Goal: Task Accomplishment & Management: Manage account settings

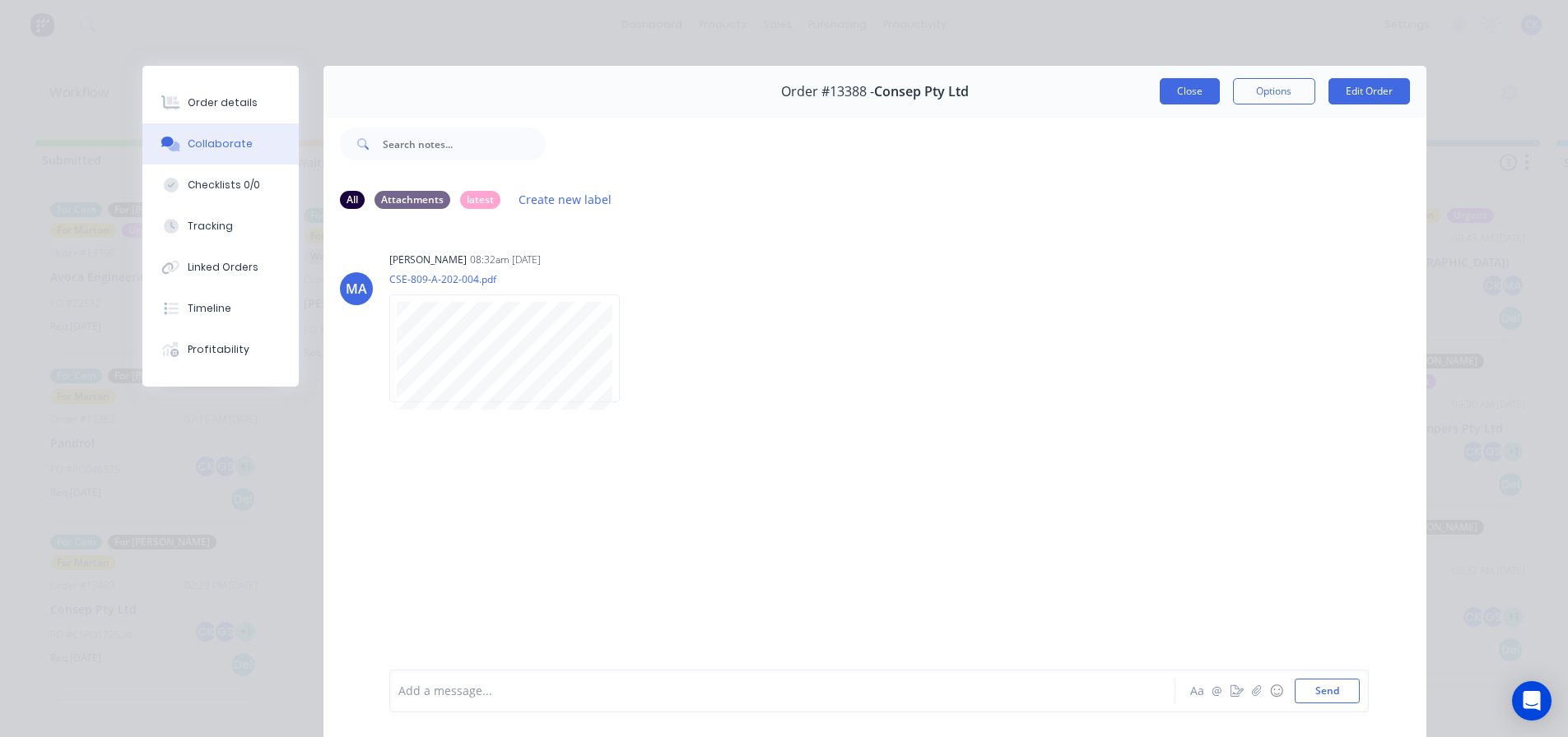
scroll to position [21, 500]
click at [1185, 102] on button "Close" at bounding box center [1190, 91] width 60 height 27
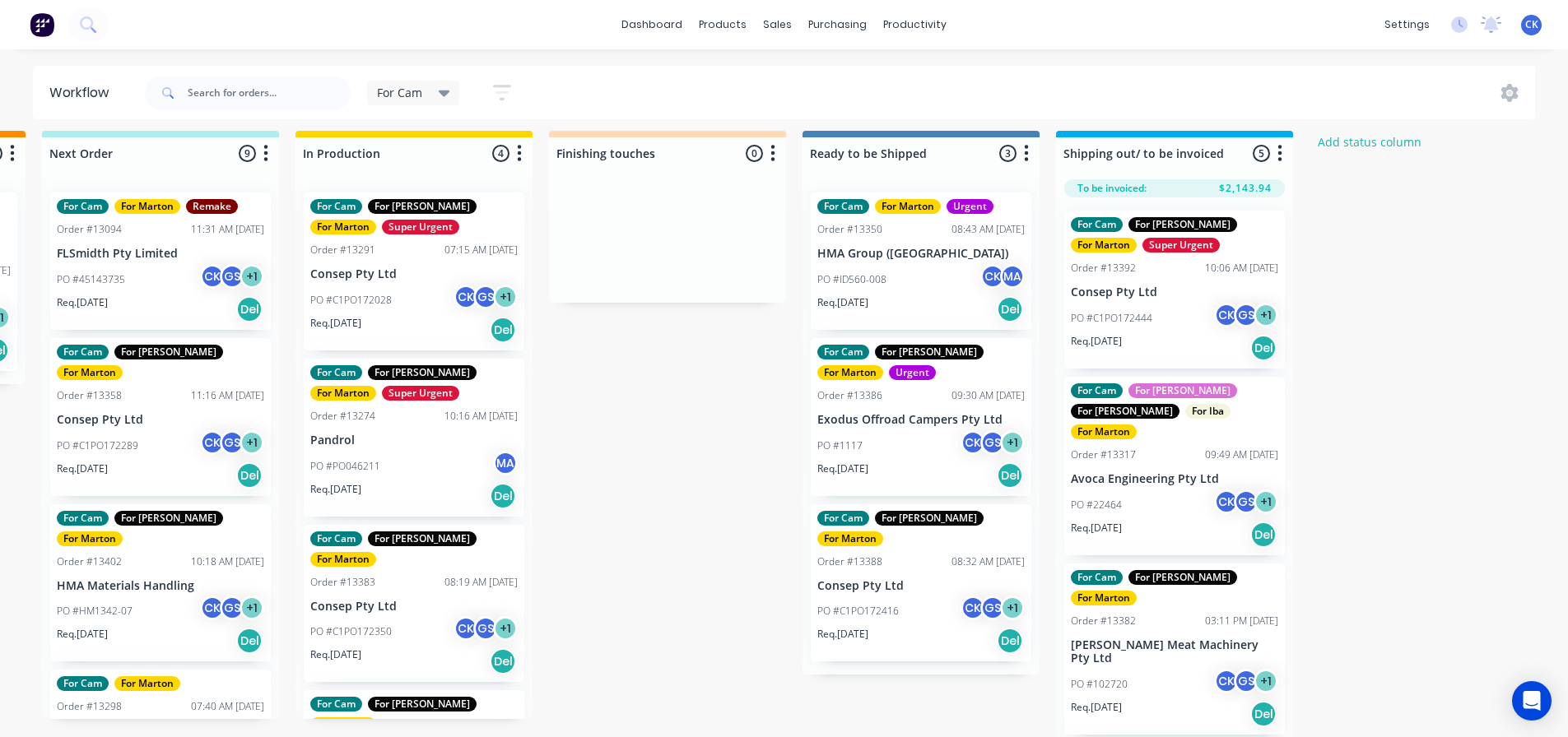
click at [1172, 312] on div "PO #C1PO172444 CK GS + 1" at bounding box center [1174, 318] width 207 height 31
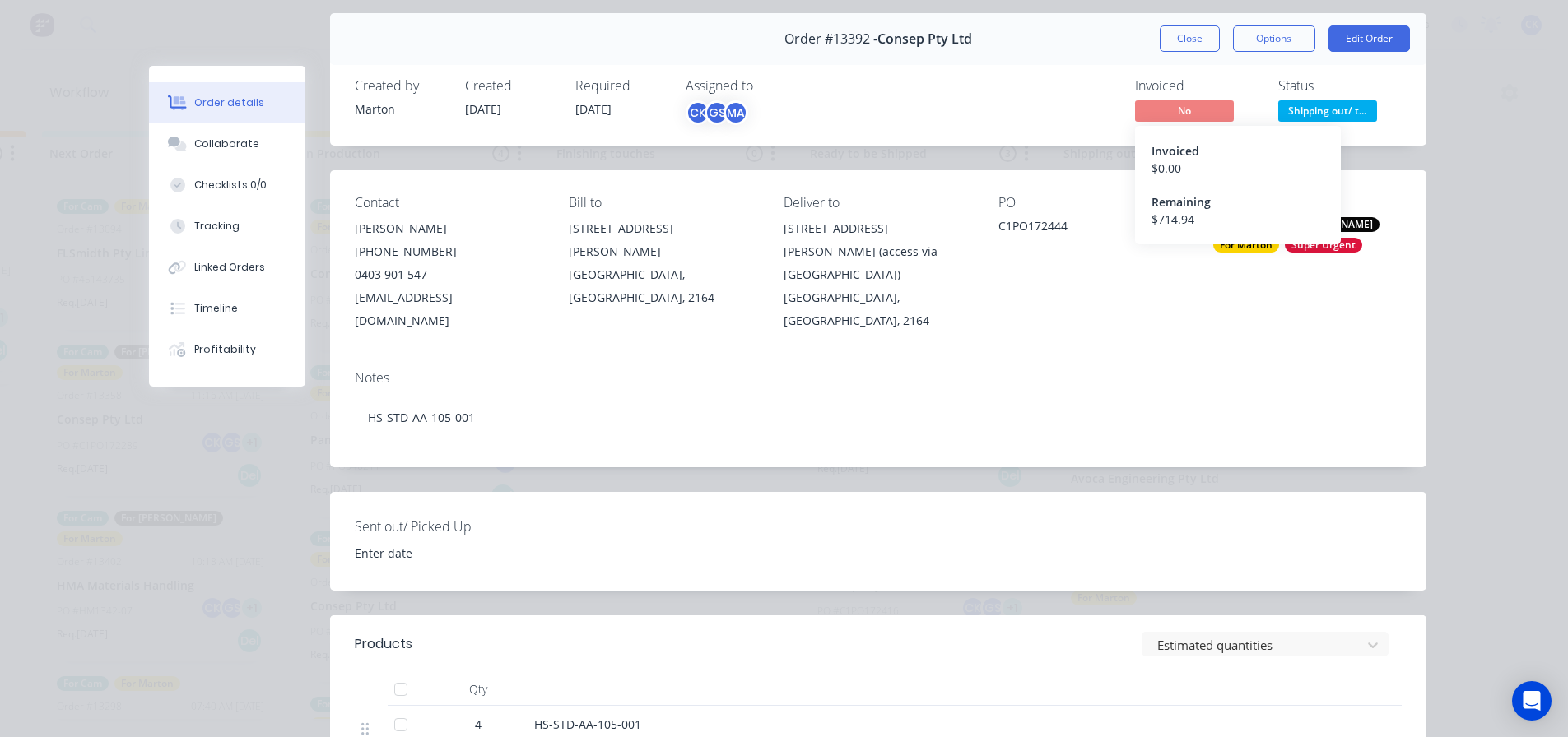
scroll to position [0, 0]
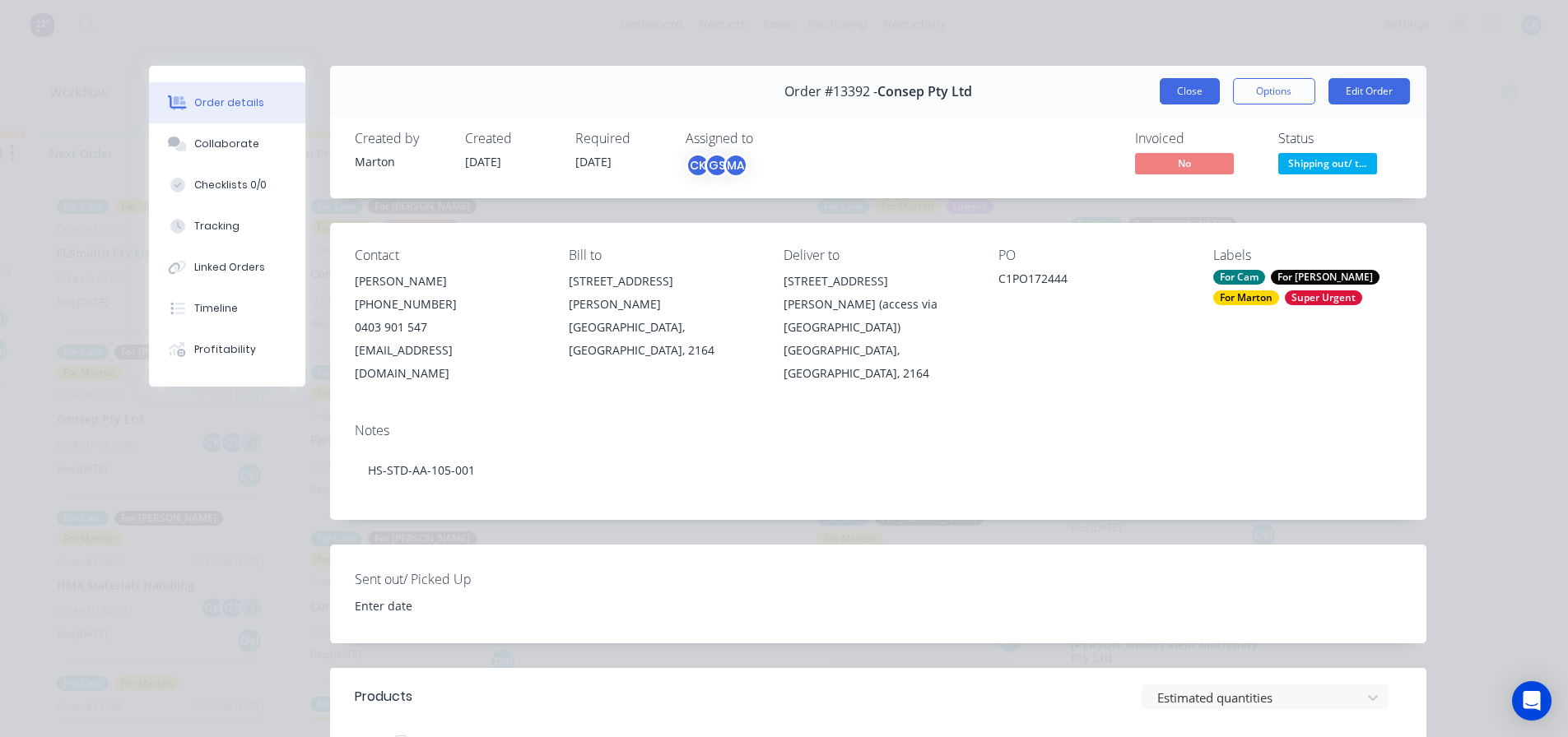
click at [1178, 88] on button "Close" at bounding box center [1190, 91] width 60 height 27
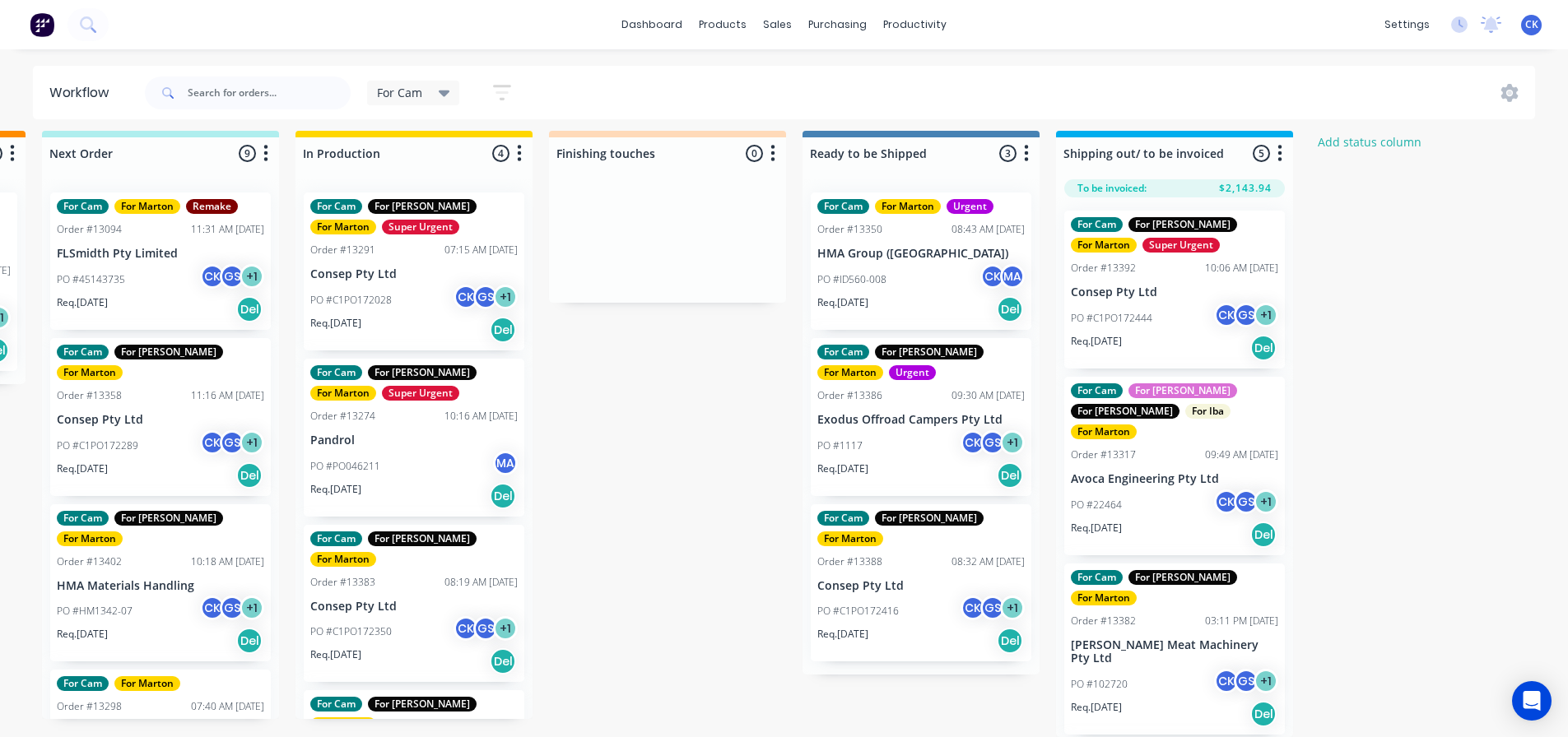
click at [882, 461] on div "Req. 14/10/25 Del" at bounding box center [920, 475] width 207 height 28
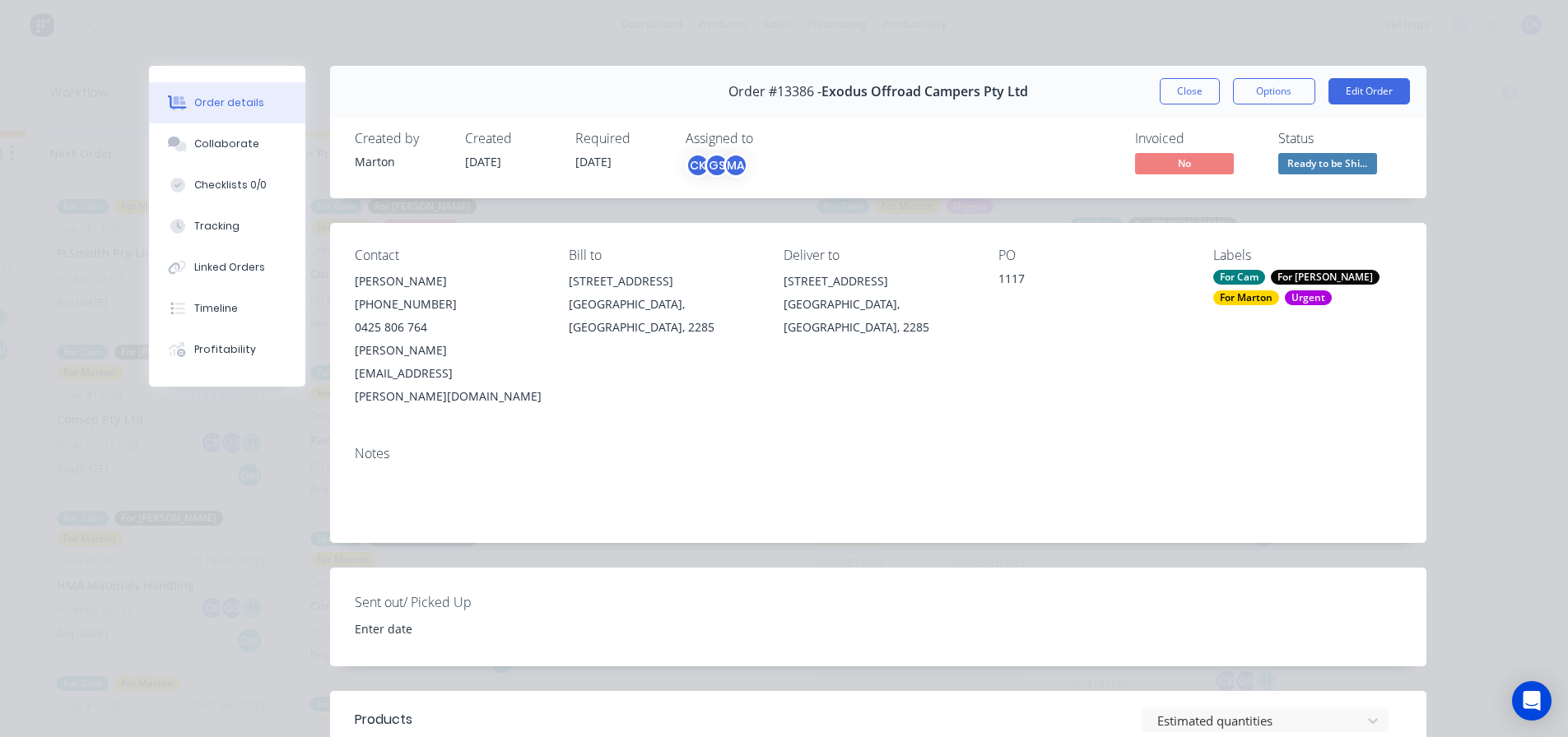
drag, startPoint x: 1199, startPoint y: 99, endPoint x: 1192, endPoint y: 110, distance: 13.0
click at [1199, 99] on button "Close" at bounding box center [1190, 91] width 60 height 27
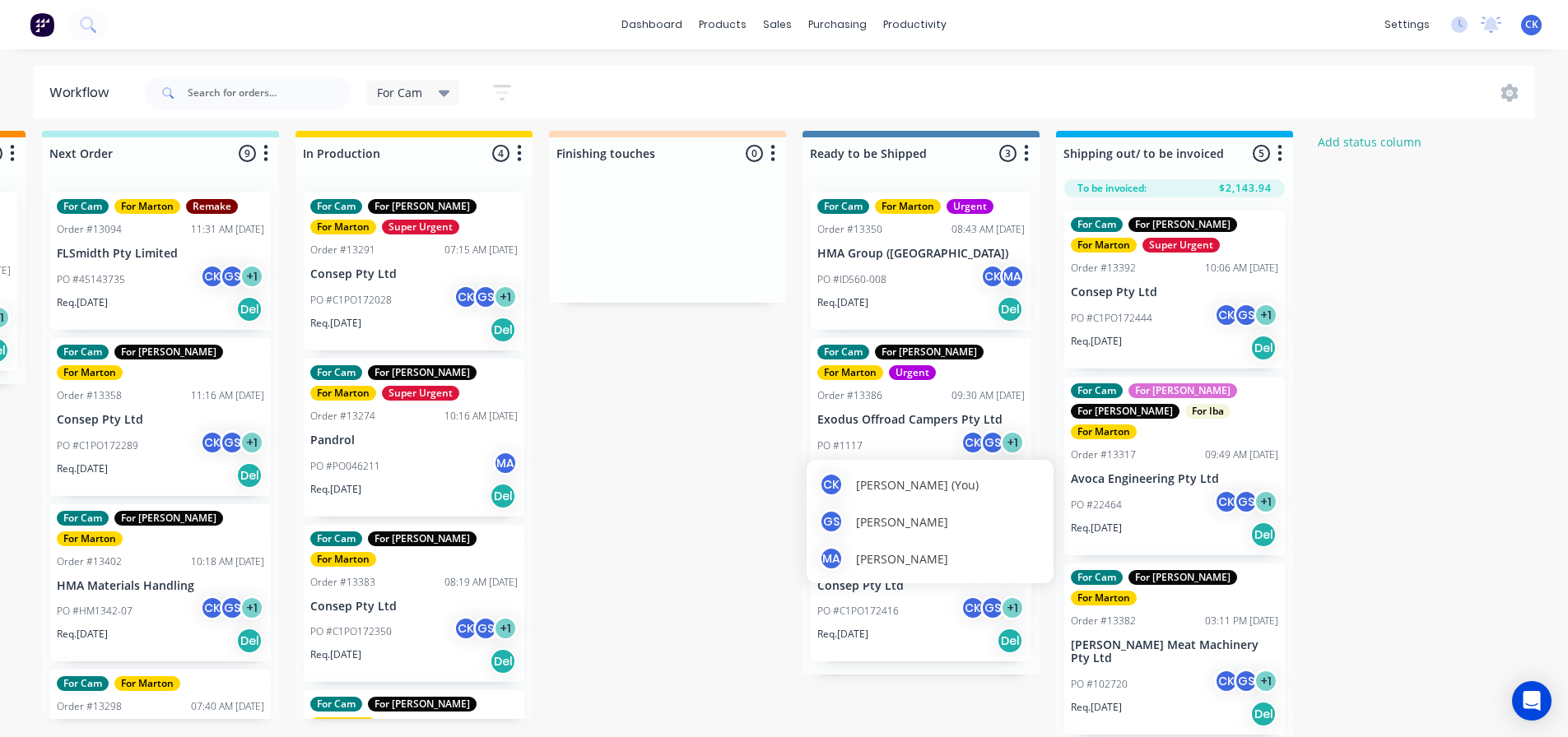
click at [918, 595] on div "PO #C1PO172416 CK GS + 1" at bounding box center [920, 611] width 207 height 31
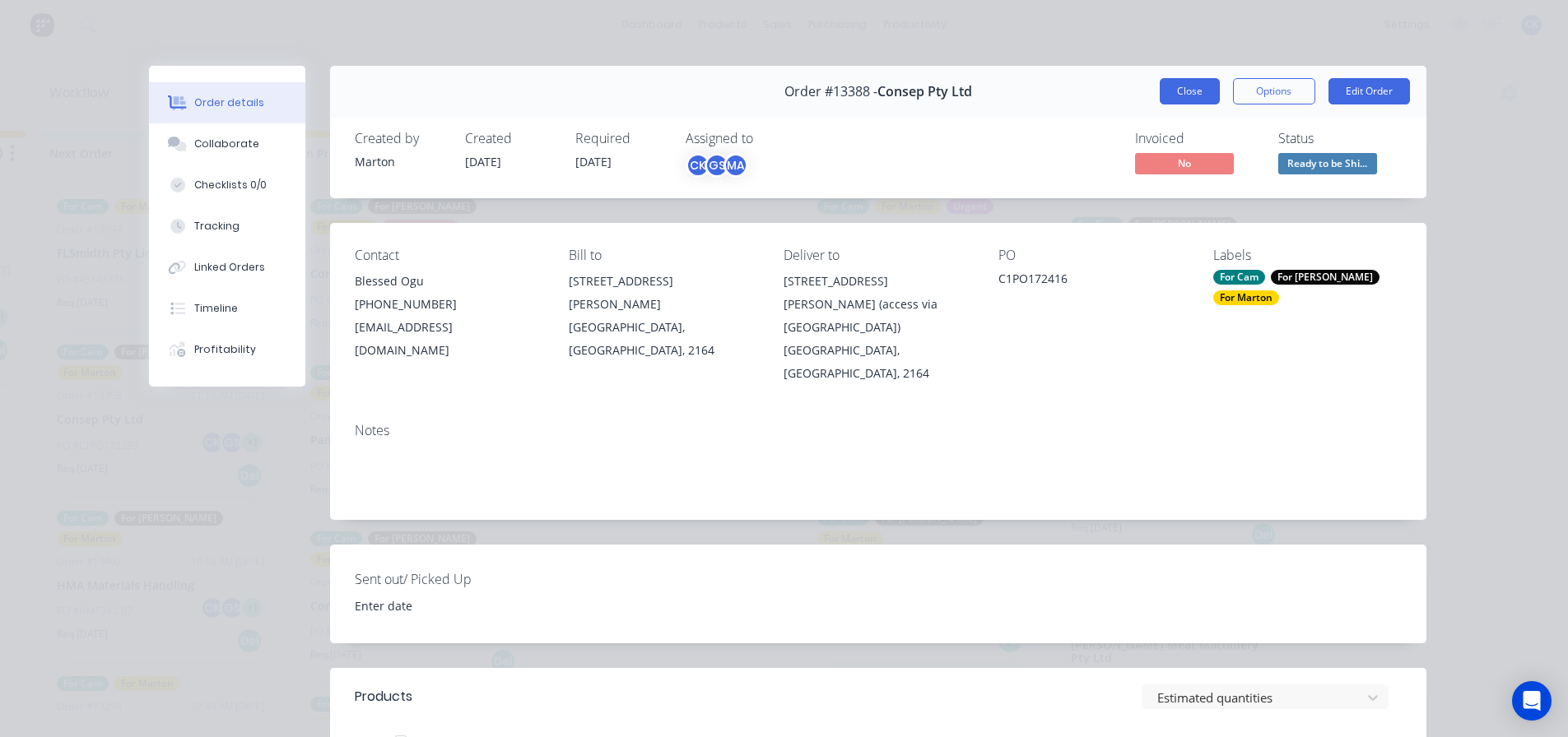
click at [1185, 80] on button "Close" at bounding box center [1190, 91] width 60 height 27
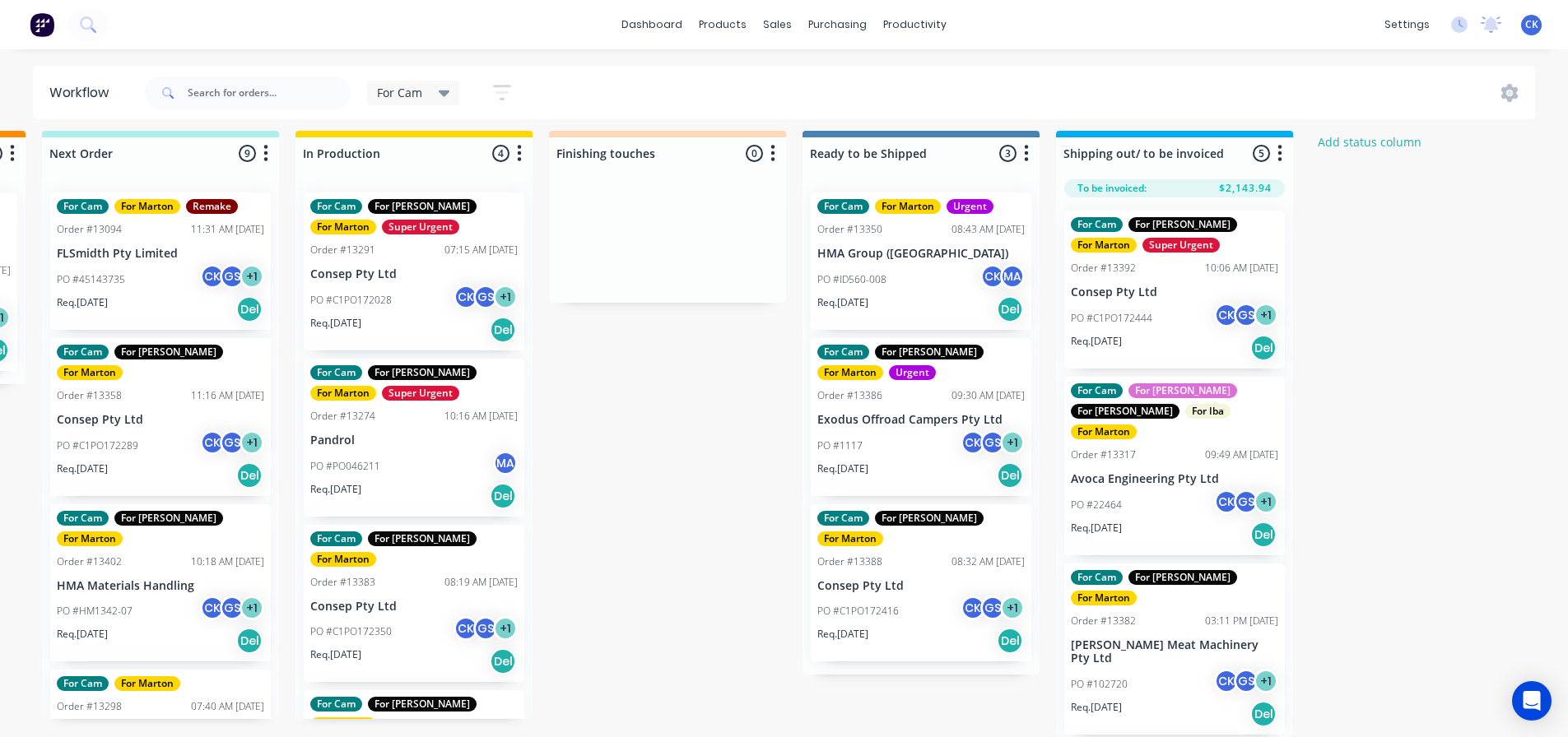
click at [424, 318] on div "Req. 01/10/25 Del" at bounding box center [413, 330] width 207 height 28
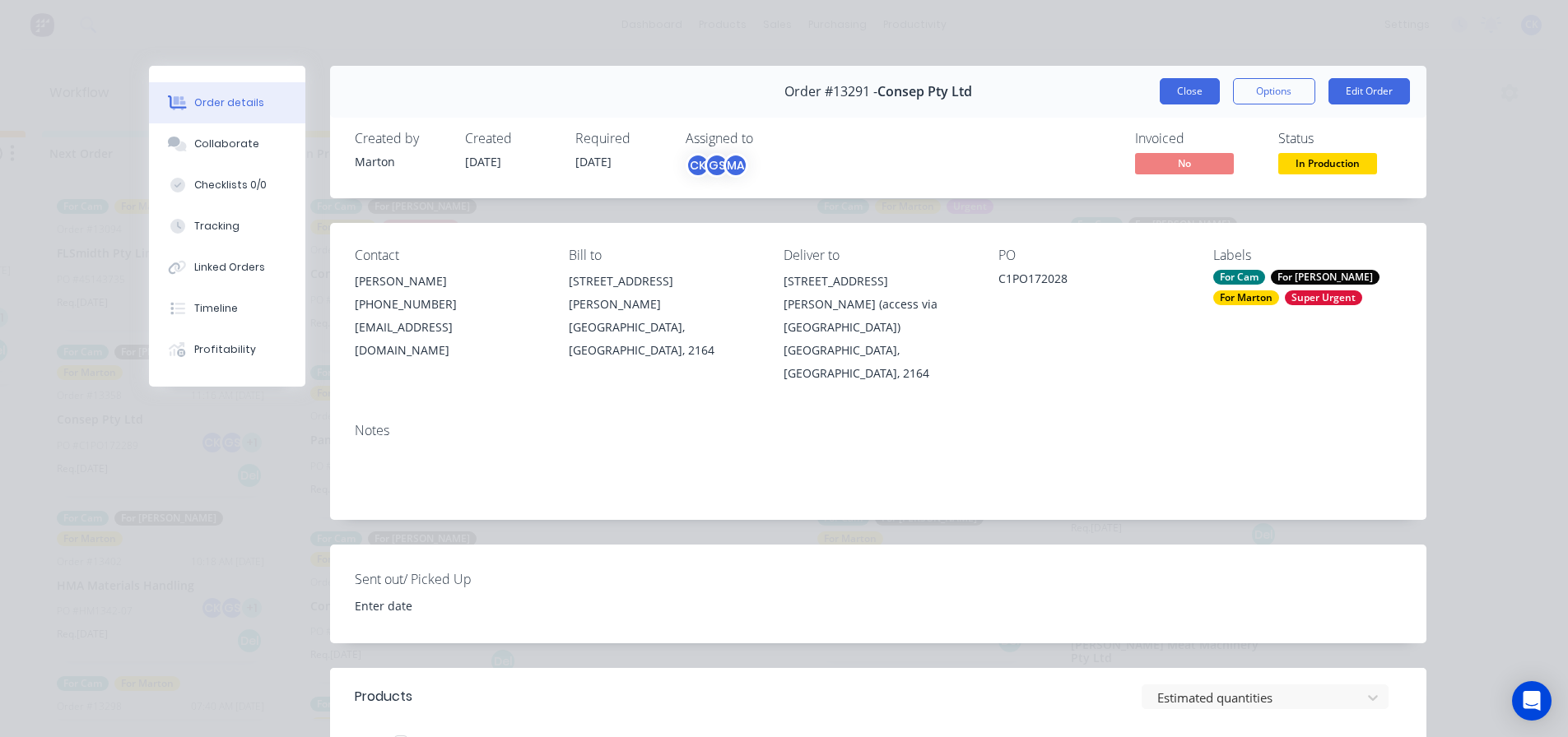
click at [1172, 90] on button "Close" at bounding box center [1190, 91] width 60 height 27
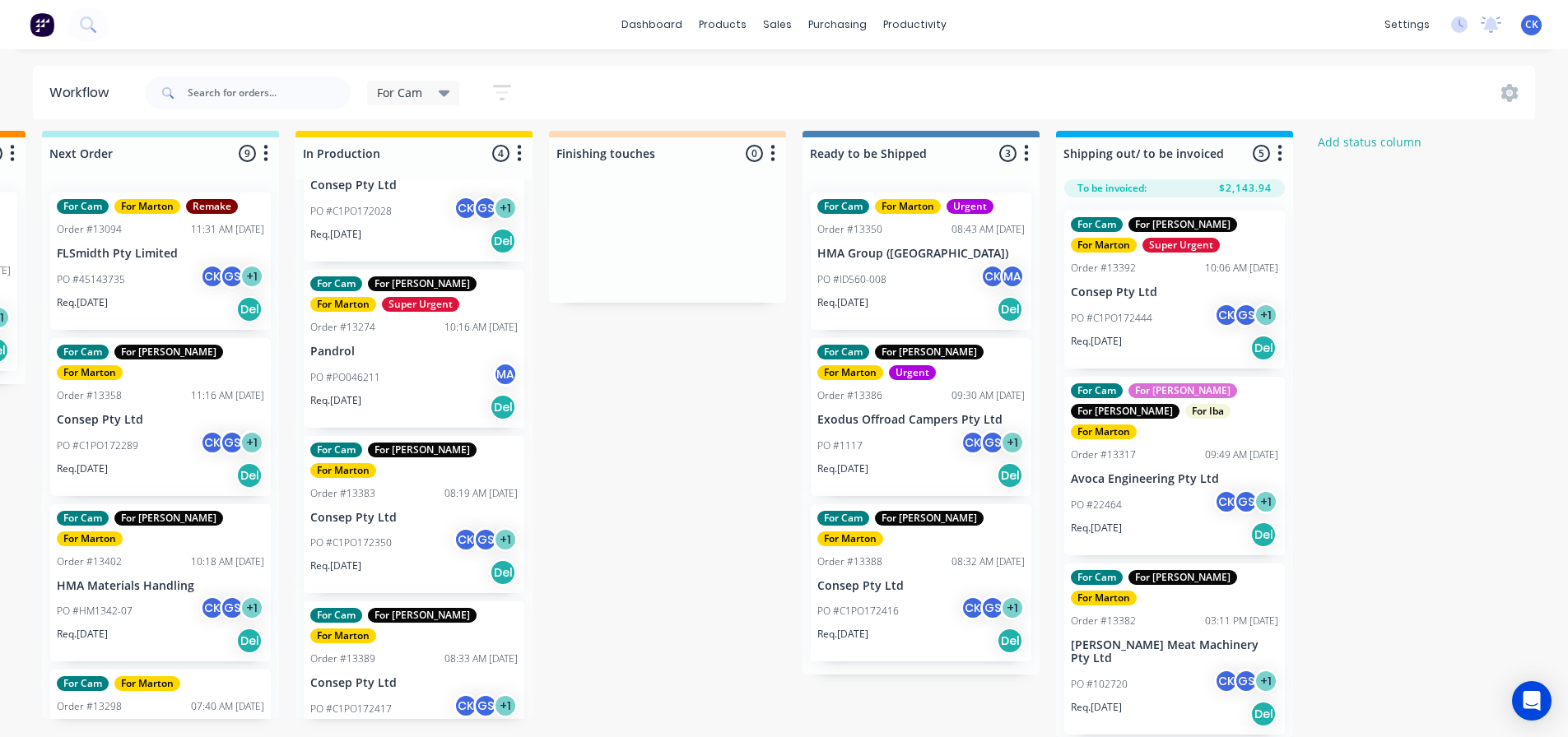
scroll to position [0, 500]
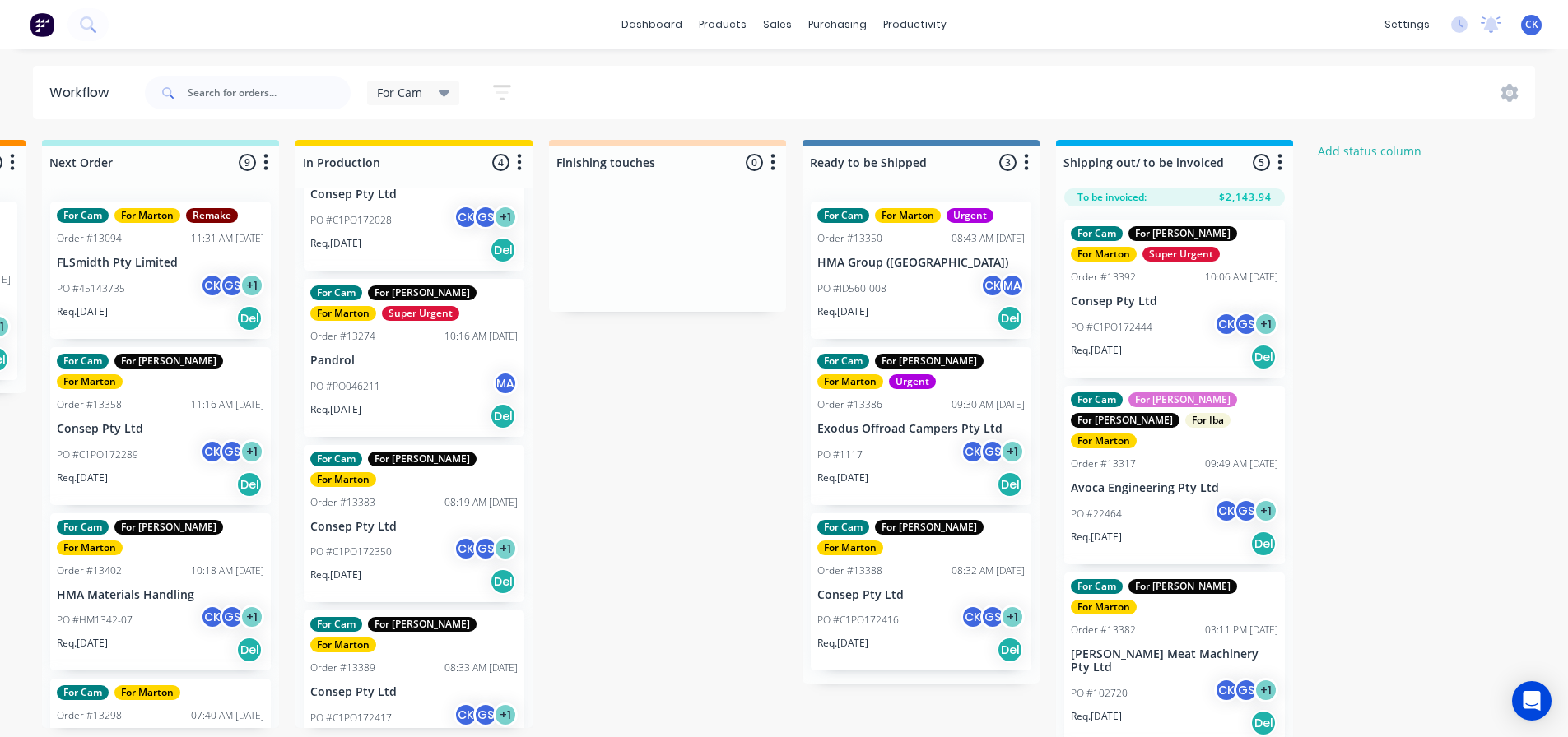
click at [130, 442] on div "PO #C1PO172289 CK GS + 1" at bounding box center [160, 454] width 207 height 31
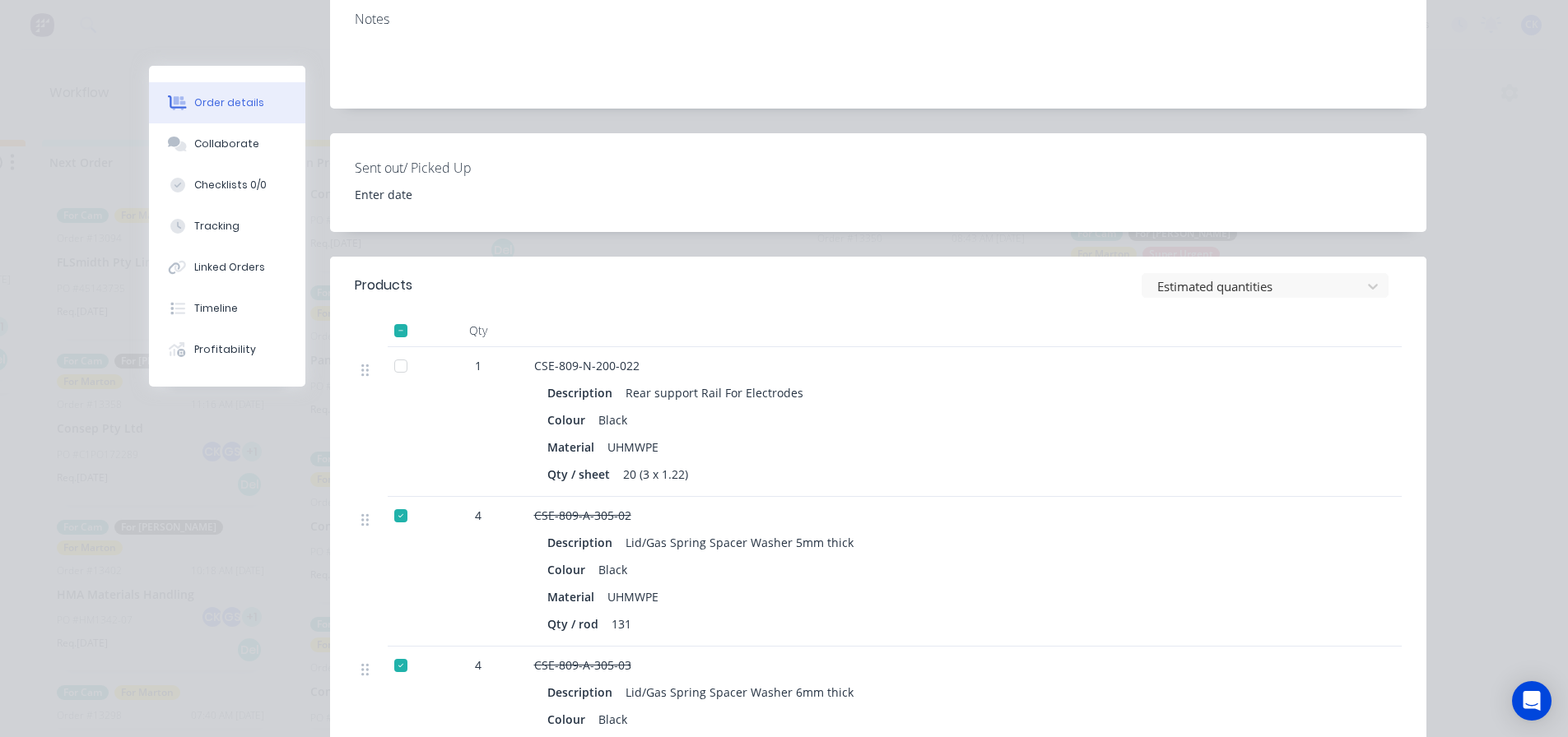
scroll to position [0, 0]
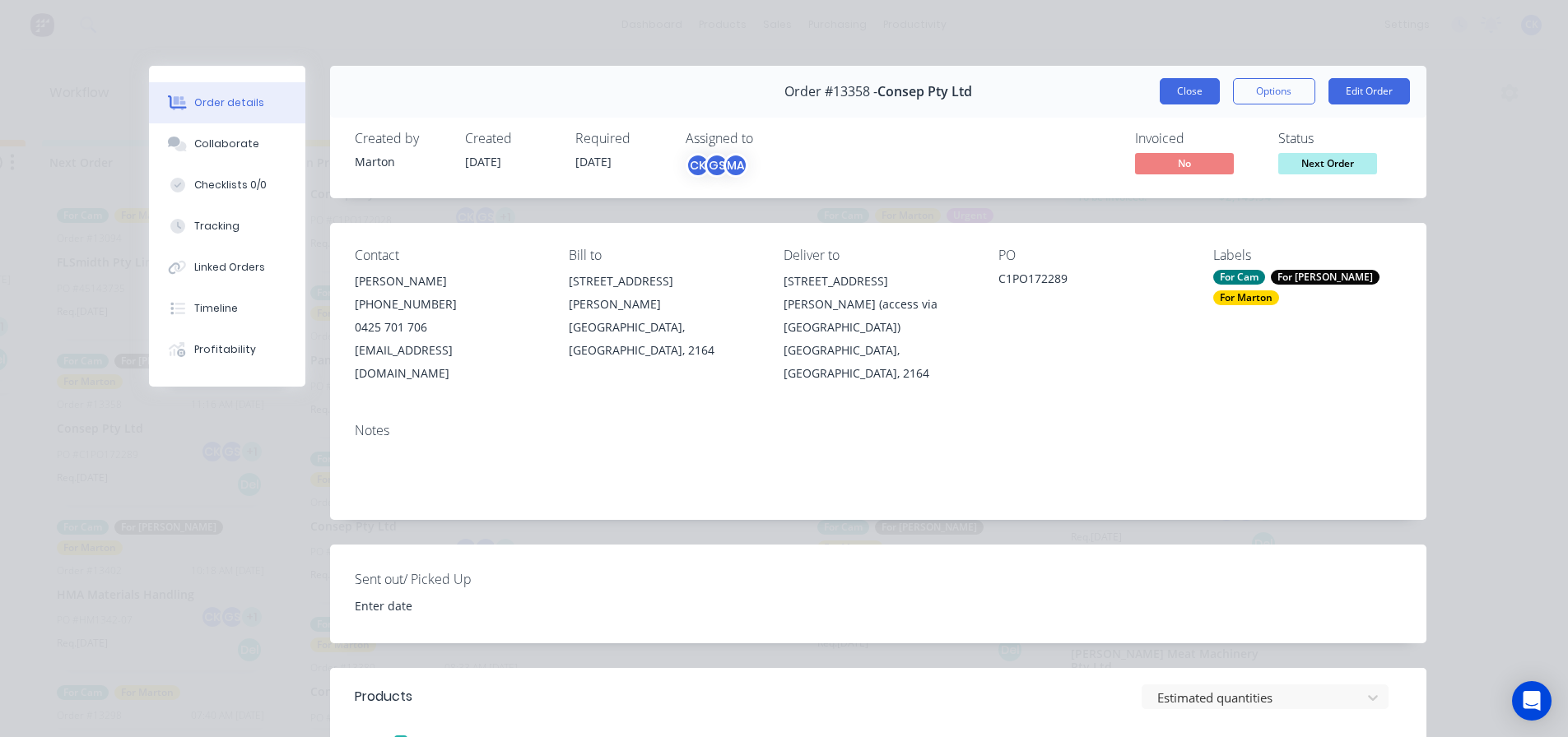
drag, startPoint x: 1203, startPoint y: 81, endPoint x: 1140, endPoint y: 102, distance: 66.4
click at [1203, 81] on button "Close" at bounding box center [1190, 91] width 60 height 27
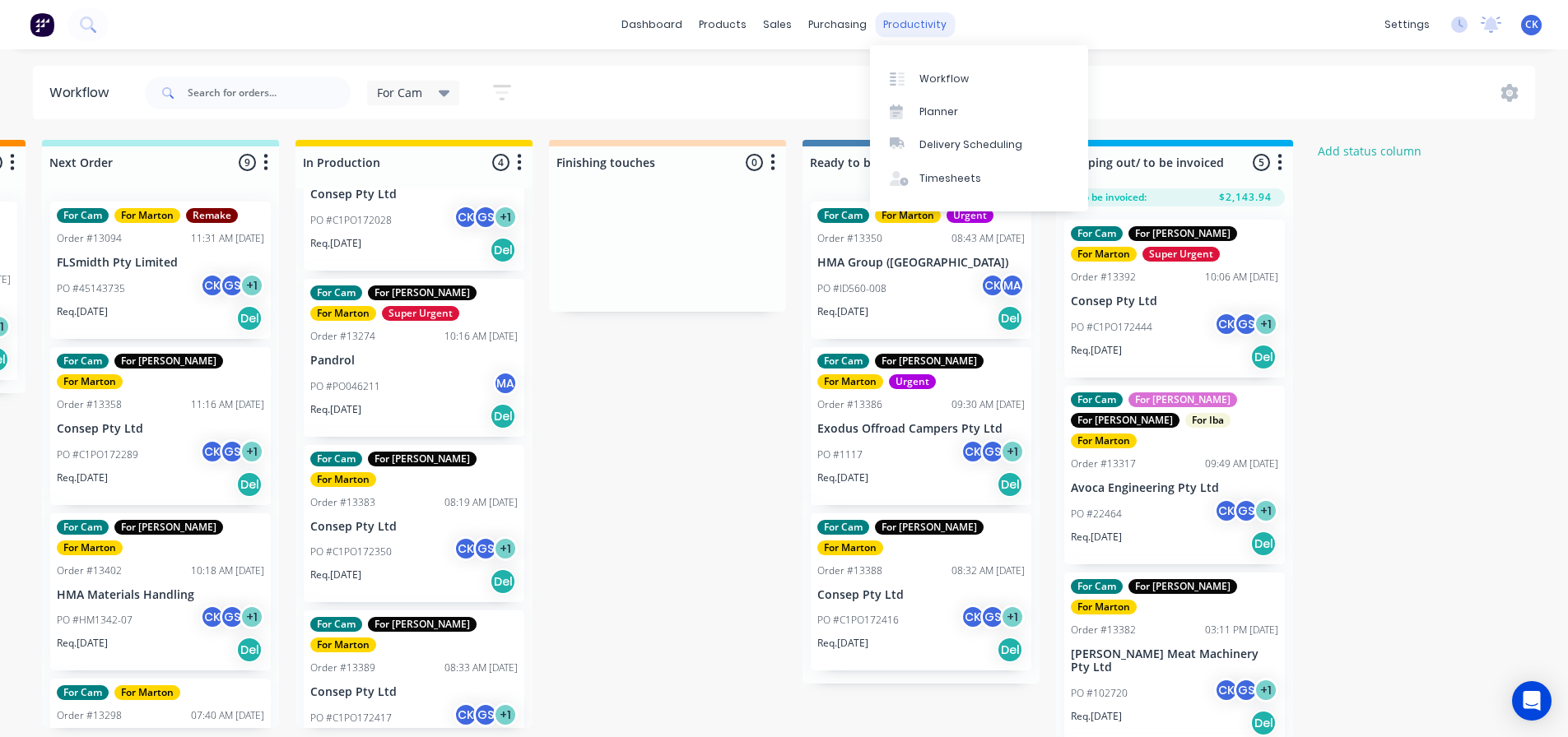
click at [876, 32] on div "productivity" at bounding box center [914, 24] width 80 height 25
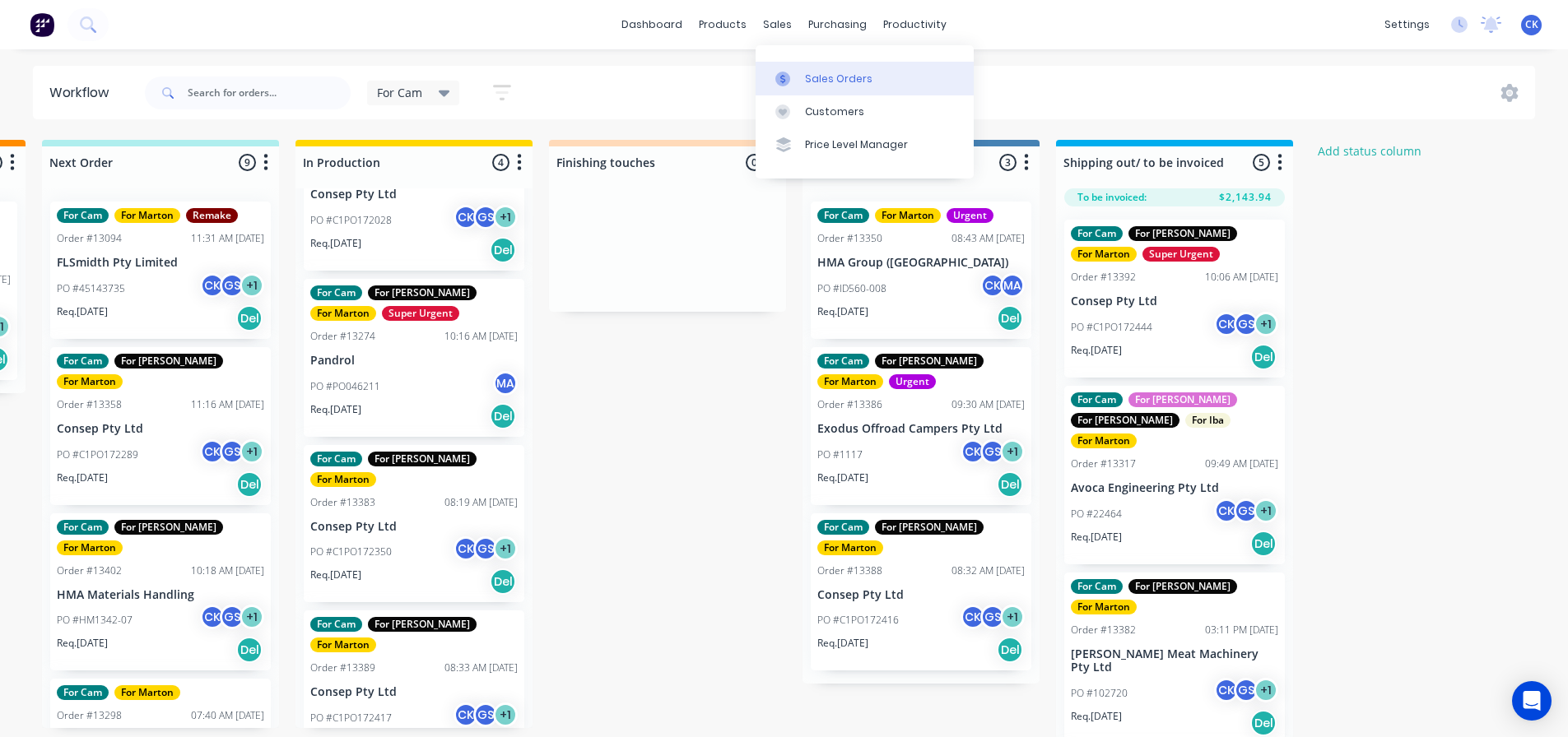
click at [786, 64] on link "Sales Orders" at bounding box center [864, 78] width 218 height 33
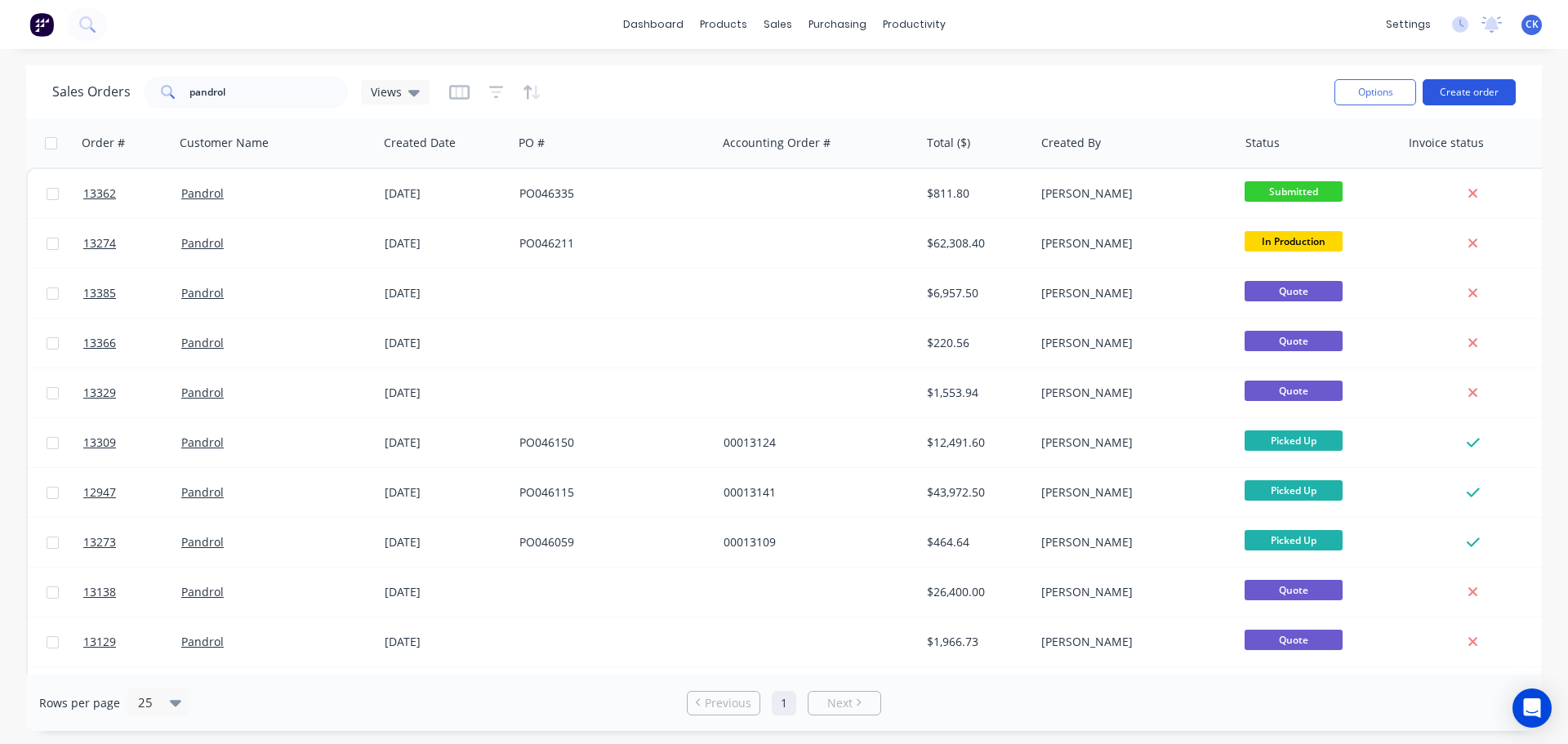
click at [1467, 89] on button "Create order" at bounding box center [1468, 92] width 93 height 26
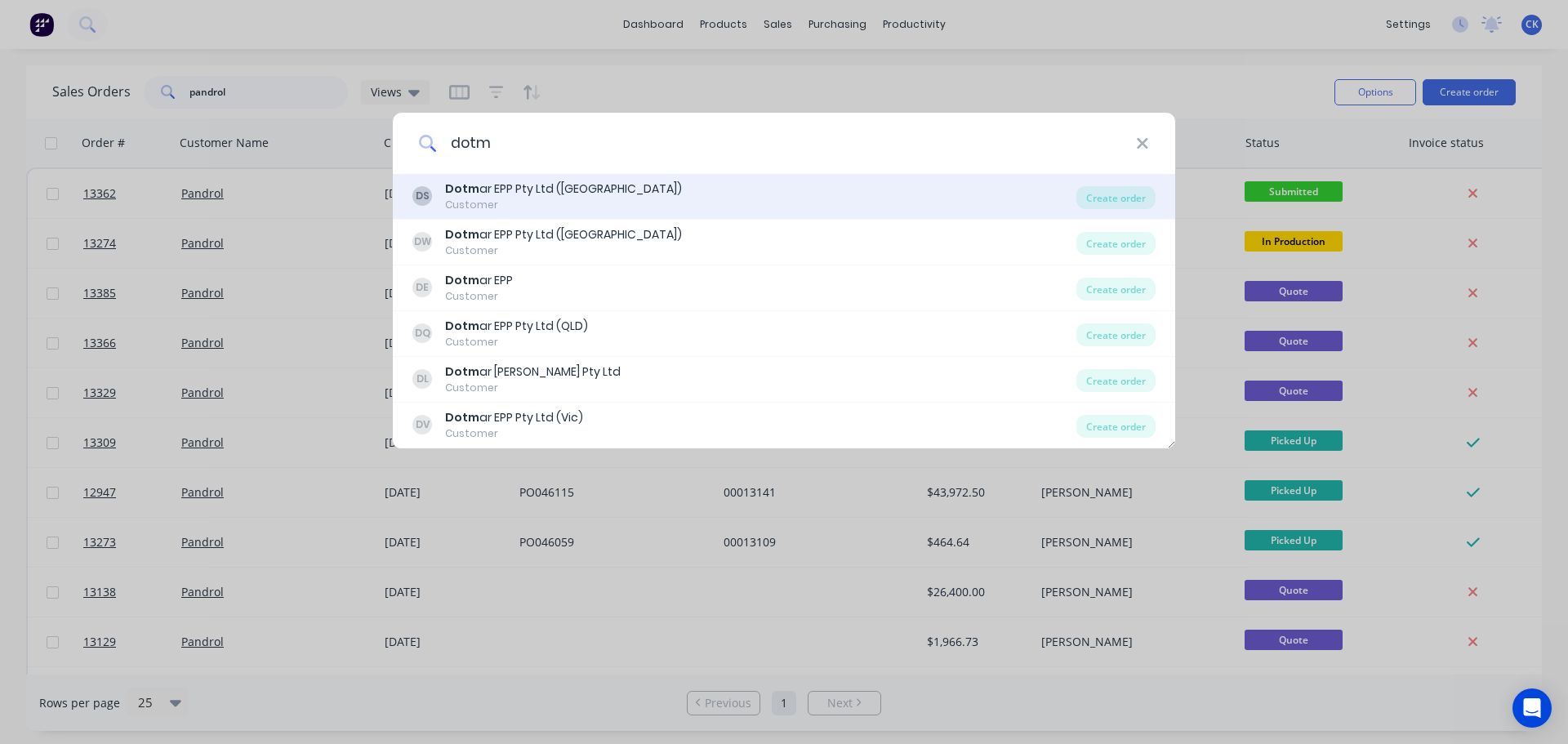
type input "dotm"
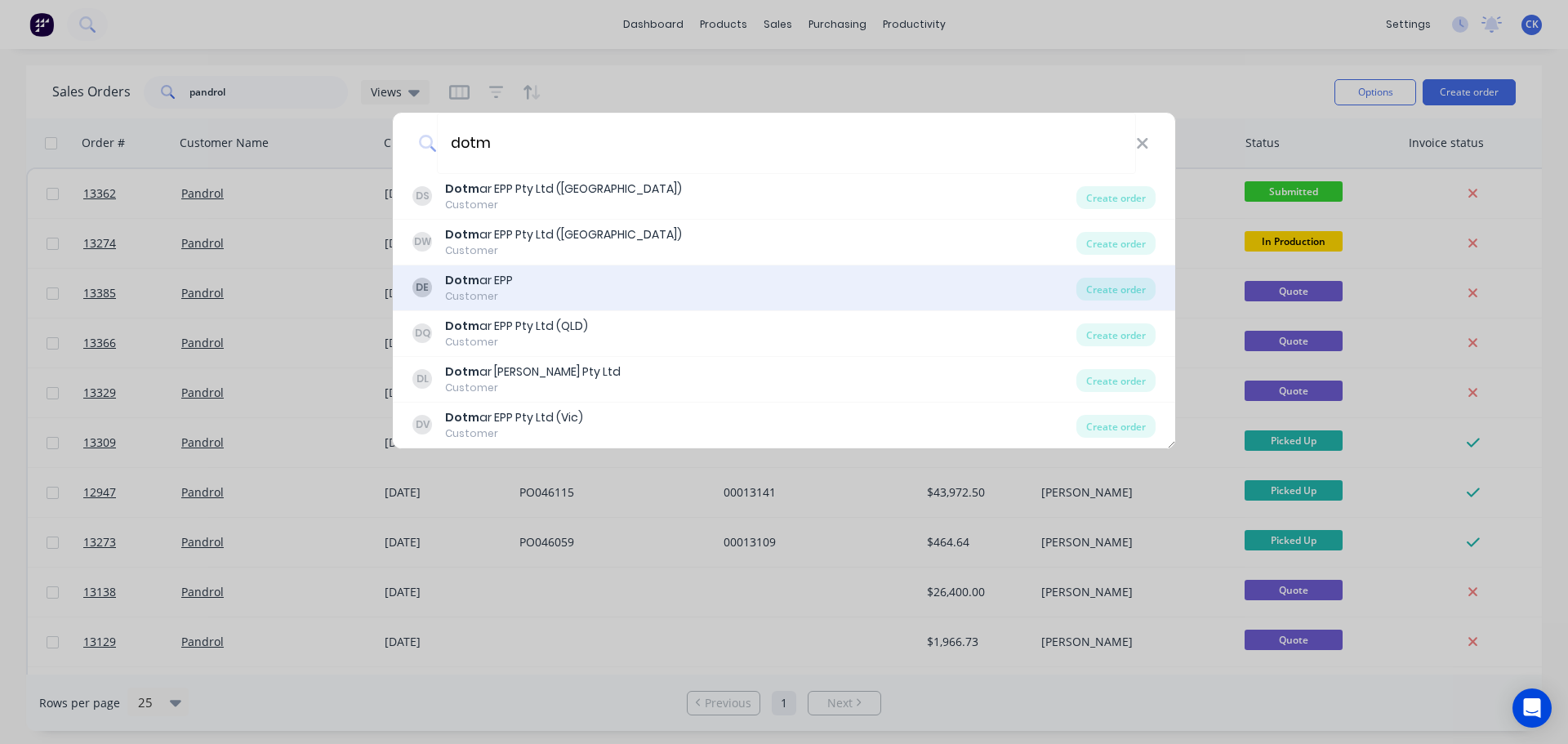
click at [619, 297] on div "DE Dotm ar EPP Customer" at bounding box center [744, 287] width 664 height 32
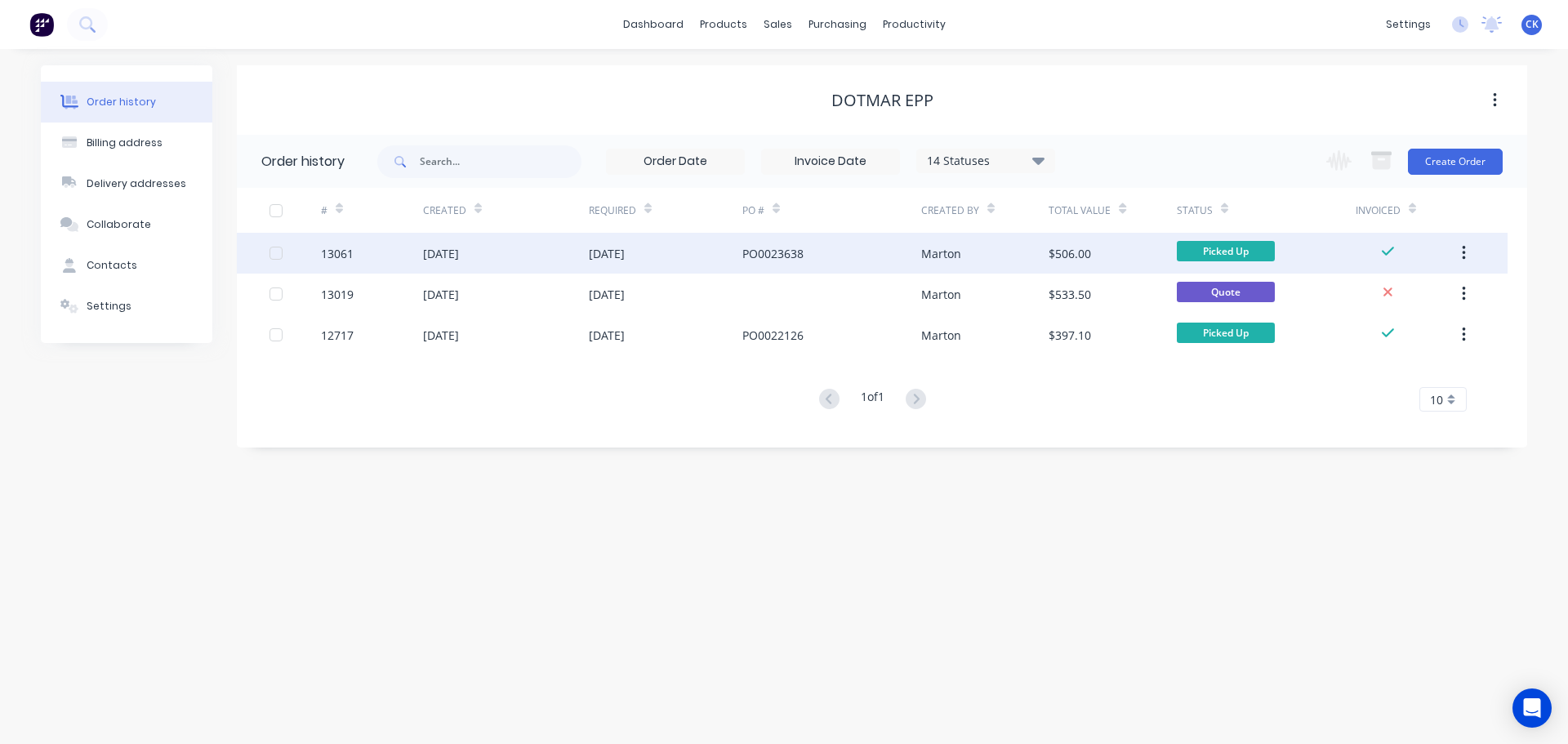
click at [796, 263] on div "PO0023638" at bounding box center [832, 253] width 179 height 41
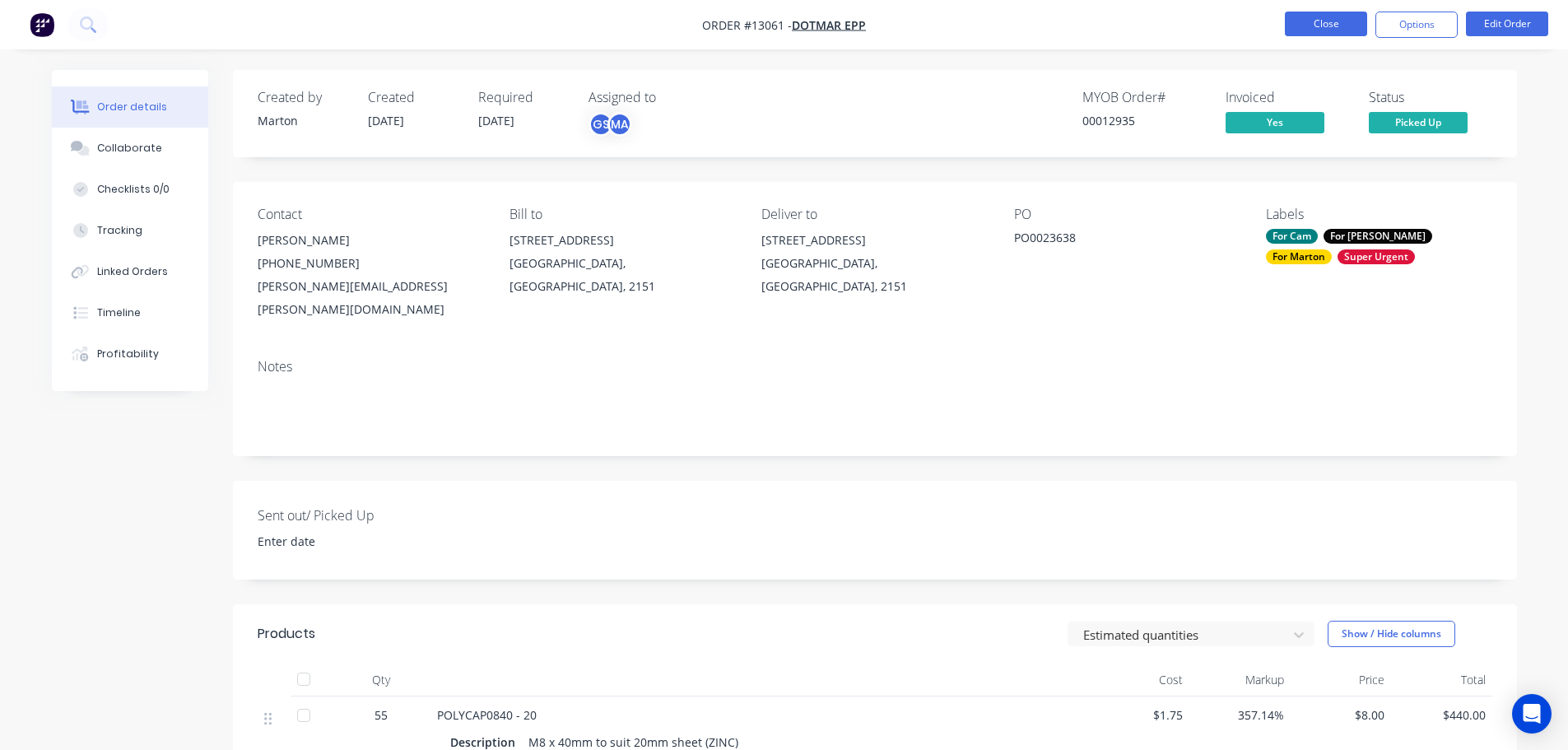
click at [1336, 26] on button "Close" at bounding box center [1326, 23] width 82 height 25
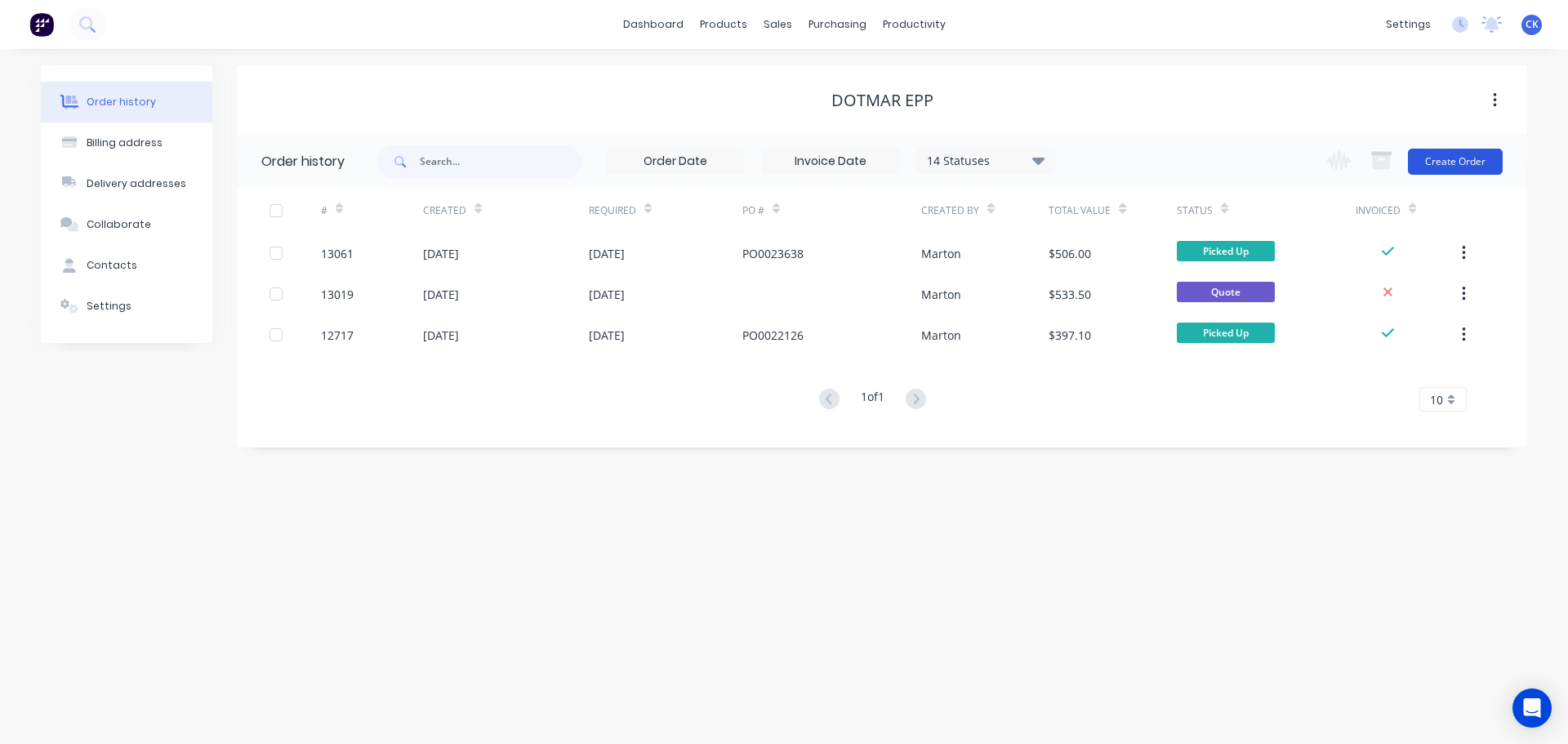
click at [1469, 159] on button "Create Order" at bounding box center [1455, 161] width 95 height 26
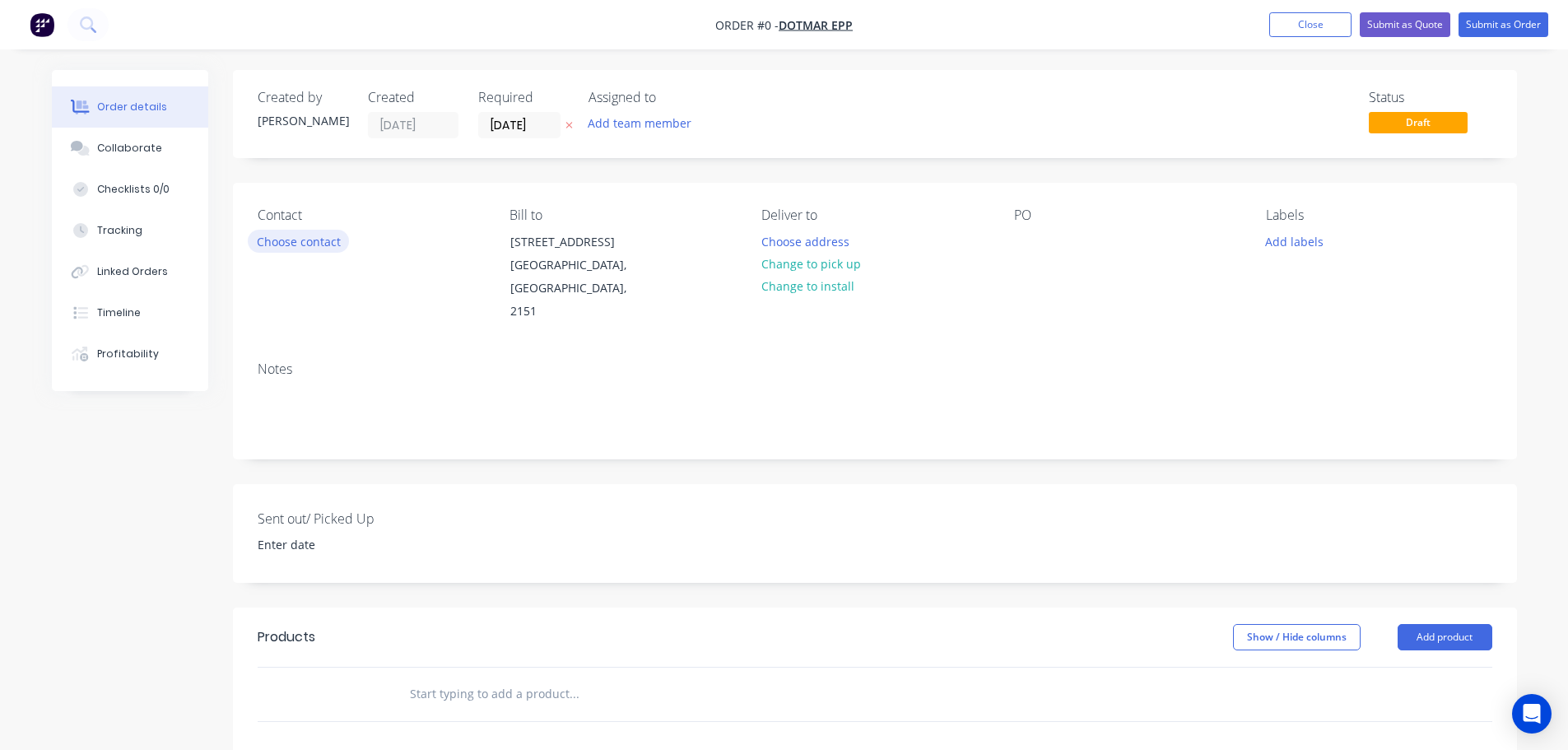
click at [333, 247] on button "Choose contact" at bounding box center [298, 241] width 101 height 22
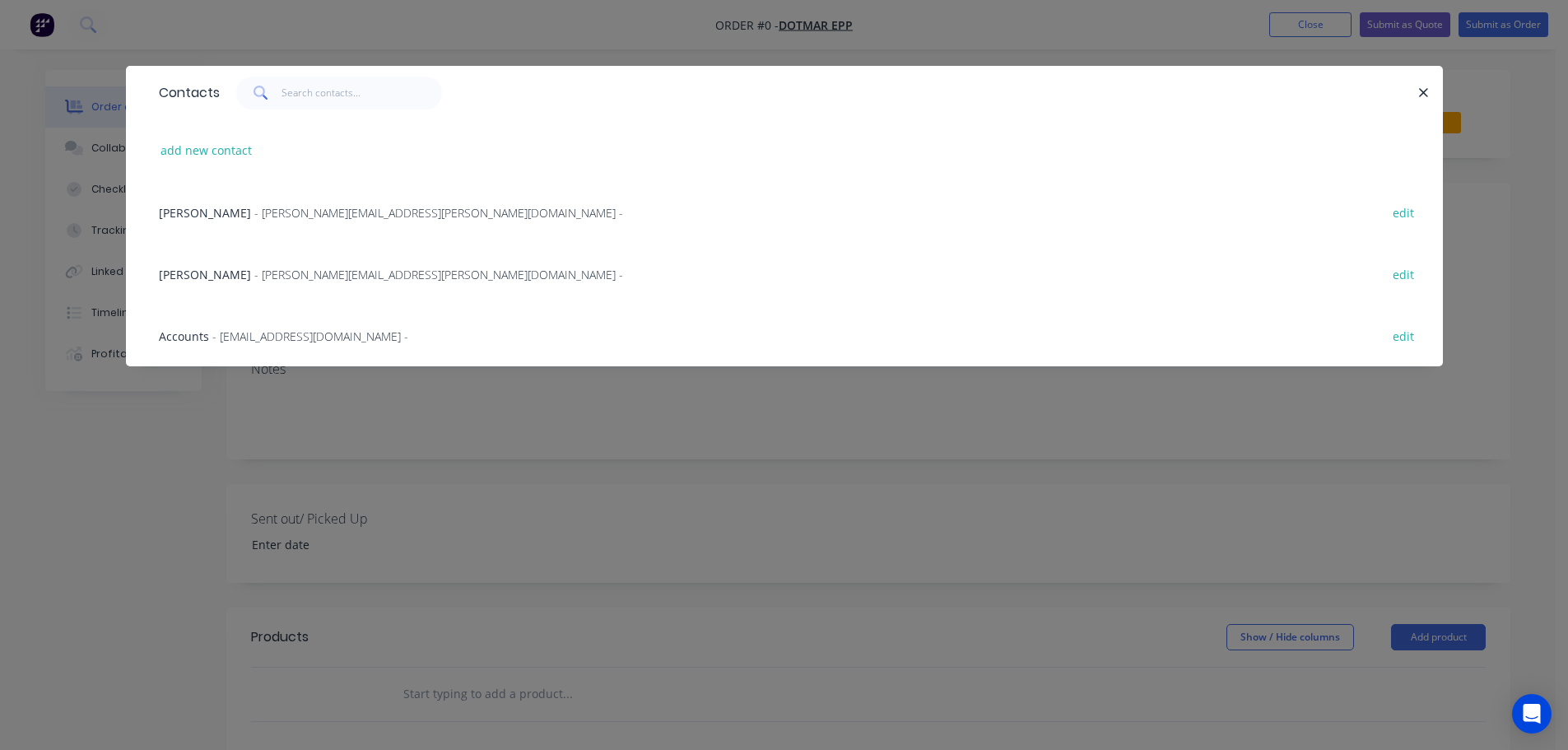
click at [254, 212] on span "- cameron.siu@dotmar.com.au -" at bounding box center [438, 212] width 369 height 15
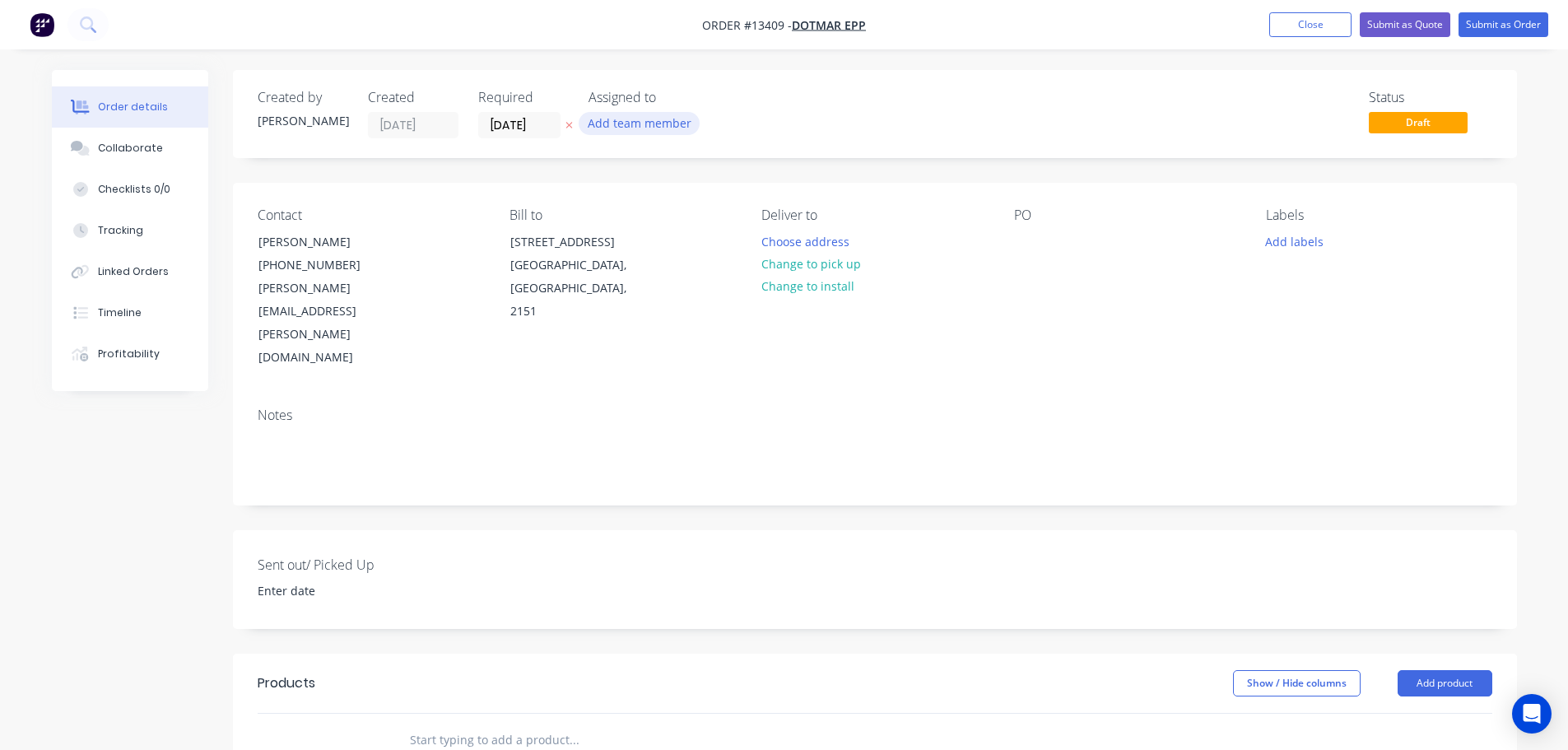
click at [657, 117] on button "Add team member" at bounding box center [638, 123] width 121 height 22
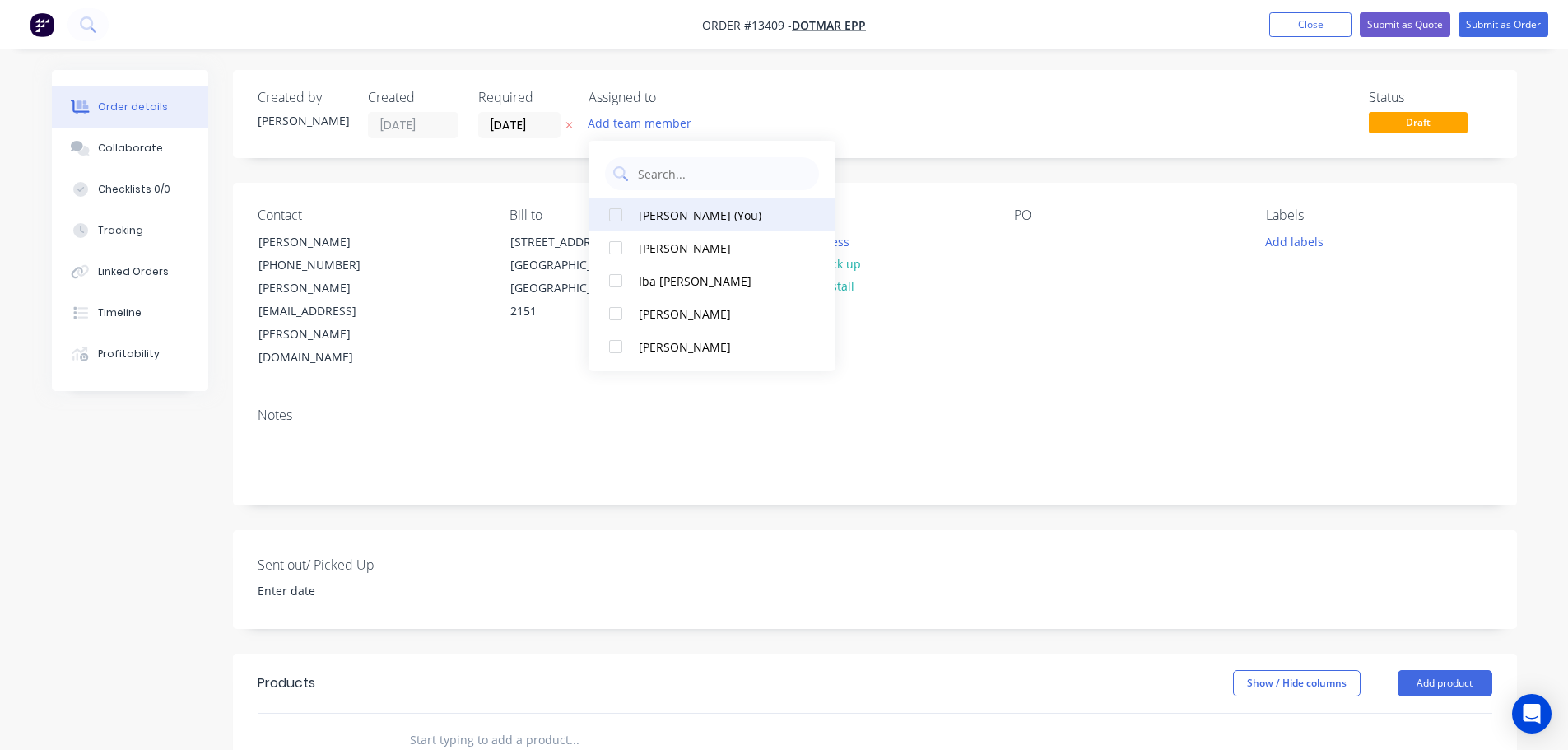
click at [675, 241] on div "Gergely Szabo" at bounding box center [721, 248] width 165 height 17
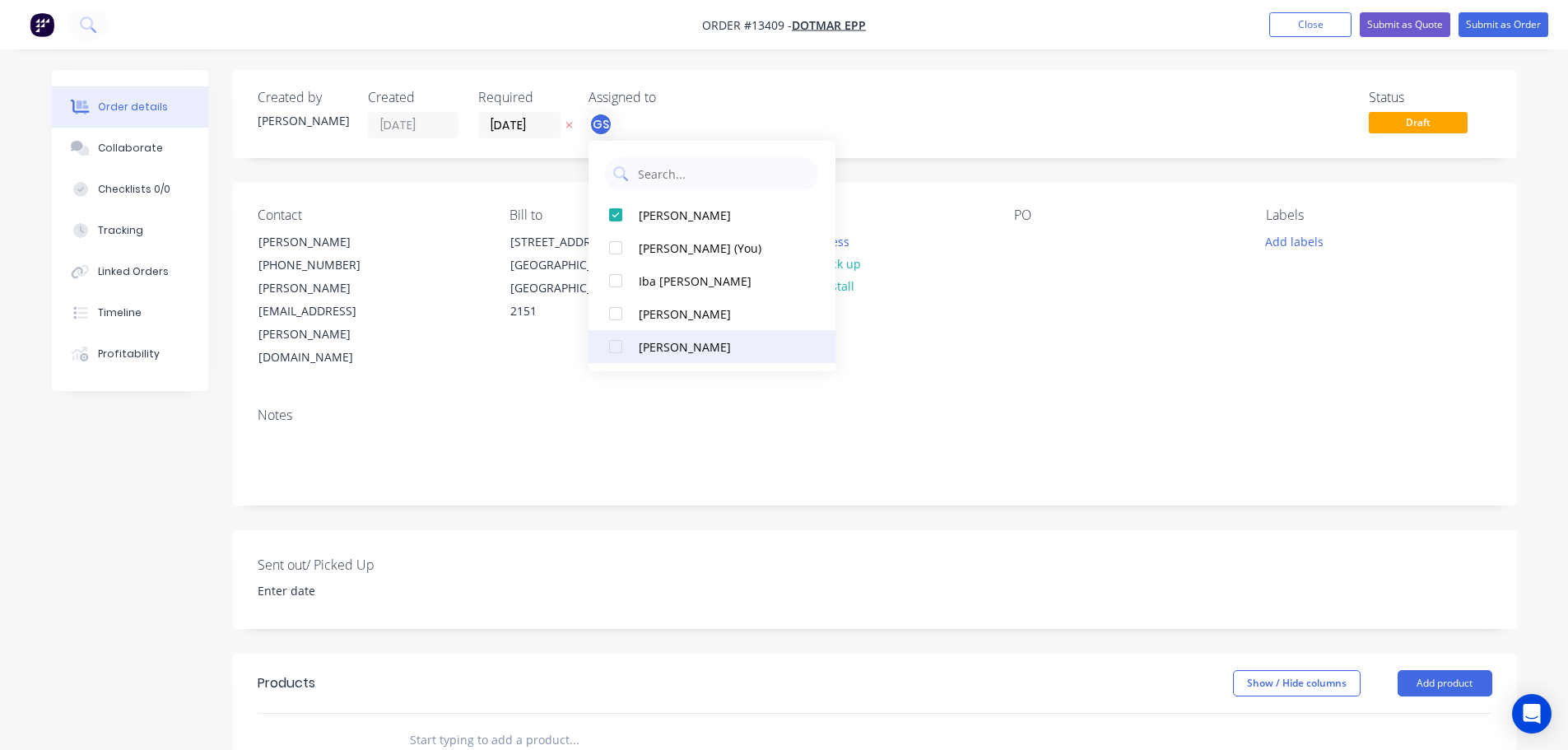
click at [676, 345] on div "Marton Agocs" at bounding box center [721, 347] width 165 height 17
click at [1065, 220] on div "PO" at bounding box center [1126, 215] width 225 height 15
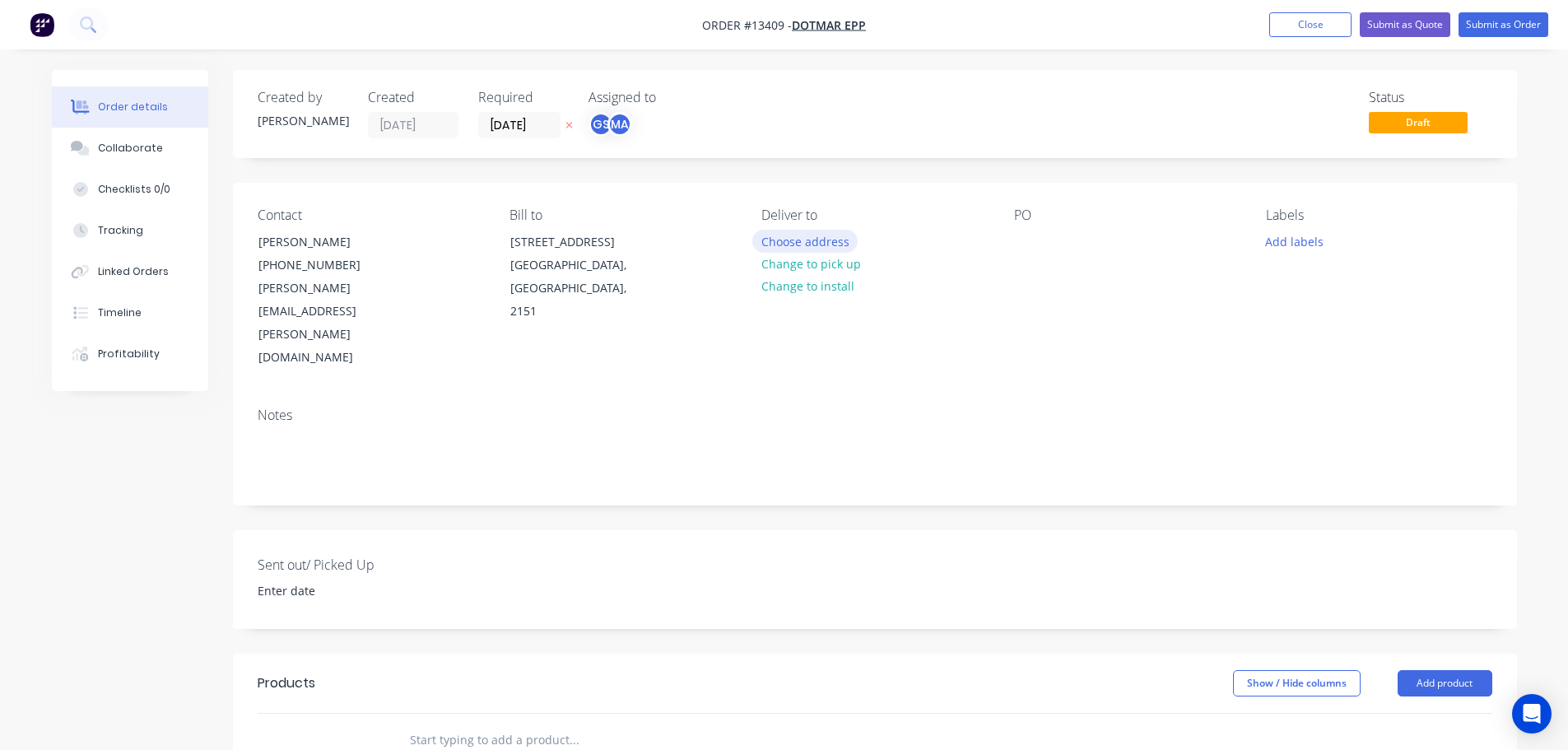
click at [799, 241] on button "Choose address" at bounding box center [804, 241] width 106 height 22
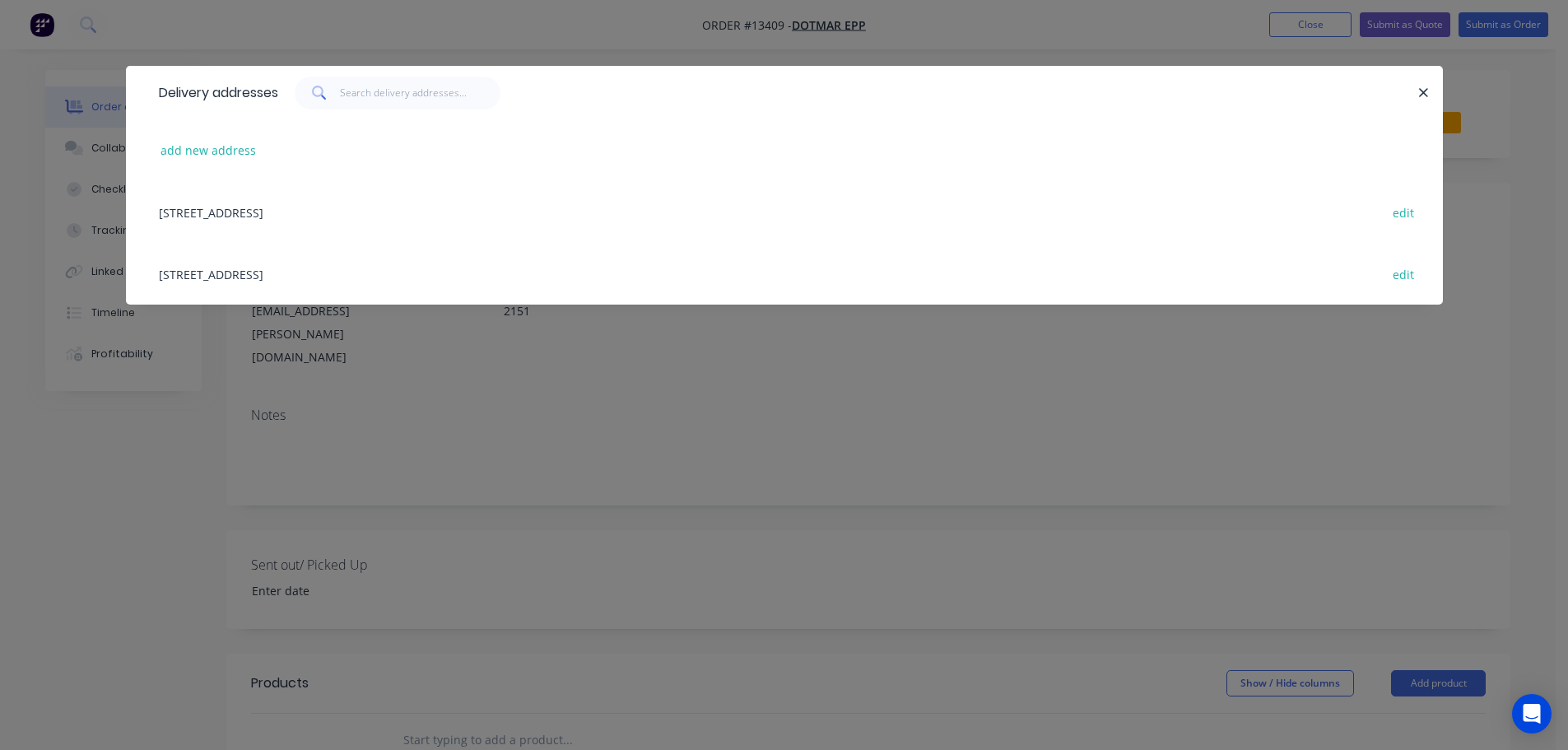
drag, startPoint x: 382, startPoint y: 220, endPoint x: 393, endPoint y: 226, distance: 12.5
click at [384, 219] on div "25 Loyalty Road, North Rocks, New South Wales, Australia, 2151 edit" at bounding box center [784, 212] width 1267 height 62
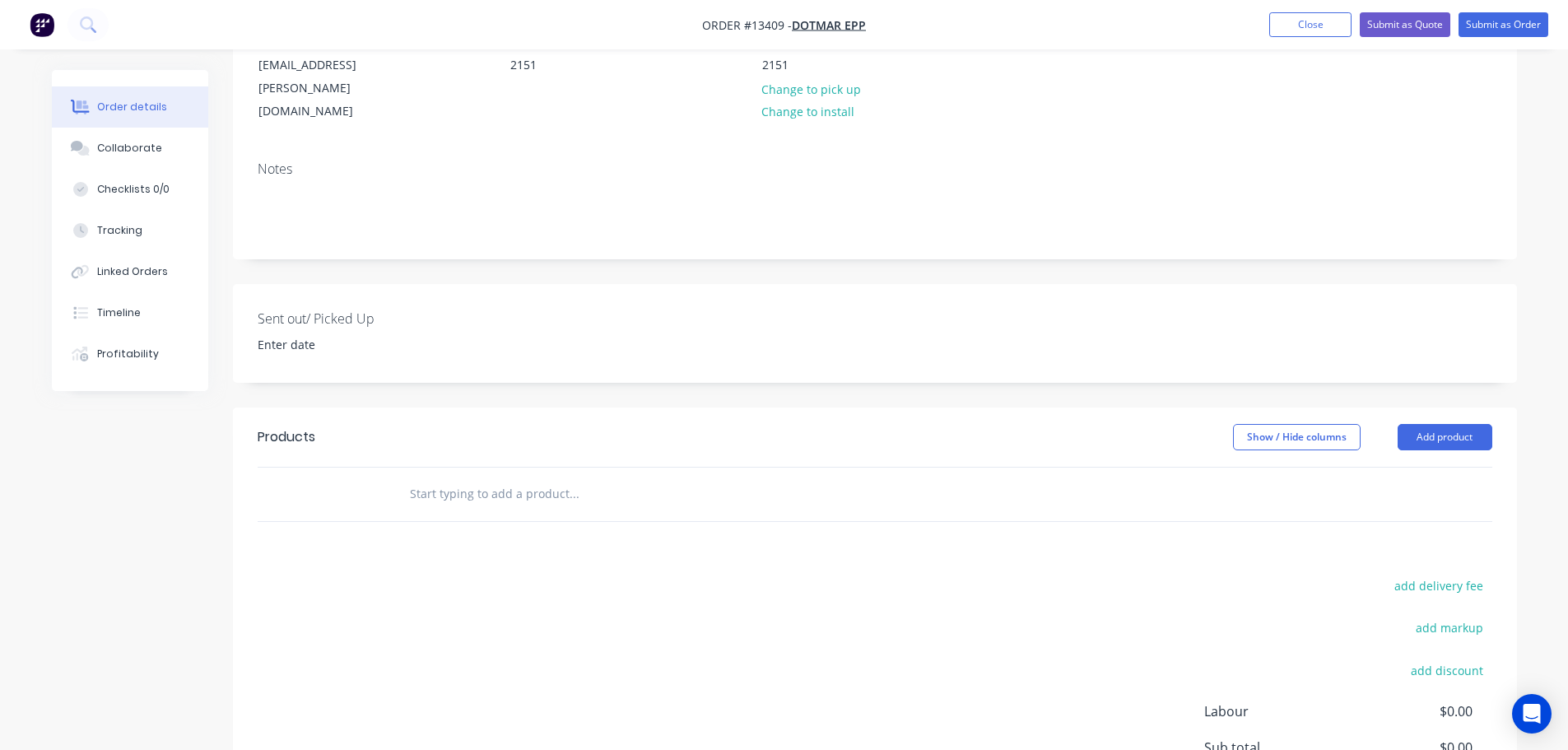
scroll to position [247, 0]
click at [484, 477] on input "text" at bounding box center [573, 493] width 329 height 33
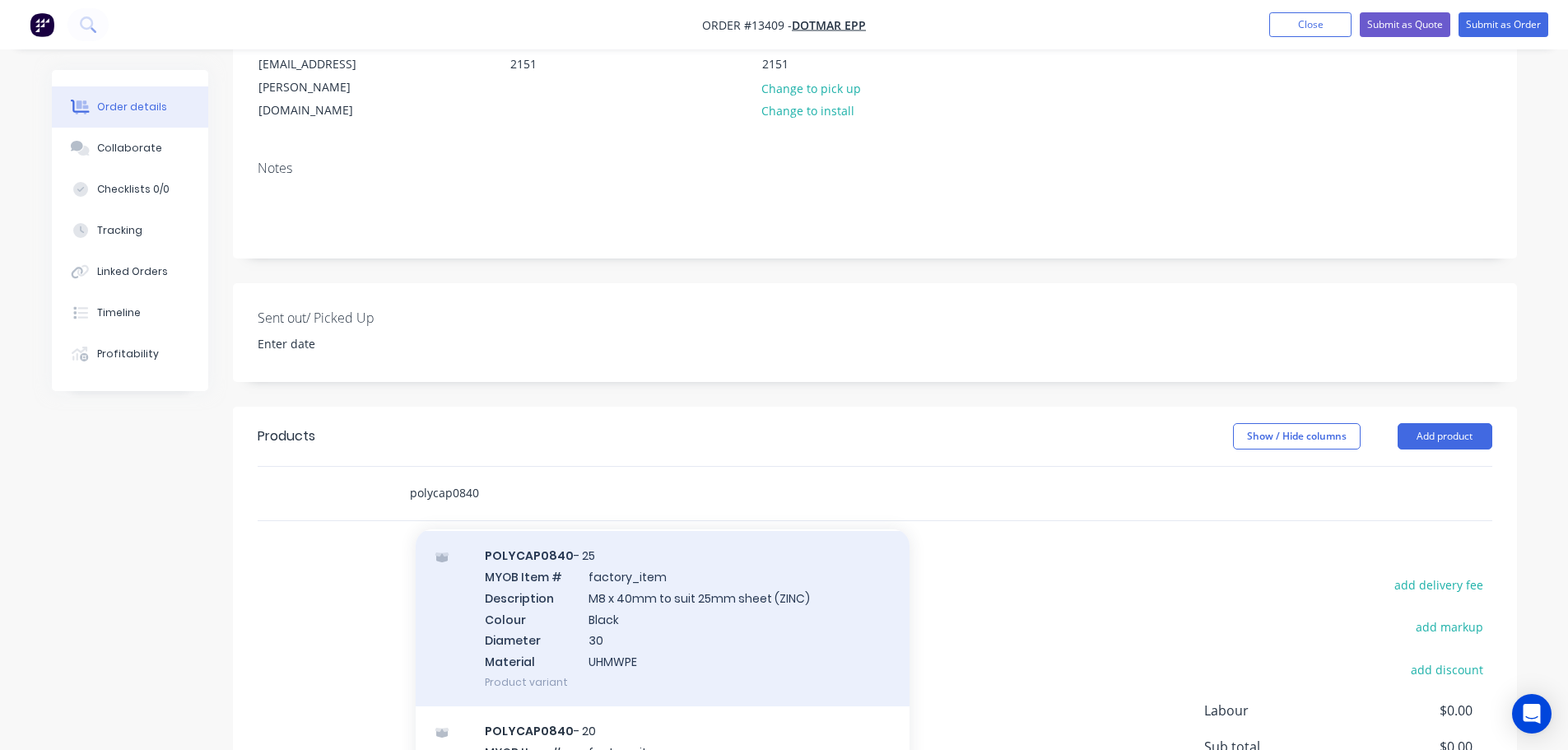
type input "polycap0840"
click at [664, 551] on div "POLYCAP0840 - 25 MYOB Item # factory_item Description M8 x 40mm to suit 25mm sh…" at bounding box center [662, 619] width 494 height 175
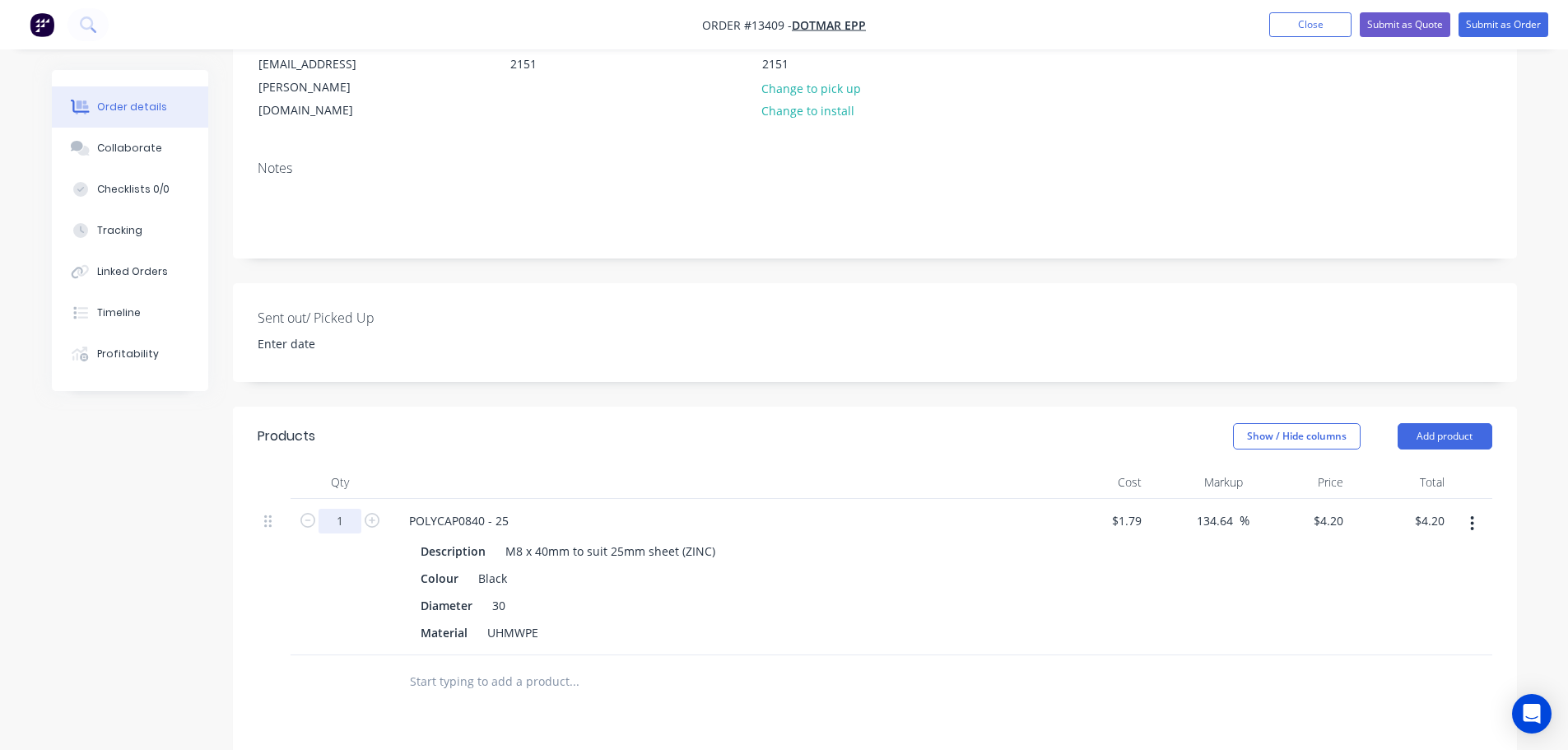
click at [351, 509] on input "1" at bounding box center [340, 521] width 43 height 25
type input "290"
type input "$1,218.00"
click at [543, 423] on div "Show / Hide columns Add product" at bounding box center [1004, 436] width 972 height 27
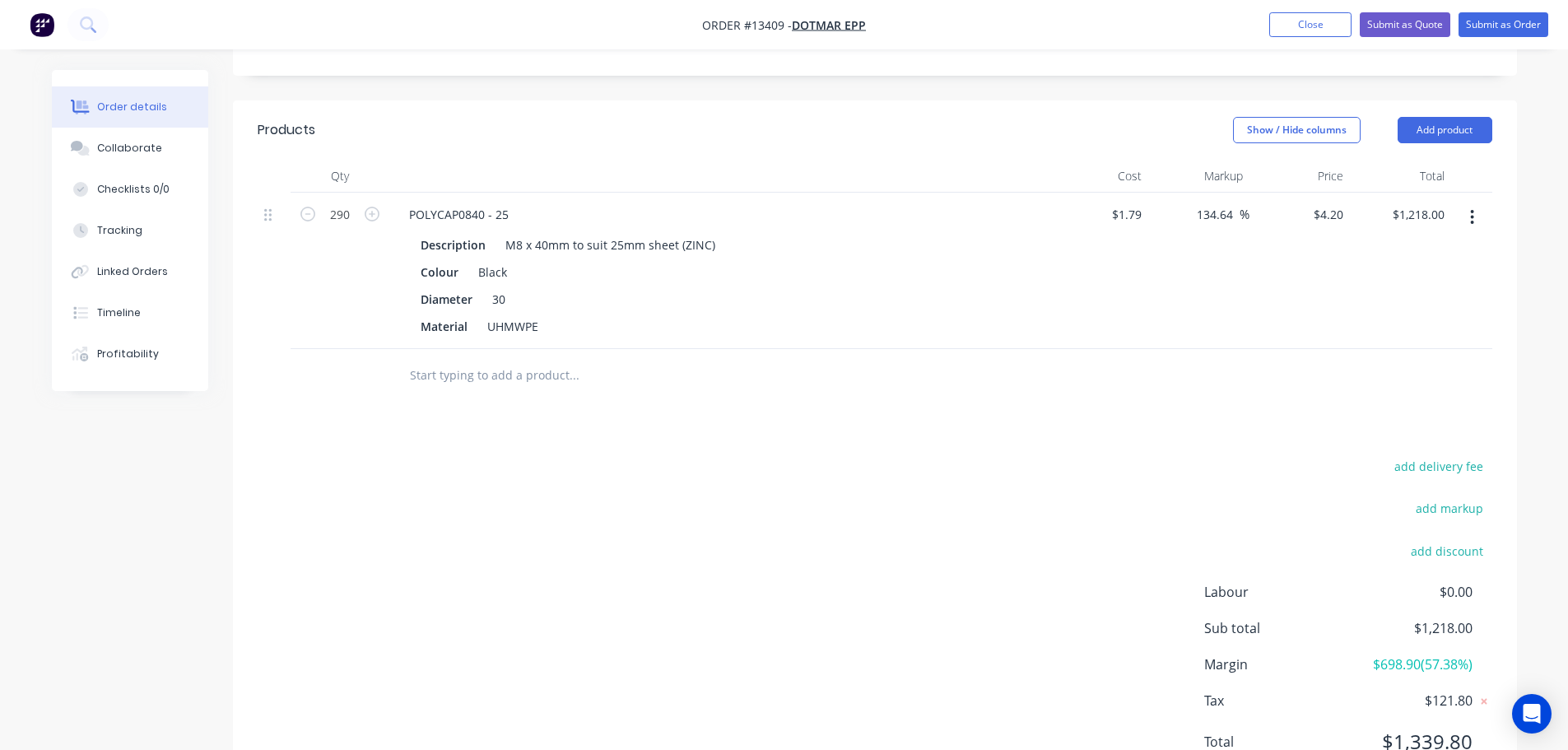
scroll to position [556, 0]
click at [1407, 452] on button "add delivery fee" at bounding box center [1439, 463] width 107 height 22
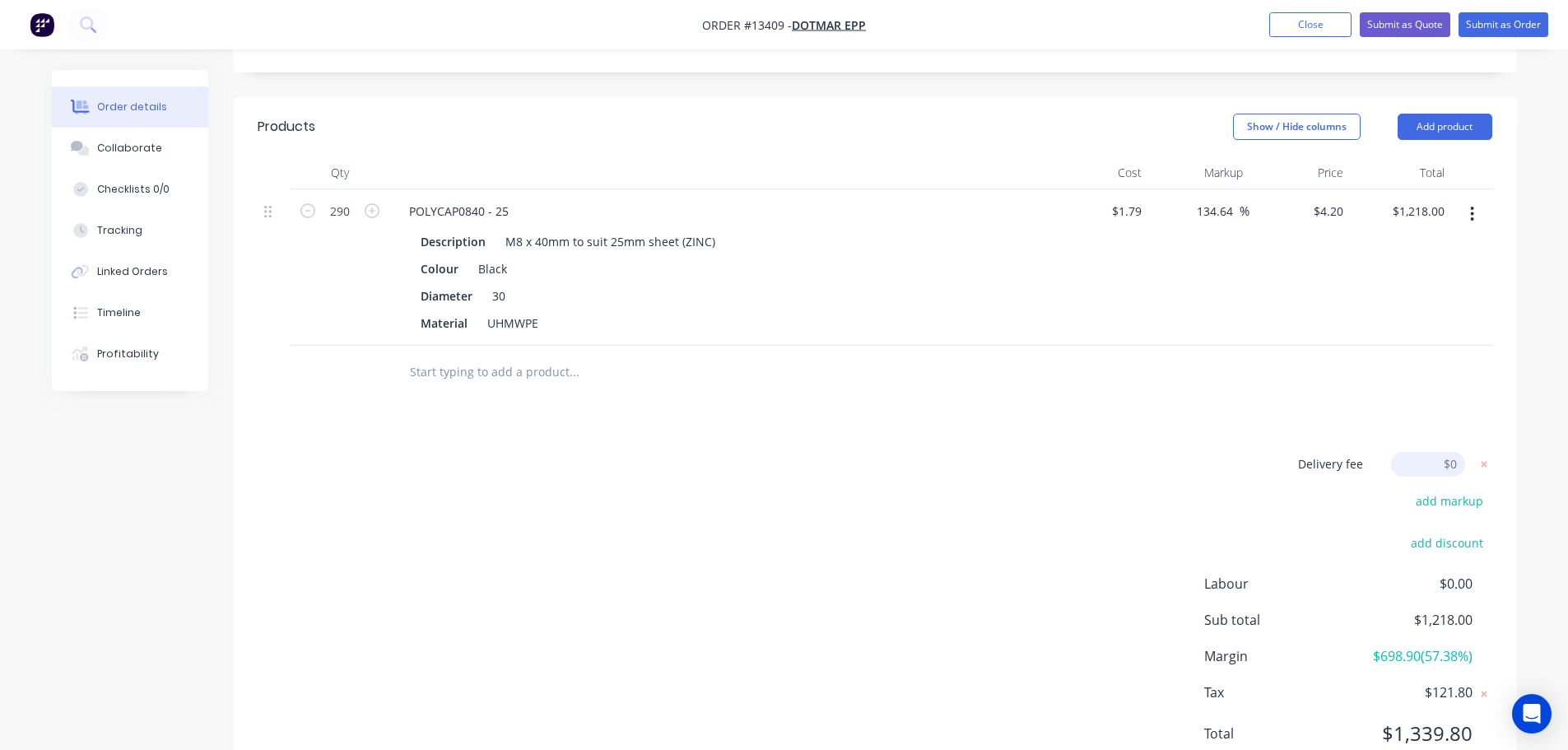
scroll to position [552, 0]
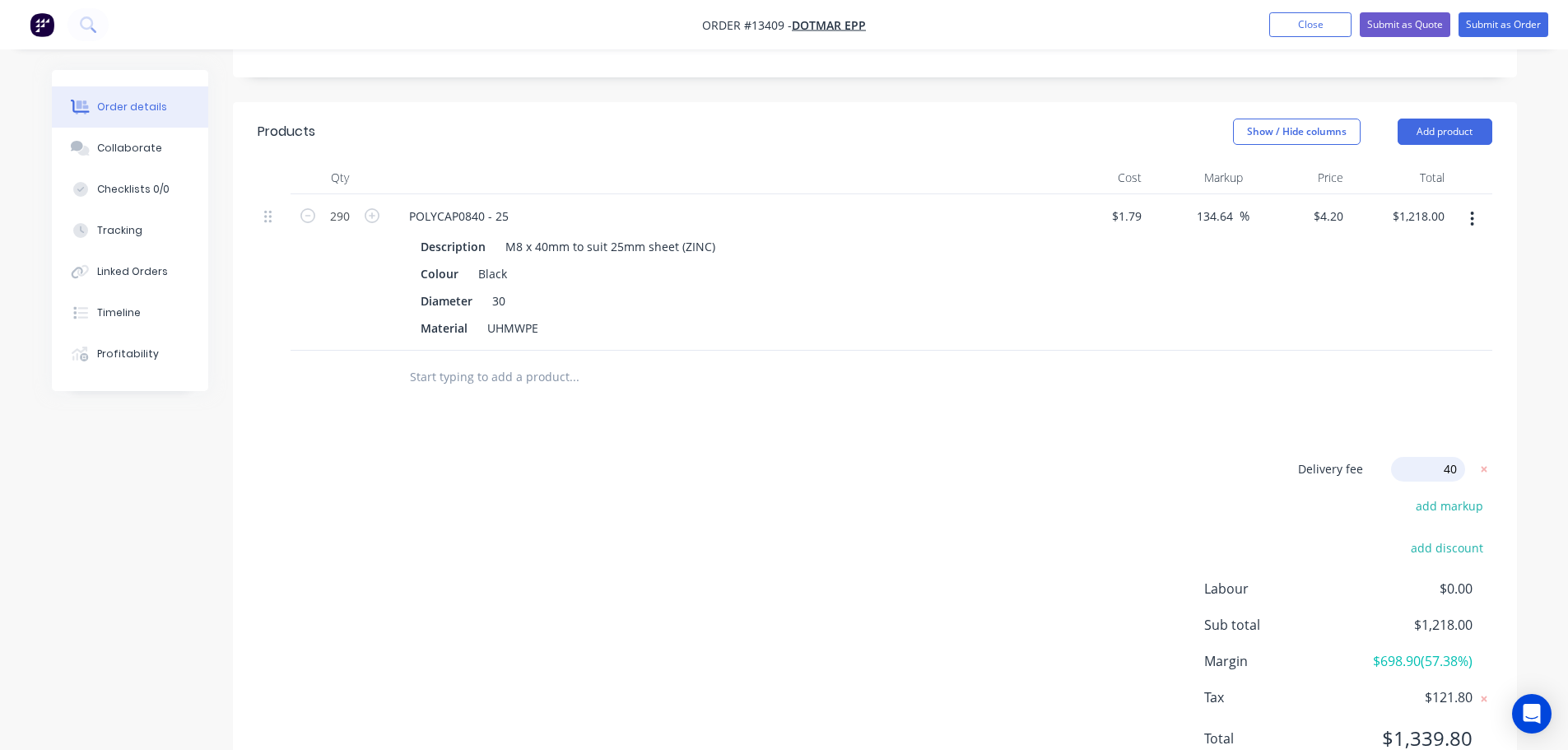
type input "4"
click at [638, 457] on div "Delivery fee Delivery fee Delivery fee name (Optional) $0 add markup add discou…" at bounding box center [875, 613] width 1235 height 314
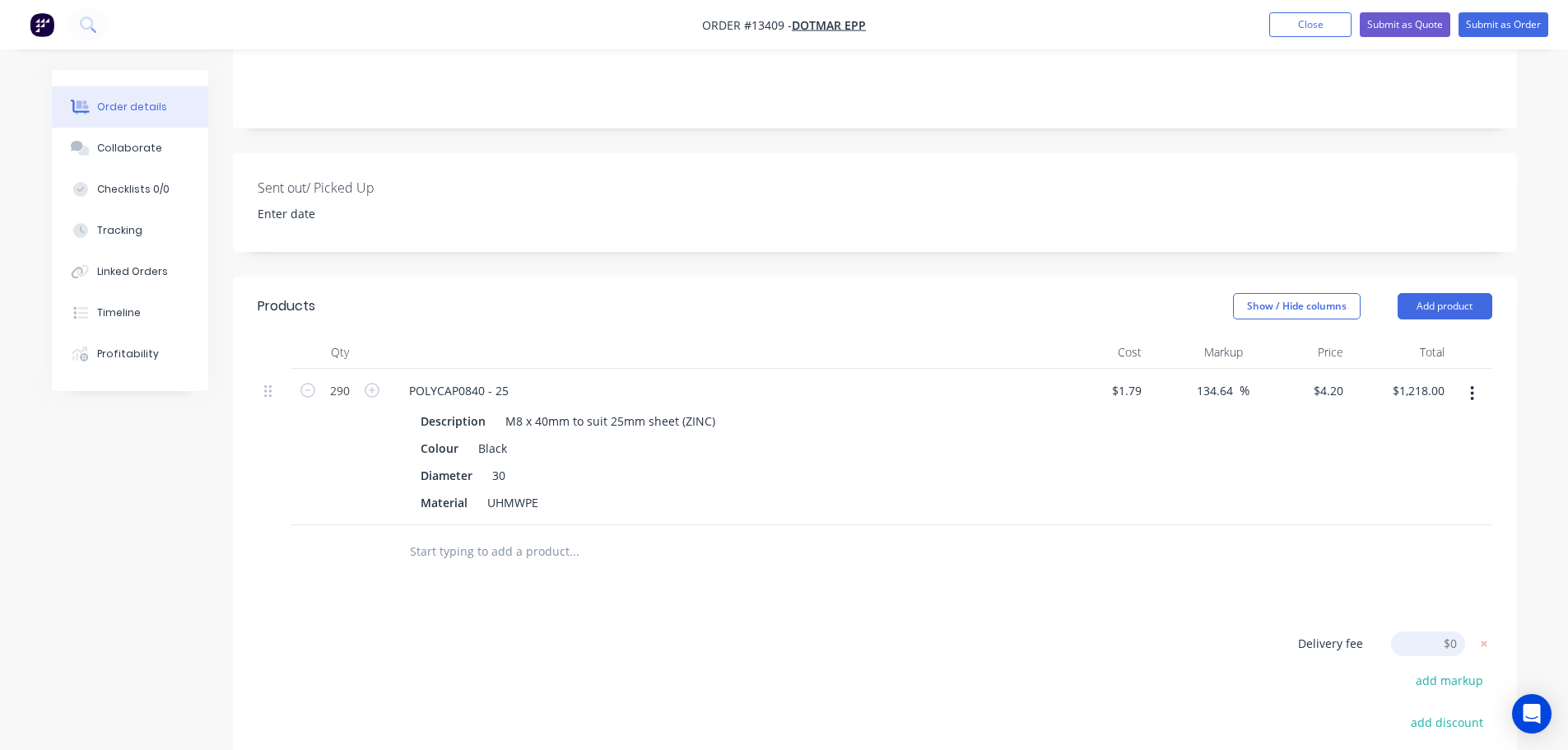
scroll to position [387, 0]
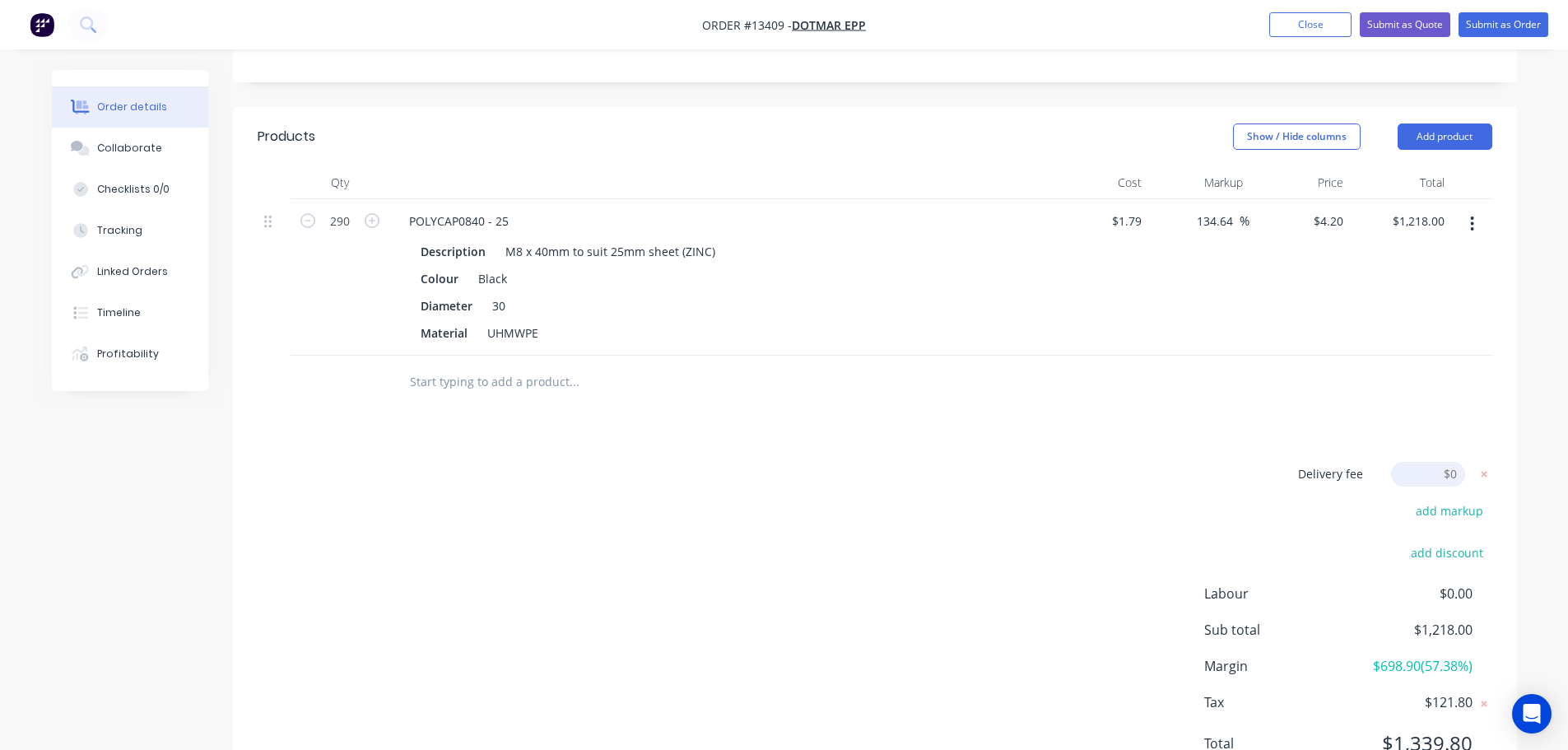
scroll to position [552, 0]
click at [1151, 457] on div "Delivery fee Delivery fee Delivery fee name (Optional) $0 add markup add discou…" at bounding box center [875, 613] width 1235 height 314
click at [1484, 466] on icon at bounding box center [1483, 468] width 6 height 6
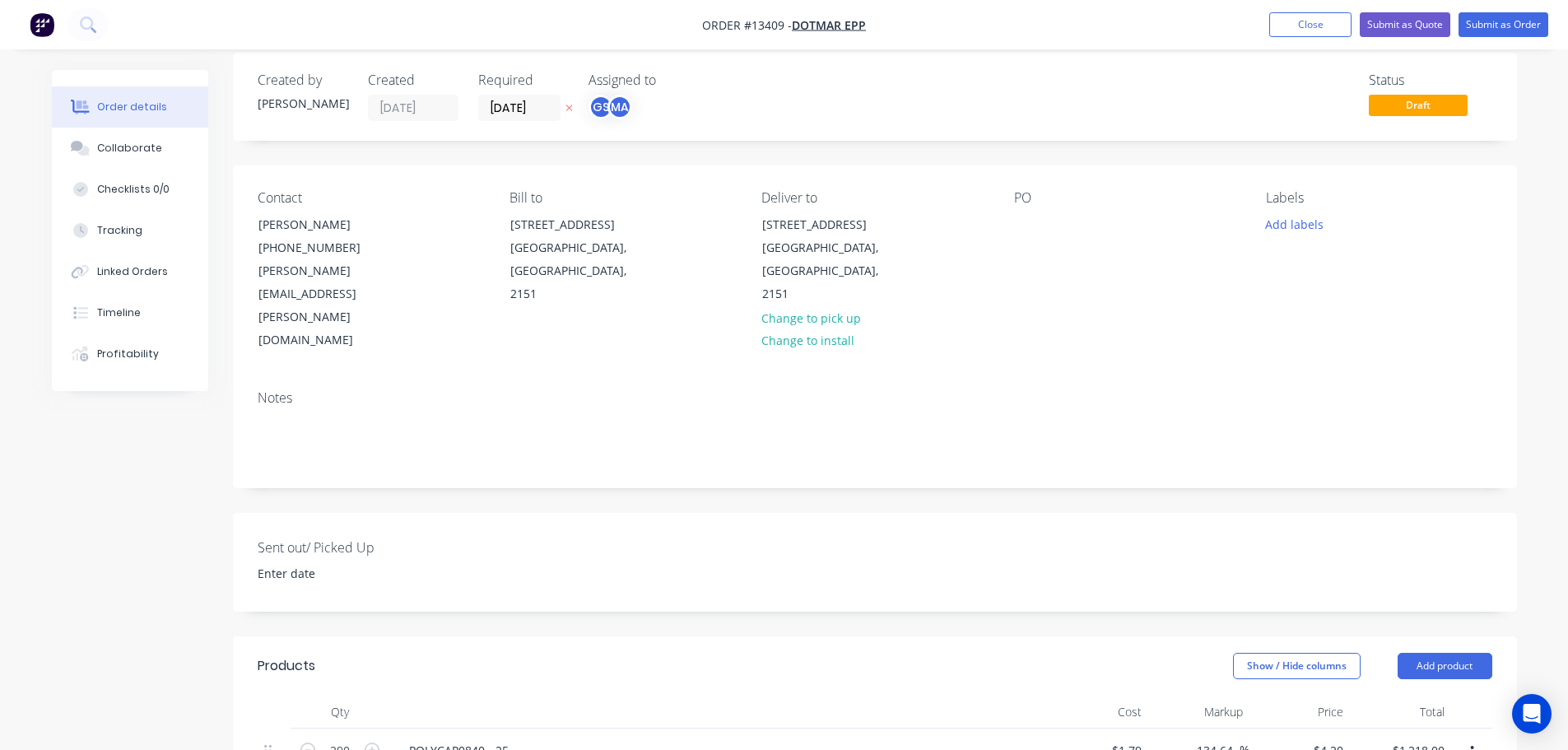
scroll to position [0, 0]
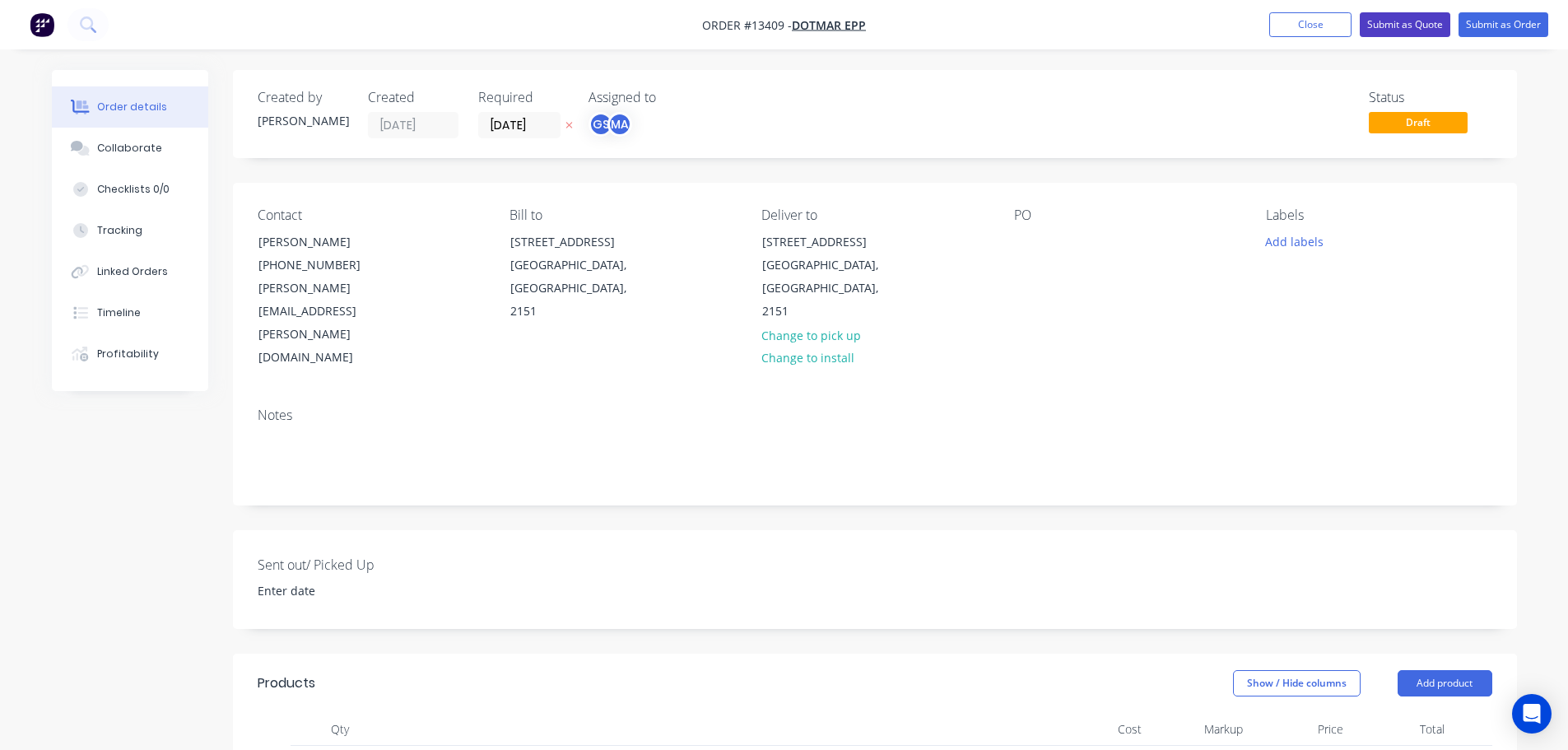
click at [1371, 25] on button "Submit as Quote" at bounding box center [1404, 24] width 90 height 25
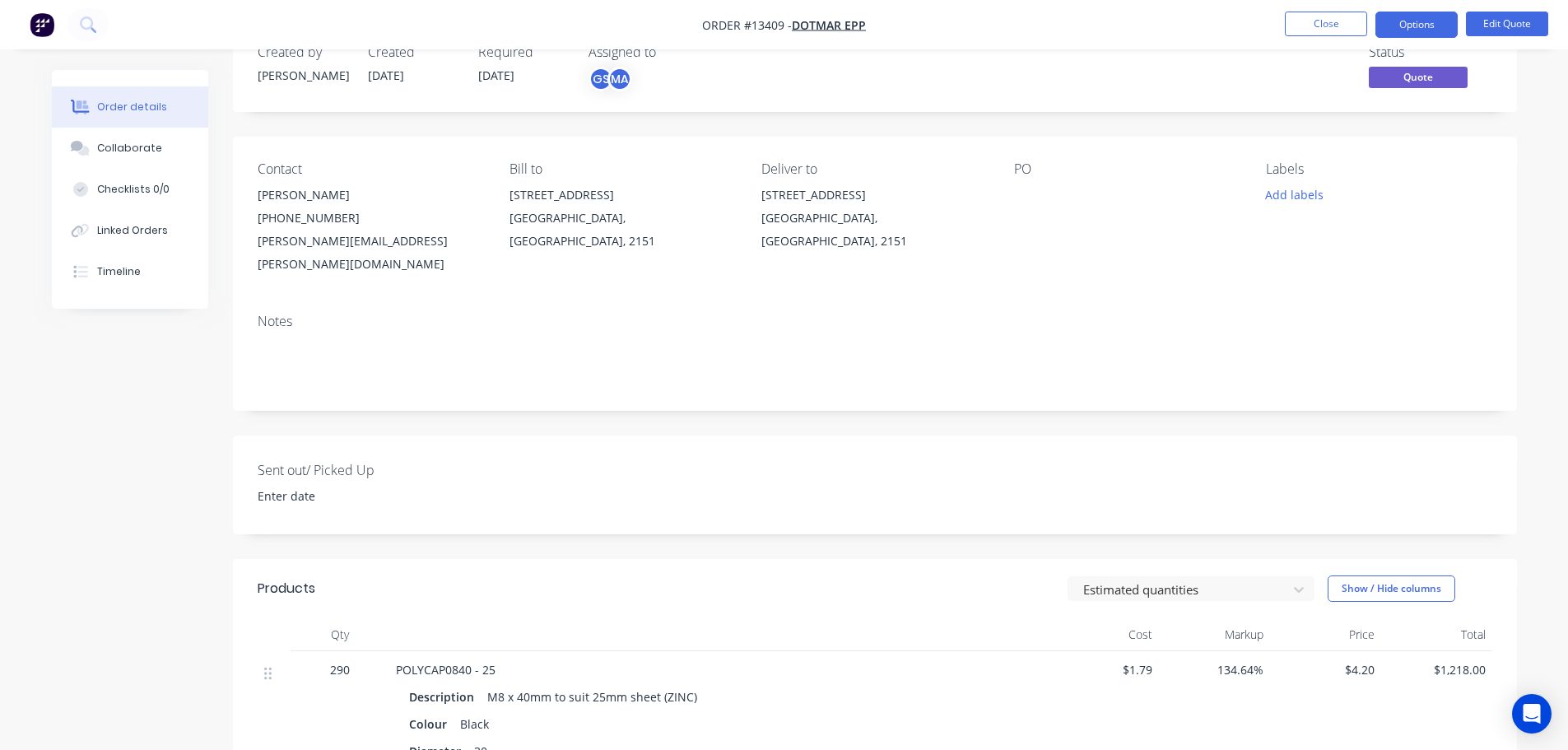
scroll to position [82, 0]
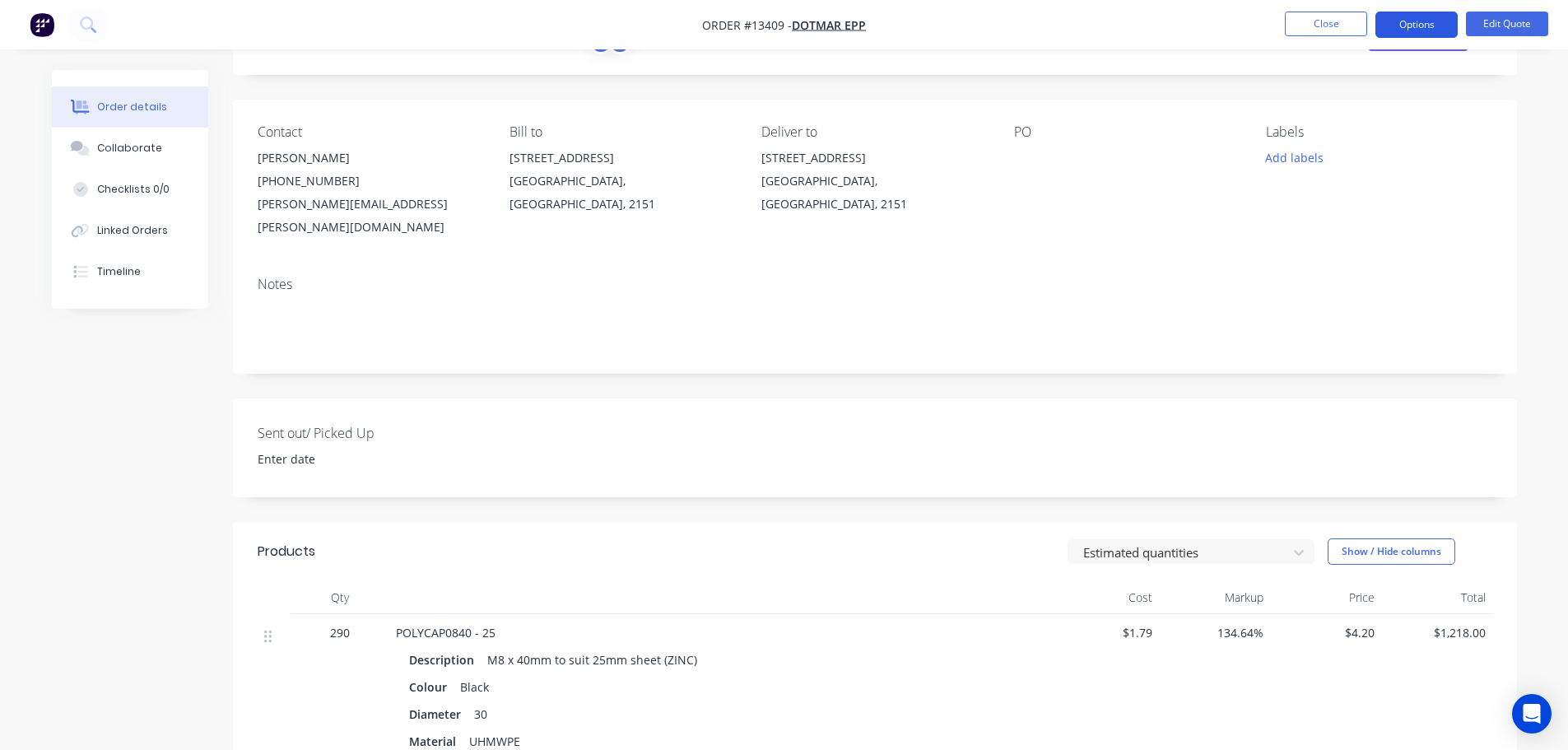
click at [1429, 22] on button "Options" at bounding box center [1416, 24] width 82 height 27
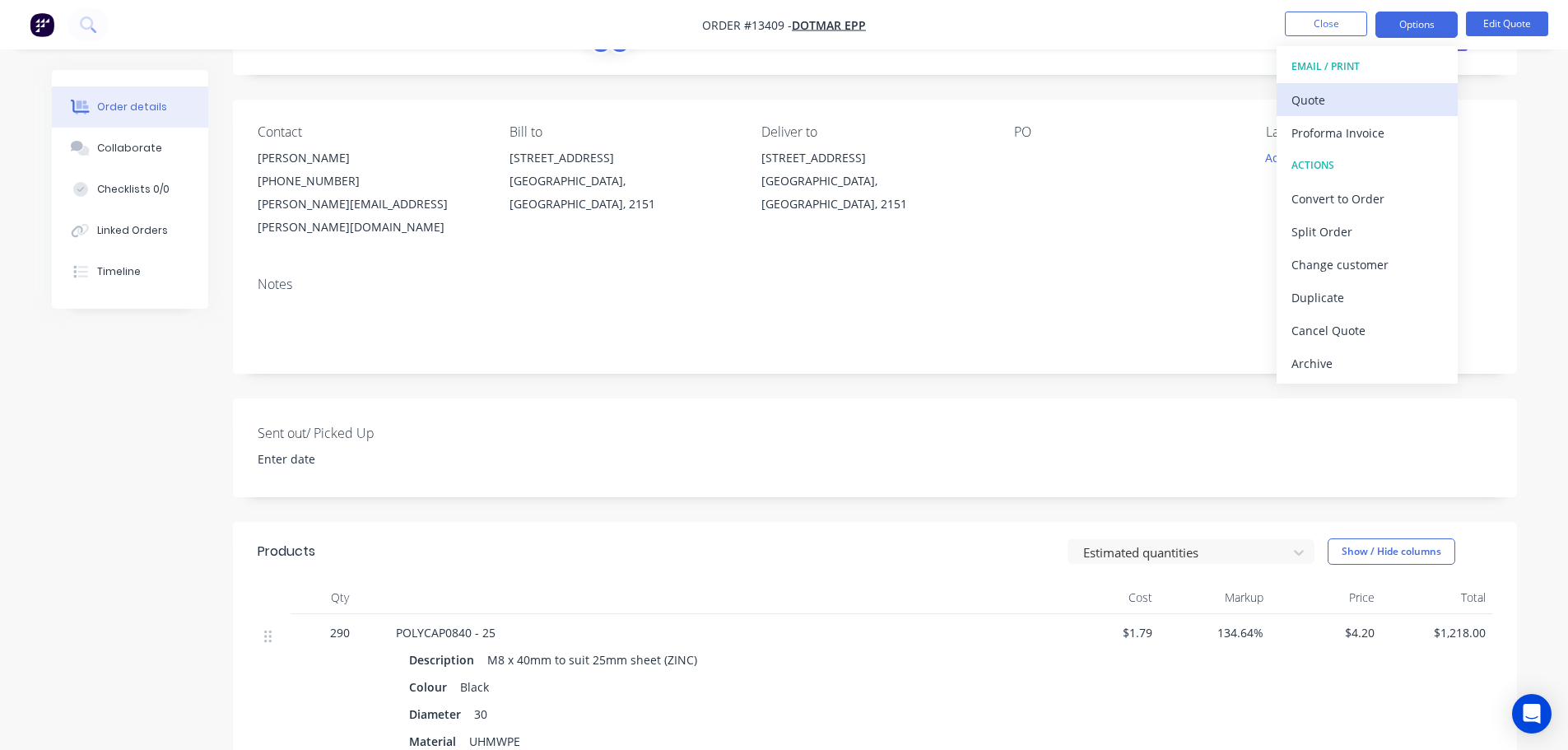
click at [1335, 108] on div "Quote" at bounding box center [1367, 100] width 151 height 24
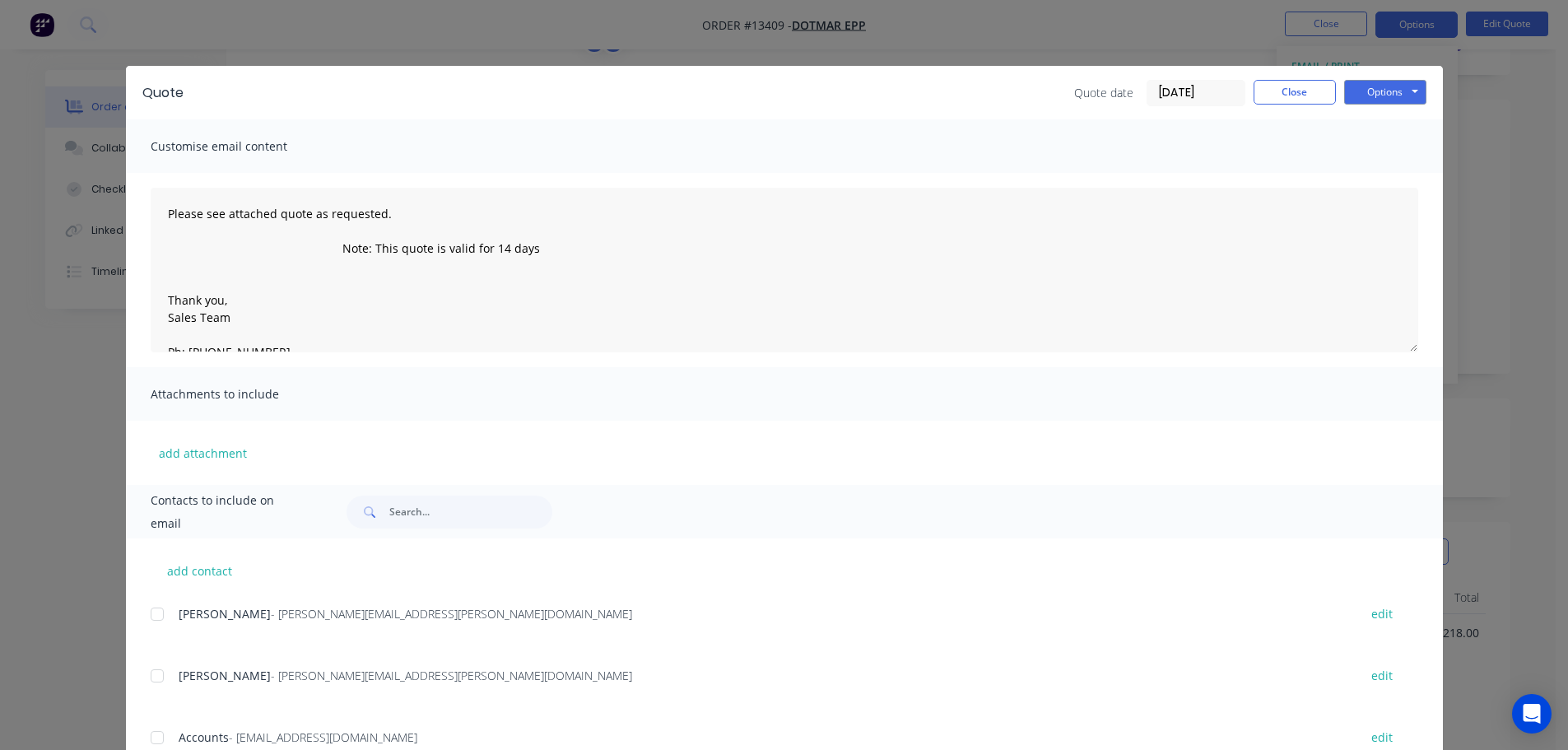
click at [210, 613] on span "Cameron Siu" at bounding box center [224, 613] width 92 height 15
click at [152, 613] on div at bounding box center [157, 613] width 33 height 33
click at [1357, 91] on button "Options" at bounding box center [1385, 92] width 82 height 25
click at [1370, 118] on button "Preview" at bounding box center [1396, 121] width 106 height 27
click at [1389, 90] on button "Options" at bounding box center [1385, 92] width 82 height 25
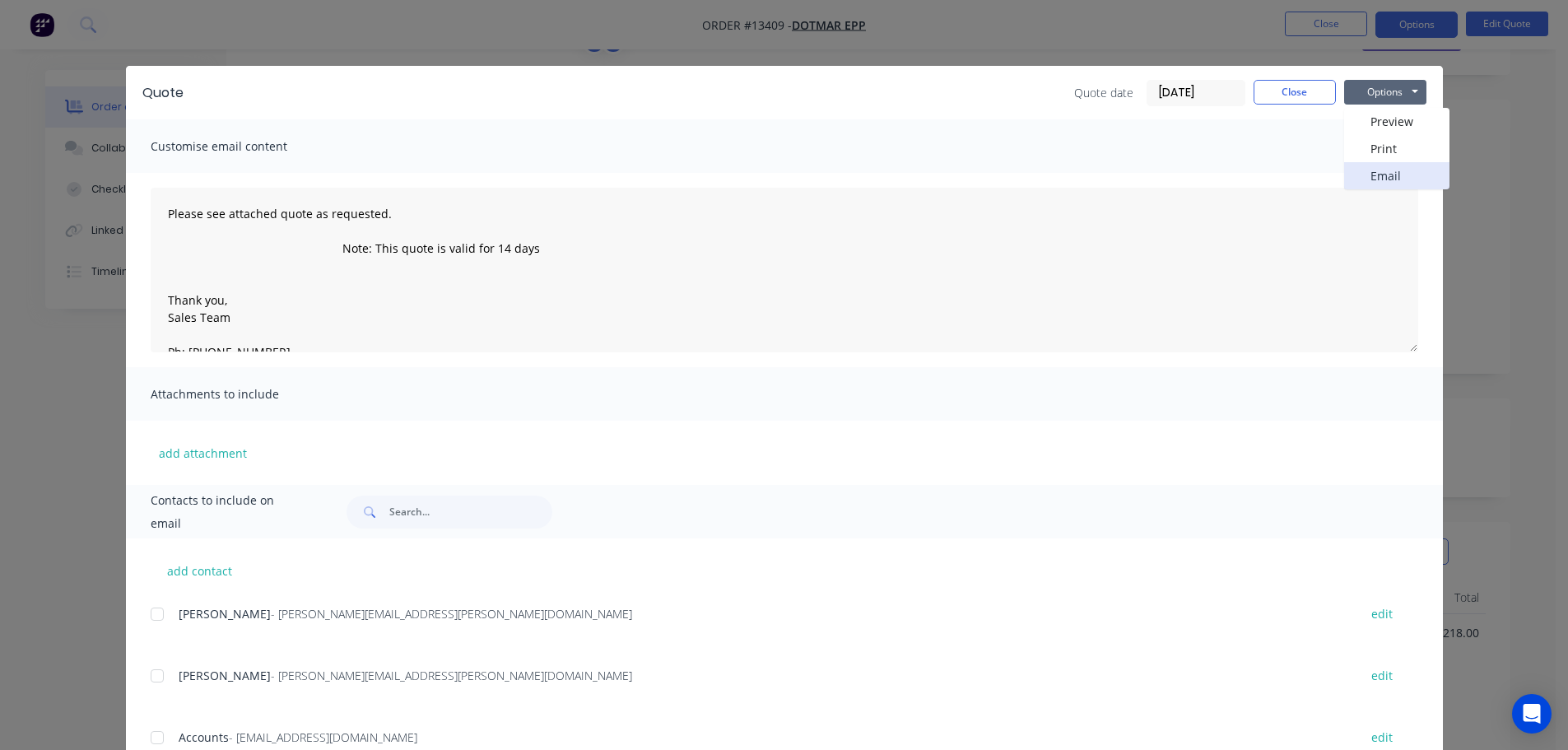
click at [1370, 171] on button "Email" at bounding box center [1396, 176] width 106 height 27
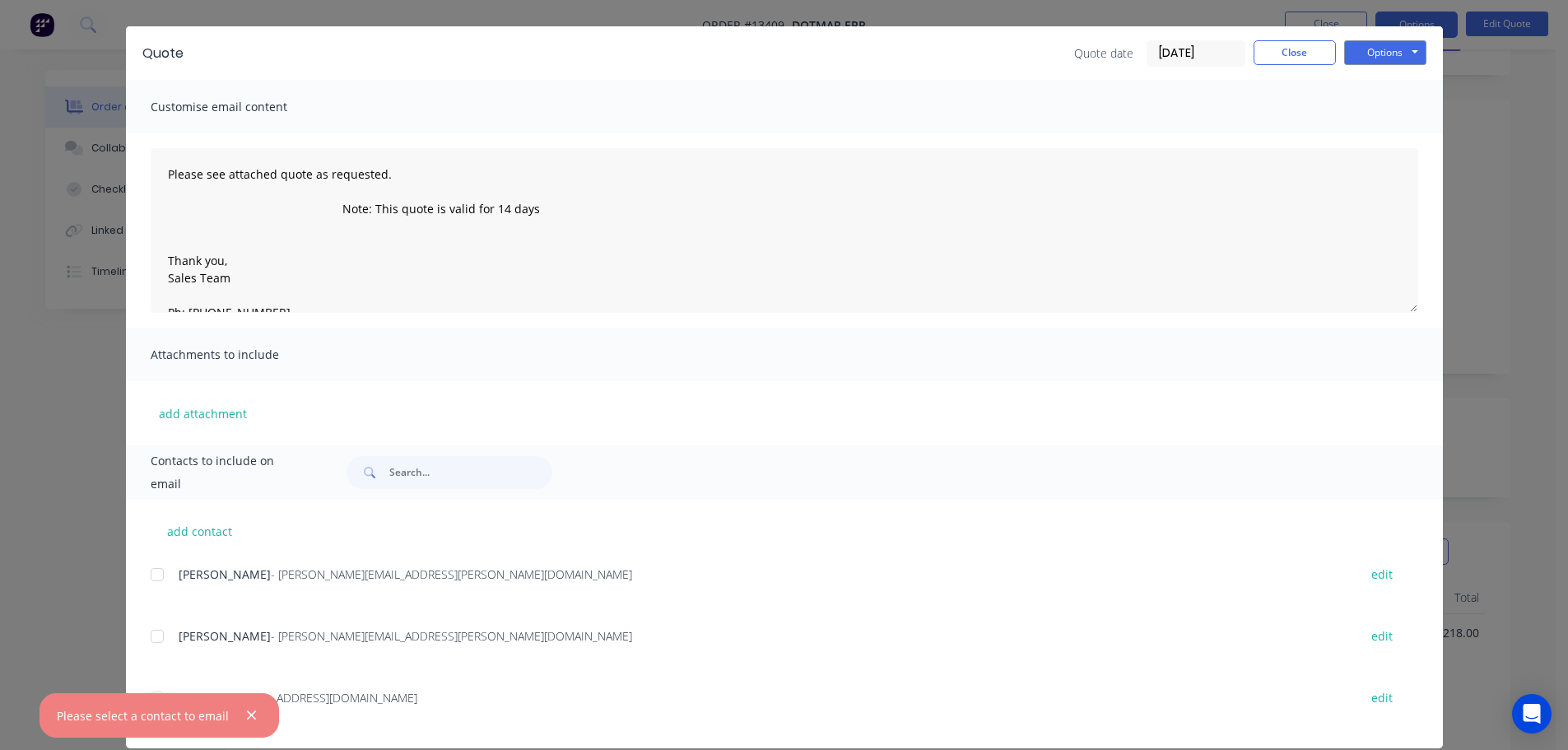
scroll to position [61, 0]
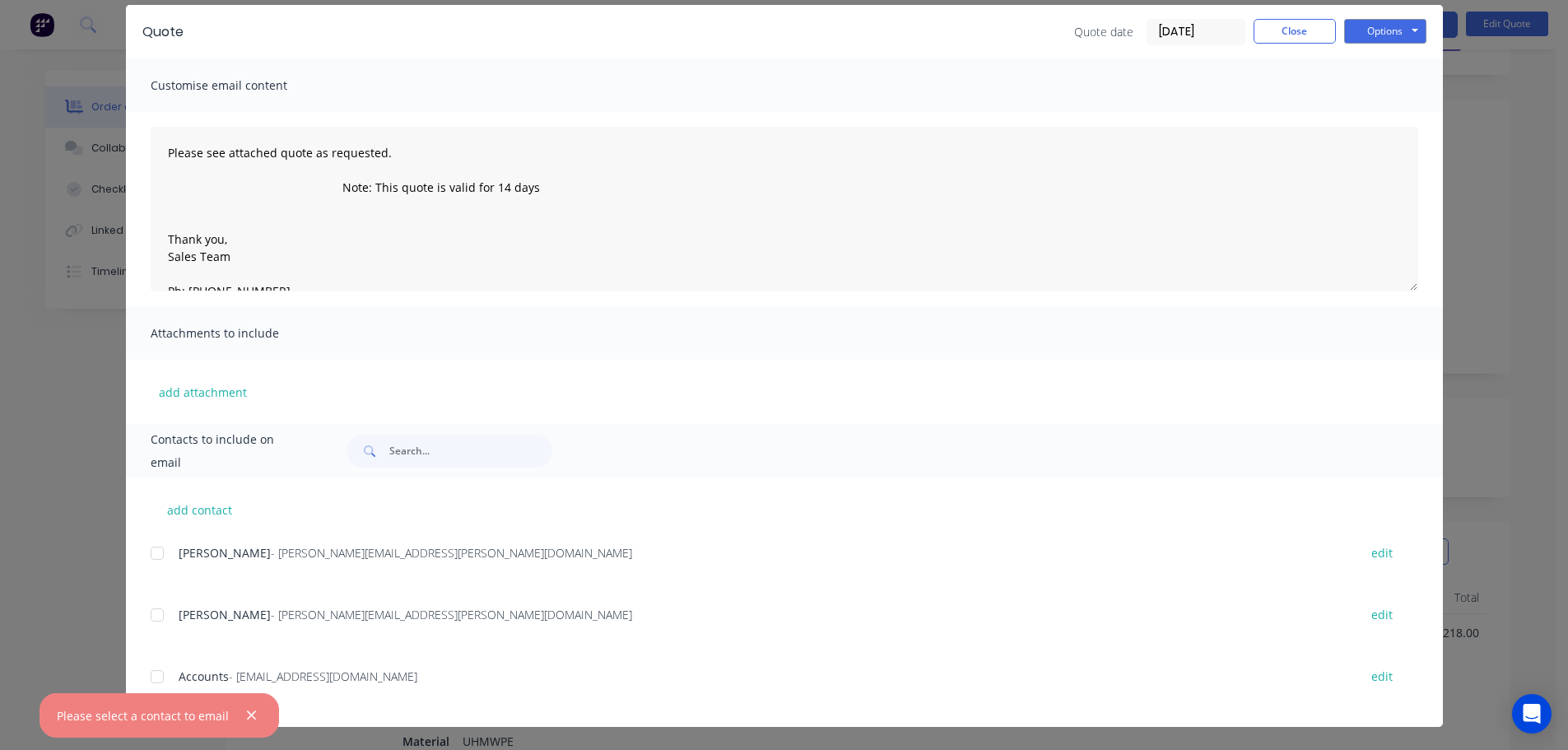
click at [271, 548] on span "- cameron.siu@dotmar.com.au" at bounding box center [451, 552] width 361 height 15
click at [222, 554] on span "Cameron Siu" at bounding box center [224, 552] width 92 height 15
drag, startPoint x: 173, startPoint y: 555, endPoint x: 157, endPoint y: 556, distance: 16.0
click at [171, 555] on div "Cameron Siu - cameron.siu@dotmar.com.au edit" at bounding box center [796, 552] width 1292 height 22
click at [157, 556] on div at bounding box center [157, 552] width 33 height 33
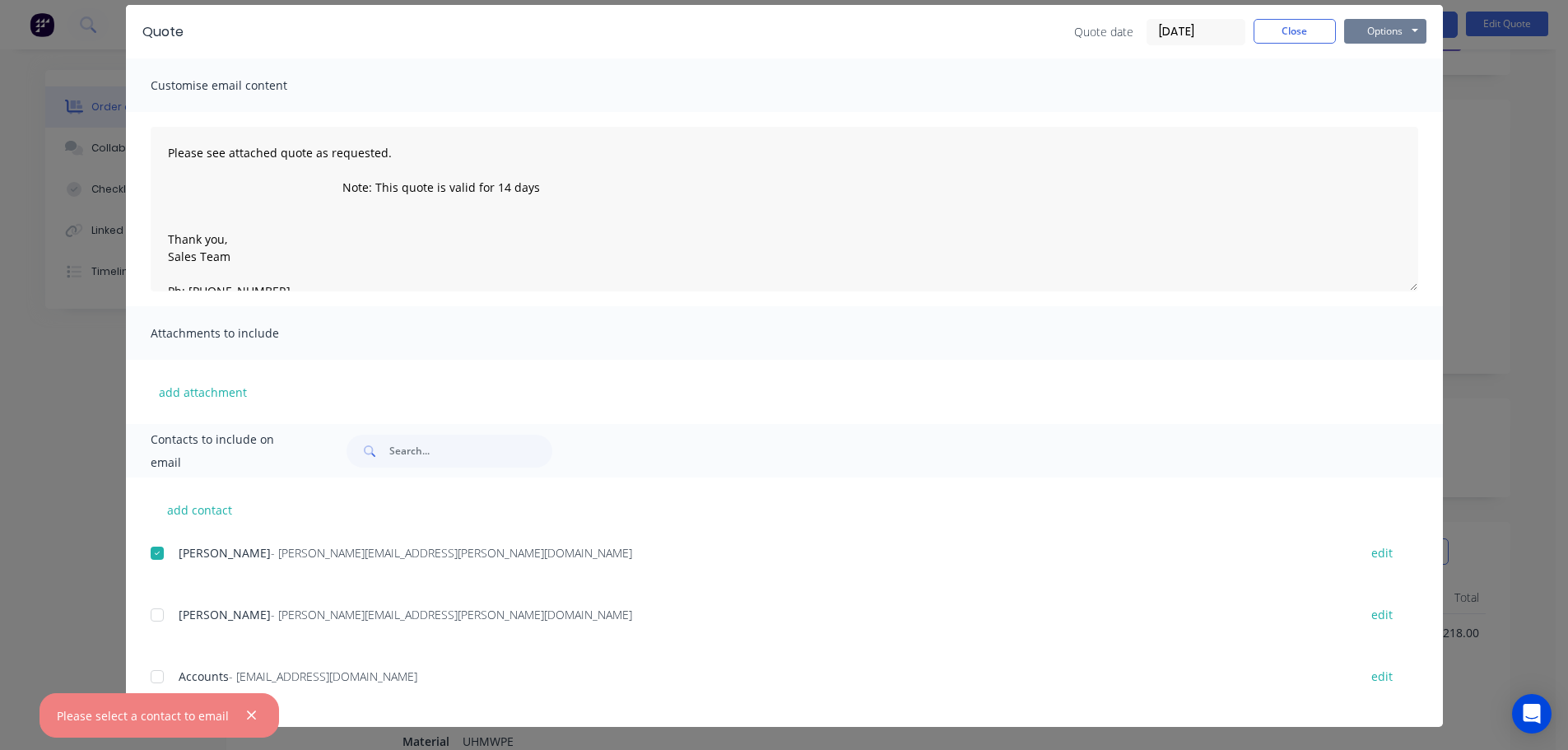
click at [1378, 42] on button "Options" at bounding box center [1385, 31] width 82 height 25
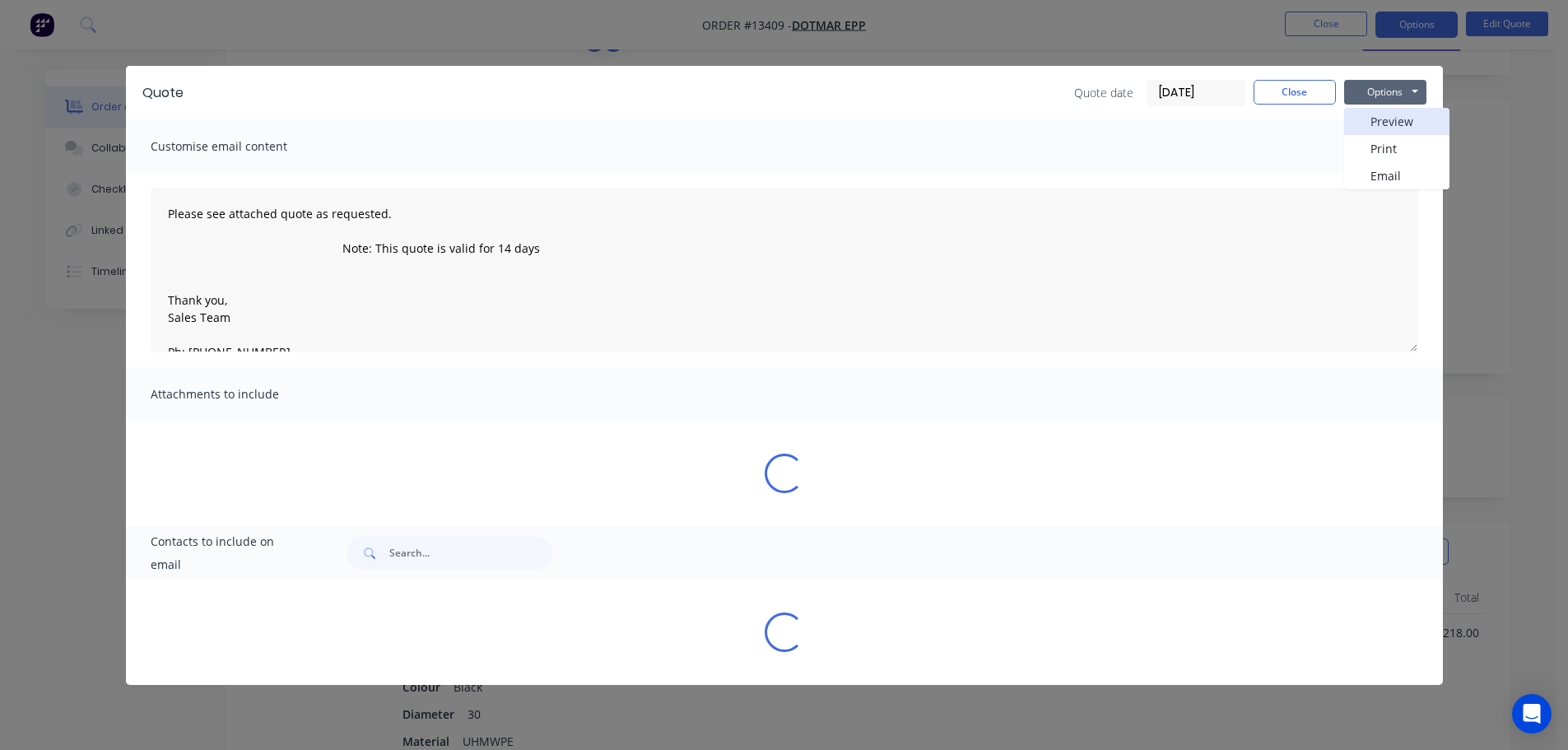
scroll to position [0, 0]
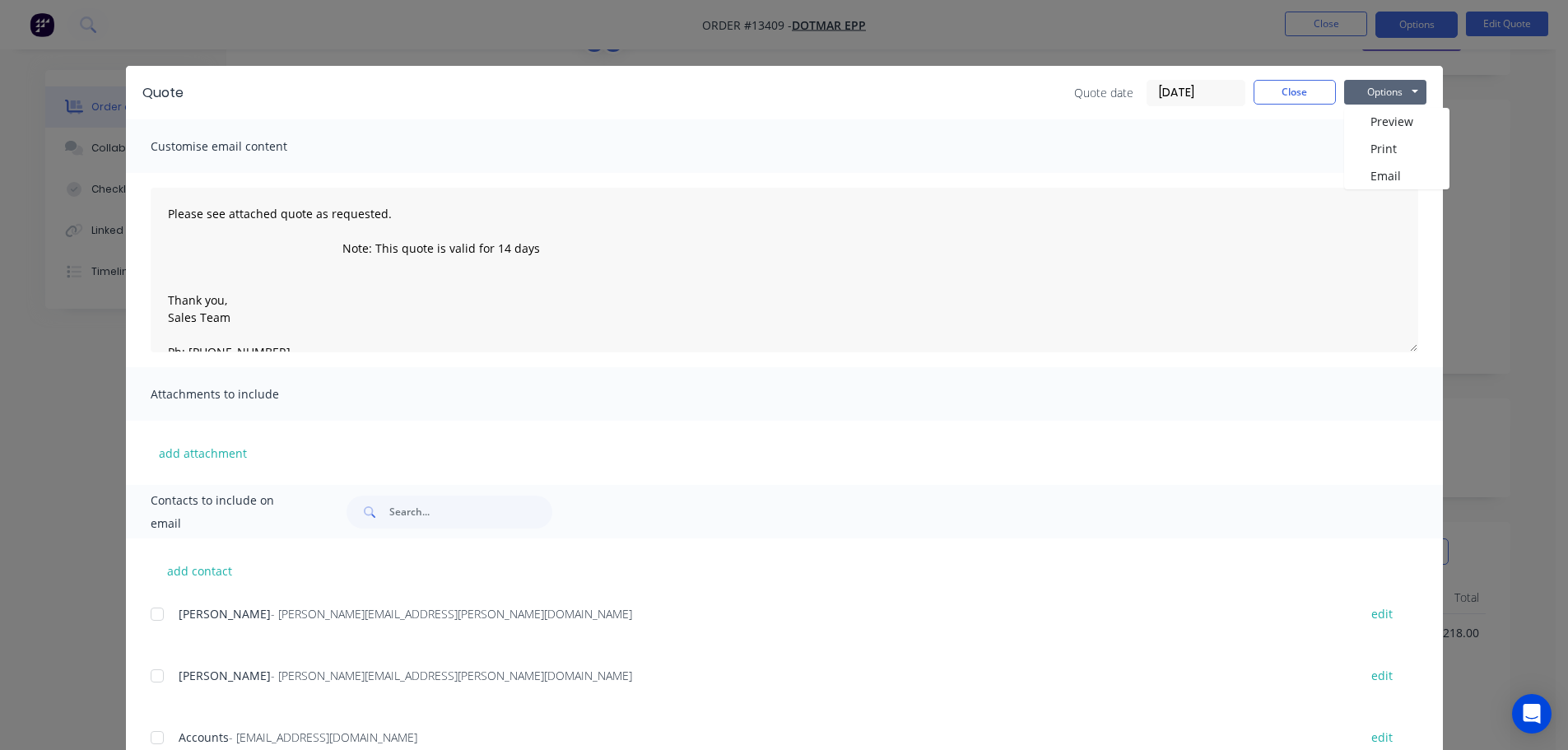
click at [145, 614] on div at bounding box center [157, 613] width 33 height 33
click at [1385, 95] on button "Options" at bounding box center [1385, 92] width 82 height 25
click at [1374, 177] on button "Email" at bounding box center [1396, 176] width 106 height 27
type textarea "Please see attached quote as requested. Note: This quote is valid for 14 days T…"
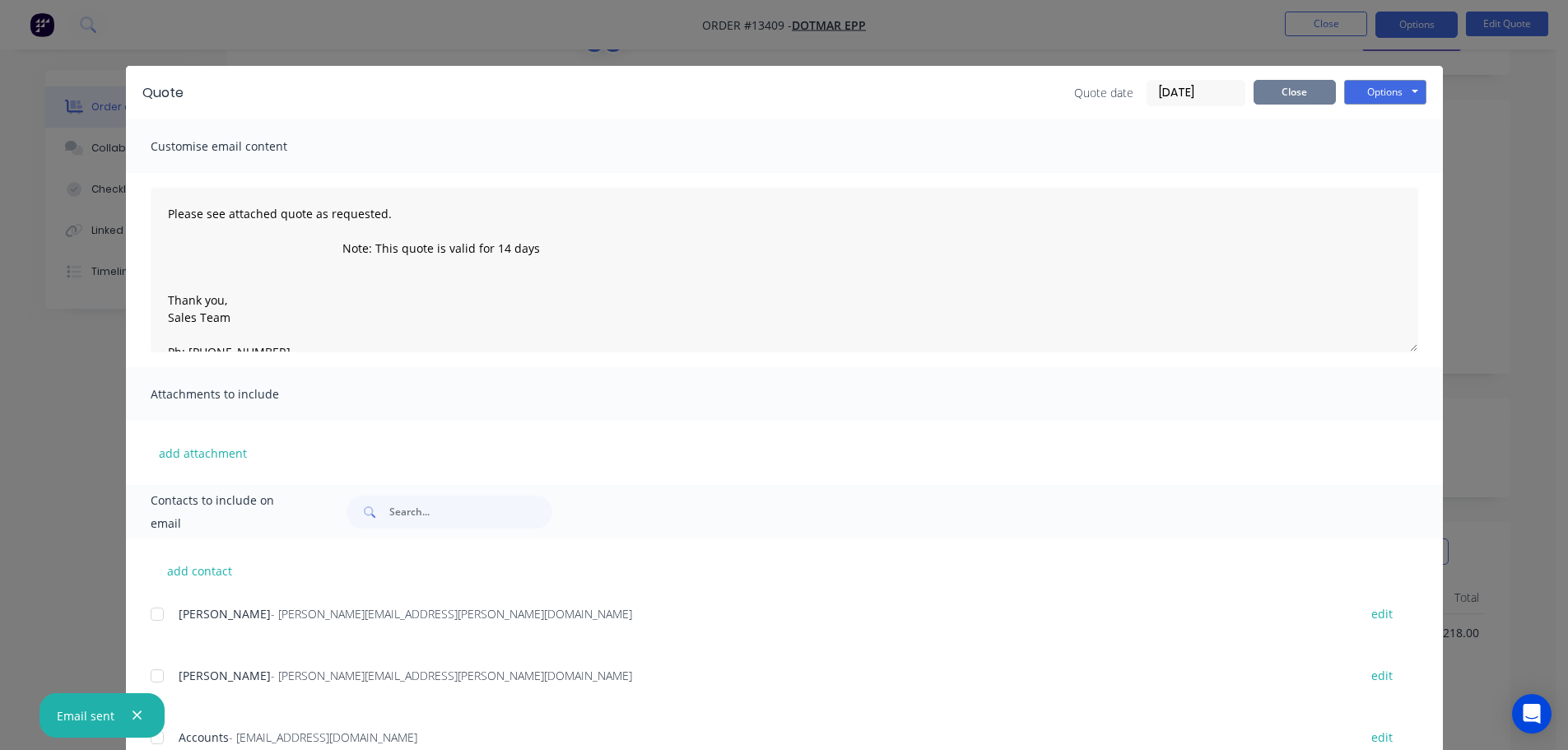
click at [1275, 93] on button "Close" at bounding box center [1295, 92] width 82 height 25
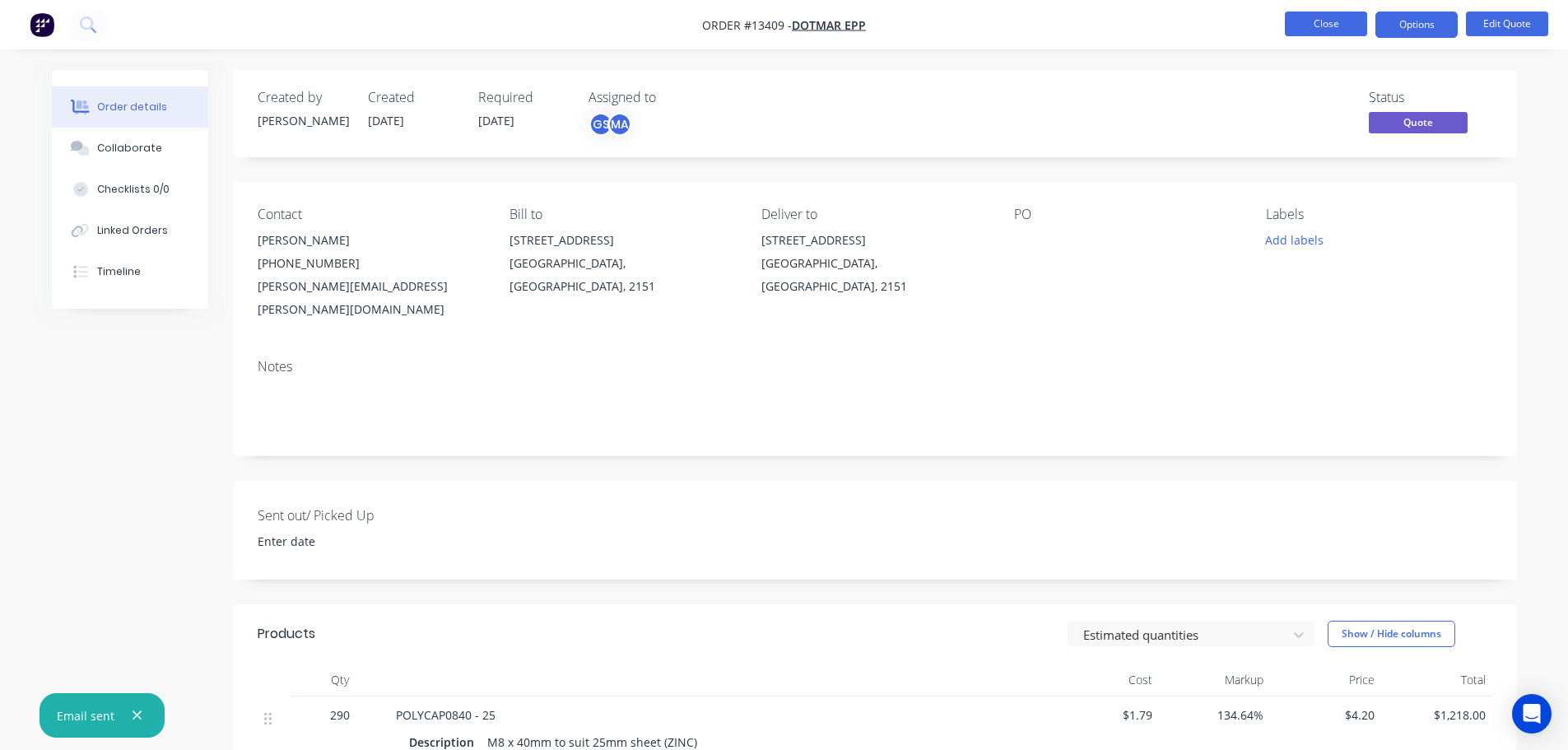
click at [1348, 21] on button "Close" at bounding box center [1326, 23] width 82 height 25
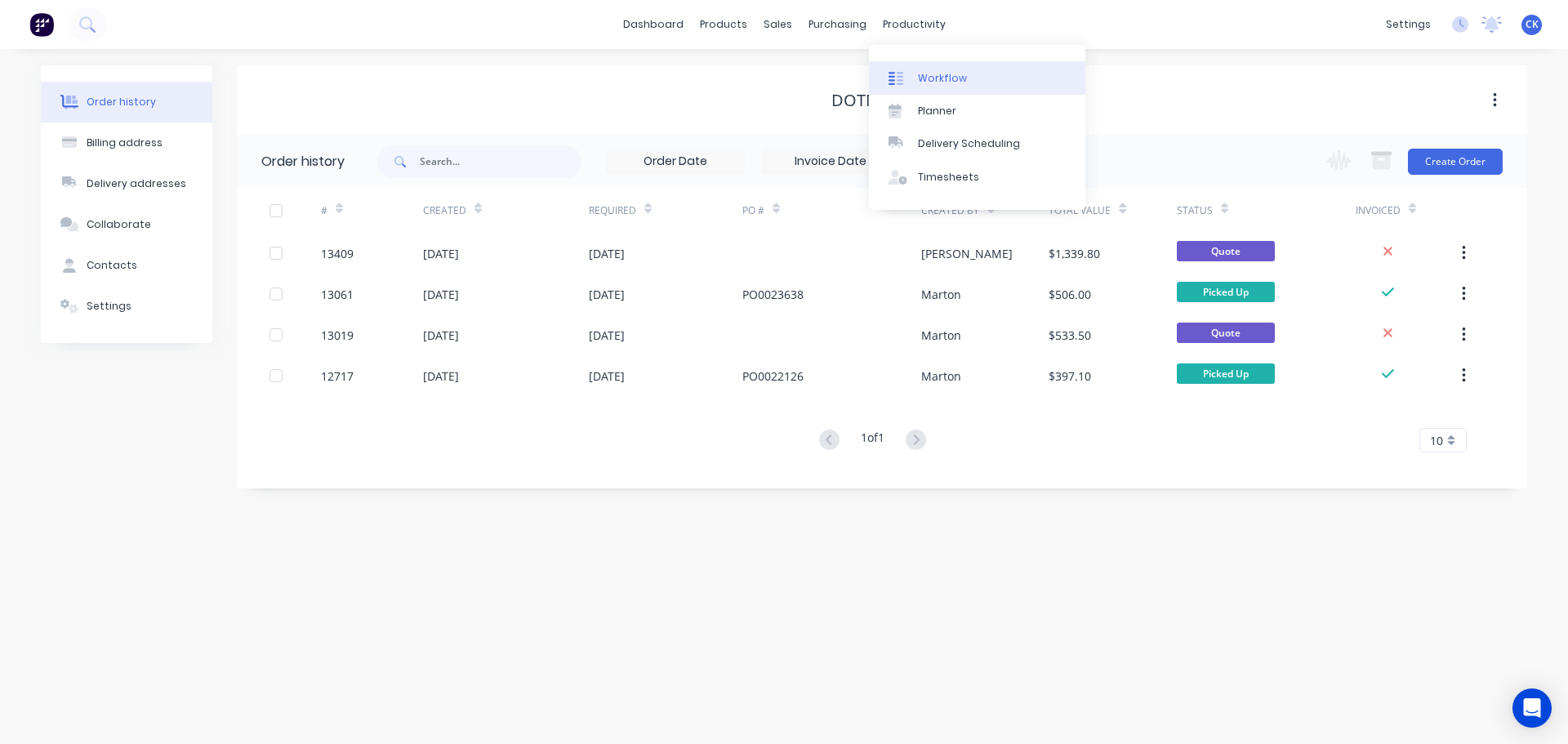
click at [921, 66] on link "Workflow" at bounding box center [977, 78] width 217 height 32
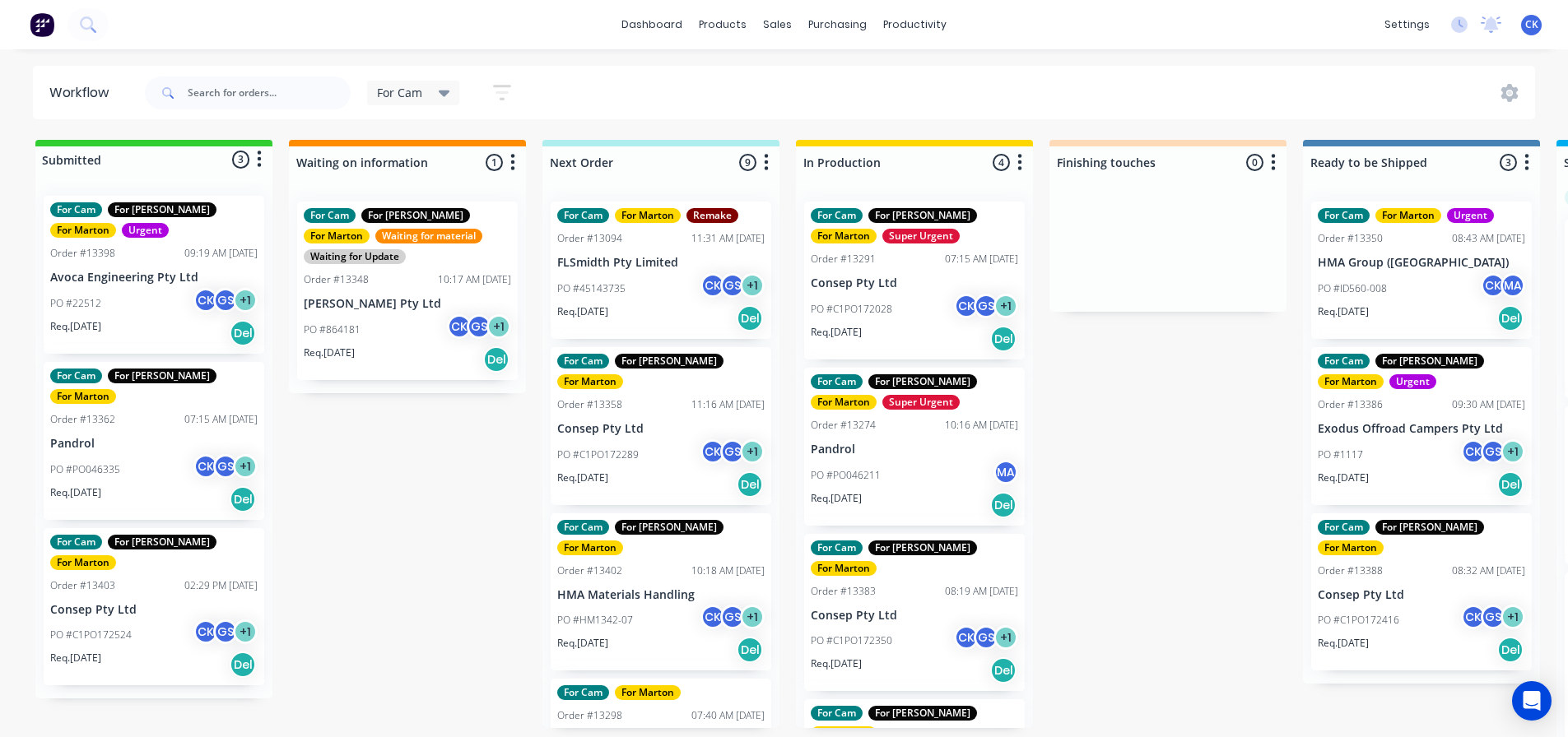
click at [168, 307] on div "PO #22512 CK GS + 1" at bounding box center [153, 303] width 207 height 31
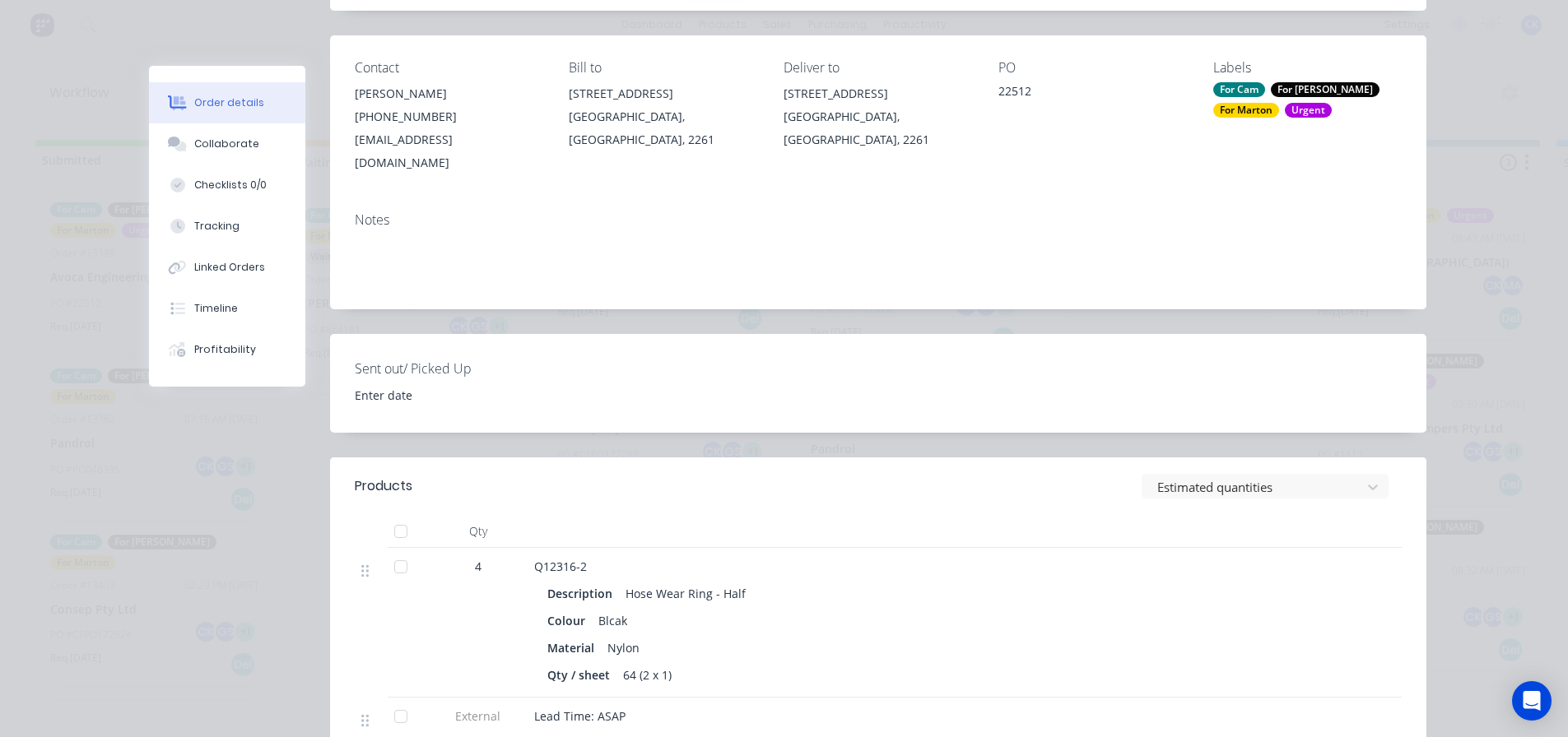
scroll to position [247, 0]
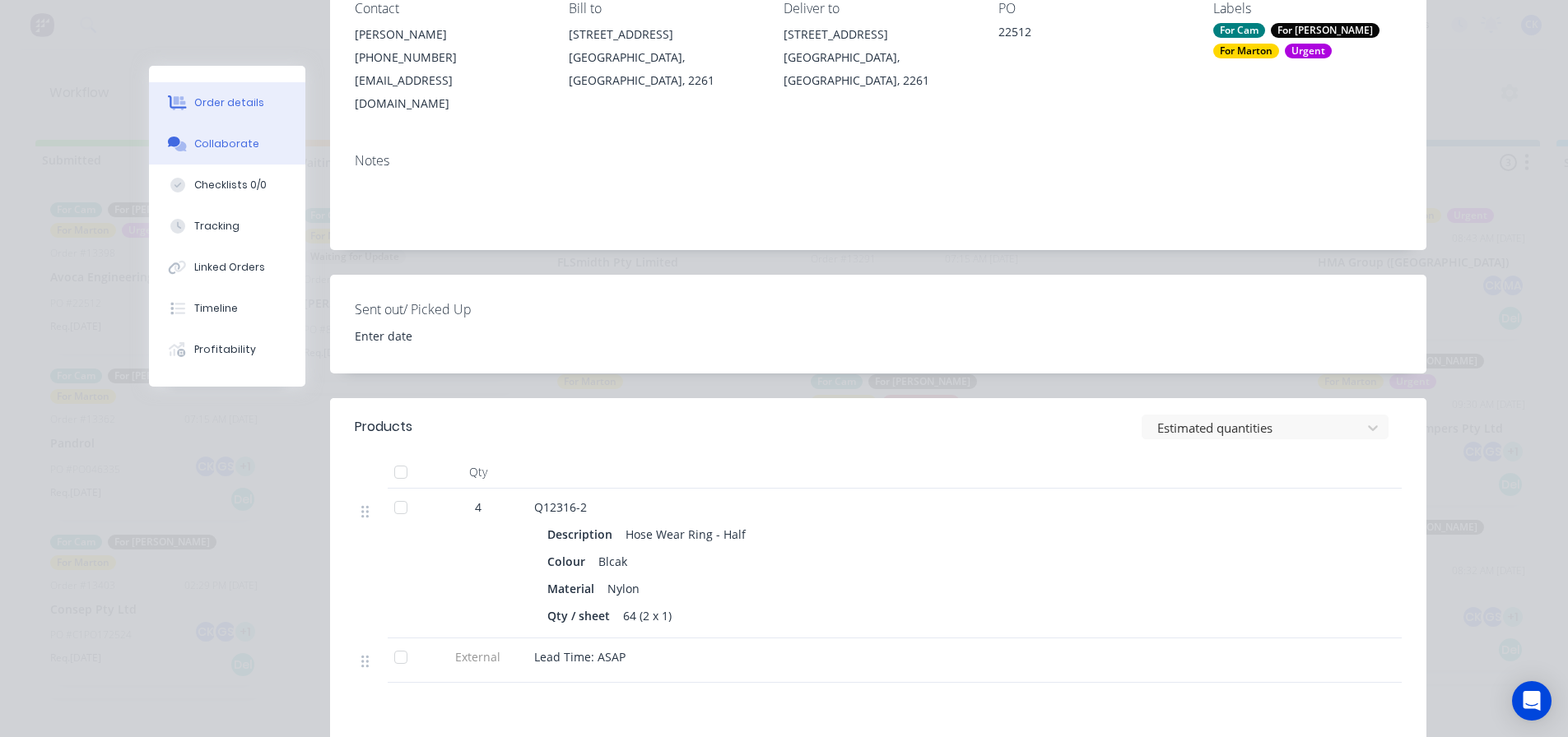
click at [236, 151] on button "Collaborate" at bounding box center [227, 144] width 156 height 41
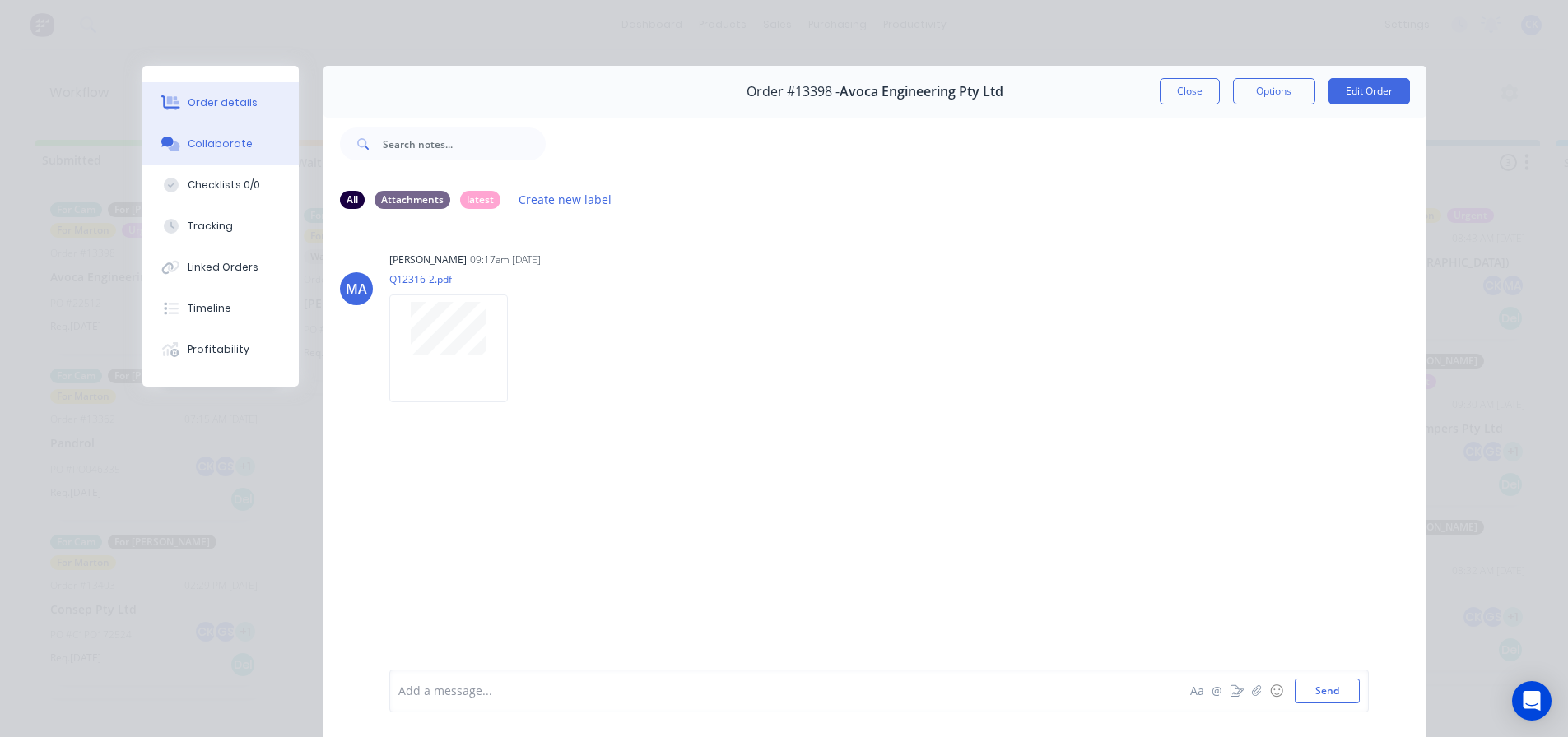
click at [241, 114] on button "Order details" at bounding box center [221, 103] width 156 height 41
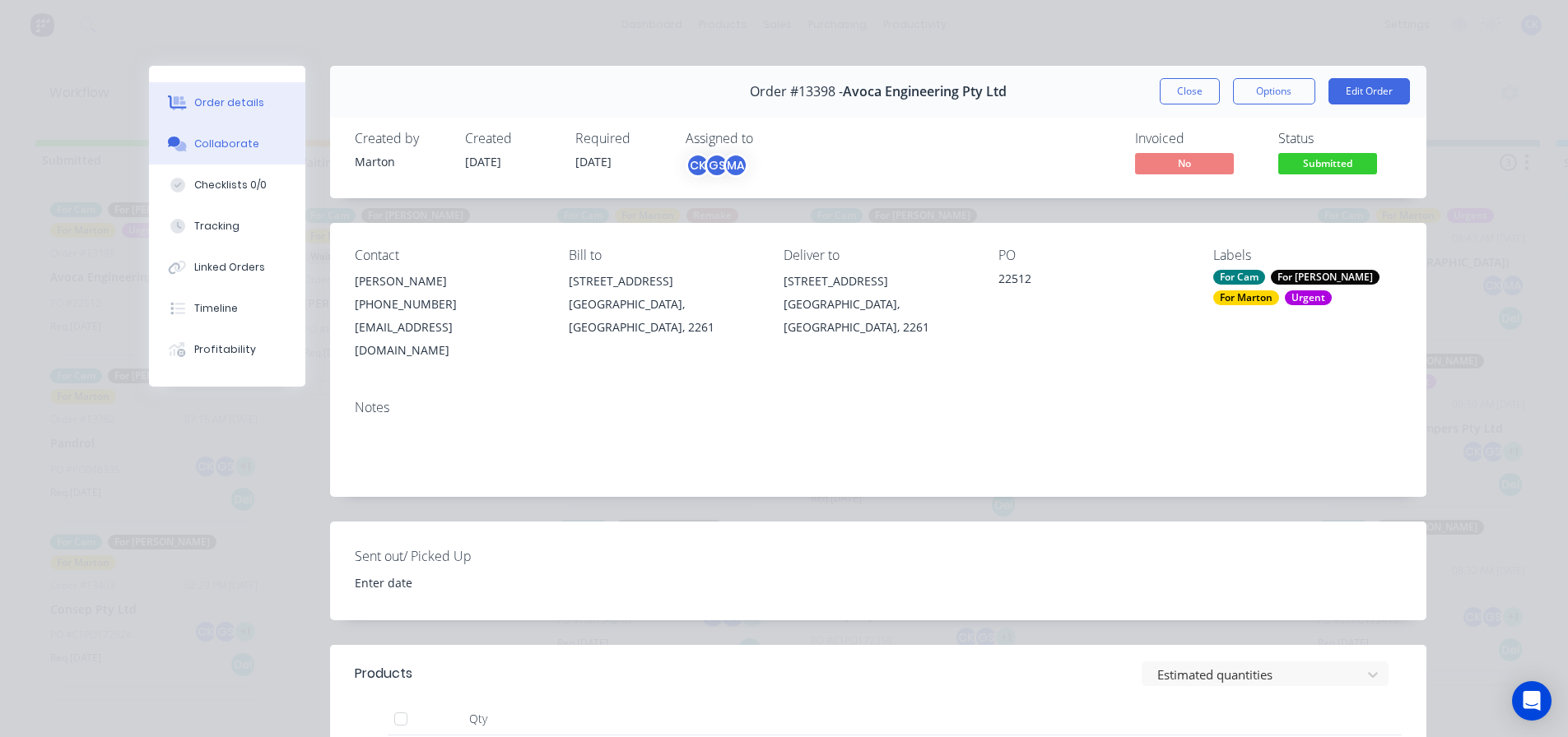
click at [237, 155] on button "Collaborate" at bounding box center [227, 144] width 156 height 41
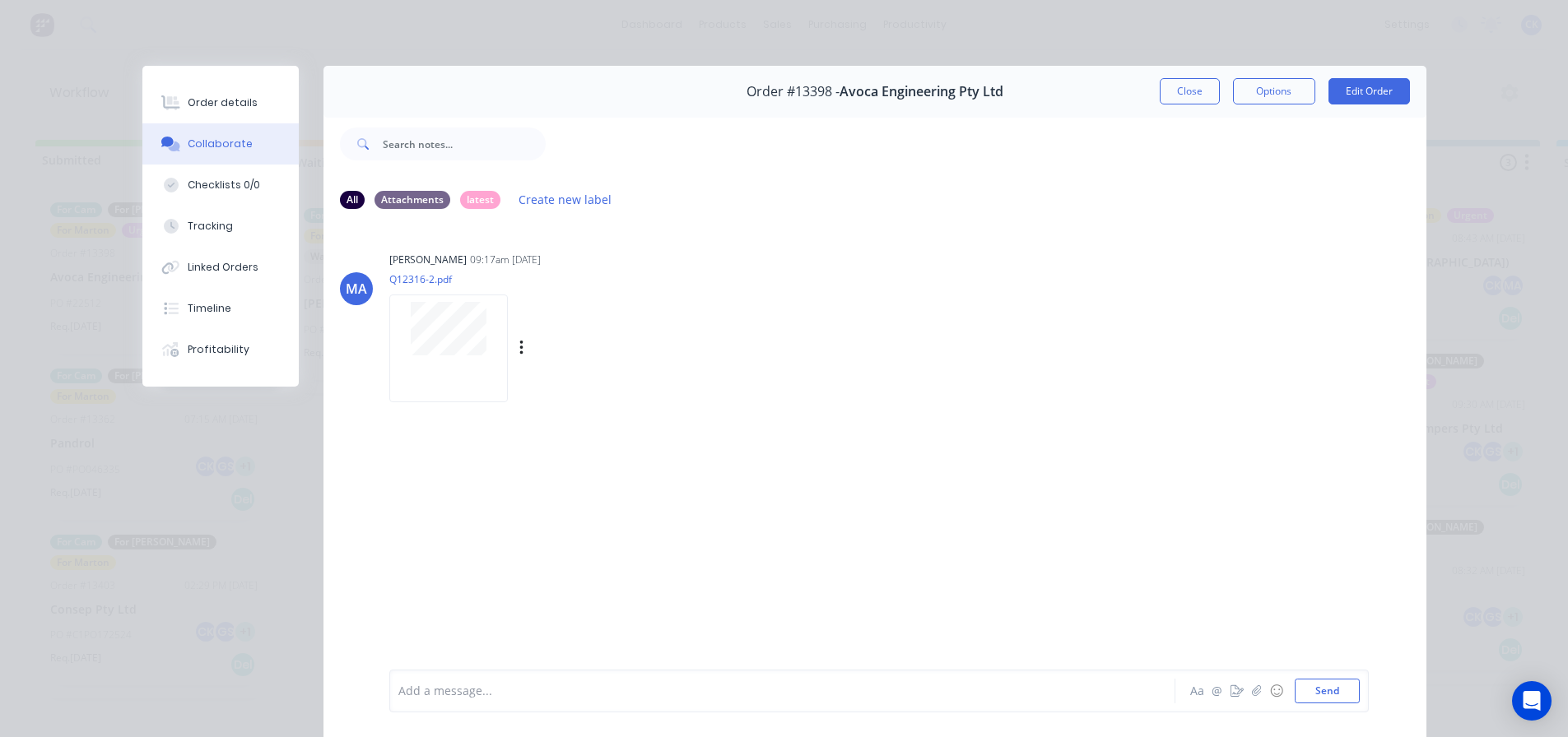
click at [469, 379] on div at bounding box center [448, 348] width 119 height 107
click at [276, 491] on div "Order #13398 - Avoca Engineering Pty Ltd Close Options Edit Order All Attachmen…" at bounding box center [784, 413] width 1284 height 694
click at [1170, 106] on div "Order #13398 - Avoca Engineering Pty Ltd Close Options Edit Order" at bounding box center [874, 92] width 1102 height 52
click at [1171, 99] on button "Close" at bounding box center [1190, 91] width 60 height 27
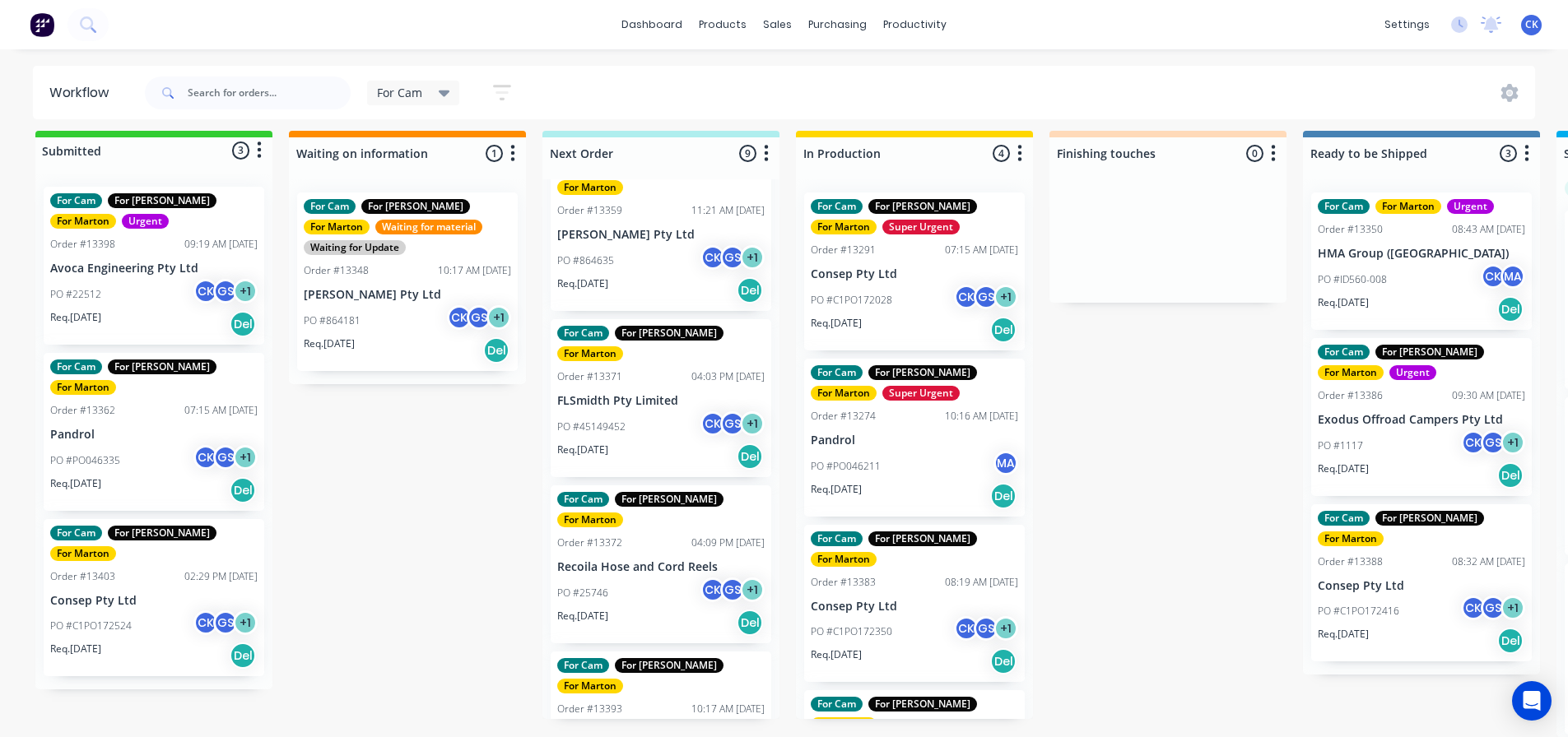
scroll to position [775, 0]
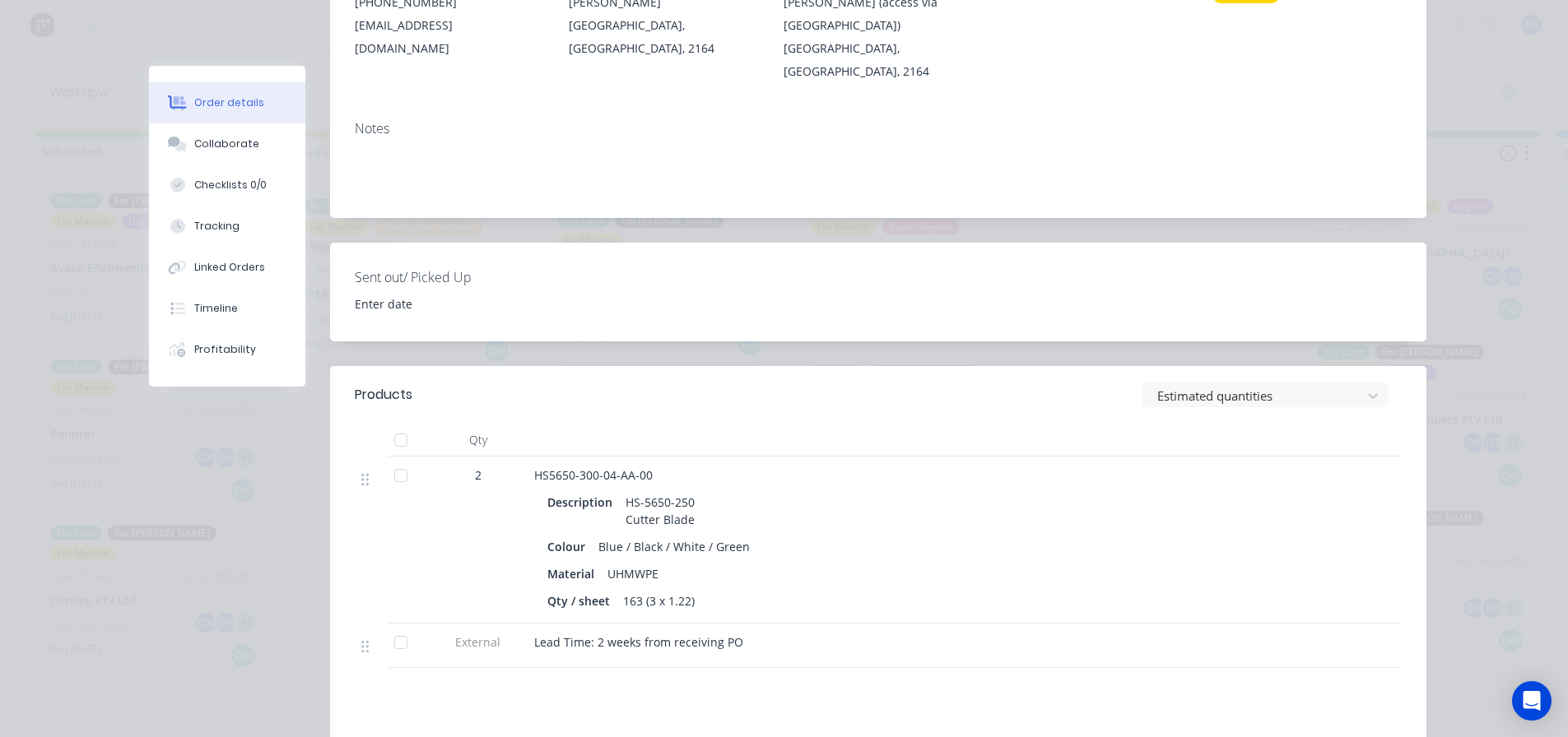
scroll to position [411, 0]
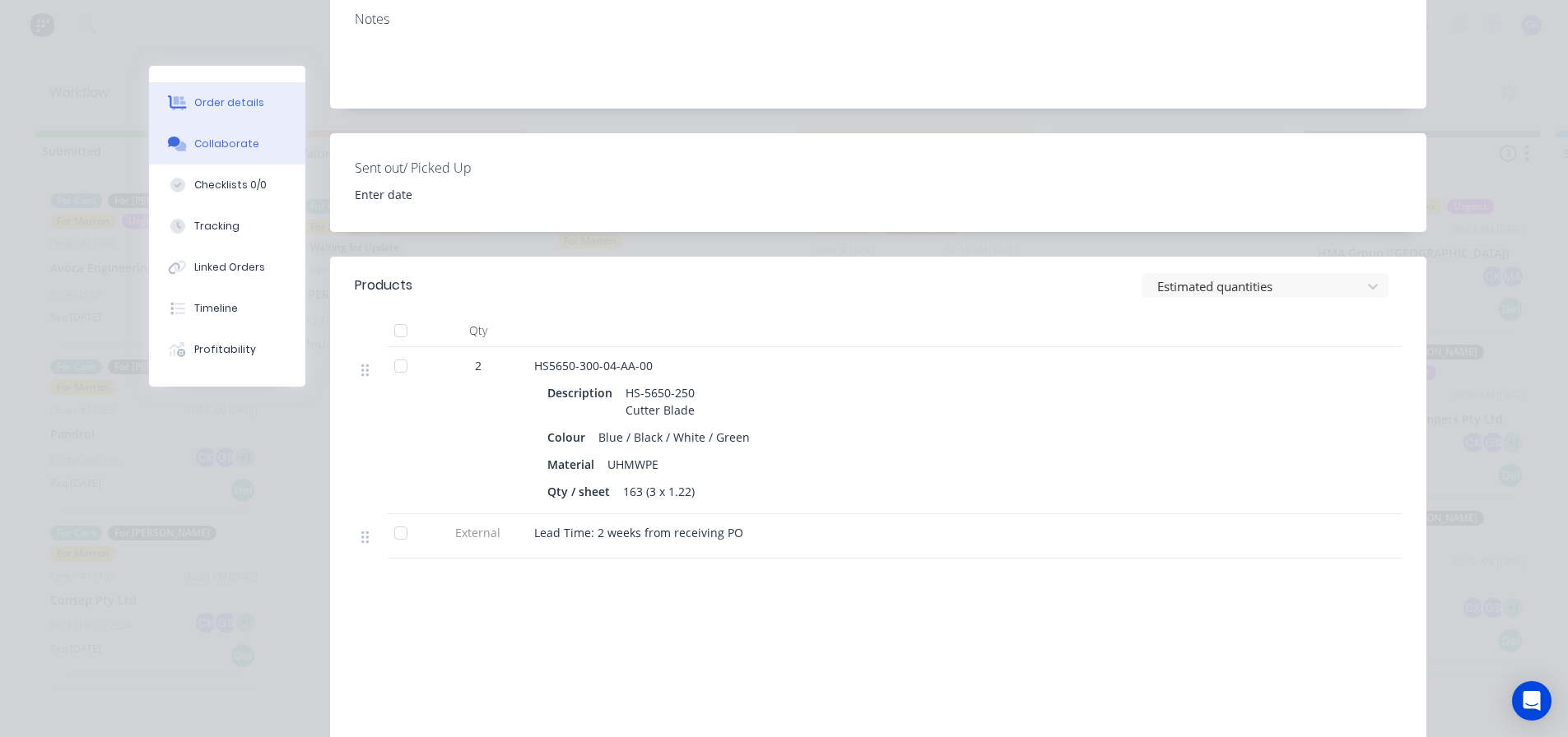
click at [229, 148] on div "Collaborate" at bounding box center [227, 143] width 65 height 15
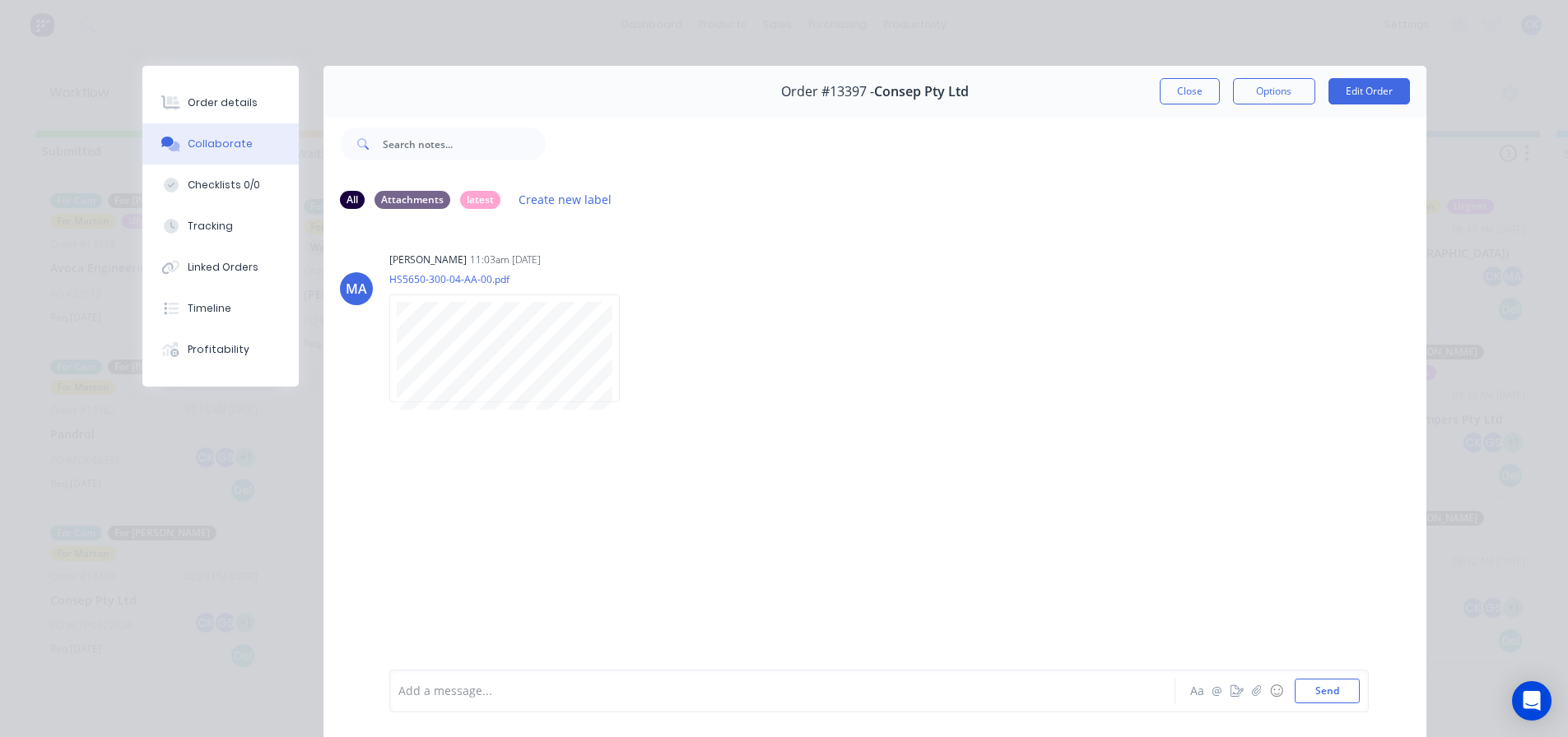
drag, startPoint x: 1163, startPoint y: 91, endPoint x: 1018, endPoint y: 141, distance: 153.4
click at [1163, 91] on button "Close" at bounding box center [1190, 91] width 60 height 27
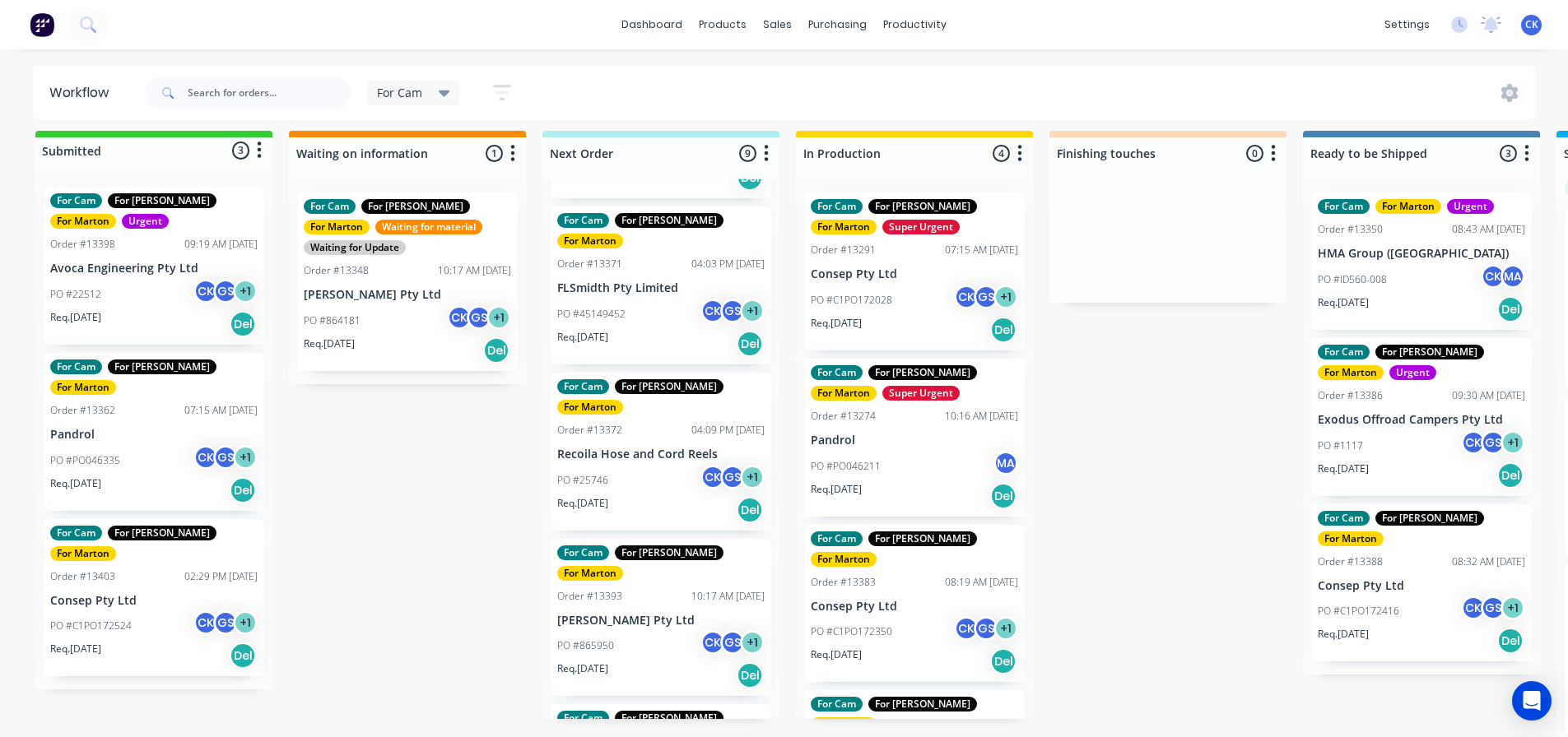
click at [178, 428] on p "Pandrol" at bounding box center [153, 435] width 207 height 14
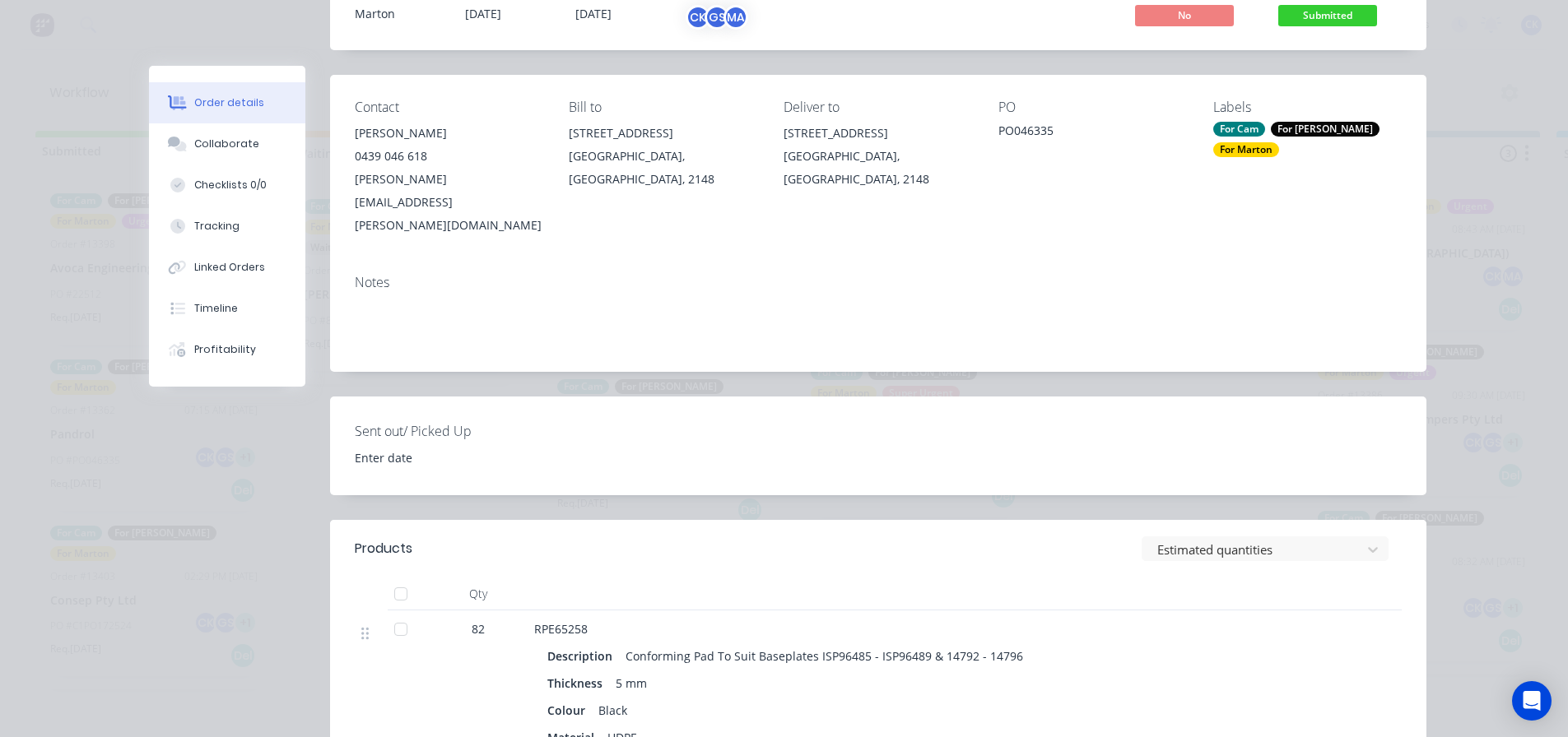
scroll to position [165, 0]
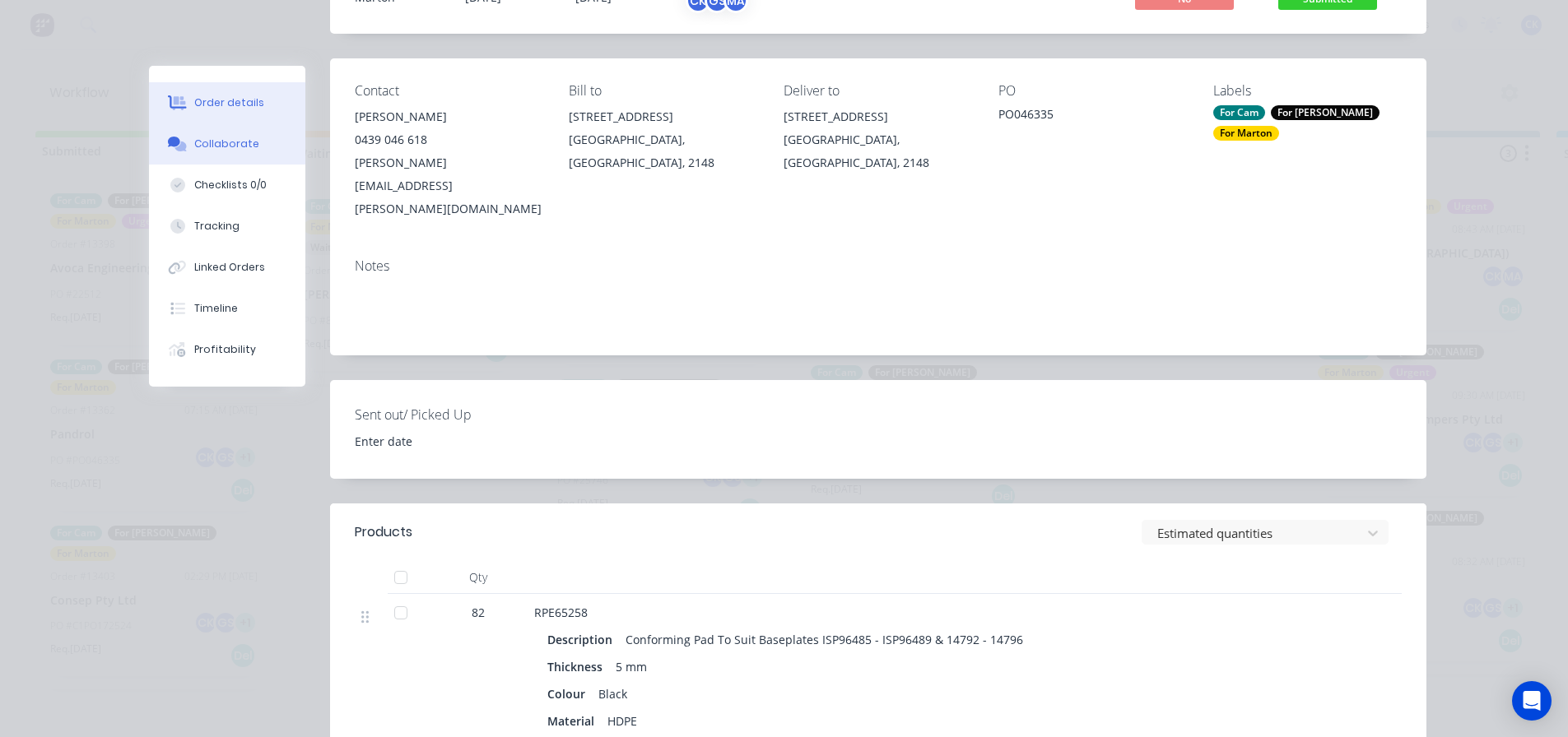
click at [245, 135] on button "Collaborate" at bounding box center [227, 144] width 156 height 41
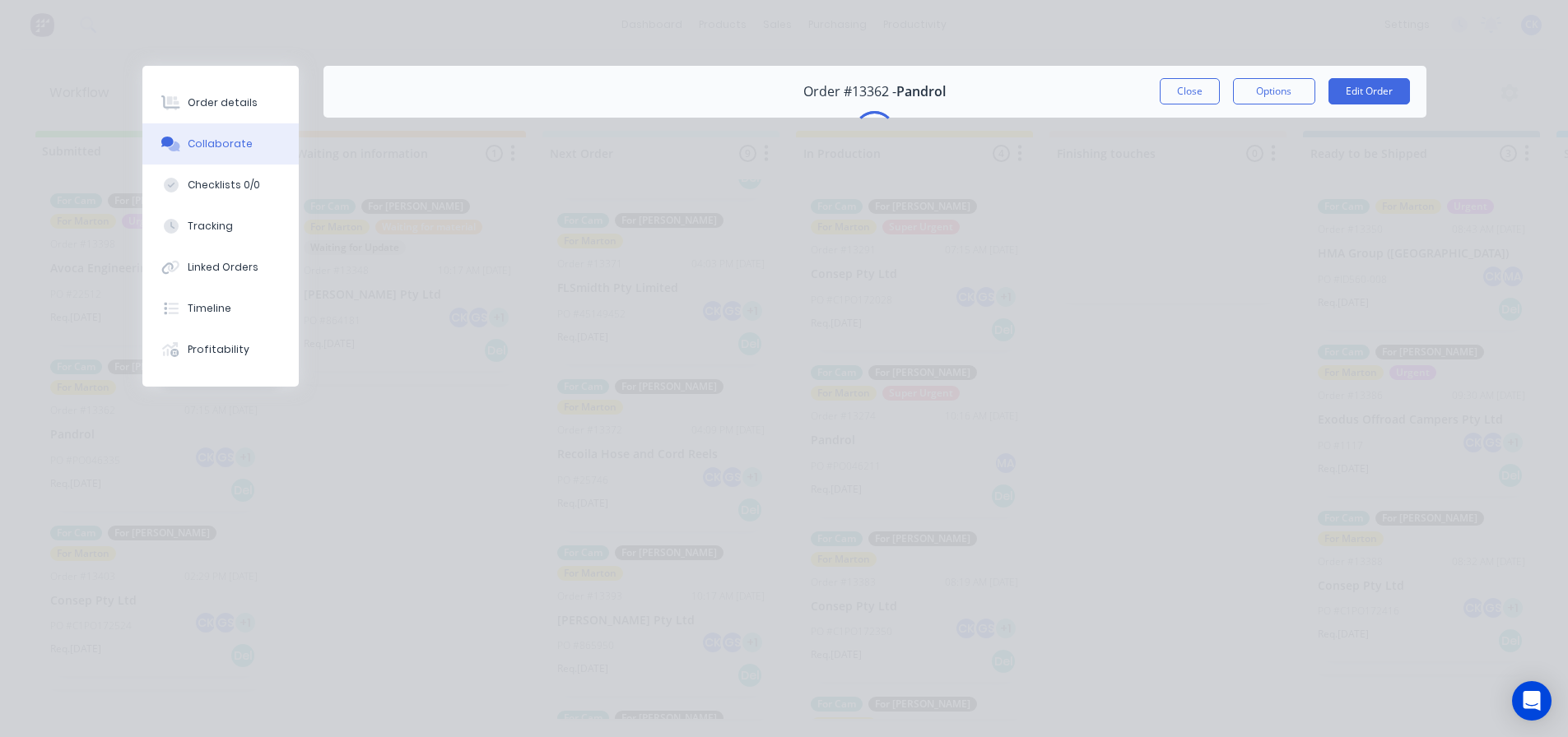
scroll to position [0, 0]
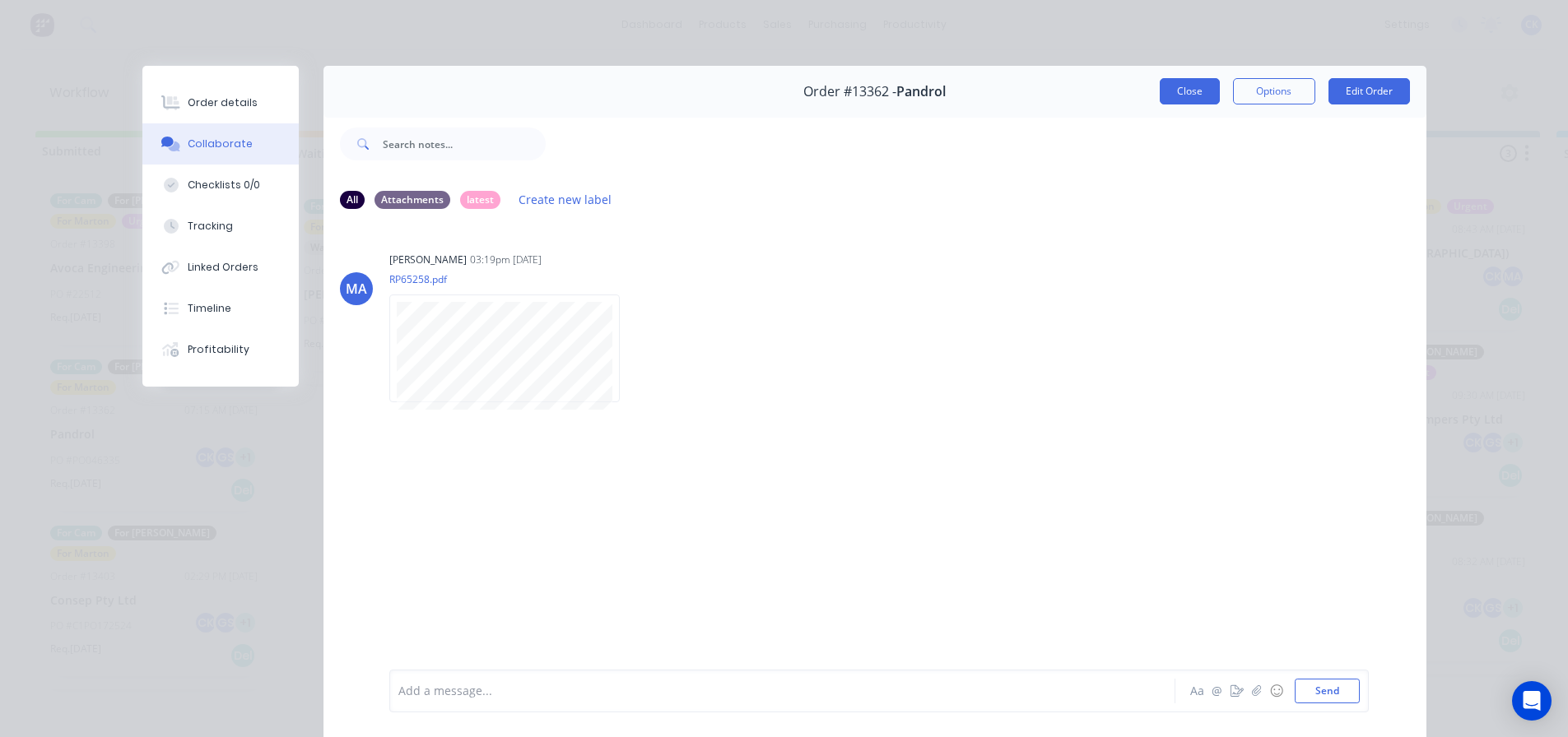
click at [1181, 88] on button "Close" at bounding box center [1190, 91] width 60 height 27
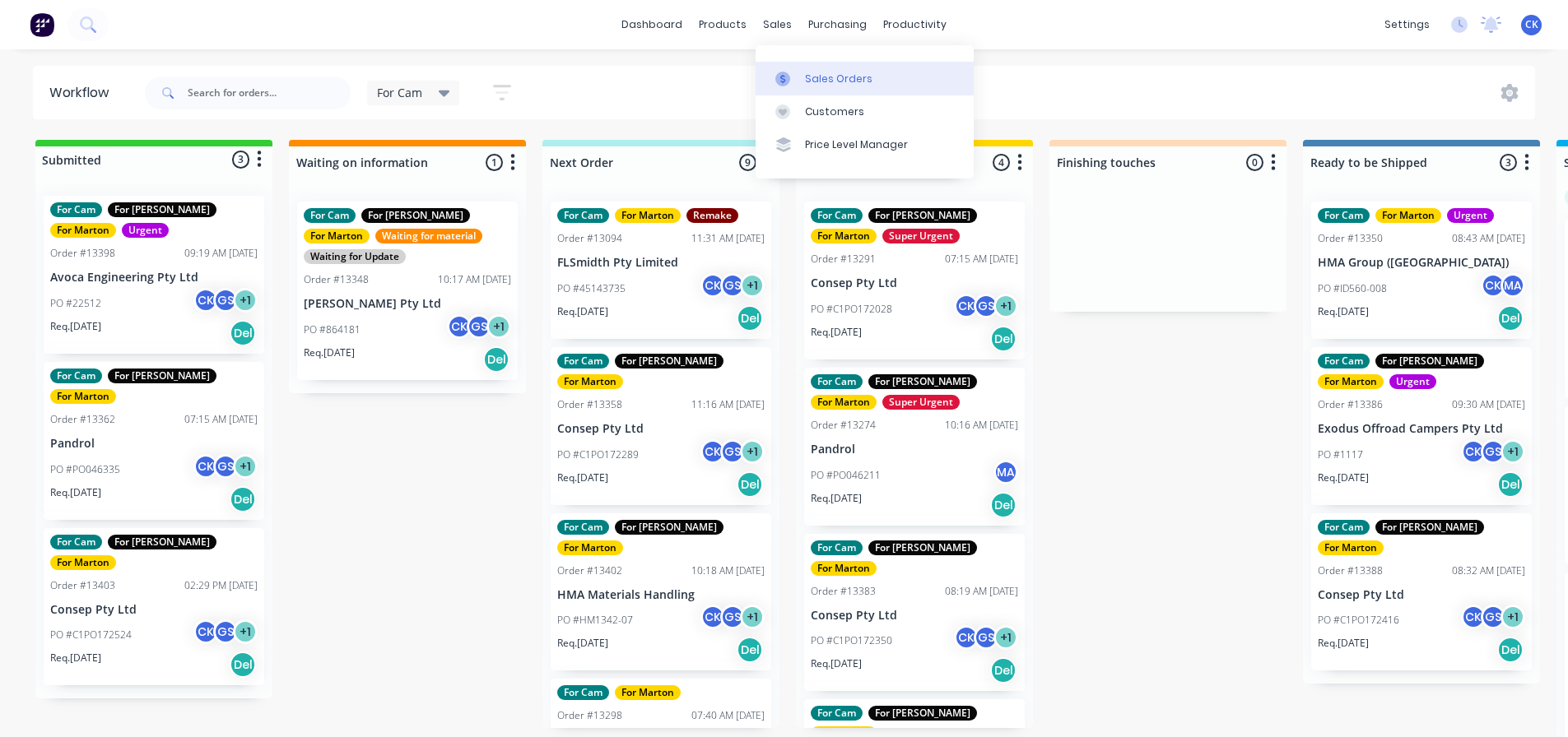
click at [801, 72] on link "Sales Orders" at bounding box center [864, 78] width 218 height 33
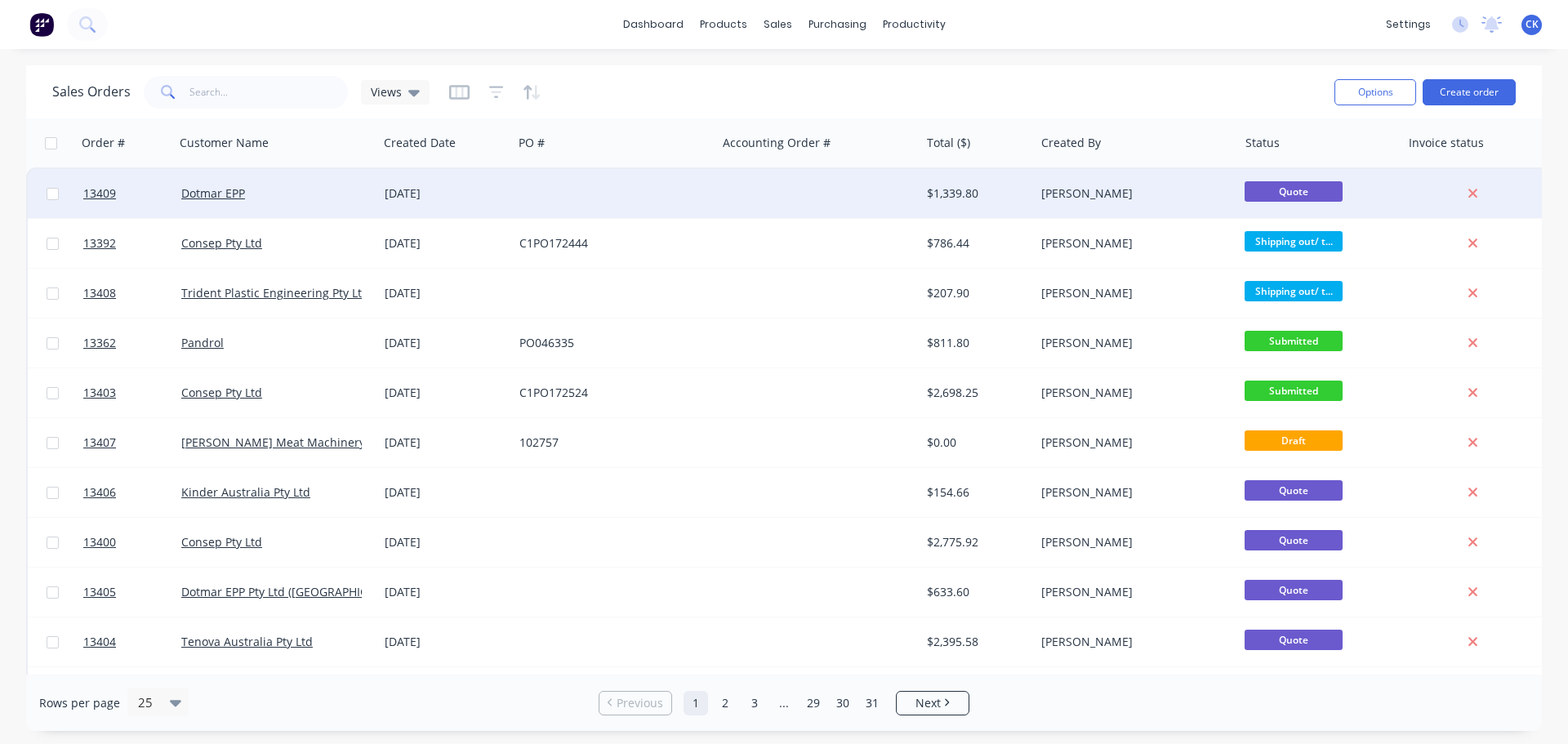
click at [460, 197] on div "14 Oct 2025" at bounding box center [445, 193] width 122 height 16
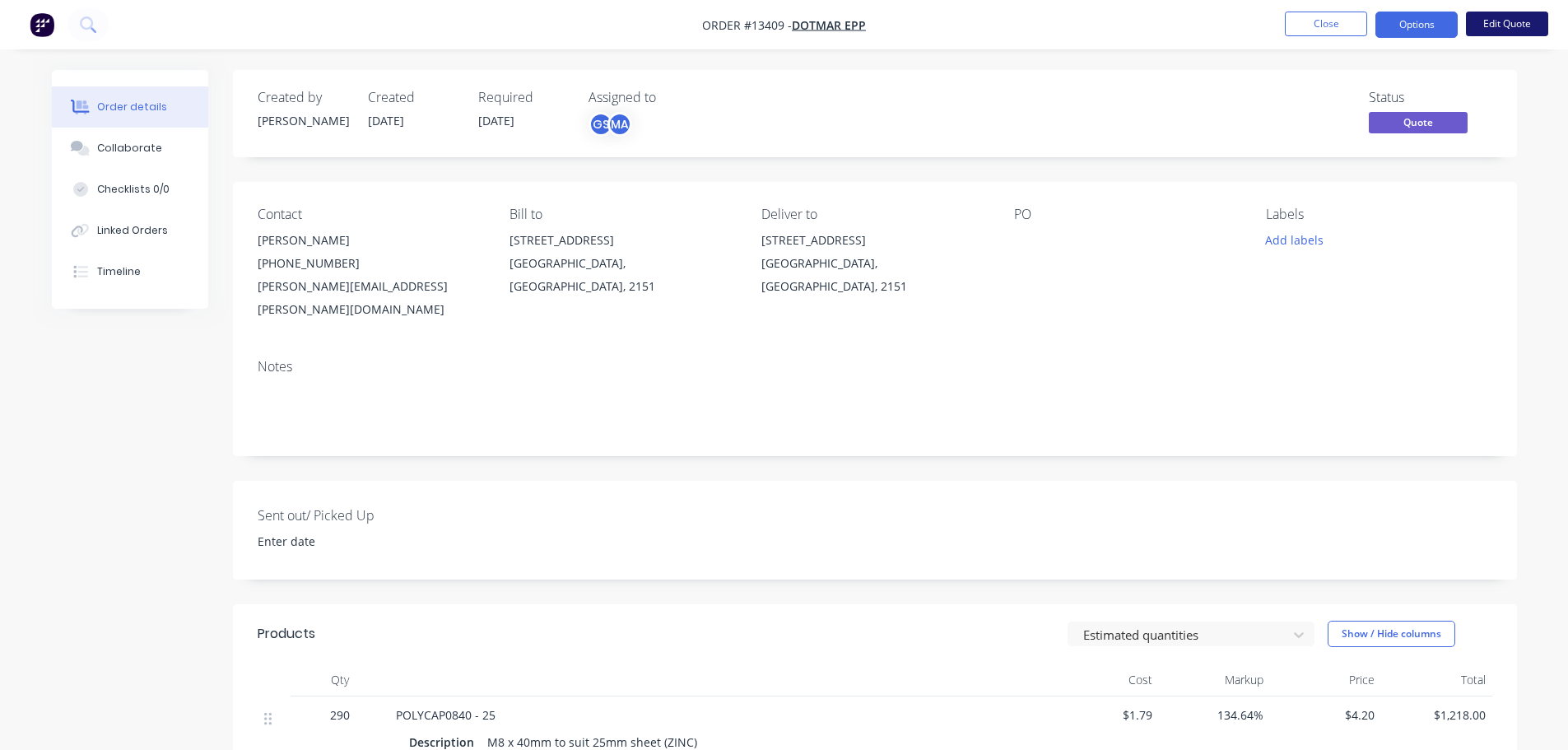
click at [1490, 20] on button "Edit Quote" at bounding box center [1507, 23] width 82 height 25
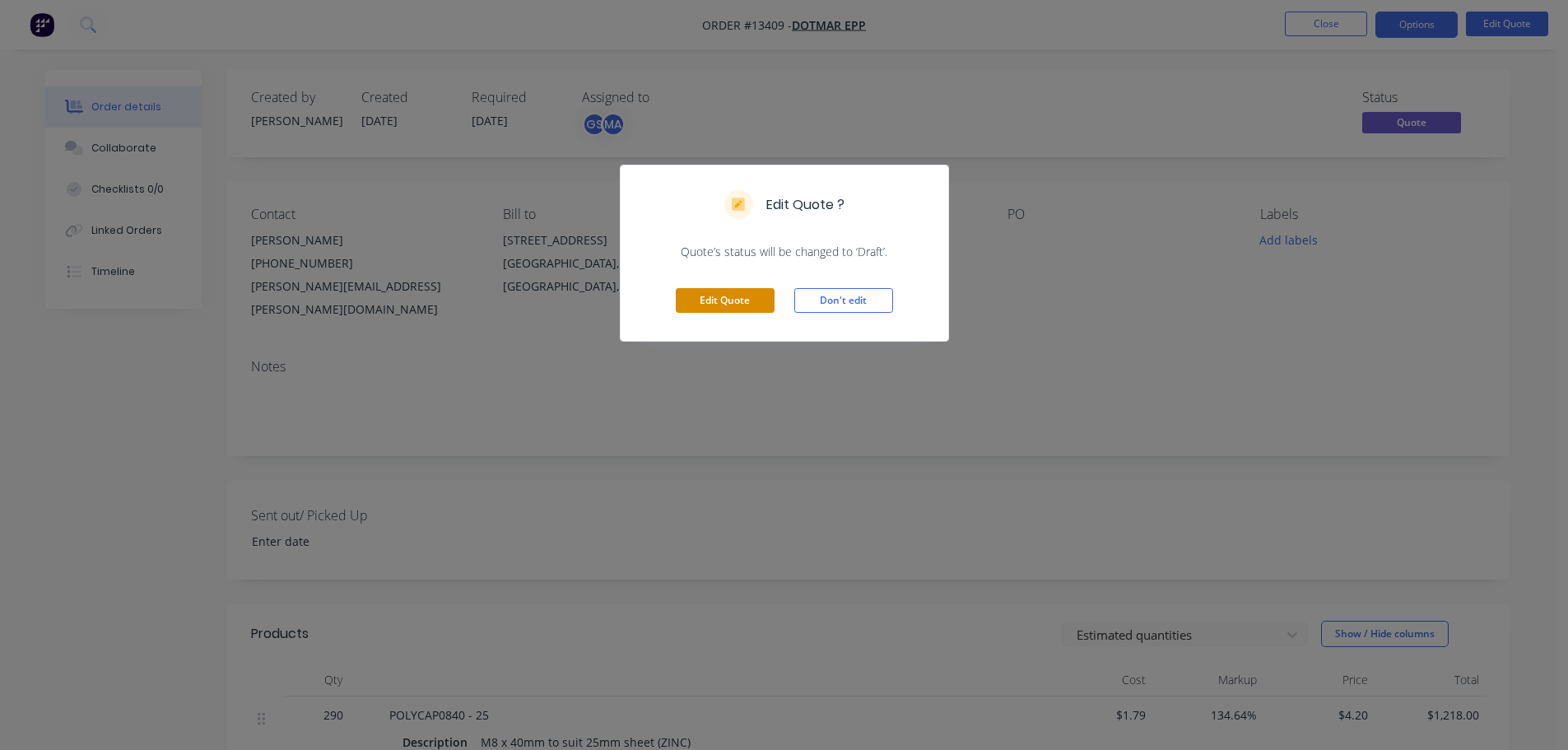
click at [761, 292] on button "Edit Quote" at bounding box center [724, 300] width 99 height 25
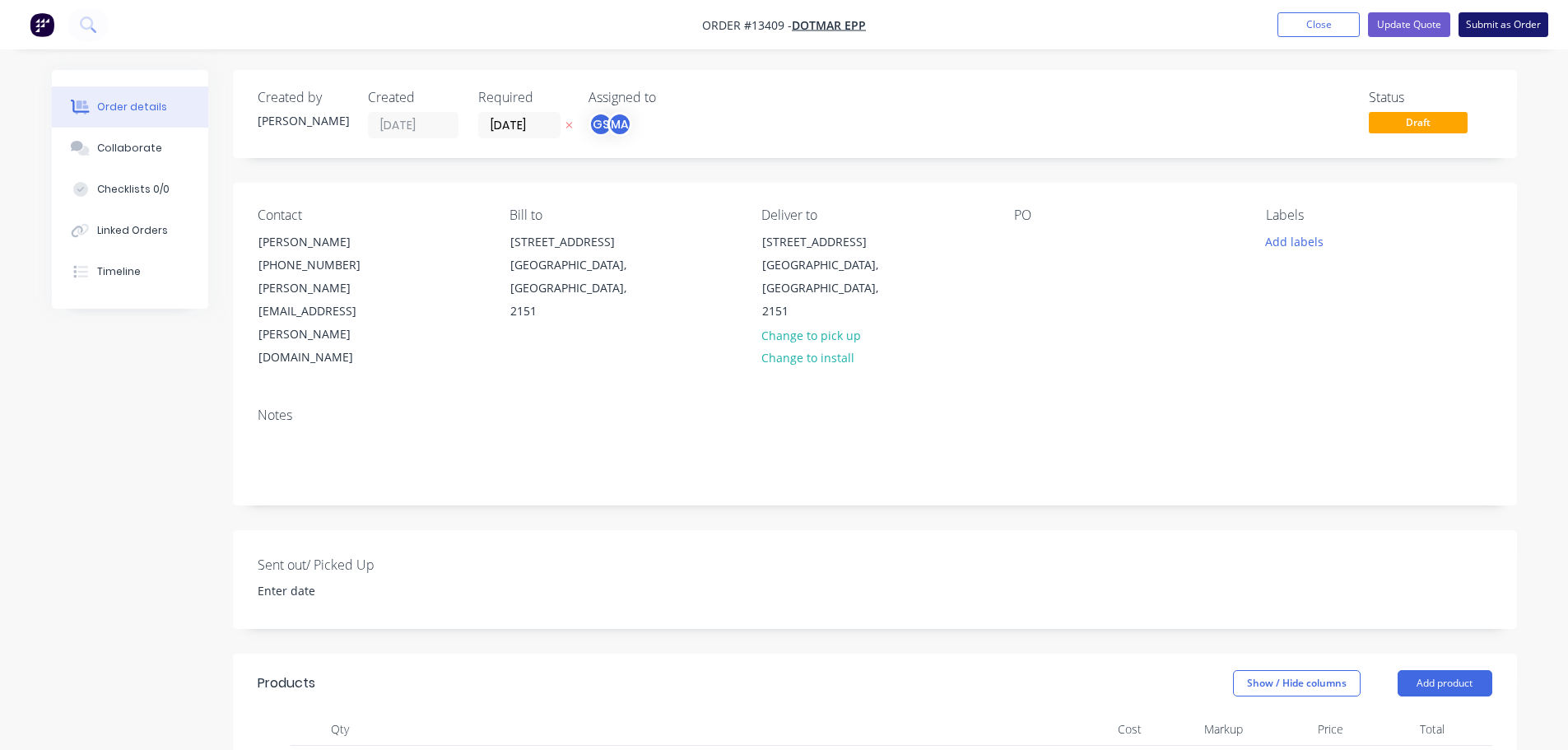
click at [1475, 27] on button "Submit as Order" at bounding box center [1503, 24] width 89 height 25
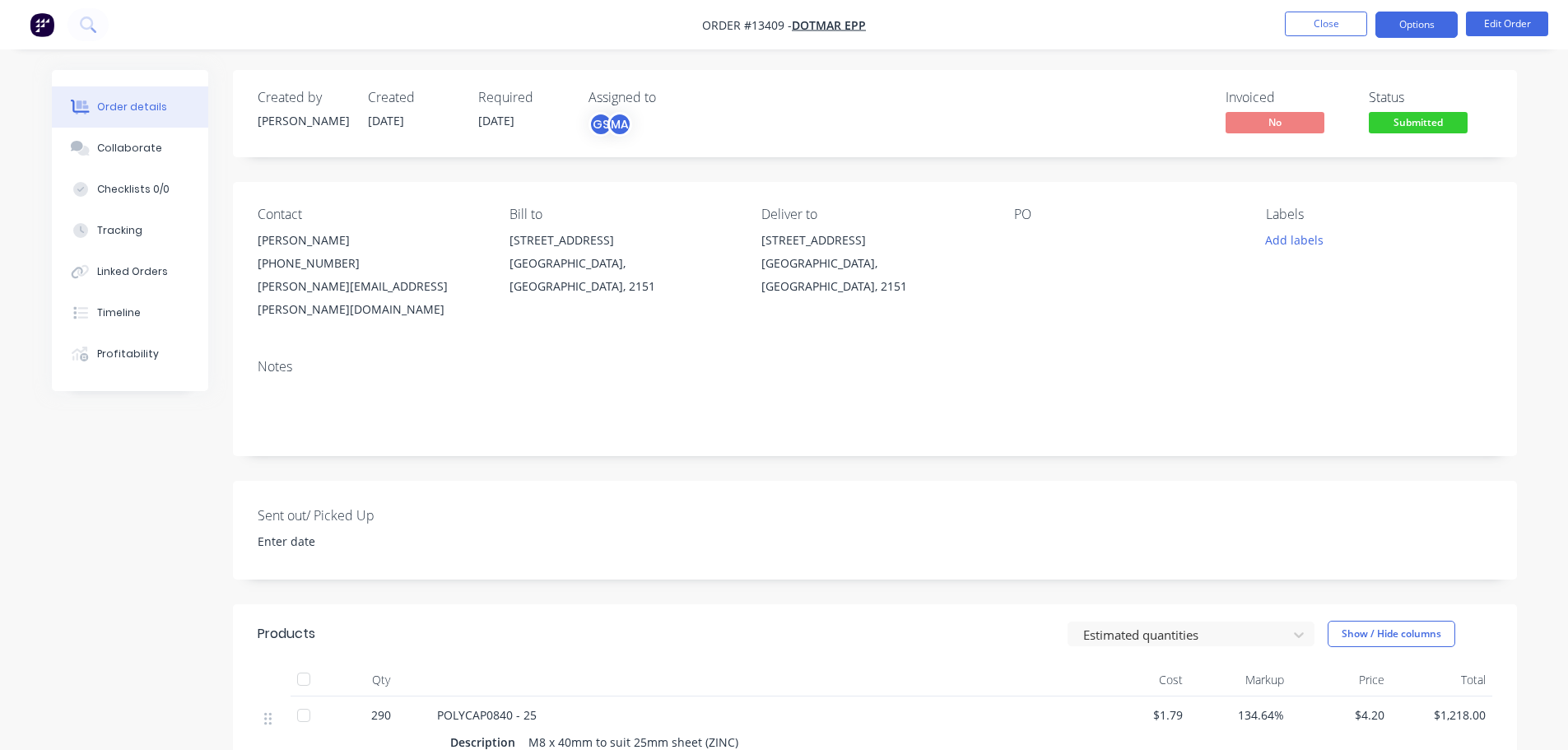
click at [1429, 26] on button "Options" at bounding box center [1416, 24] width 82 height 27
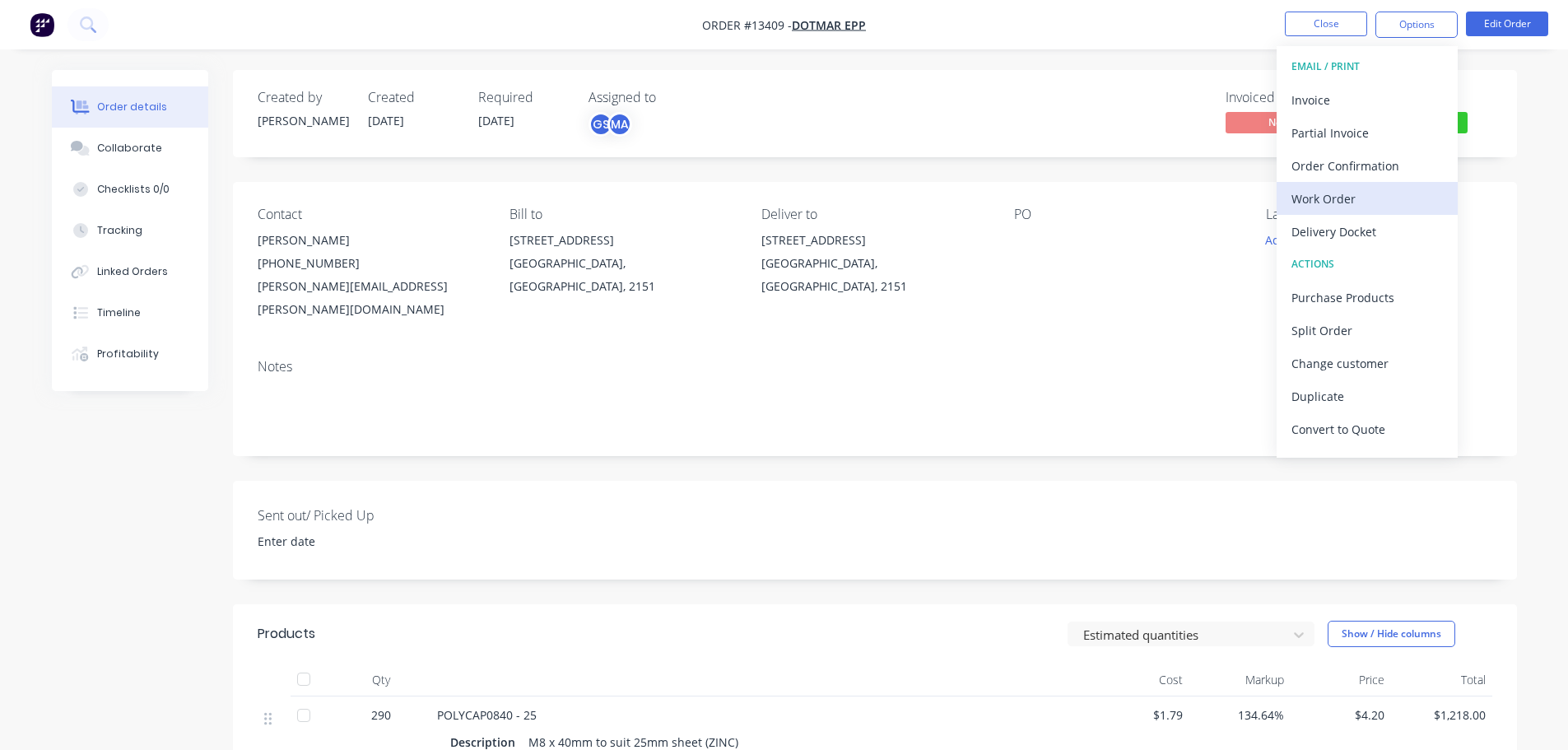
click at [1364, 204] on div "Work Order" at bounding box center [1367, 198] width 151 height 24
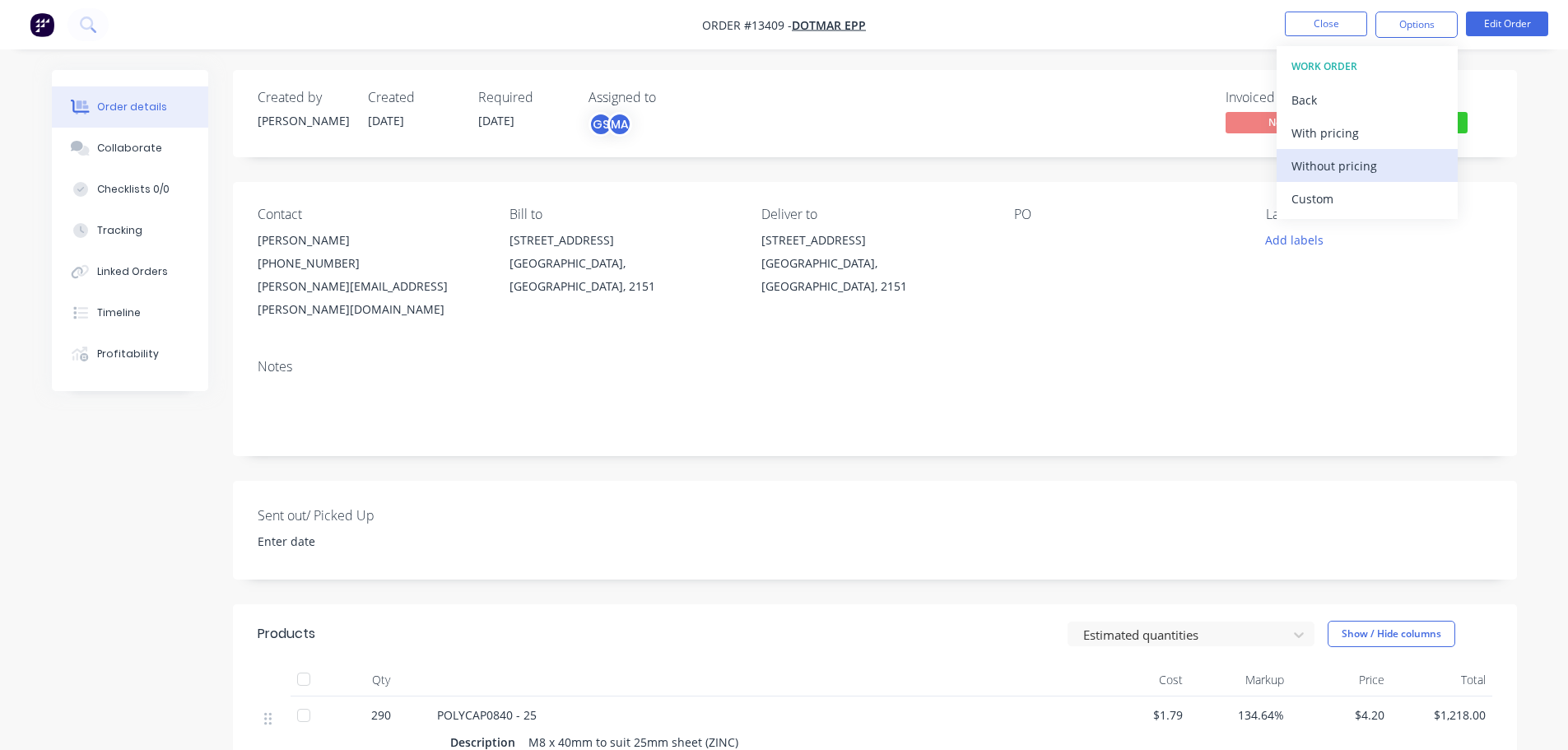
click at [1355, 163] on div "Without pricing" at bounding box center [1367, 166] width 151 height 24
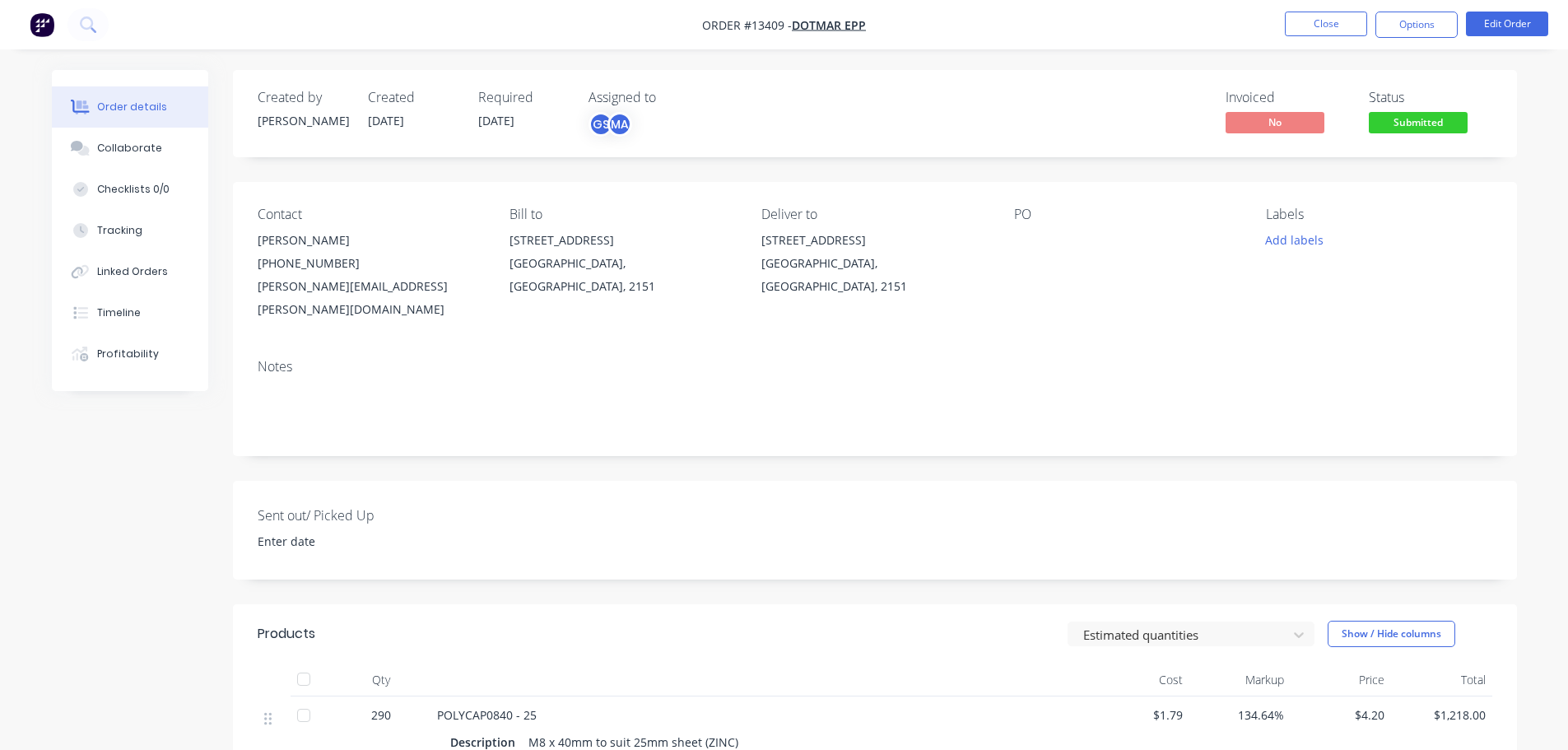
drag, startPoint x: 1006, startPoint y: 106, endPoint x: 988, endPoint y: 114, distance: 19.7
click at [1006, 106] on div "Invoiced No Status Submitted" at bounding box center [1122, 113] width 739 height 48
click at [1492, 27] on button "Edit Order" at bounding box center [1507, 23] width 82 height 25
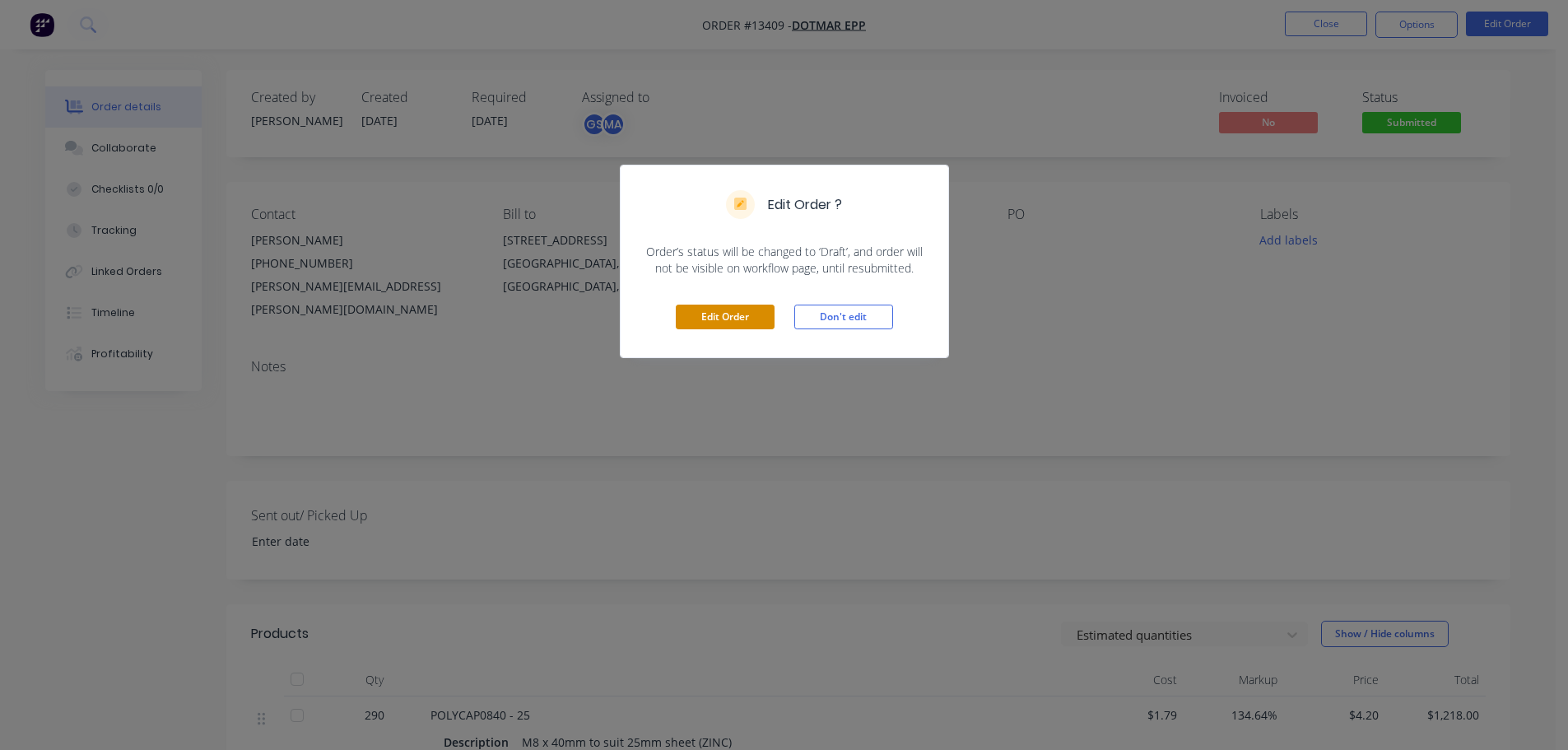
click at [764, 315] on button "Edit Order" at bounding box center [724, 316] width 99 height 25
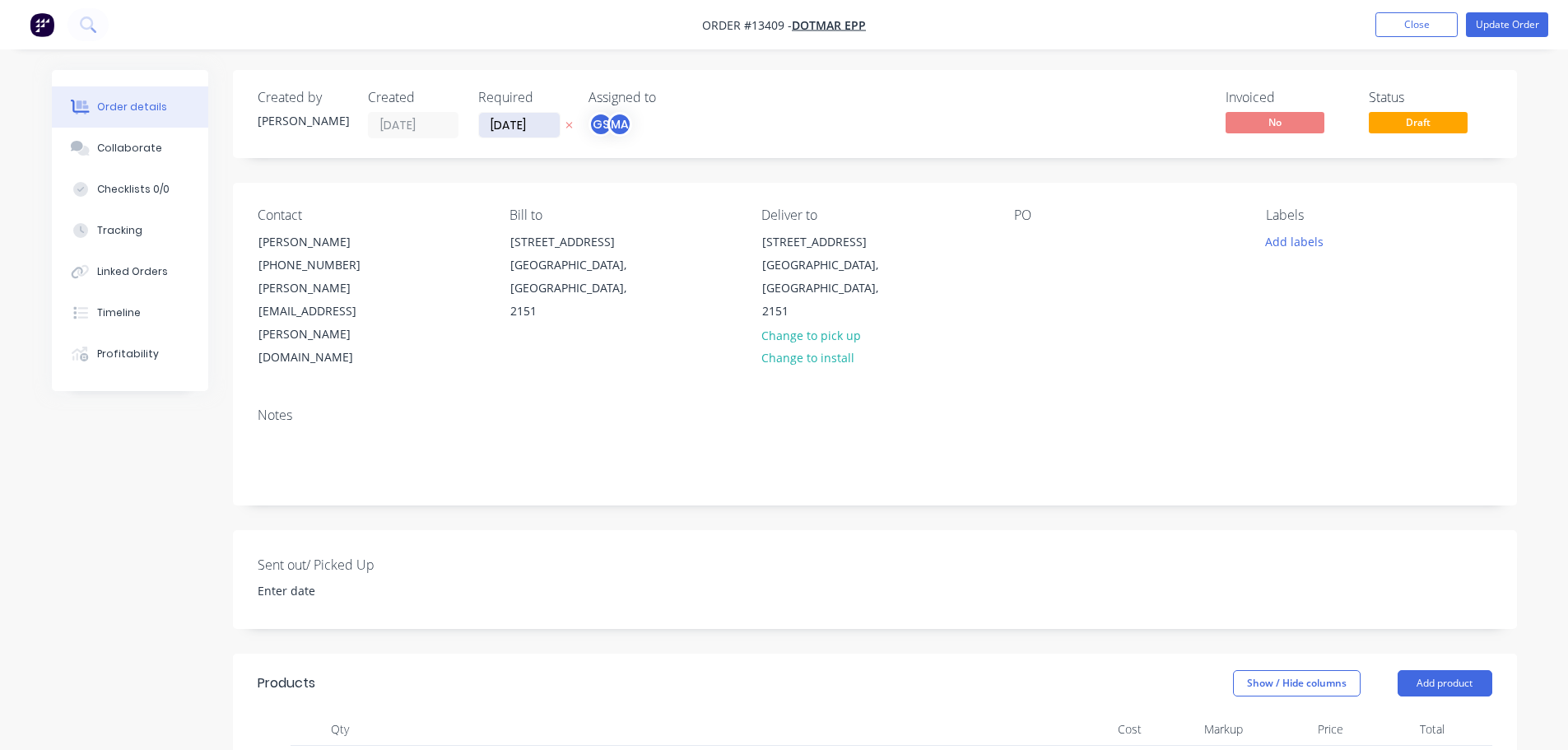
click at [535, 124] on input "14/10/25" at bounding box center [519, 125] width 81 height 25
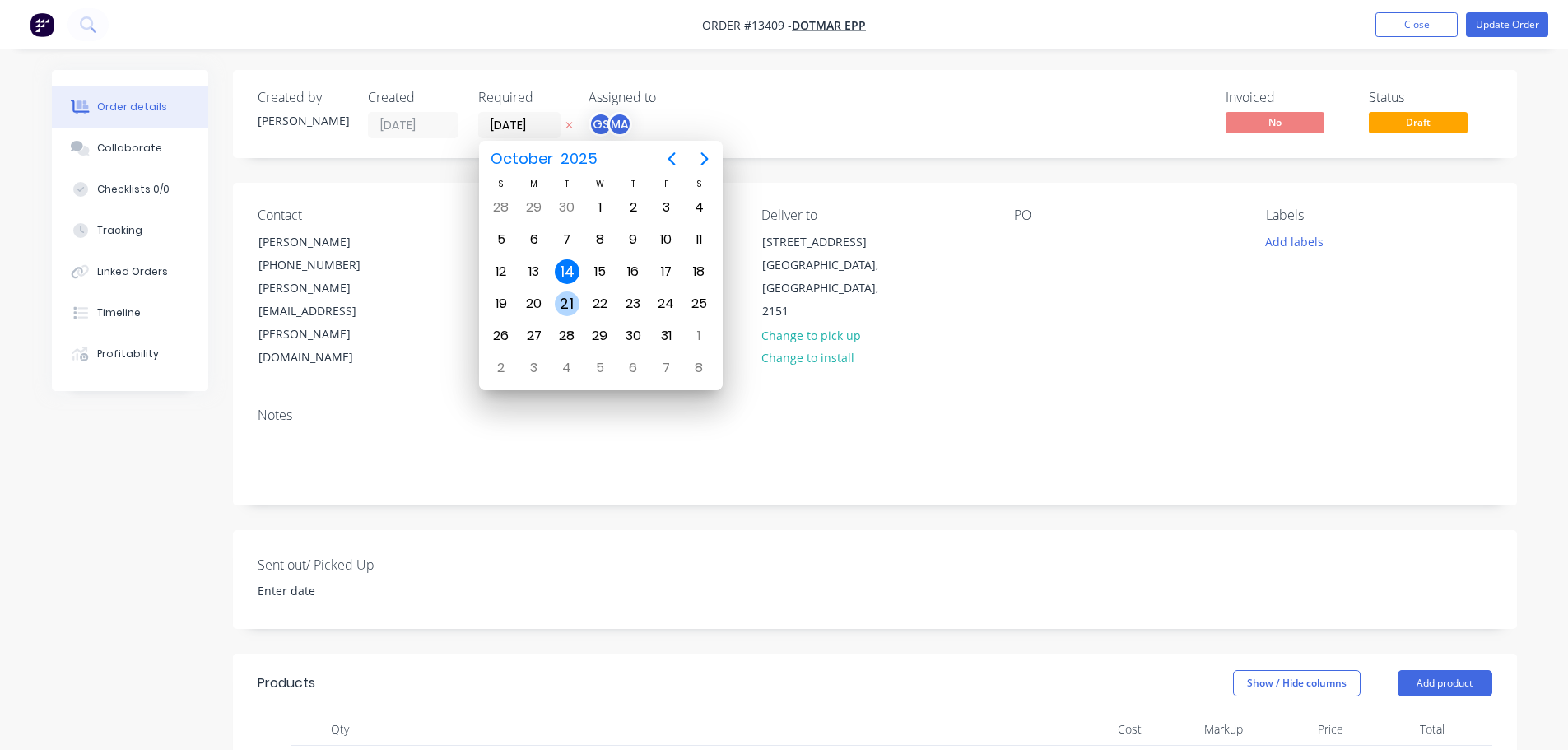
click at [560, 304] on div "21" at bounding box center [567, 303] width 25 height 25
type input "21/10/25"
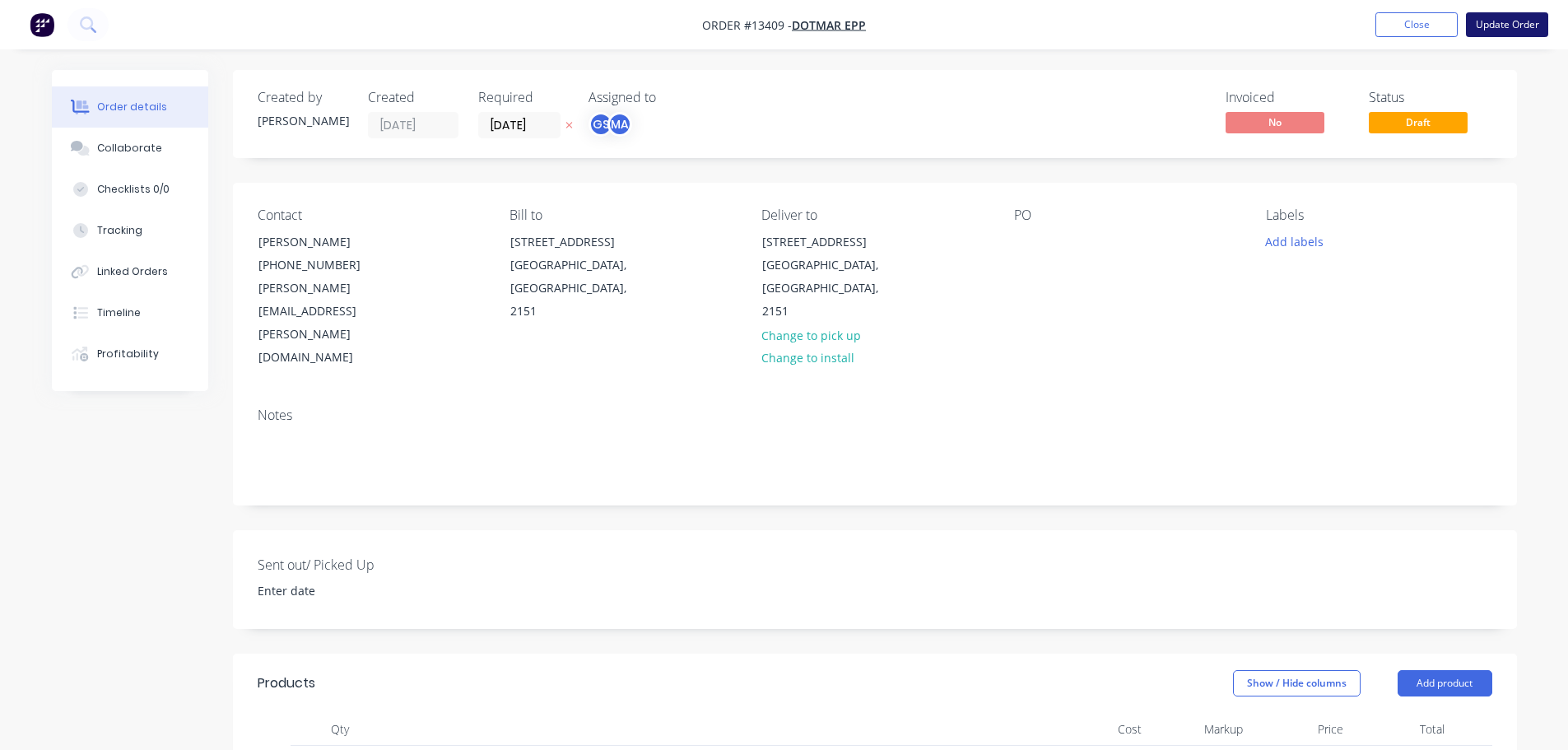
click at [1519, 23] on button "Update Order" at bounding box center [1507, 24] width 82 height 25
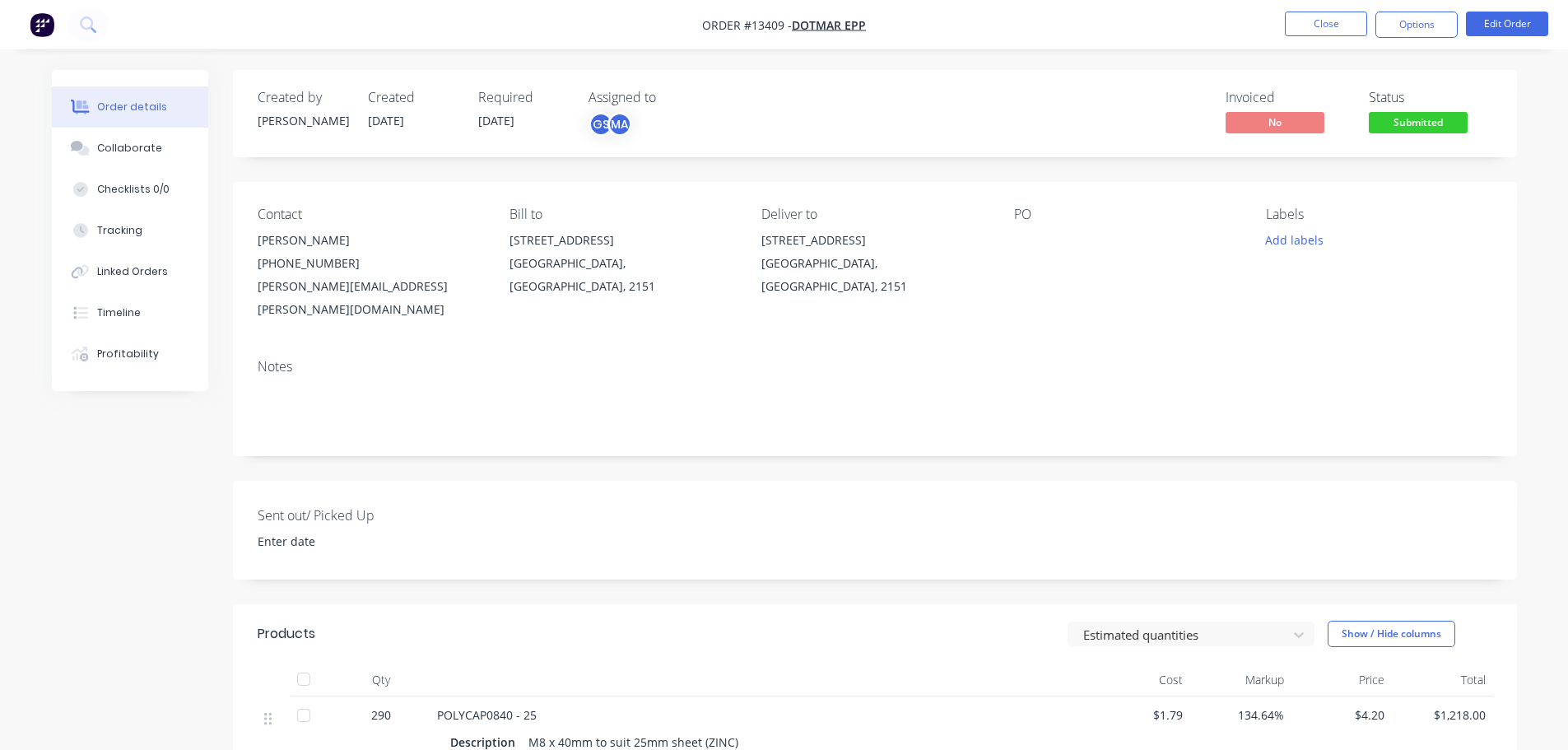
click at [1395, 127] on span "Submitted" at bounding box center [1418, 122] width 99 height 21
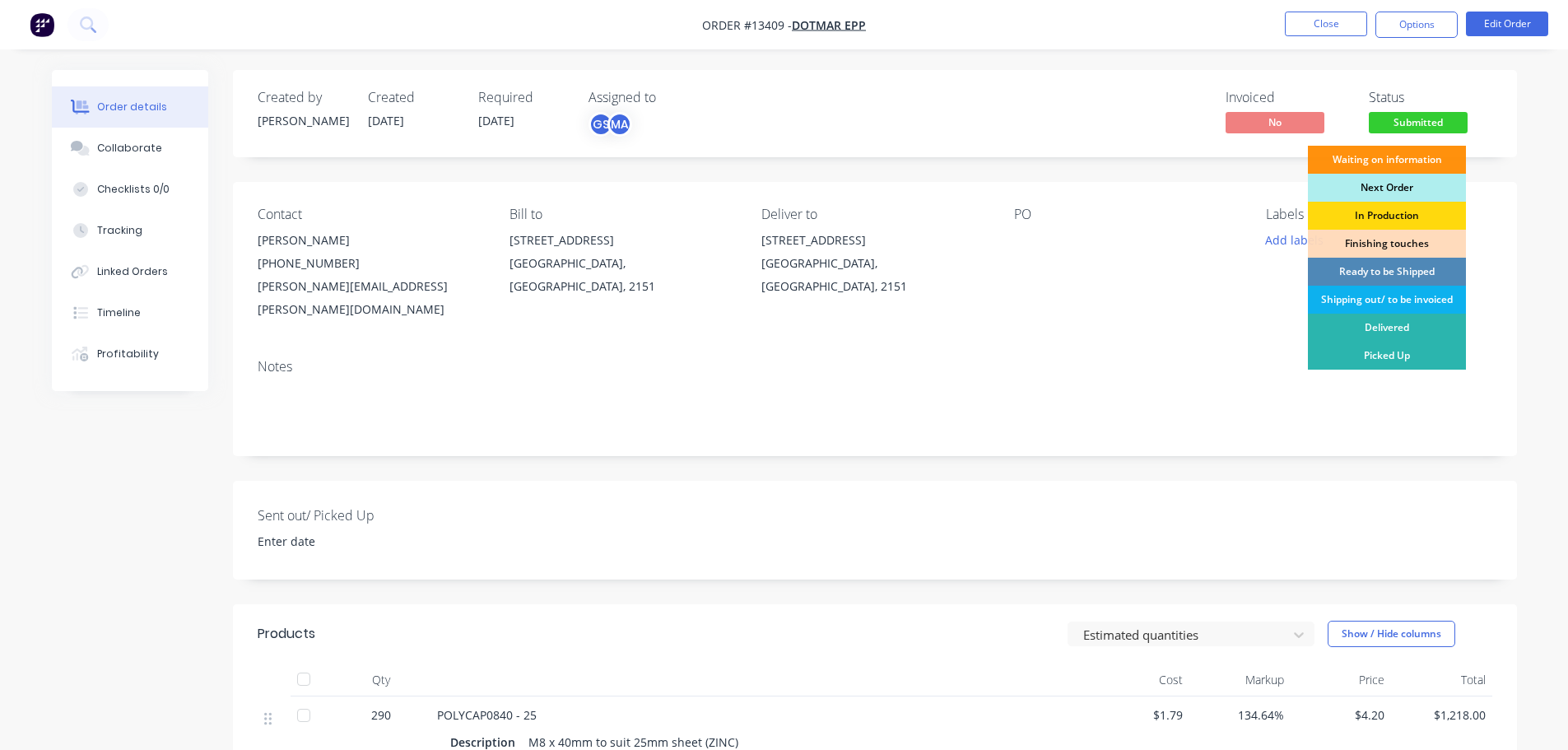
click at [1358, 188] on div "Next Order" at bounding box center [1387, 187] width 158 height 28
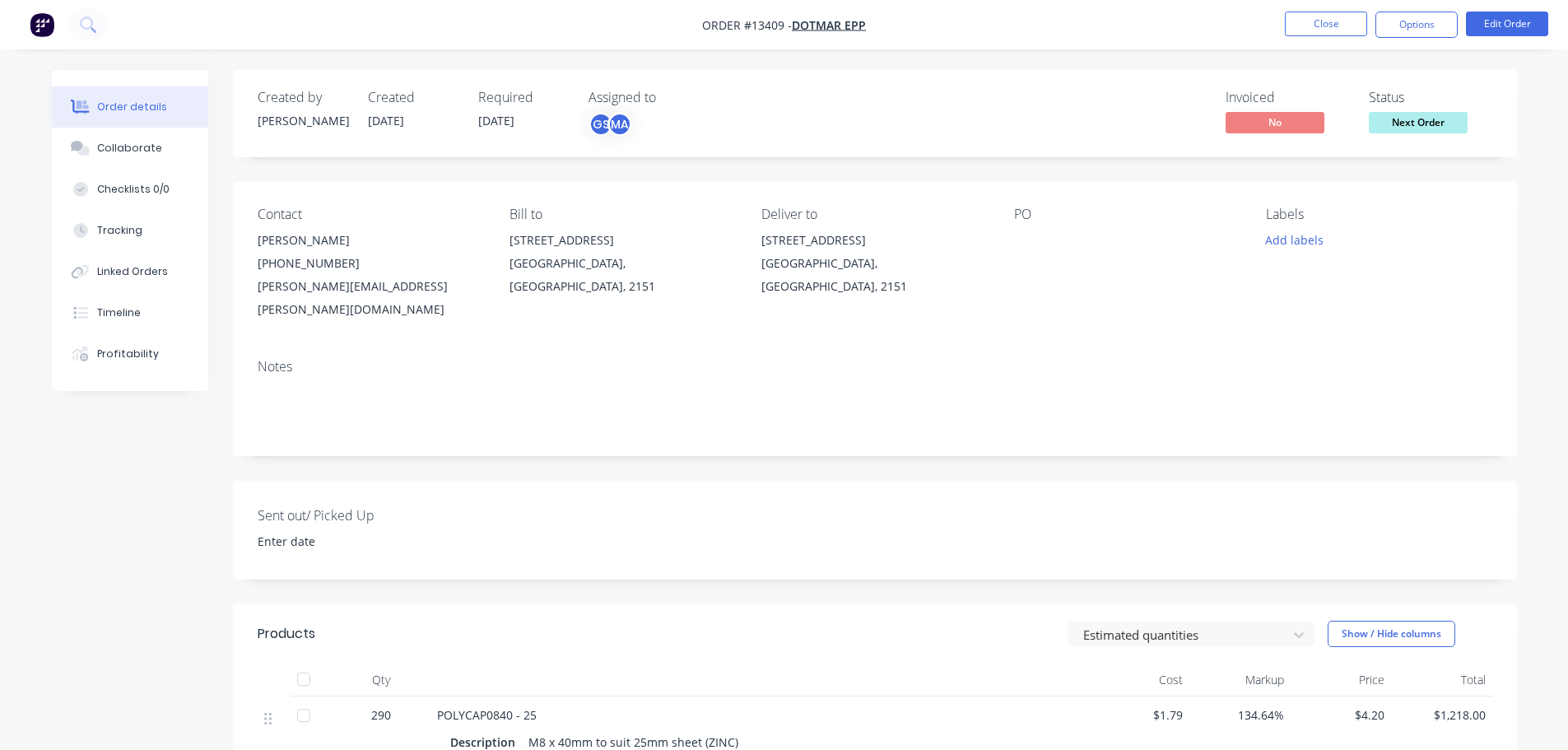
click at [1028, 229] on div at bounding box center [1116, 240] width 205 height 23
click at [1498, 26] on button "Edit Order" at bounding box center [1507, 23] width 82 height 25
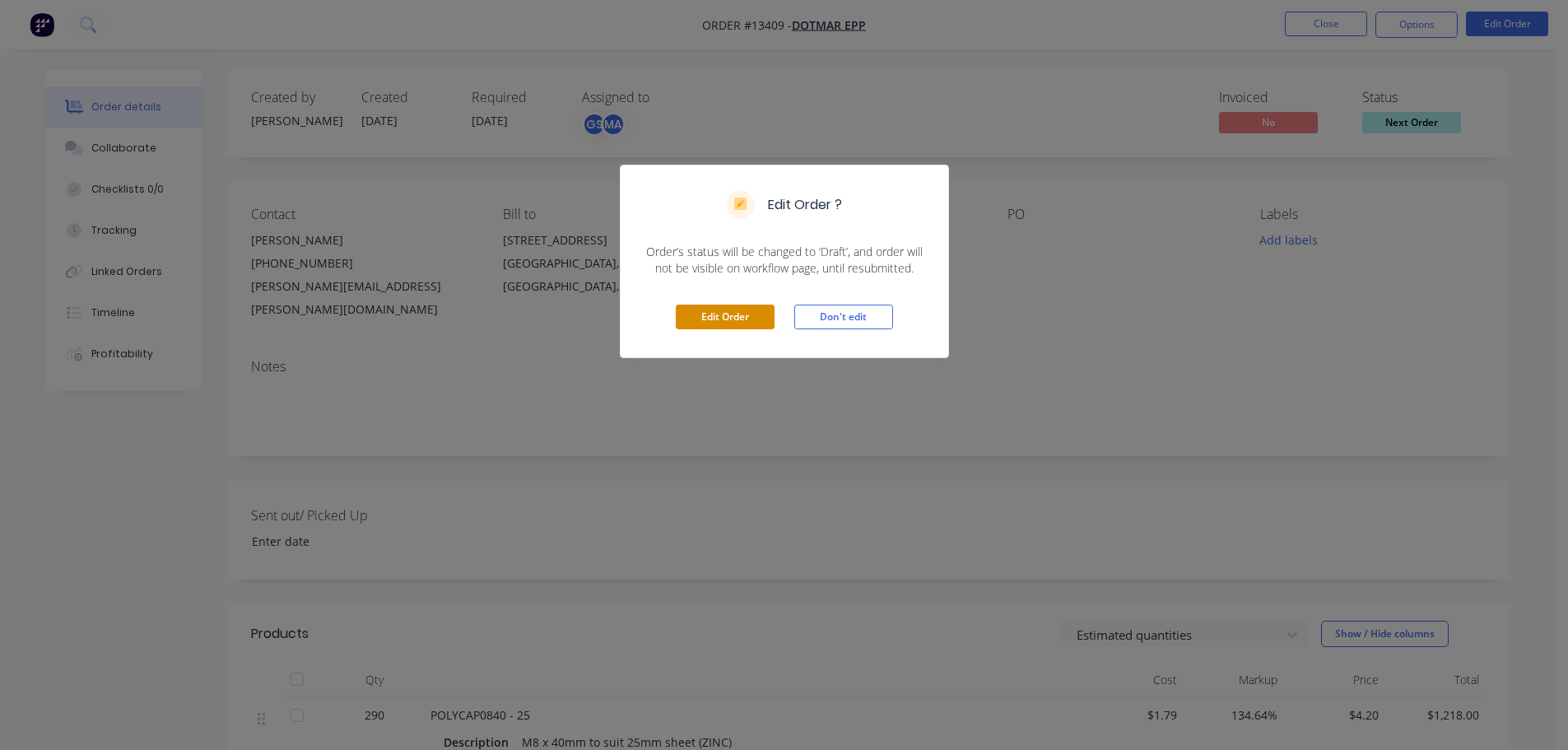
click at [751, 325] on button "Edit Order" at bounding box center [724, 316] width 99 height 25
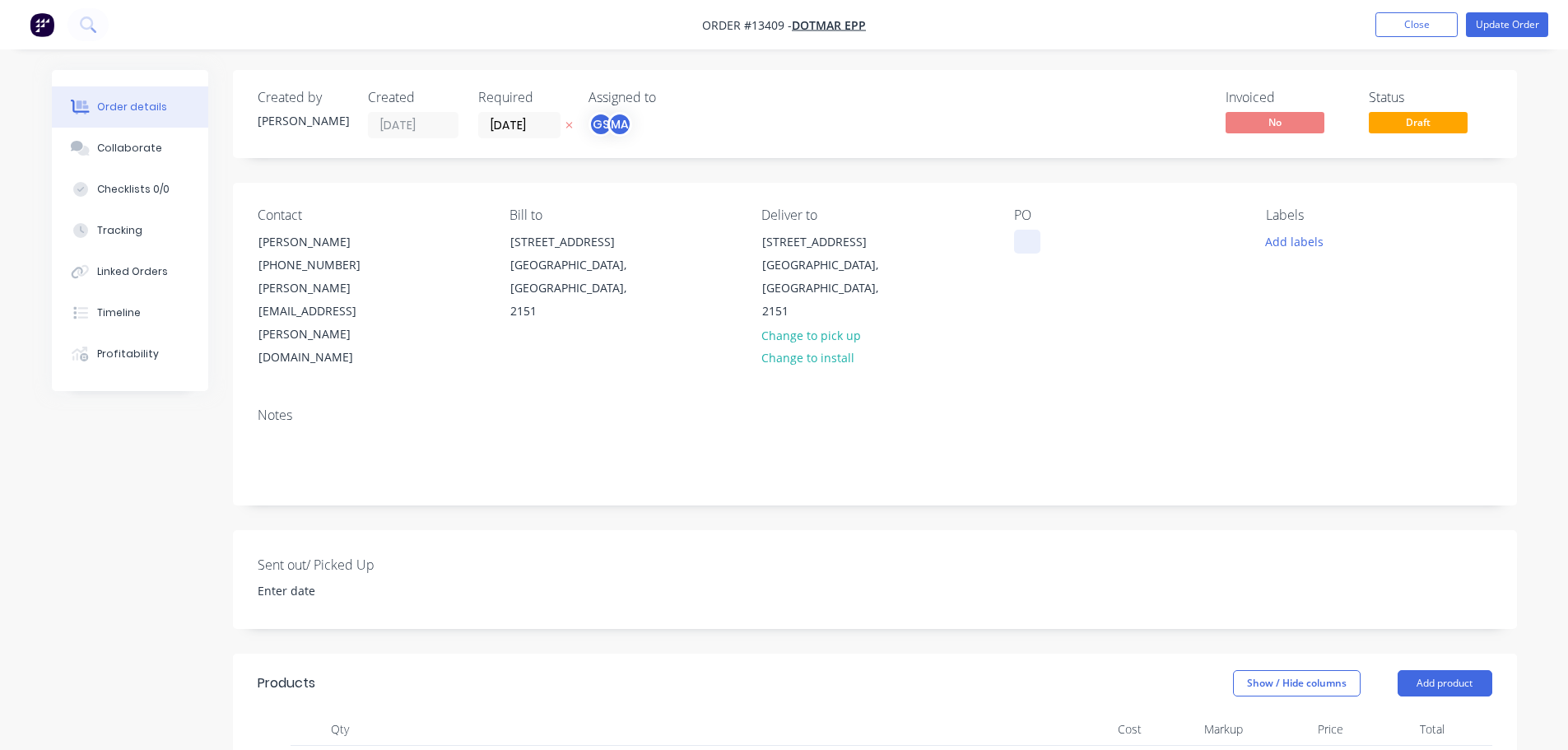
click at [1021, 247] on div at bounding box center [1027, 241] width 27 height 24
click at [1304, 227] on div "Labels Add labels" at bounding box center [1378, 288] width 225 height 162
click at [1299, 241] on button "Add labels" at bounding box center [1295, 241] width 76 height 22
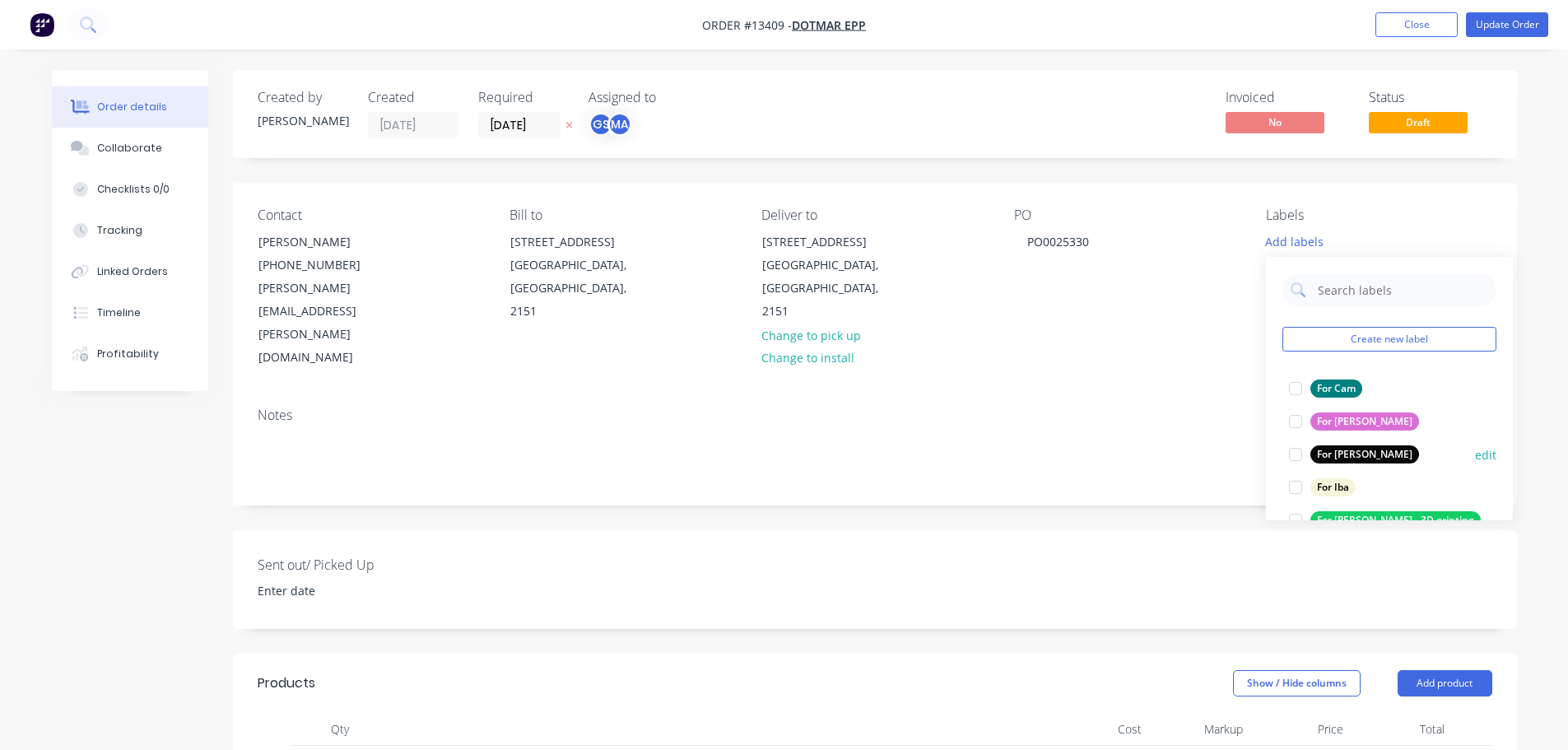
click at [1310, 445] on div at bounding box center [1295, 454] width 33 height 33
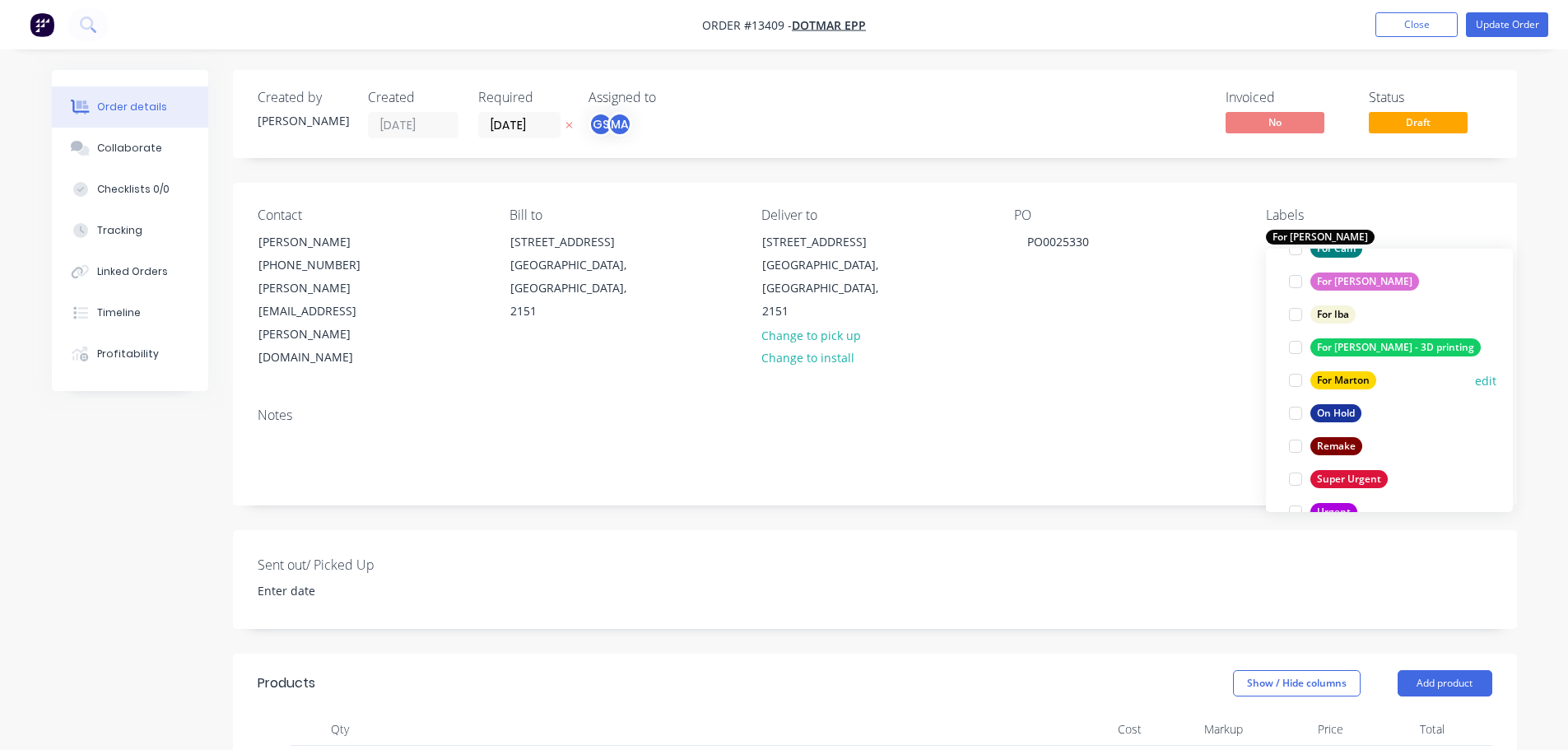
click at [1308, 384] on div at bounding box center [1295, 380] width 33 height 33
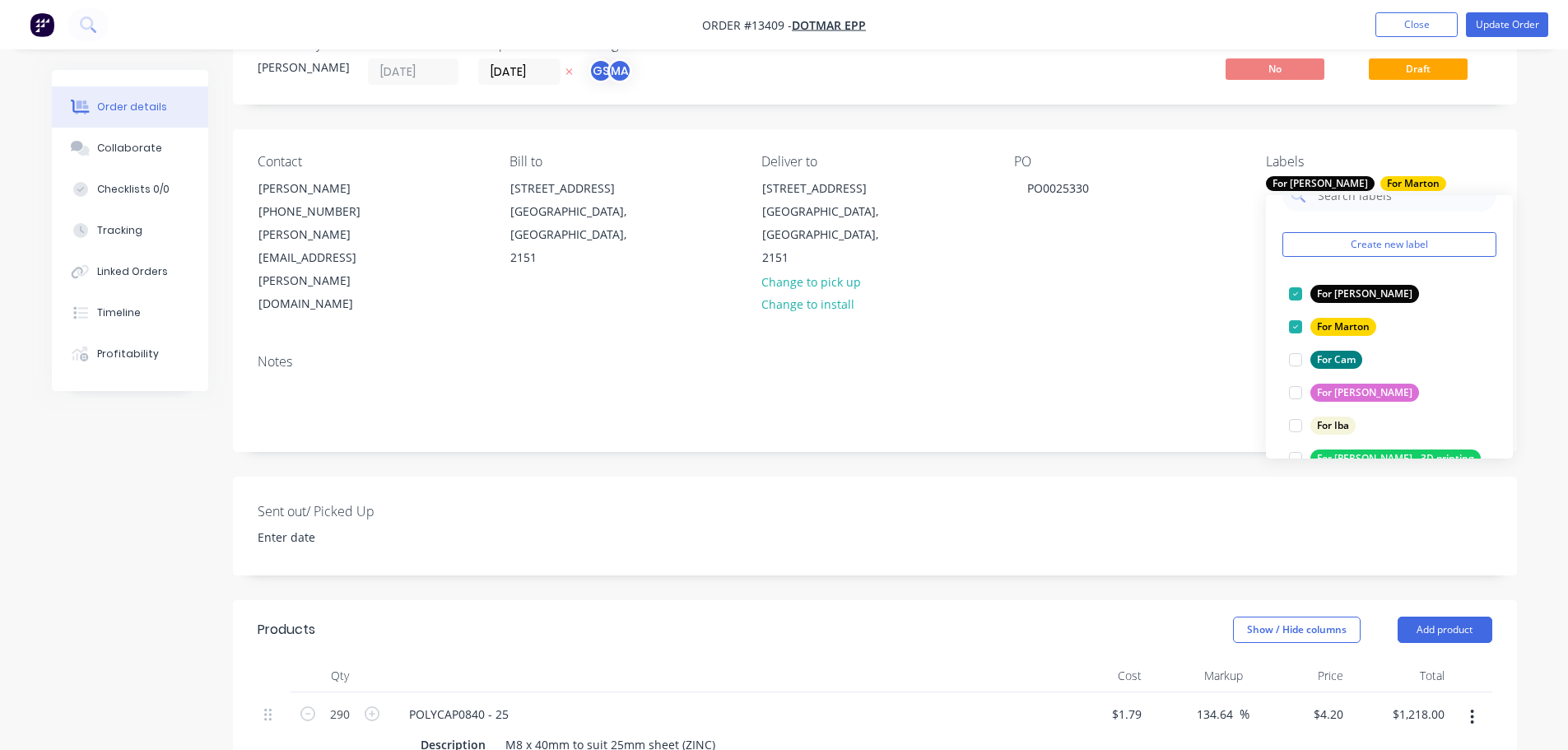
scroll to position [82, 0]
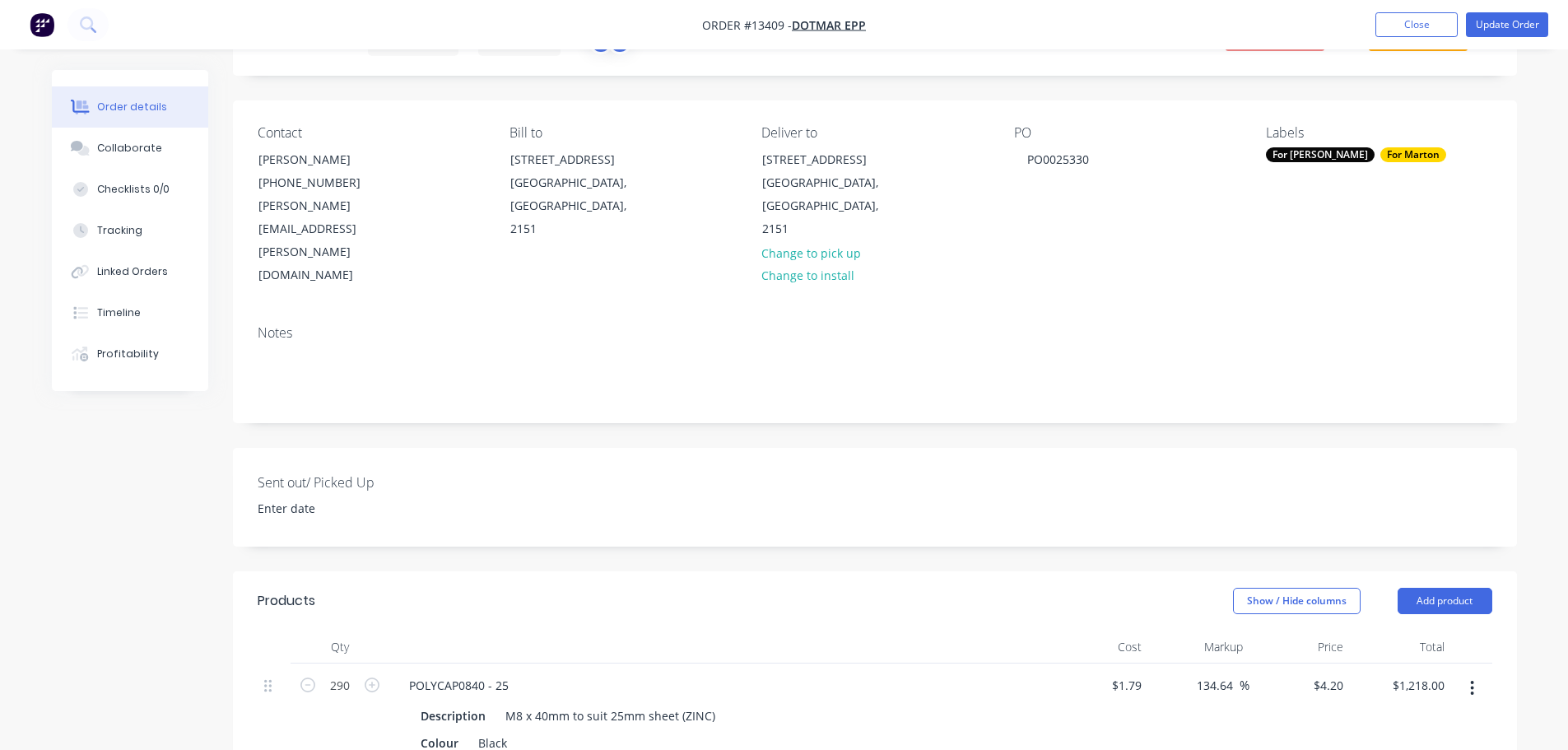
click at [1041, 215] on div "PO PO0025330" at bounding box center [1126, 206] width 225 height 162
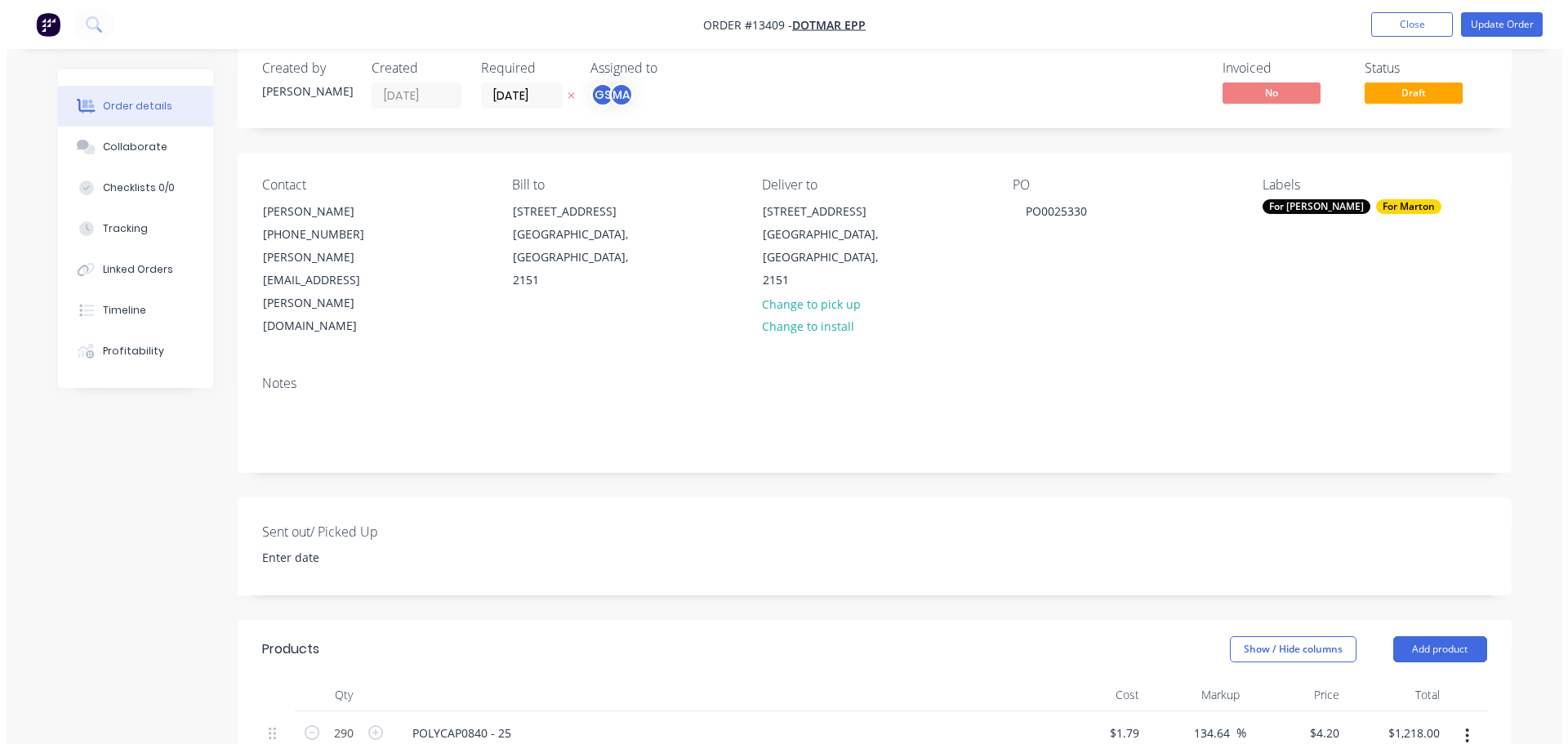
scroll to position [0, 0]
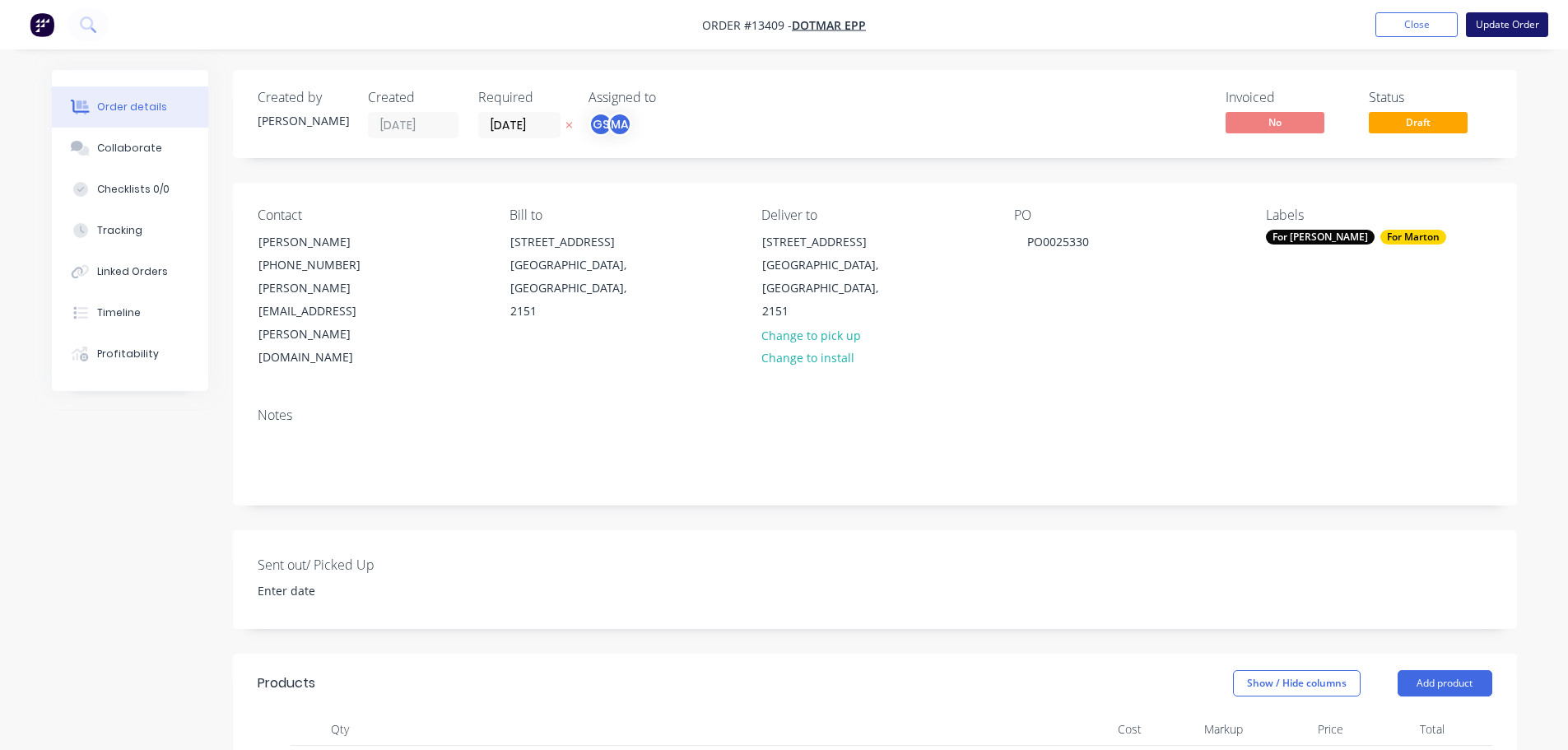
click at [1516, 31] on button "Update Order" at bounding box center [1507, 24] width 82 height 25
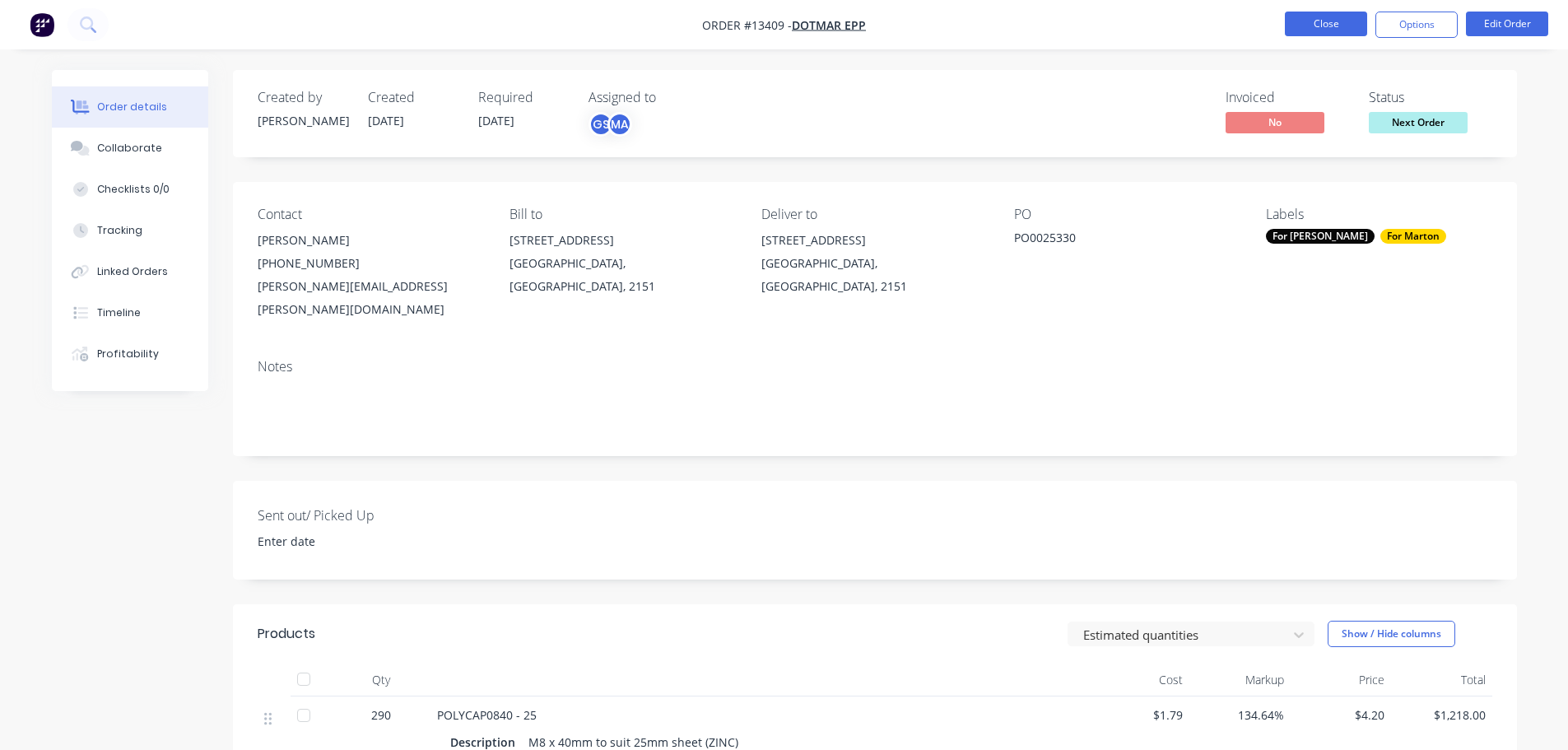
click at [1339, 28] on button "Close" at bounding box center [1326, 23] width 82 height 25
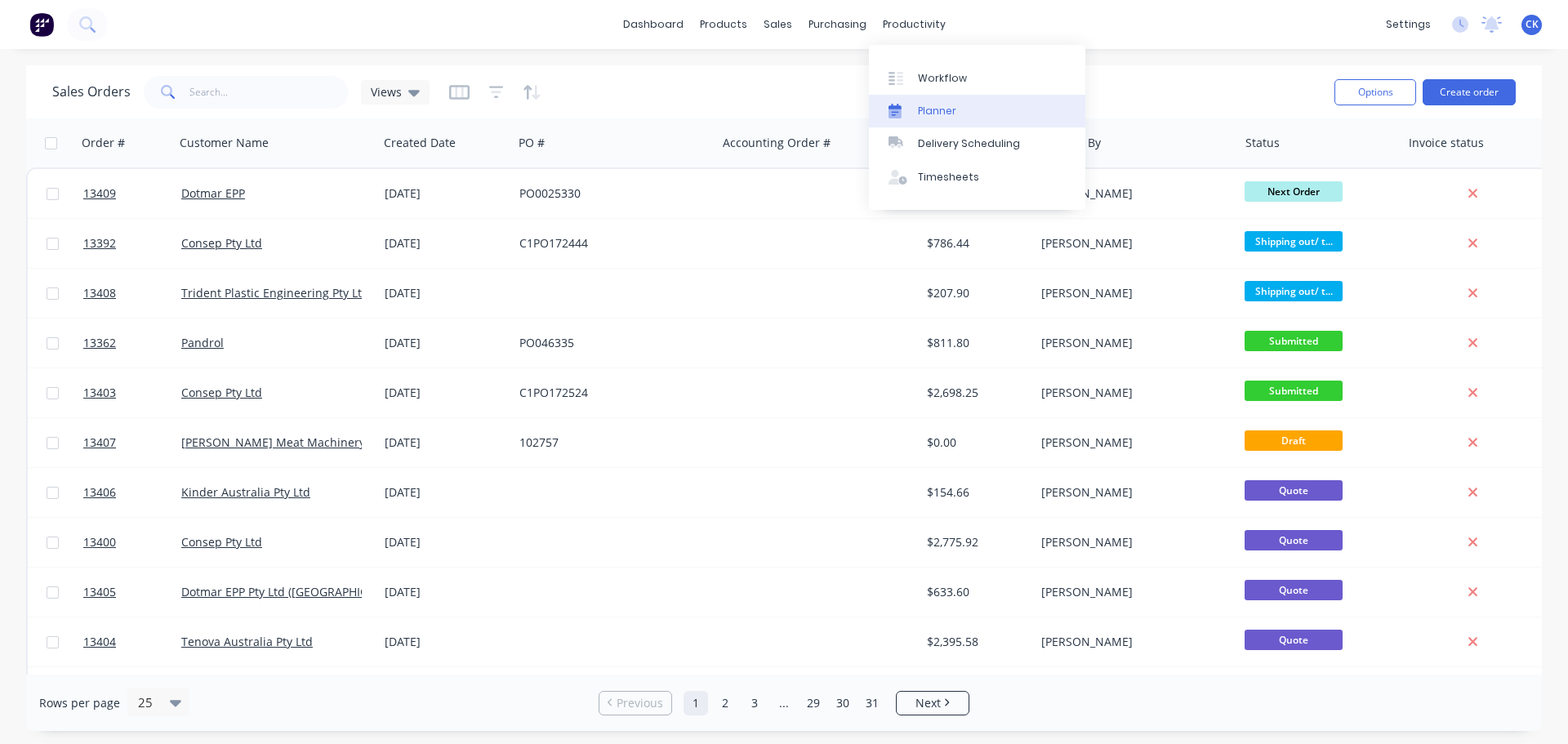
click at [899, 95] on link "Planner" at bounding box center [977, 111] width 217 height 32
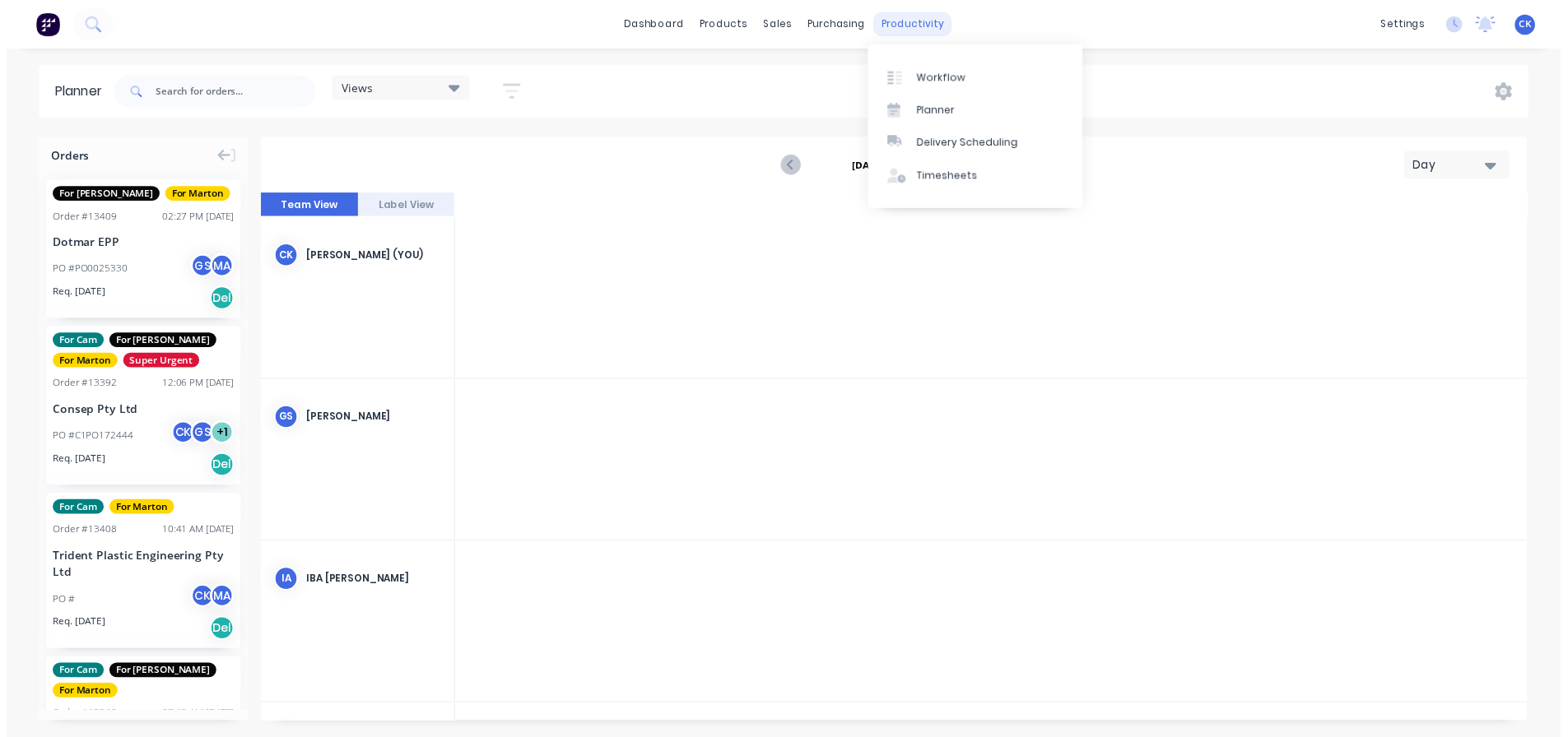
scroll to position [0, 3688]
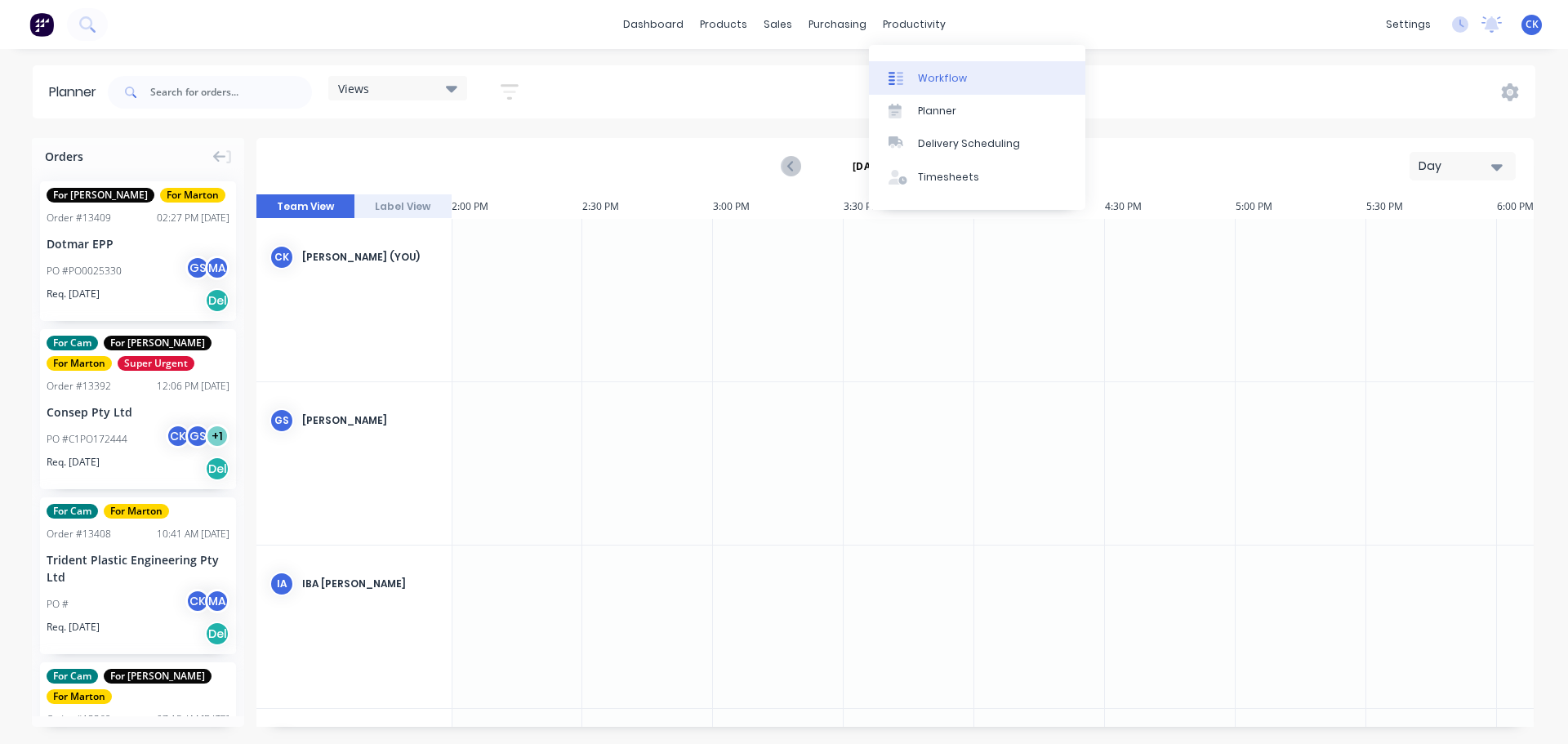
click at [911, 81] on div at bounding box center [900, 78] width 25 height 14
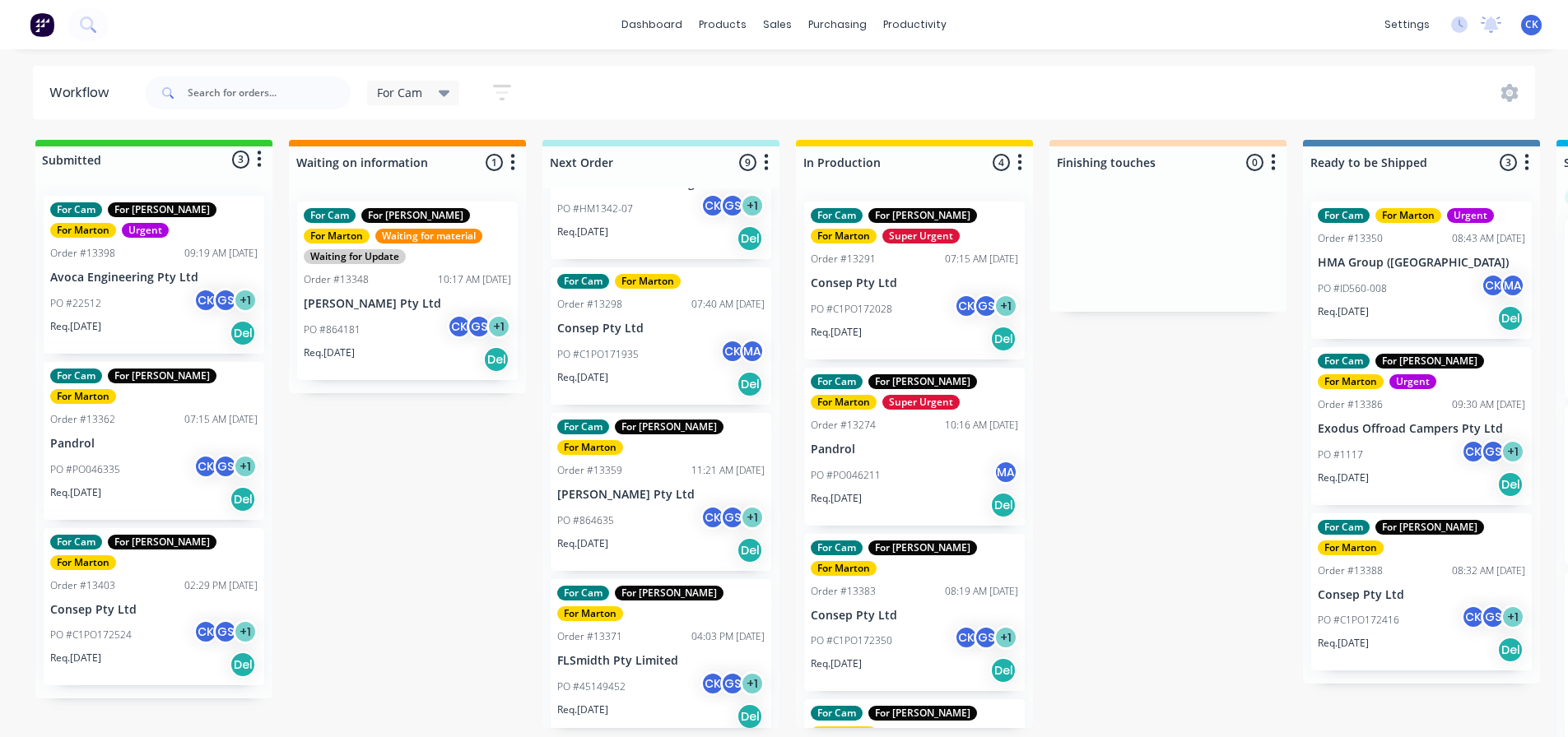
scroll to position [329, 0]
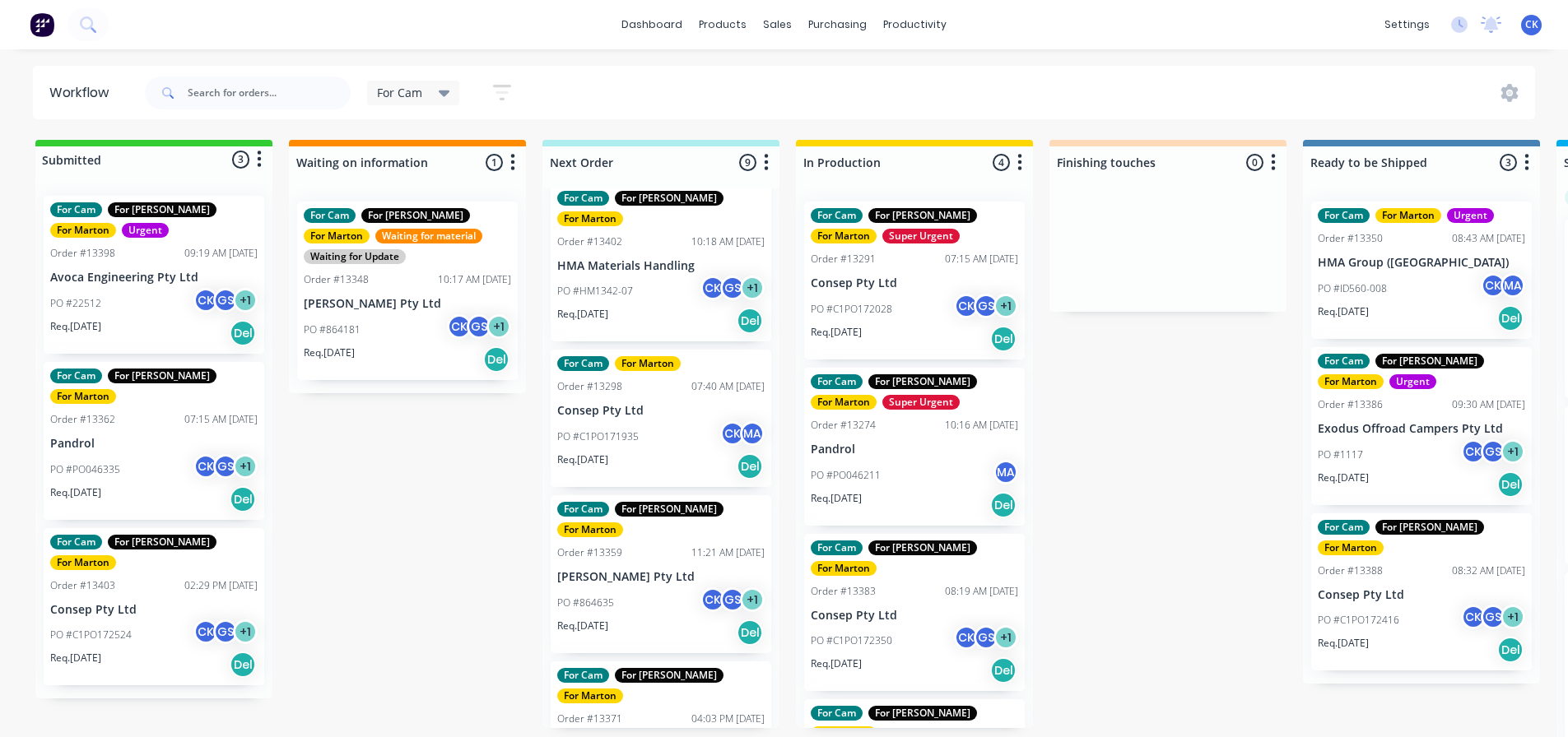
click at [669, 307] on div "Req. 20/10/25 Del" at bounding box center [660, 320] width 207 height 28
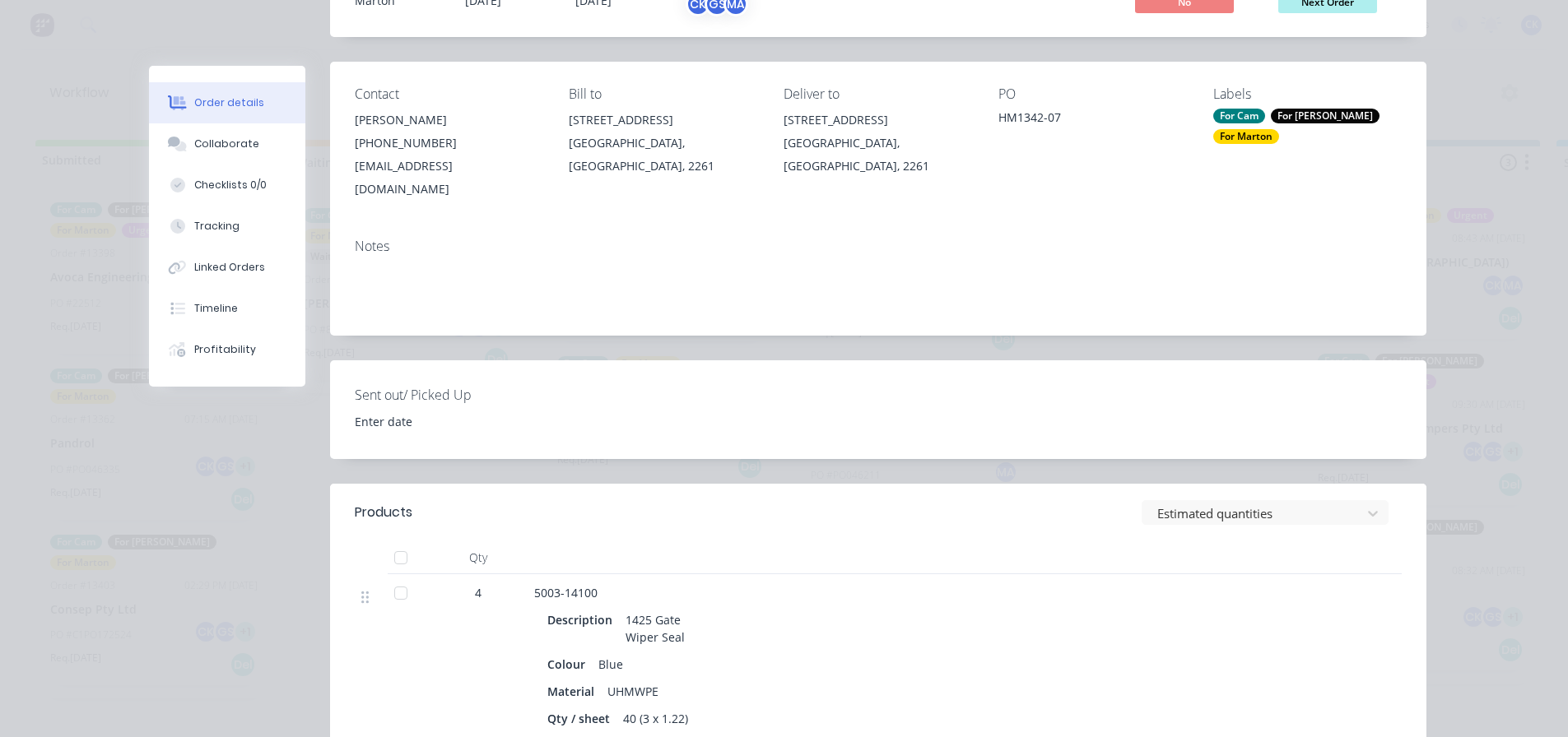
scroll to position [0, 0]
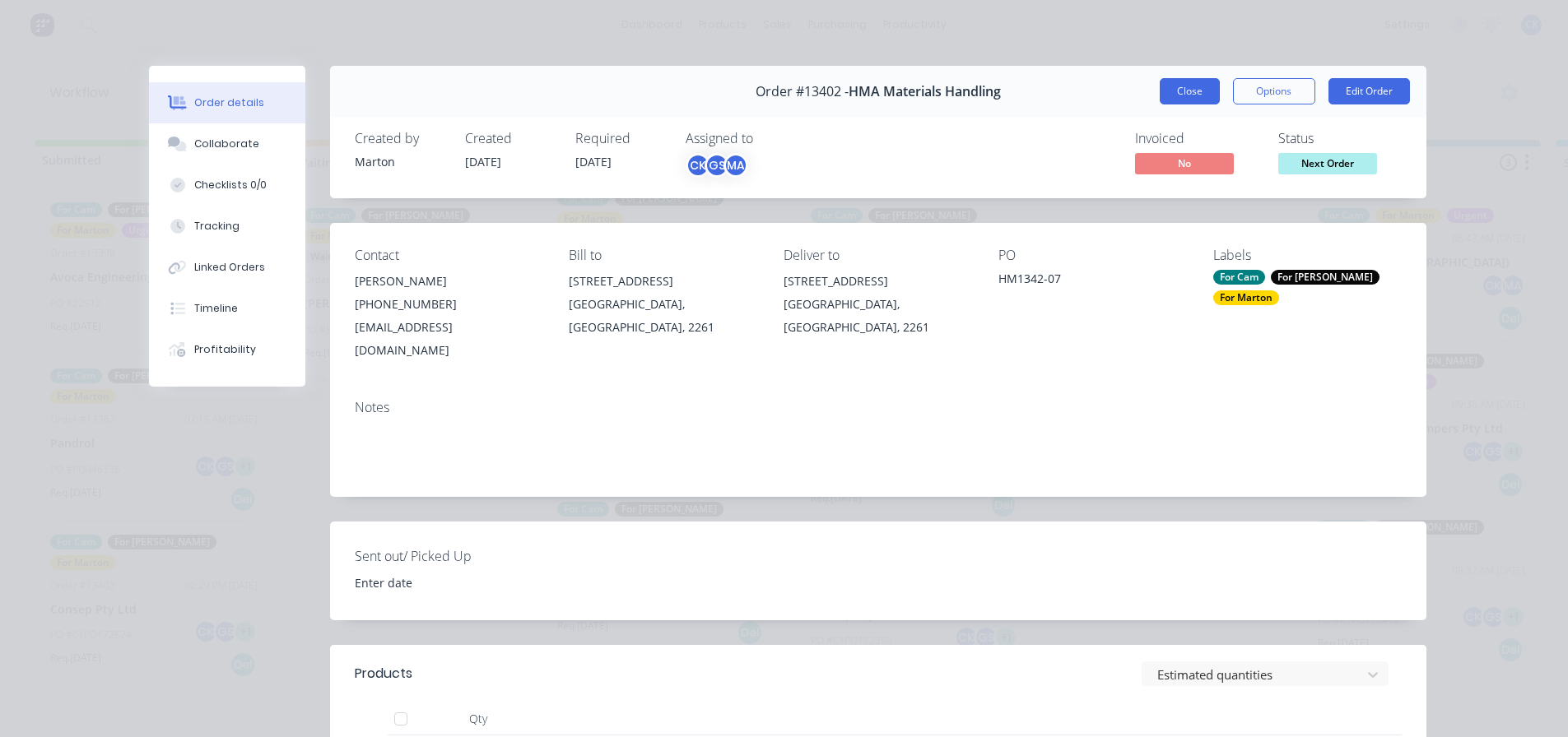
click at [1179, 99] on button "Close" at bounding box center [1190, 91] width 60 height 27
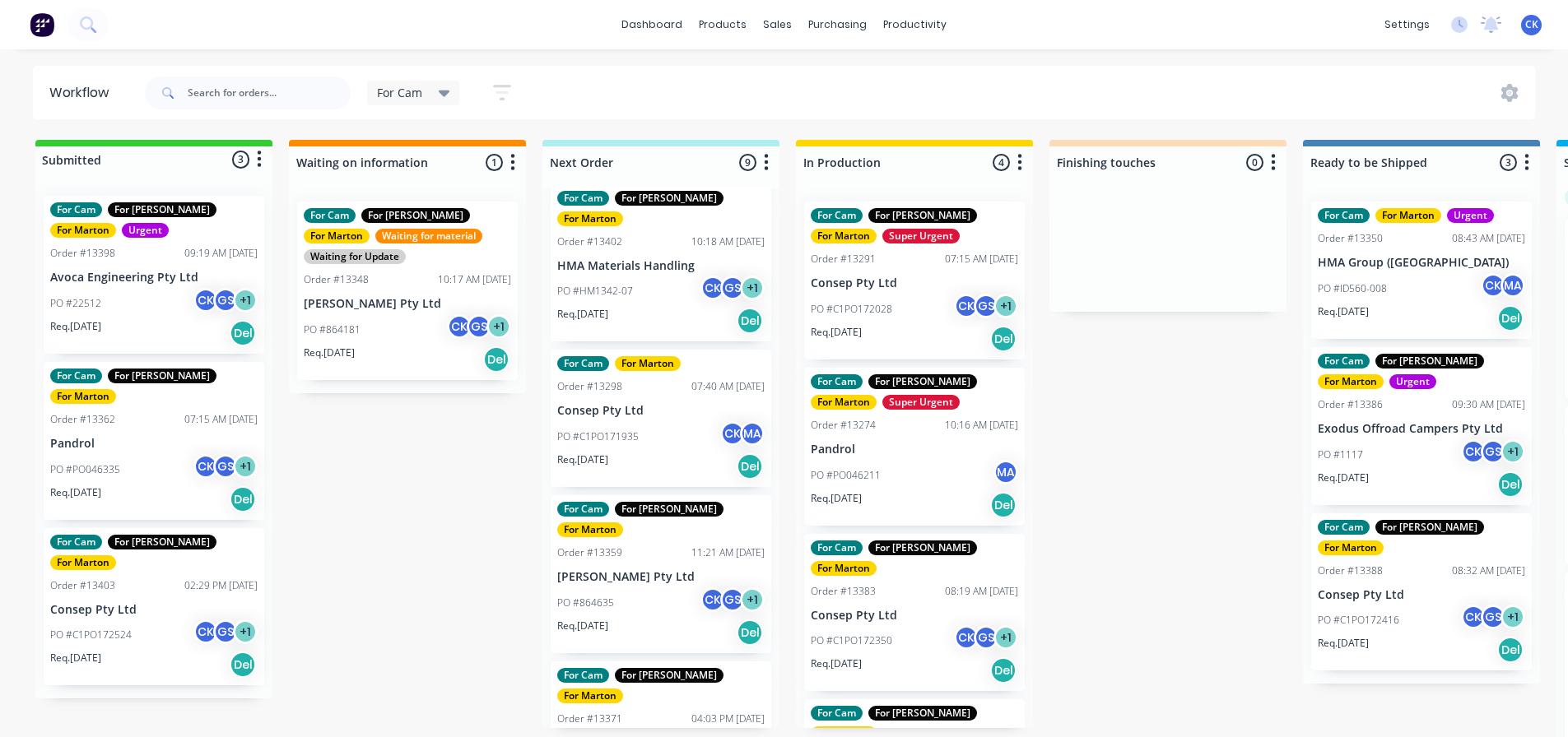
click at [430, 87] on div "For Cam" at bounding box center [413, 93] width 73 height 15
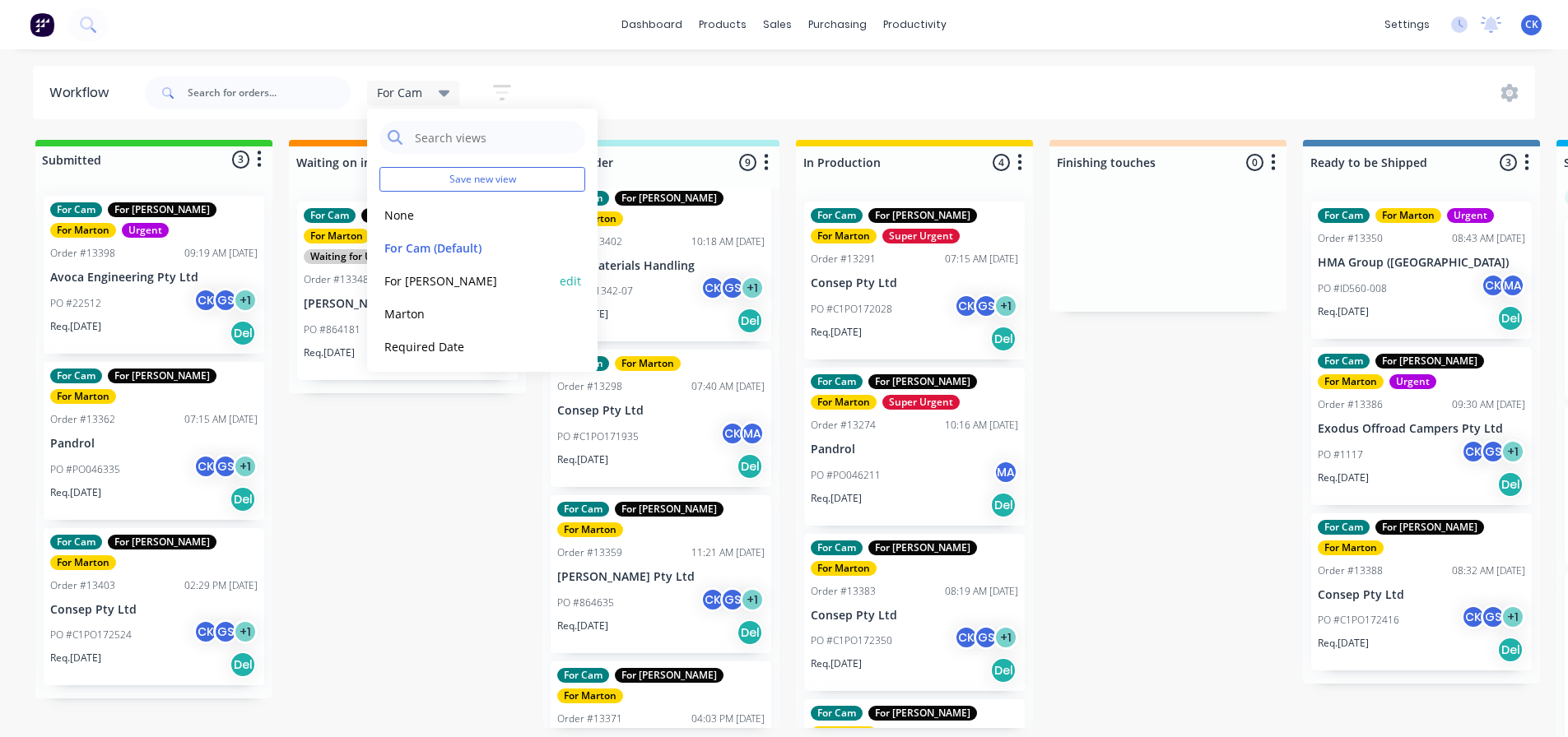
click at [392, 277] on button "For Gary" at bounding box center [467, 281] width 175 height 19
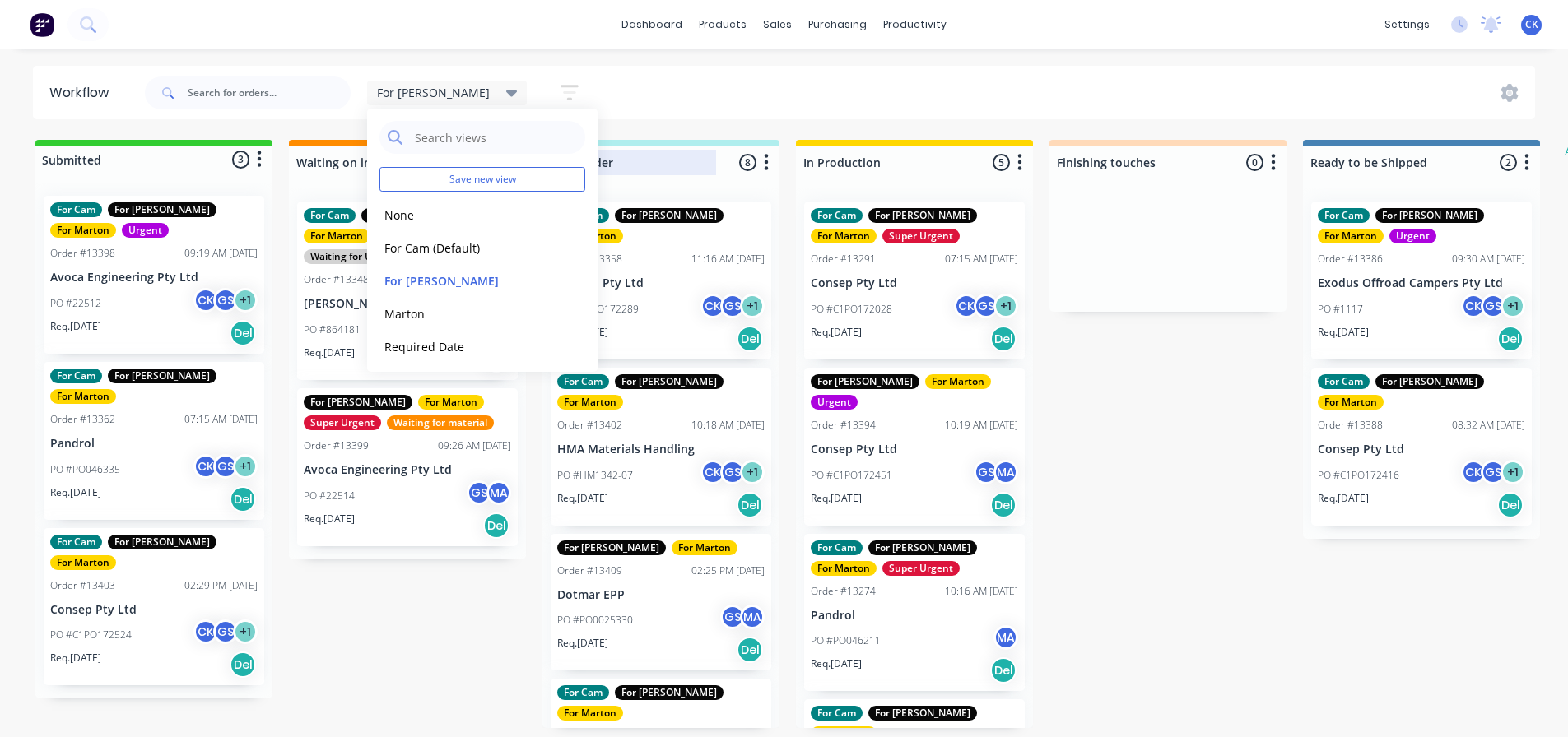
click at [753, 146] on div at bounding box center [661, 161] width 237 height 32
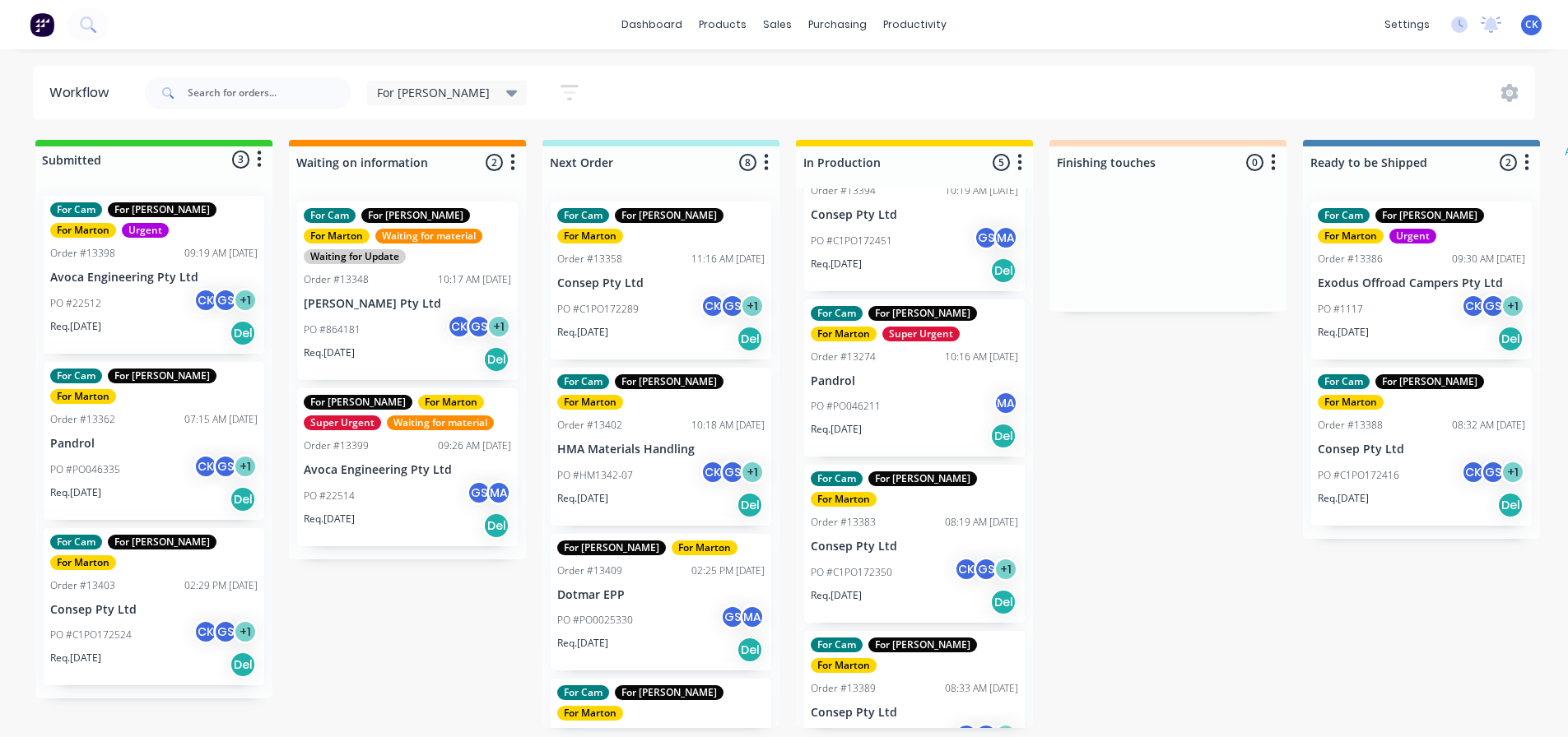
click at [436, 107] on div "For Gary Save new view None edit For Cam (Default) edit For Gary edit Marton ed…" at bounding box center [481, 92] width 229 height 32
click at [437, 96] on div "For Gary" at bounding box center [448, 93] width 141 height 15
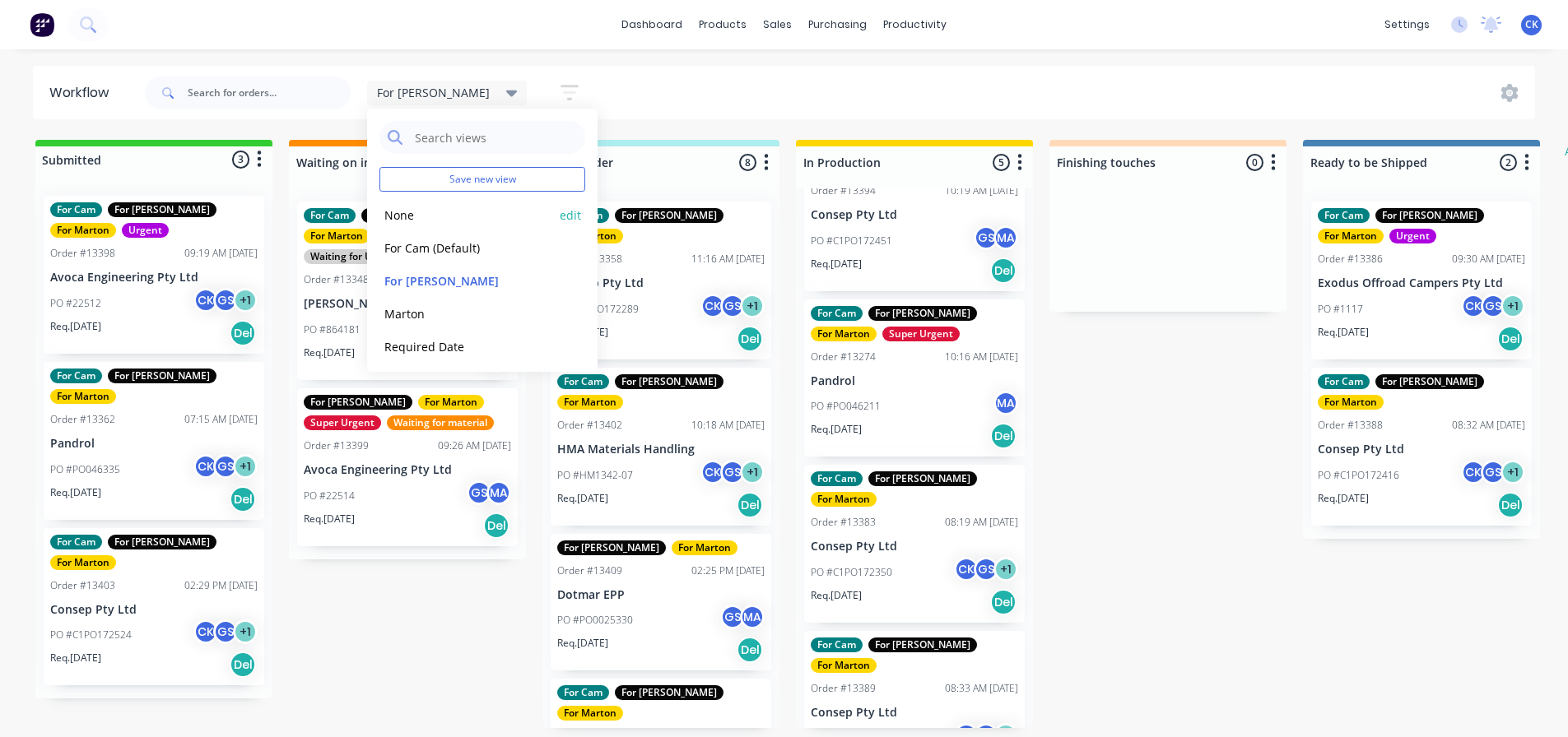
click at [453, 214] on button "None" at bounding box center [467, 215] width 175 height 19
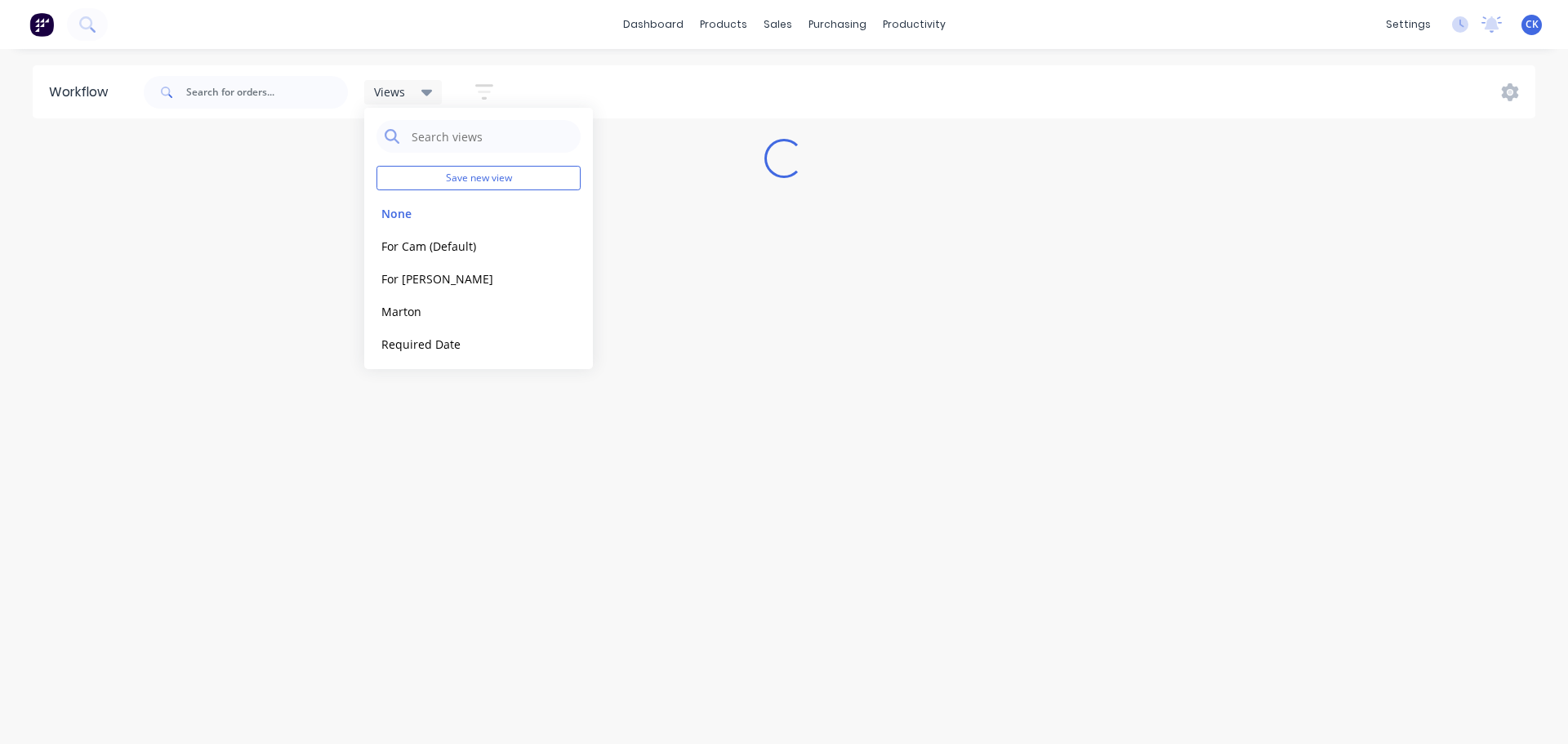
click at [483, 95] on icon "button" at bounding box center [483, 92] width 18 height 20
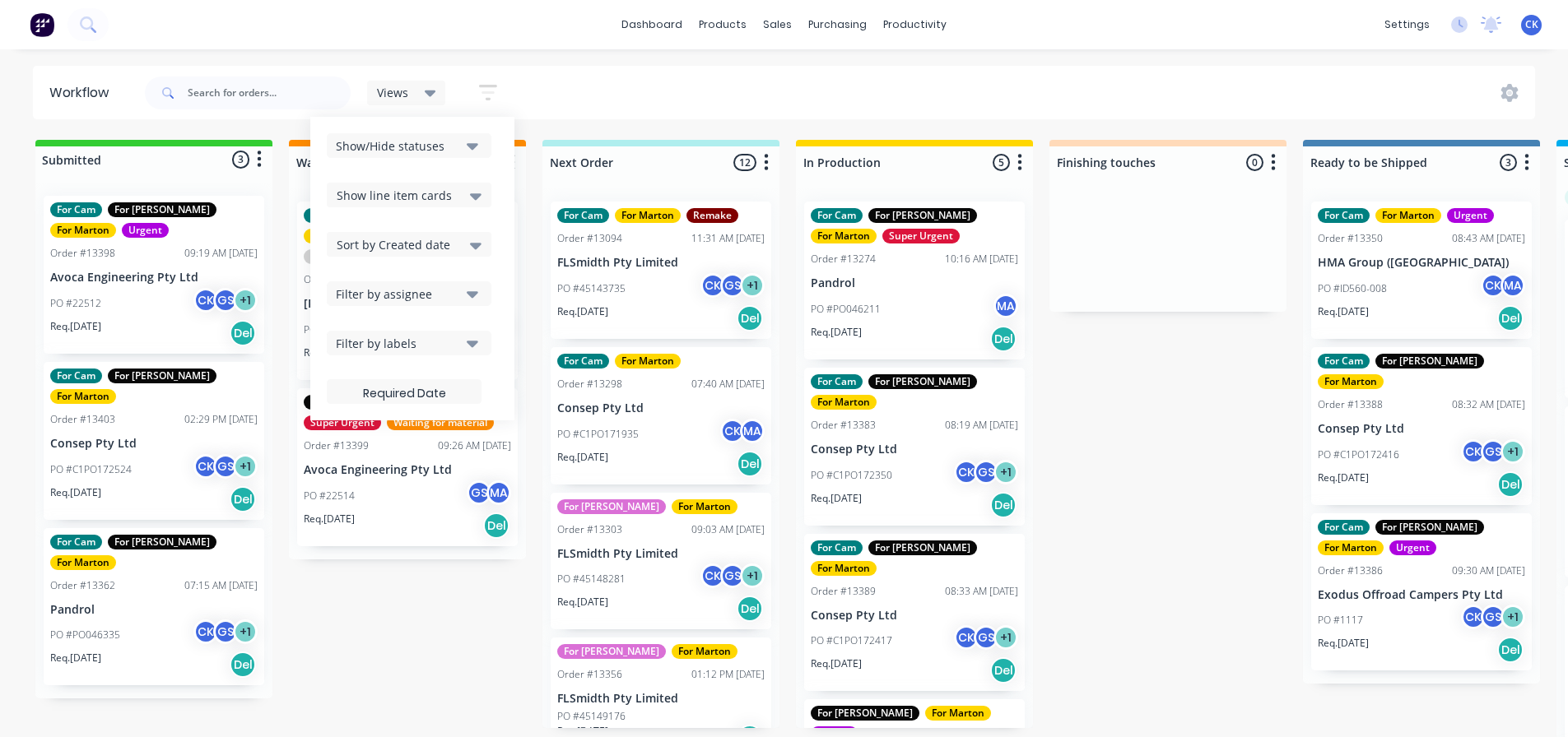
click at [455, 252] on div "Sort by Created date" at bounding box center [409, 244] width 145 height 20
click at [448, 302] on div "Required date" at bounding box center [409, 309] width 165 height 29
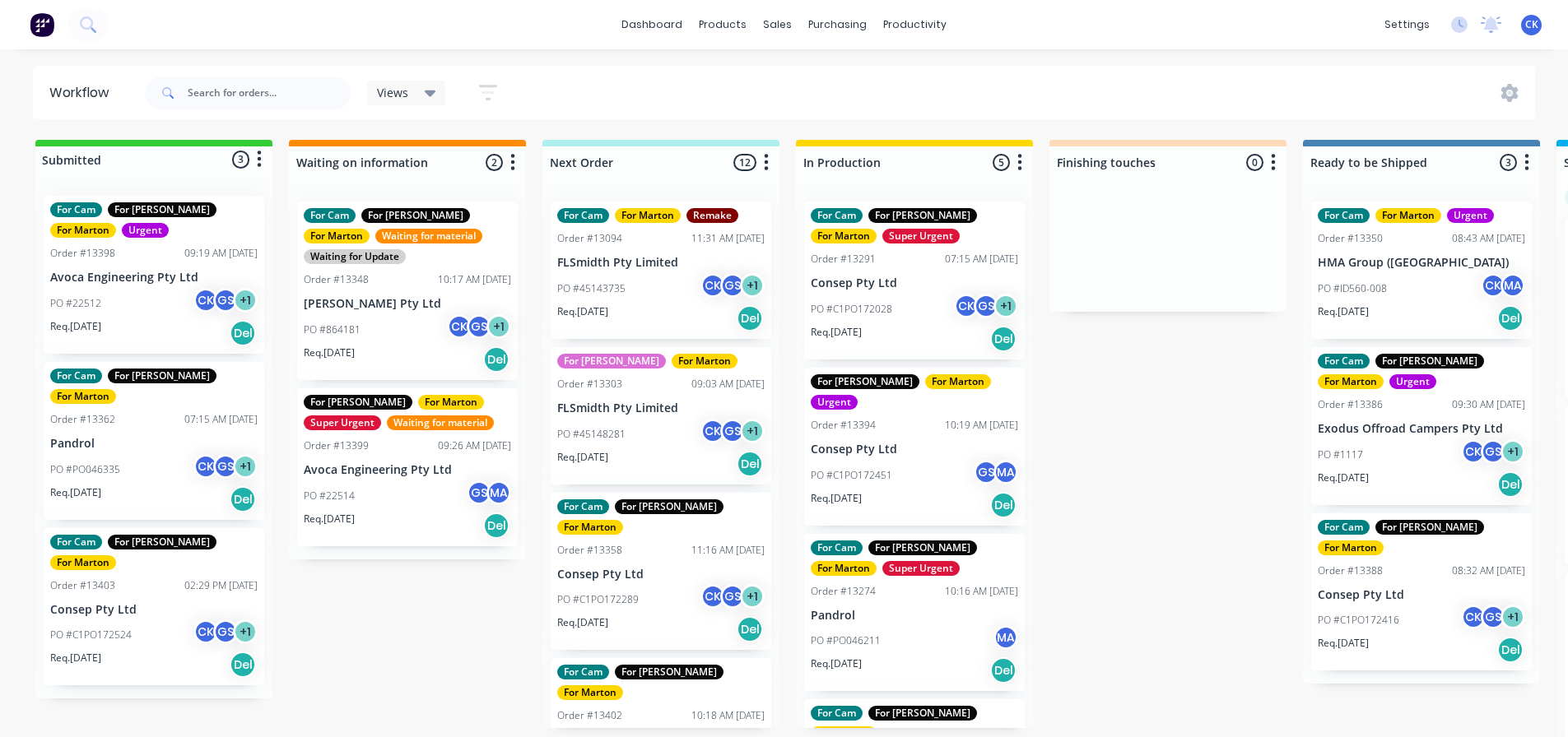
drag, startPoint x: 1133, startPoint y: 435, endPoint x: 980, endPoint y: 394, distance: 158.4
click at [1134, 435] on div "Submitted 3 Status colour #32CD32 hex #32CD32 Save Cancel Summaries Total order…" at bounding box center [1121, 443] width 2267 height 606
click at [390, 513] on div "Req. 15/10/25 Del" at bounding box center [406, 526] width 207 height 28
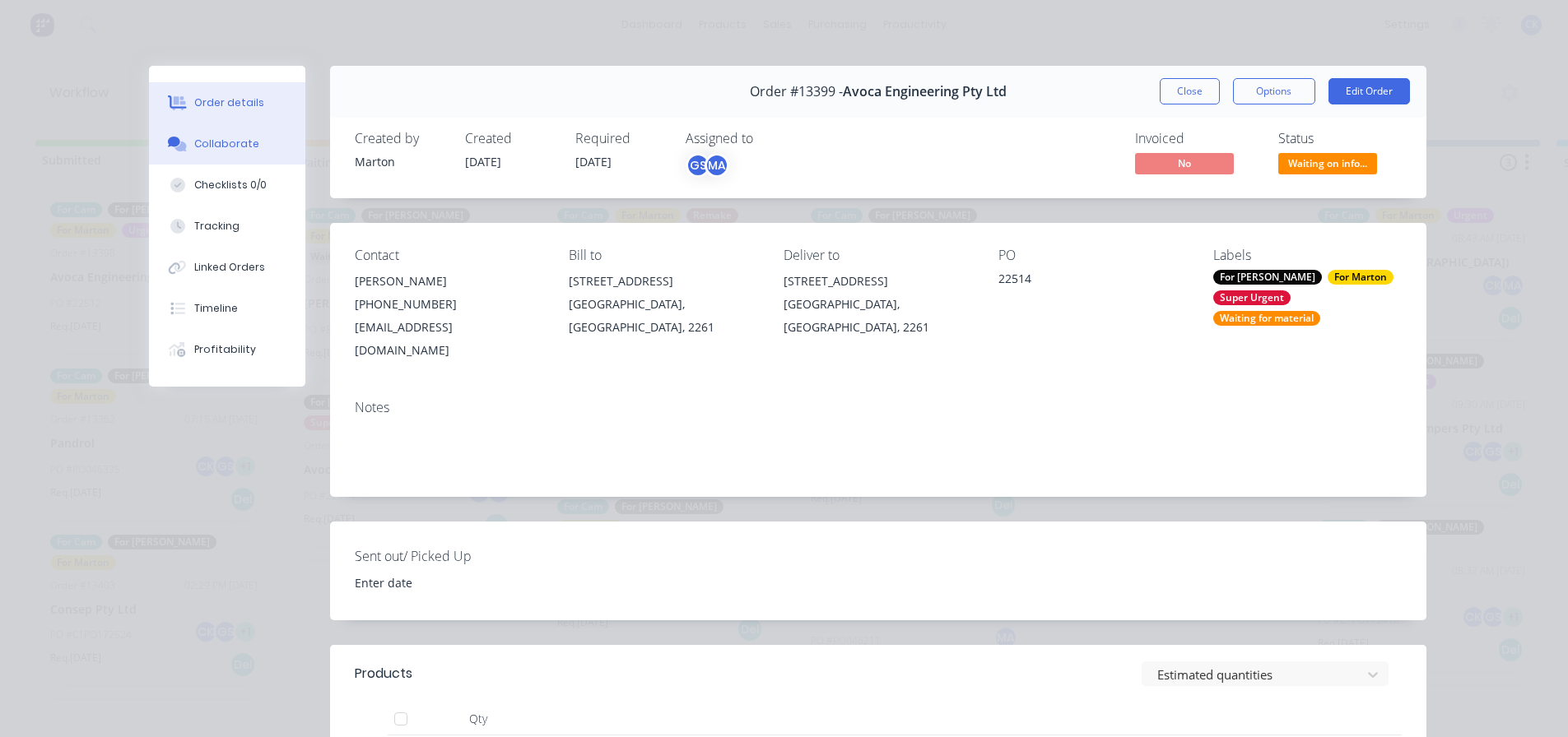
click at [234, 149] on div "Collaborate" at bounding box center [227, 143] width 65 height 15
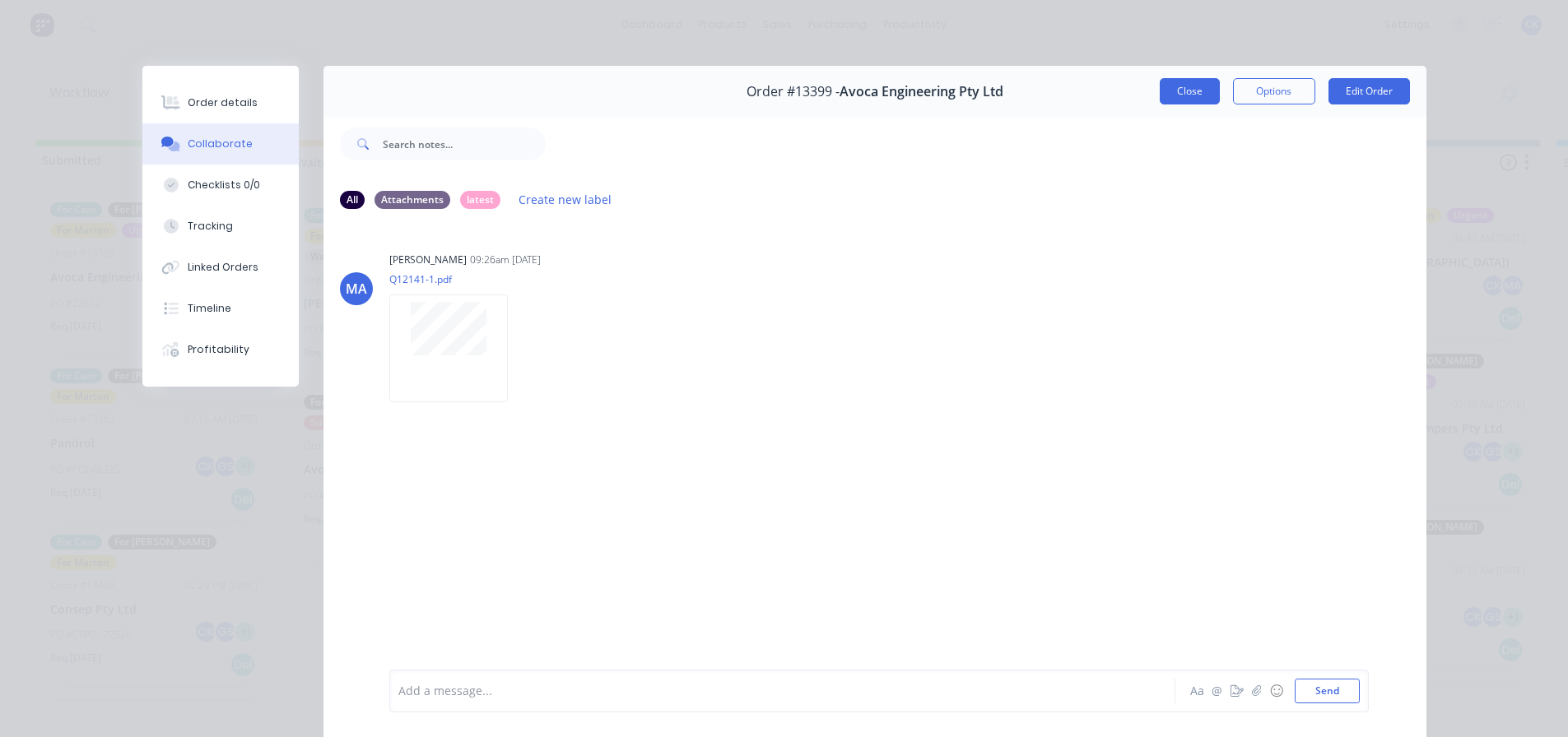
click at [1180, 94] on button "Close" at bounding box center [1190, 91] width 60 height 27
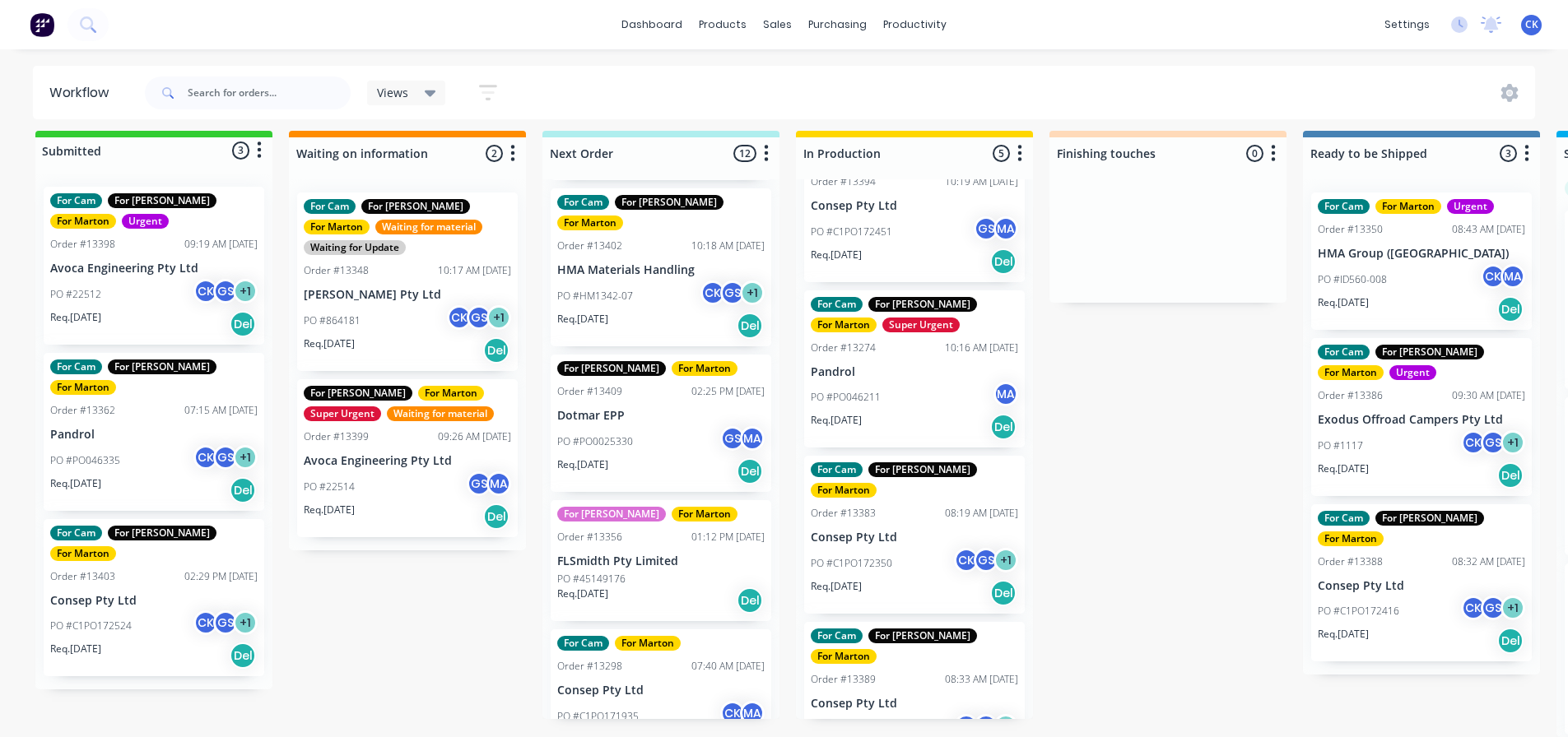
scroll to position [494, 0]
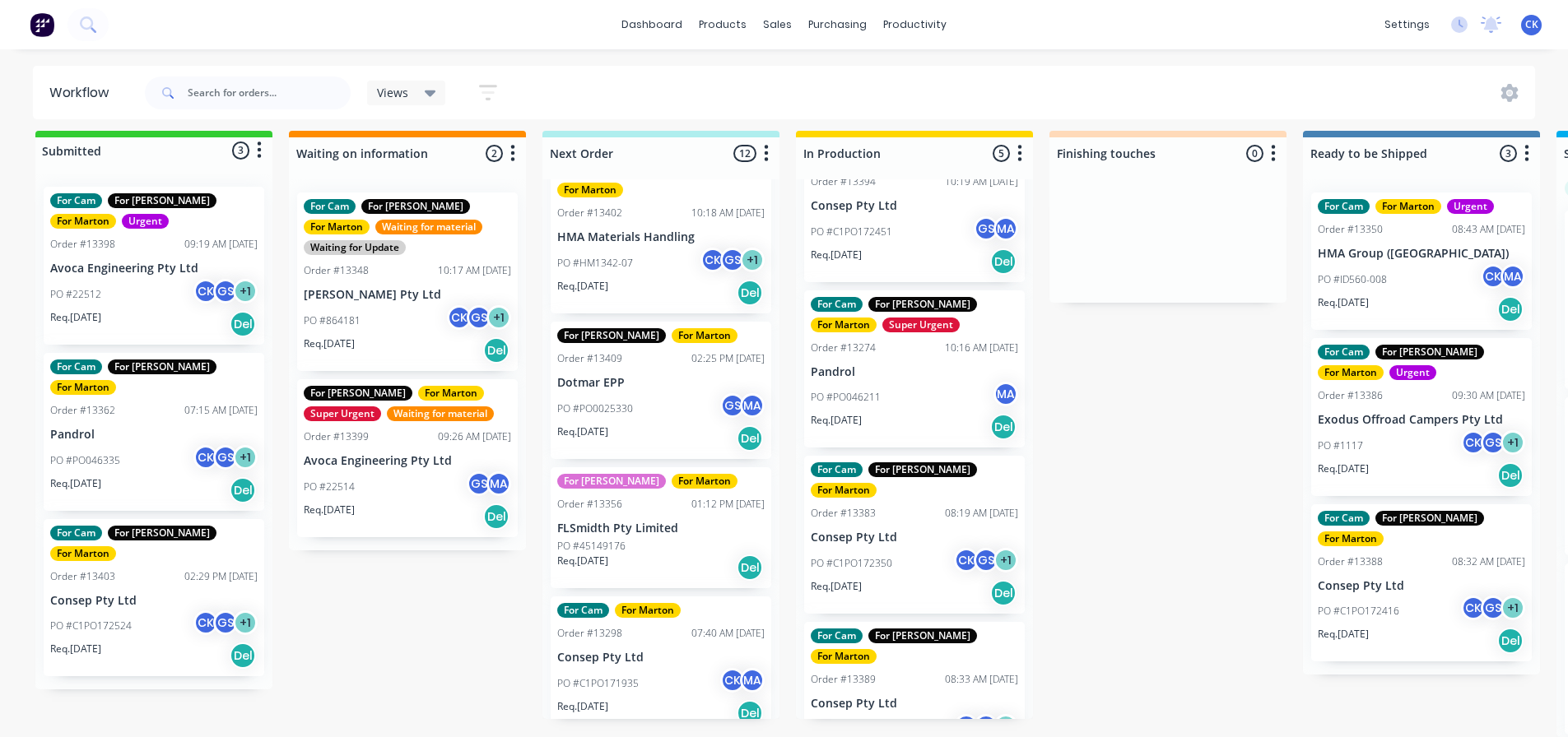
click at [682, 521] on p "FLSmidth Pty Limited" at bounding box center [660, 528] width 207 height 14
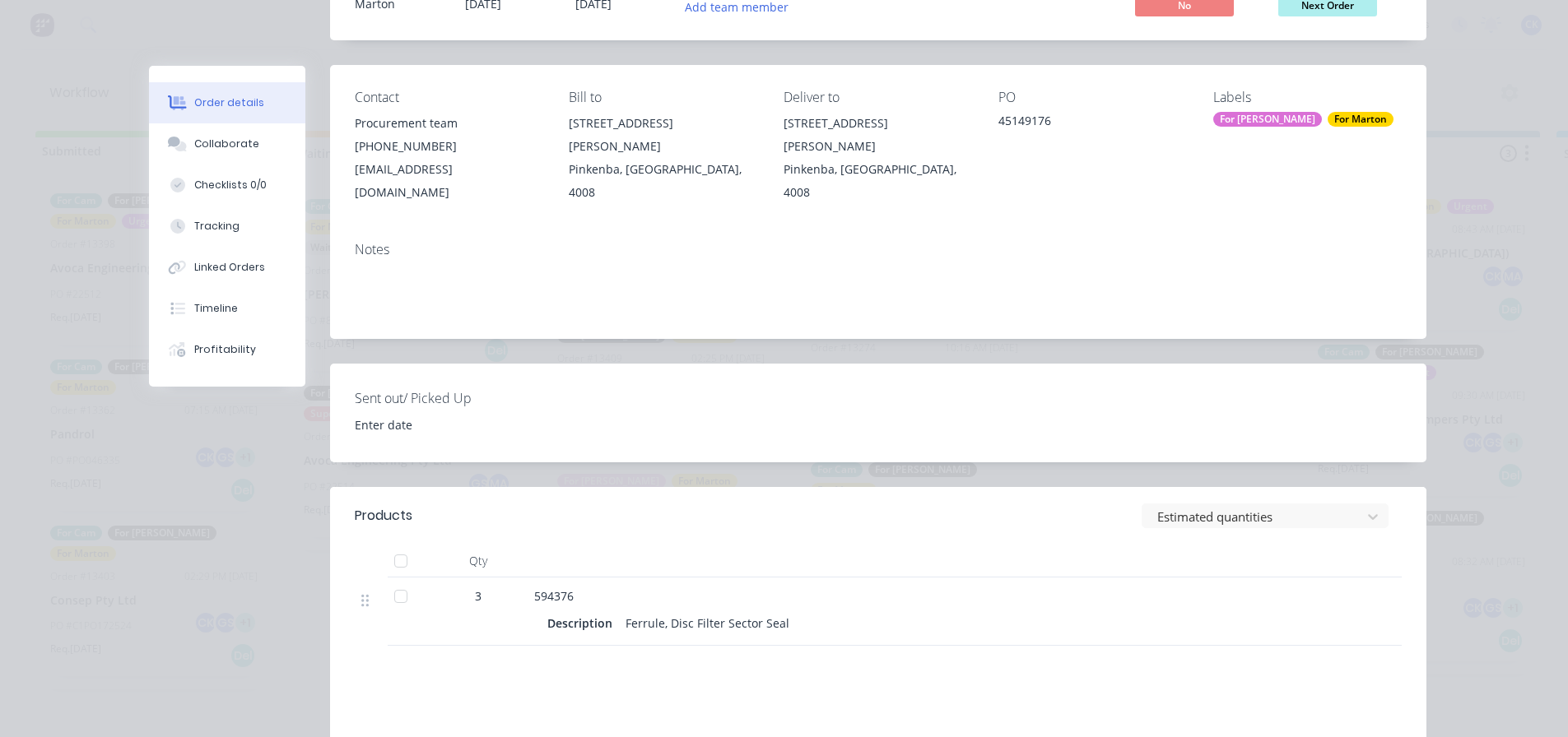
scroll to position [165, 0]
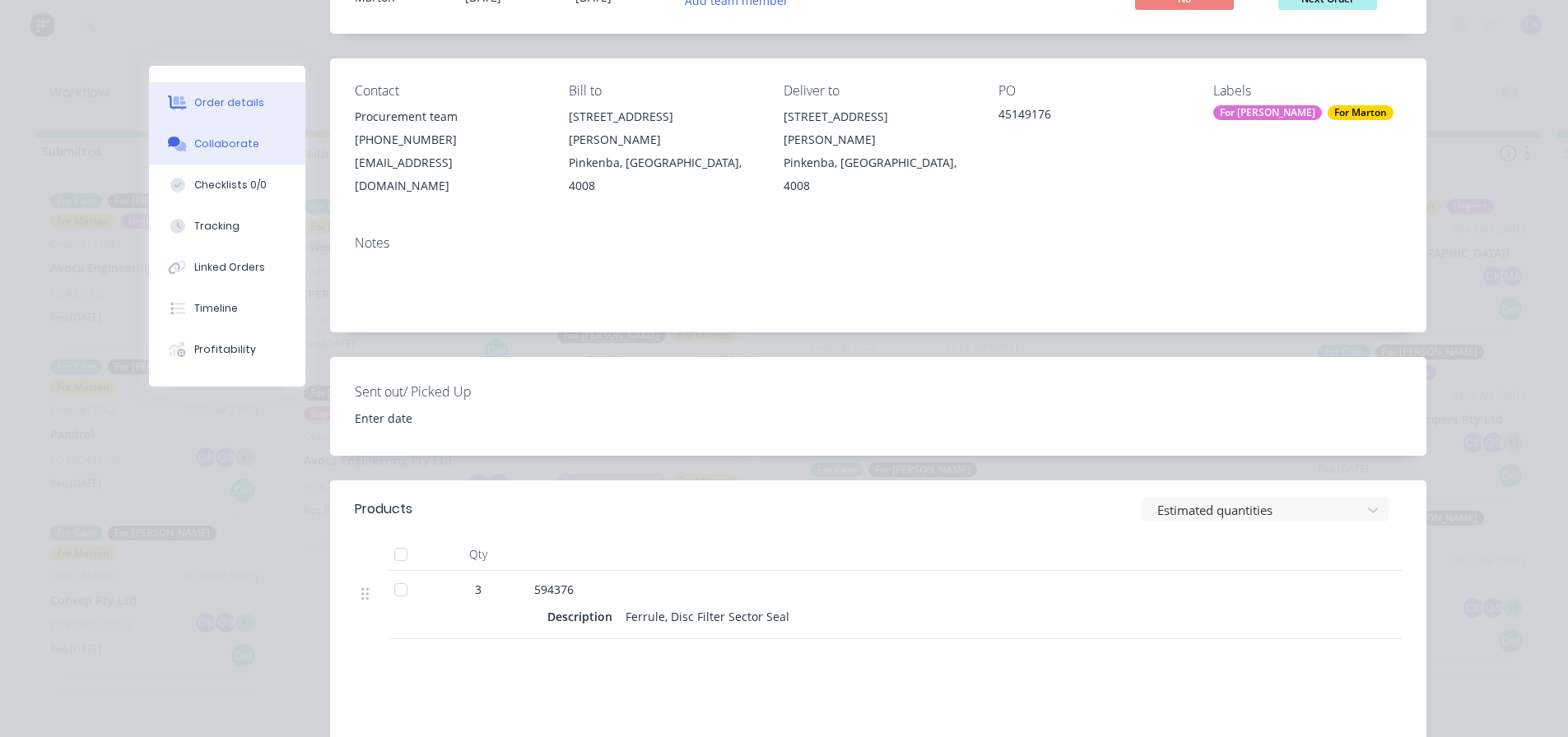
click at [207, 139] on div "Collaborate" at bounding box center [227, 143] width 65 height 15
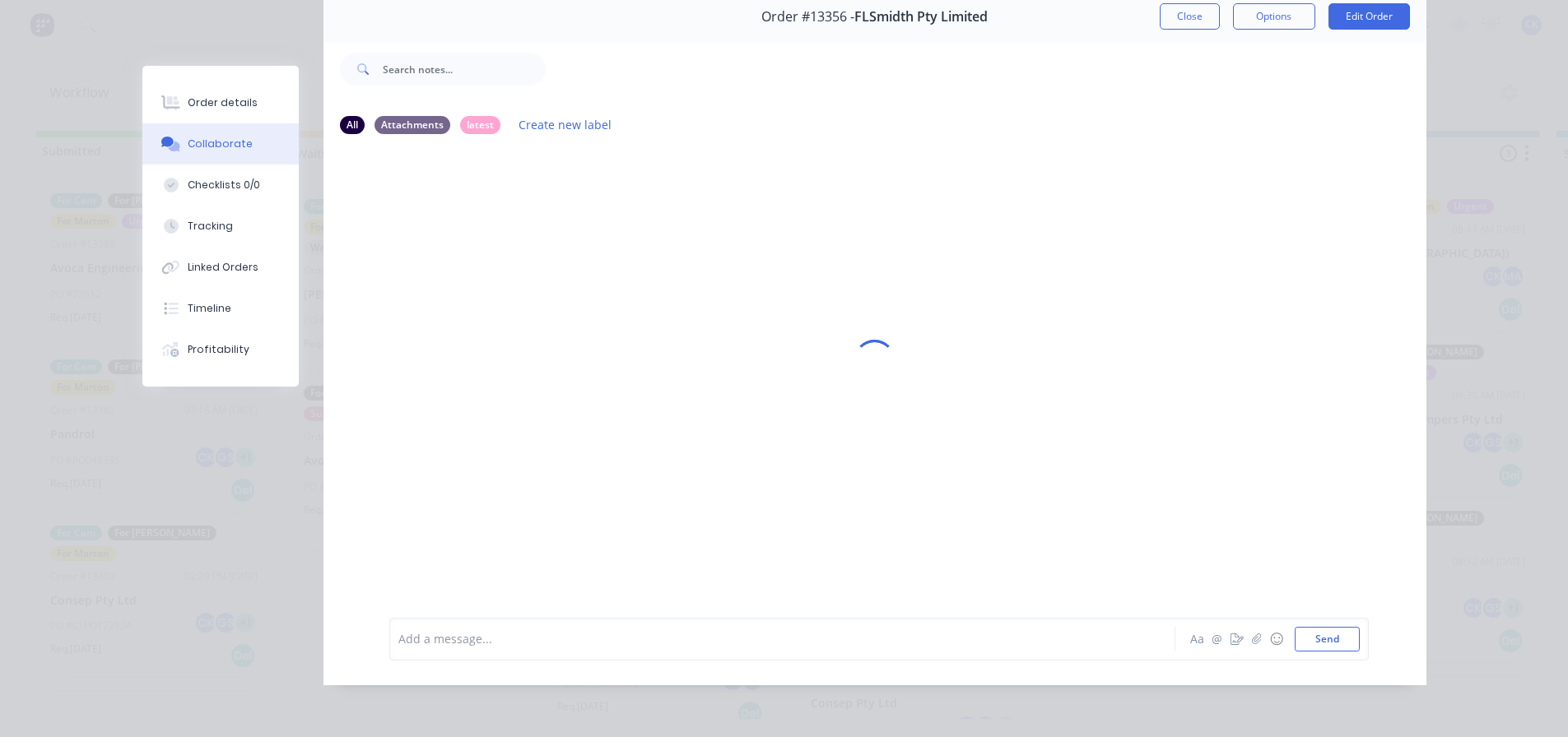
scroll to position [0, 0]
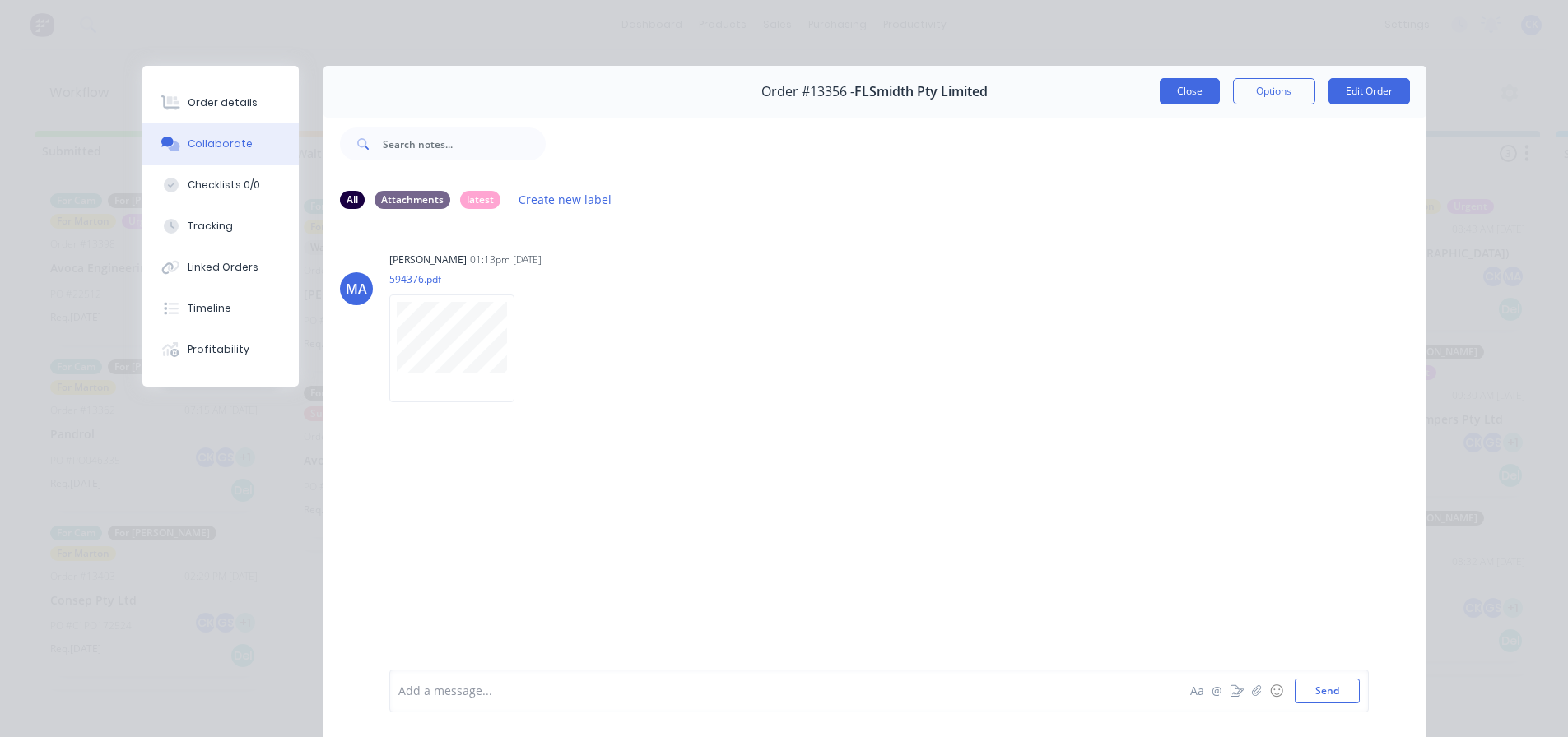
click at [1190, 88] on button "Close" at bounding box center [1190, 91] width 60 height 27
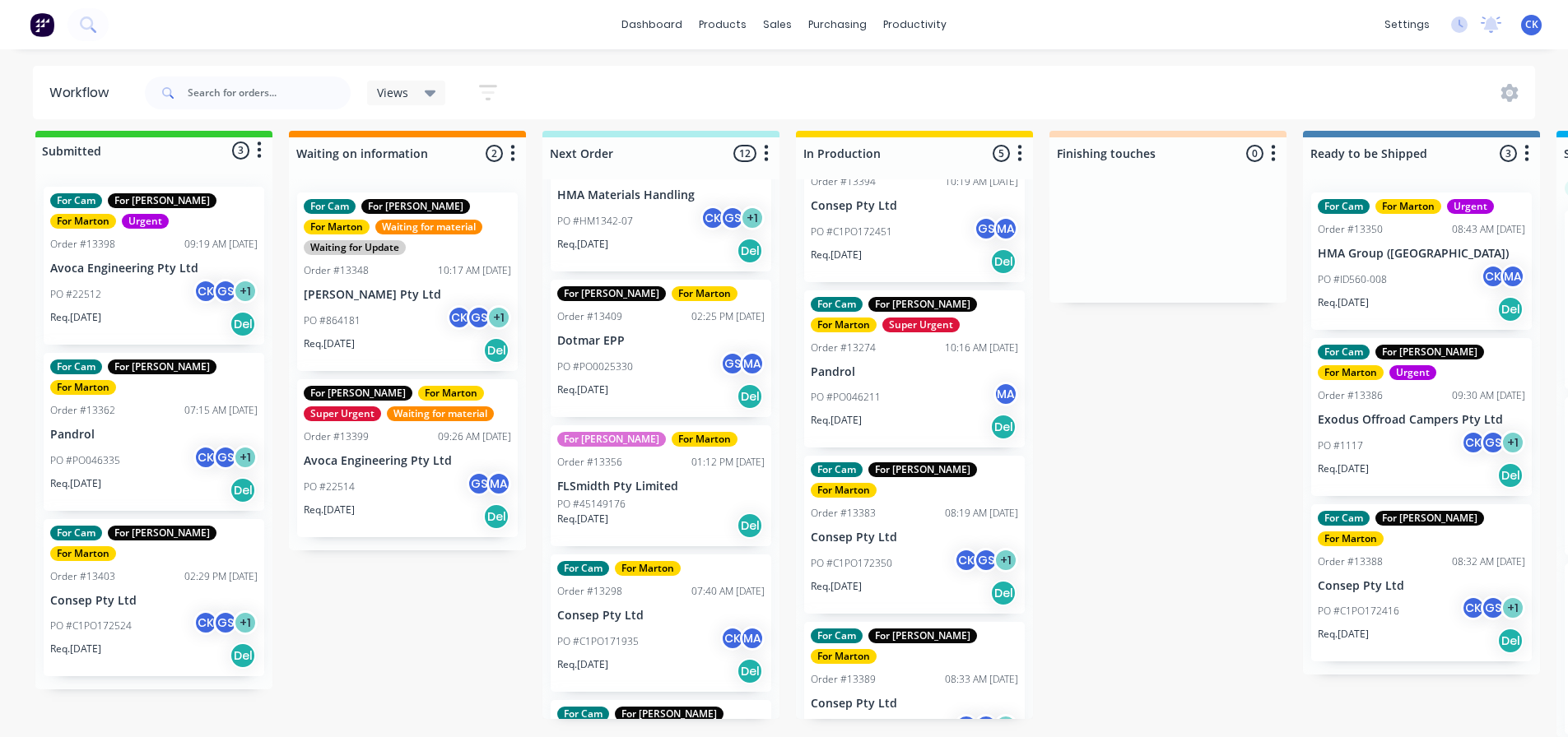
scroll to position [576, 0]
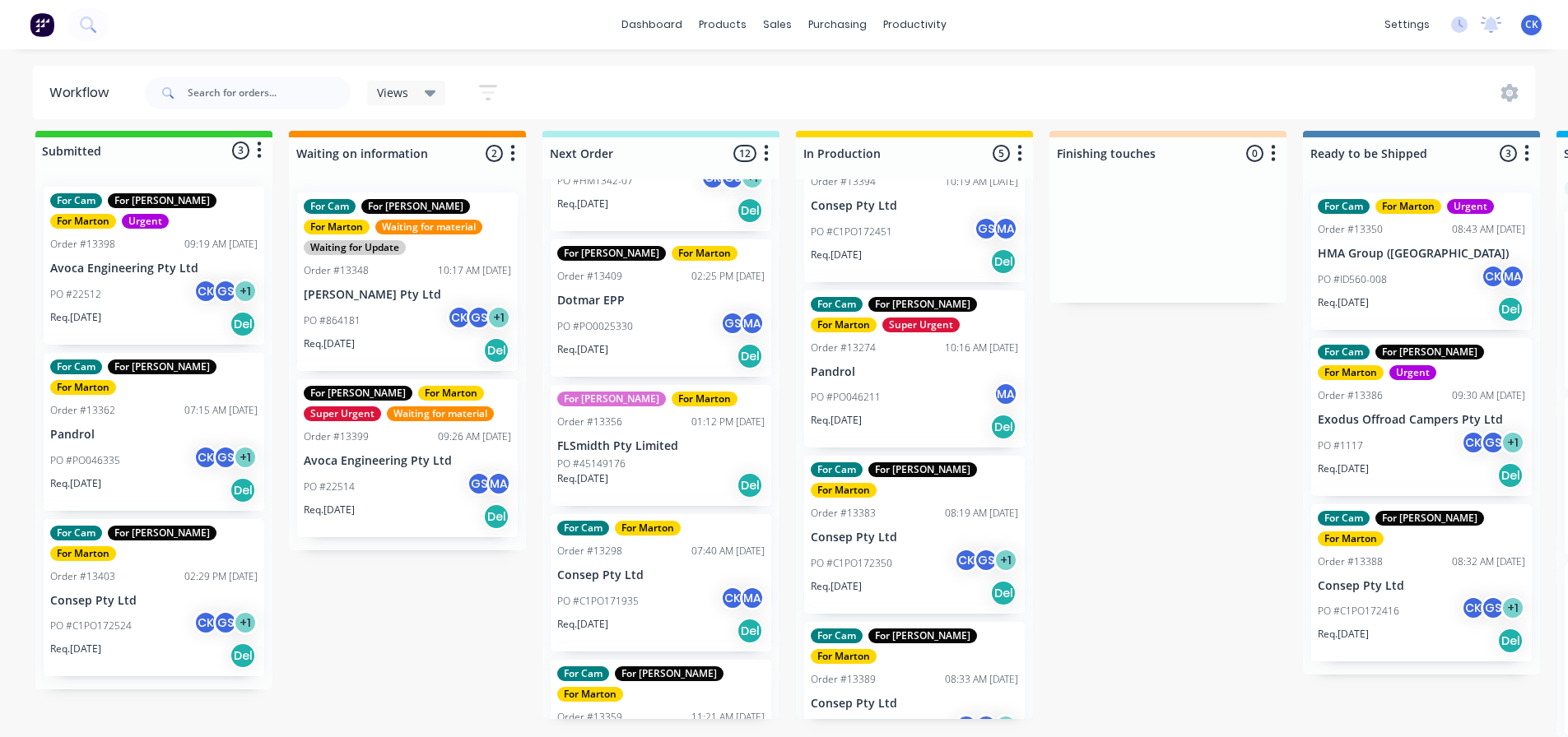
click at [1120, 368] on div "Submitted 3 Status colour #32CD32 hex #32CD32 Save Cancel Summaries Total order…" at bounding box center [1121, 434] width 2267 height 606
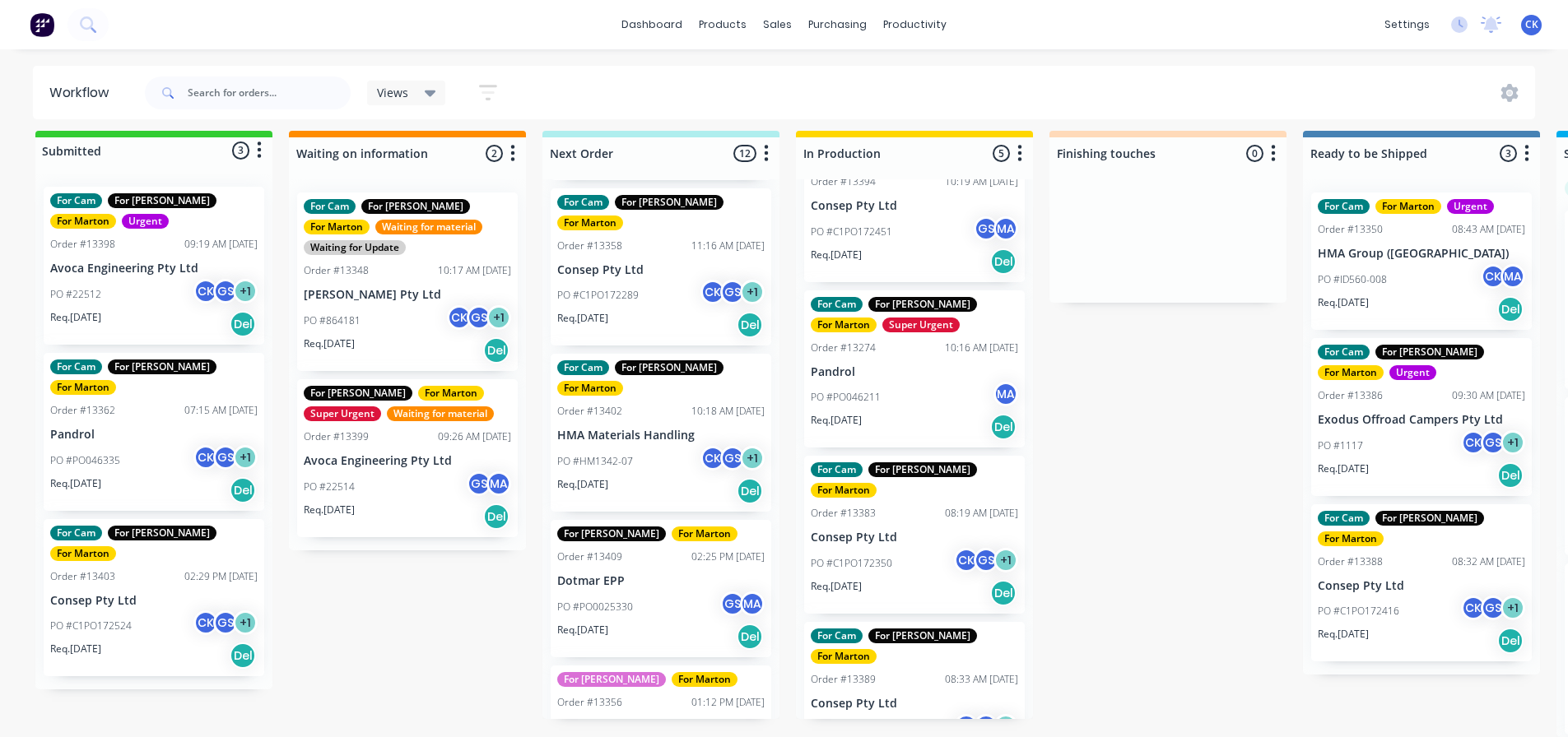
scroll to position [82, 0]
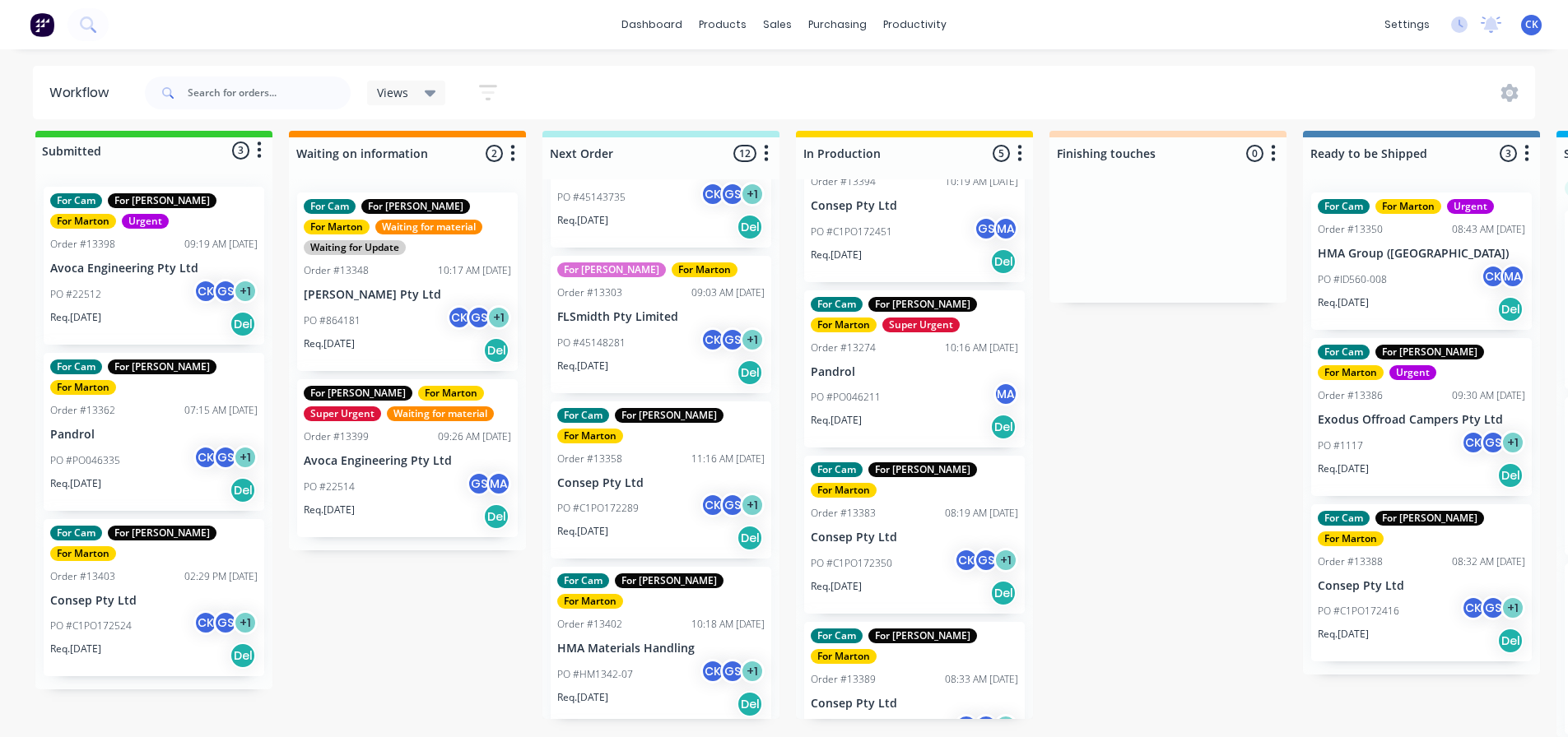
click at [381, 100] on span "Views" at bounding box center [393, 93] width 31 height 17
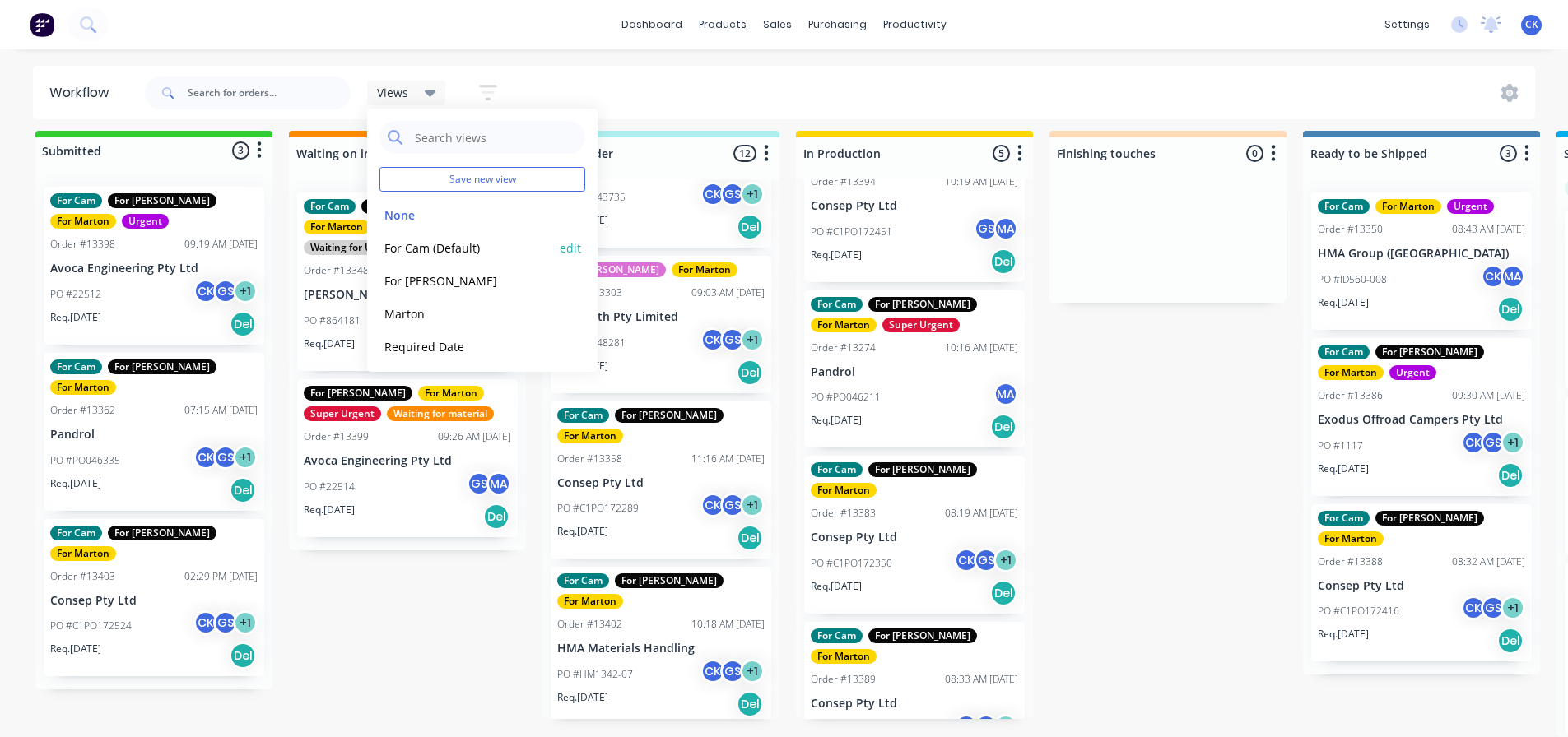
click at [460, 259] on div "For Cam (Default) edit" at bounding box center [482, 247] width 205 height 33
click at [454, 249] on button "For Cam (Default)" at bounding box center [467, 248] width 175 height 19
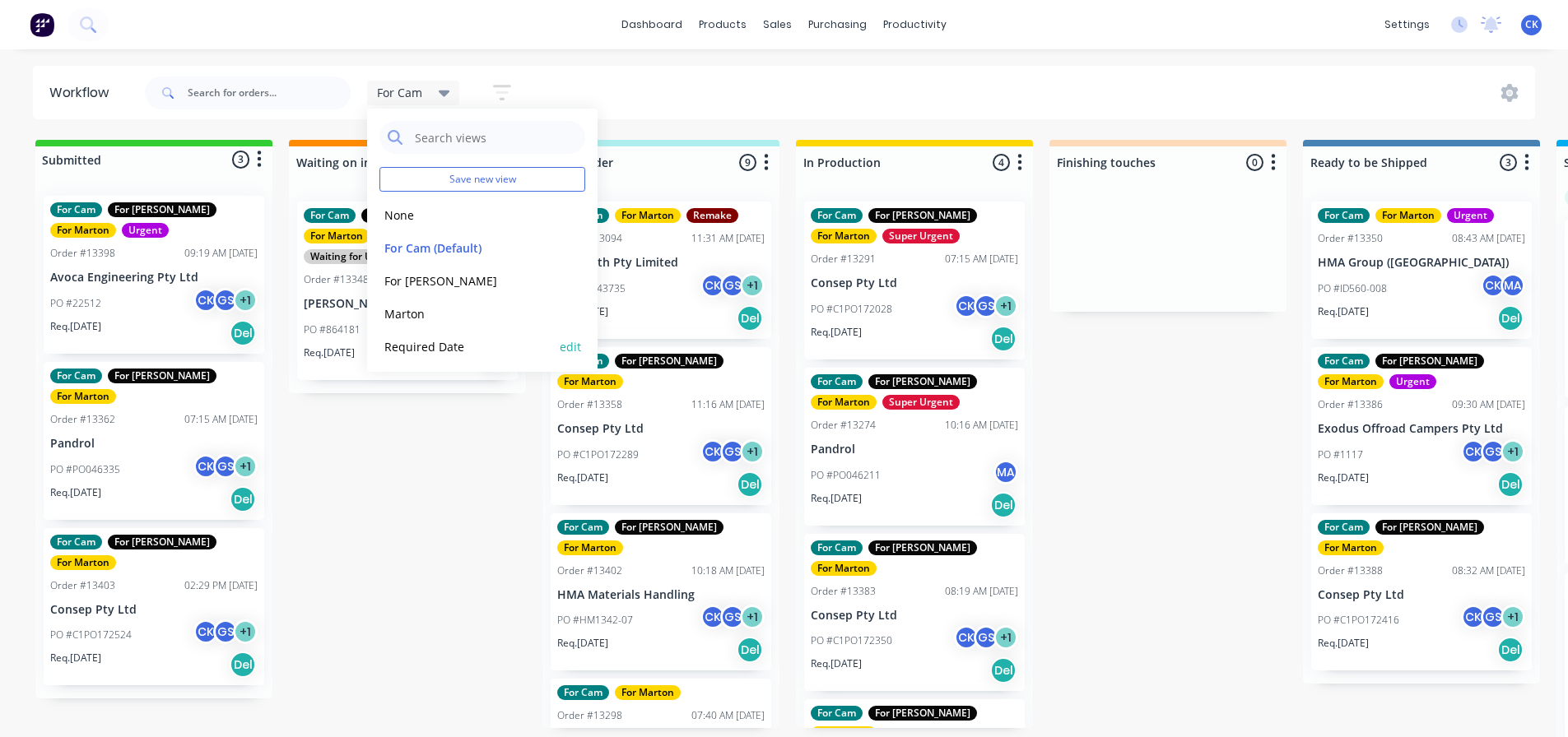
click at [475, 349] on button "Required Date" at bounding box center [467, 347] width 175 height 19
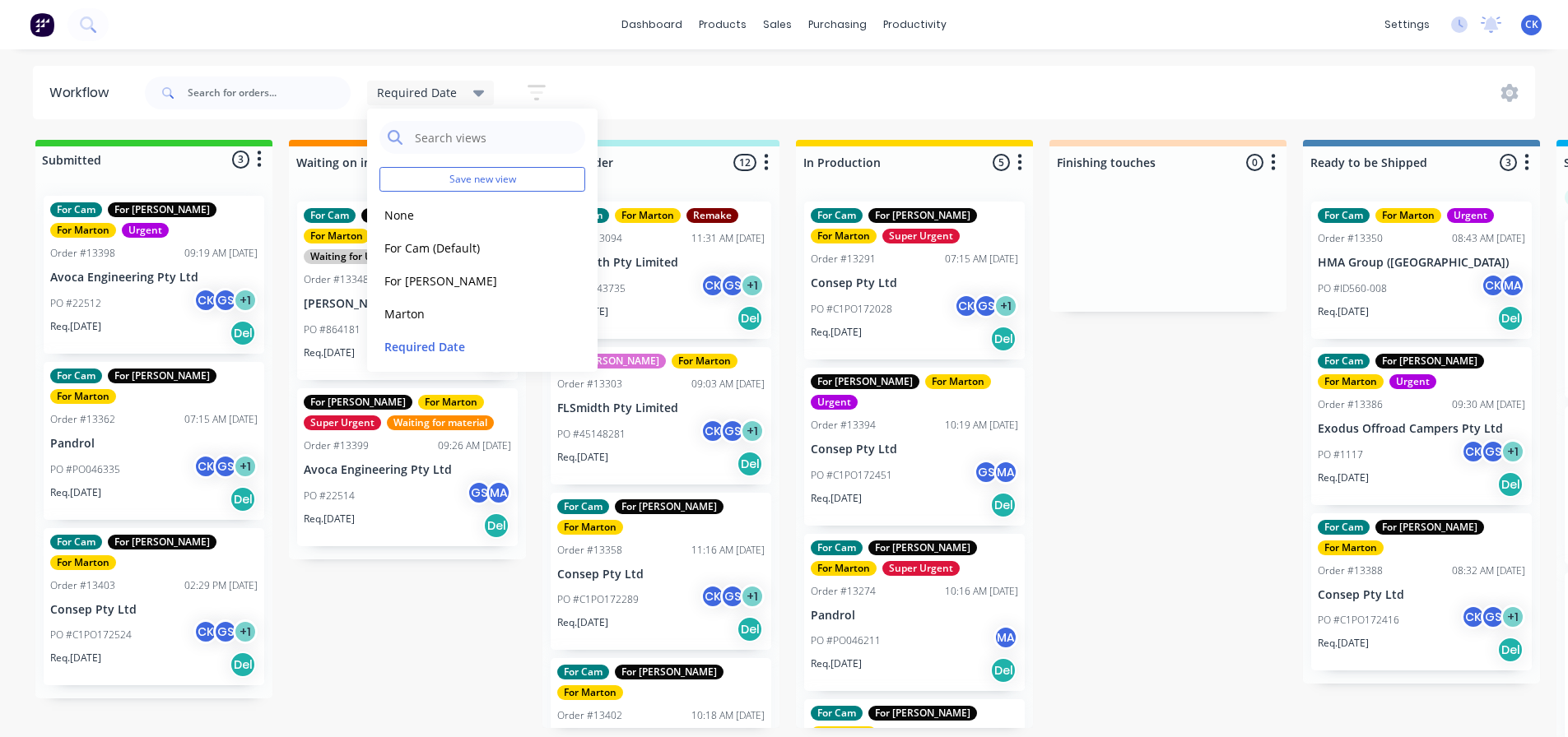
click at [502, 579] on div "Submitted 3 Status colour #32CD32 hex #32CD32 Save Cancel Summaries Total order…" at bounding box center [1121, 443] width 2267 height 606
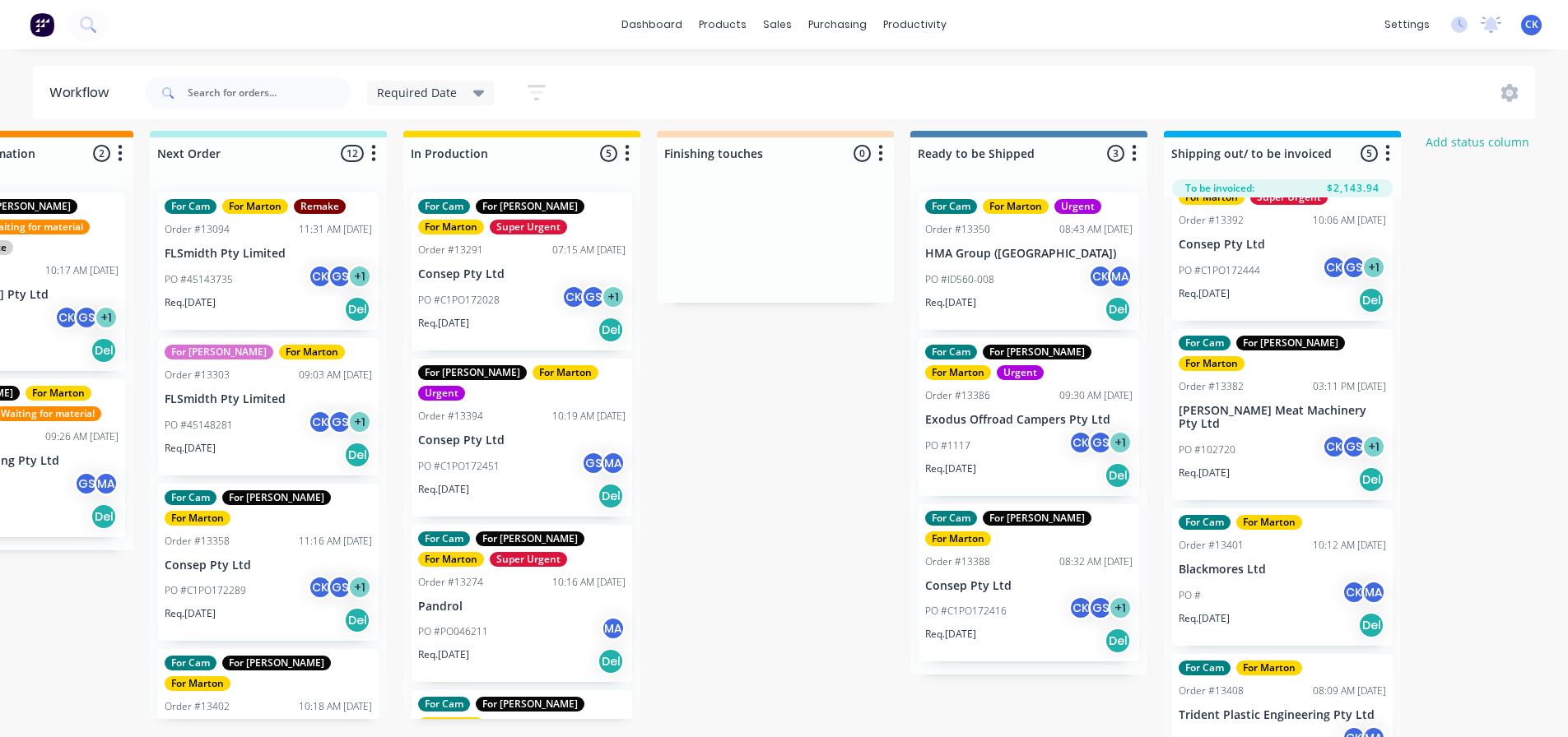
scroll to position [0, 393]
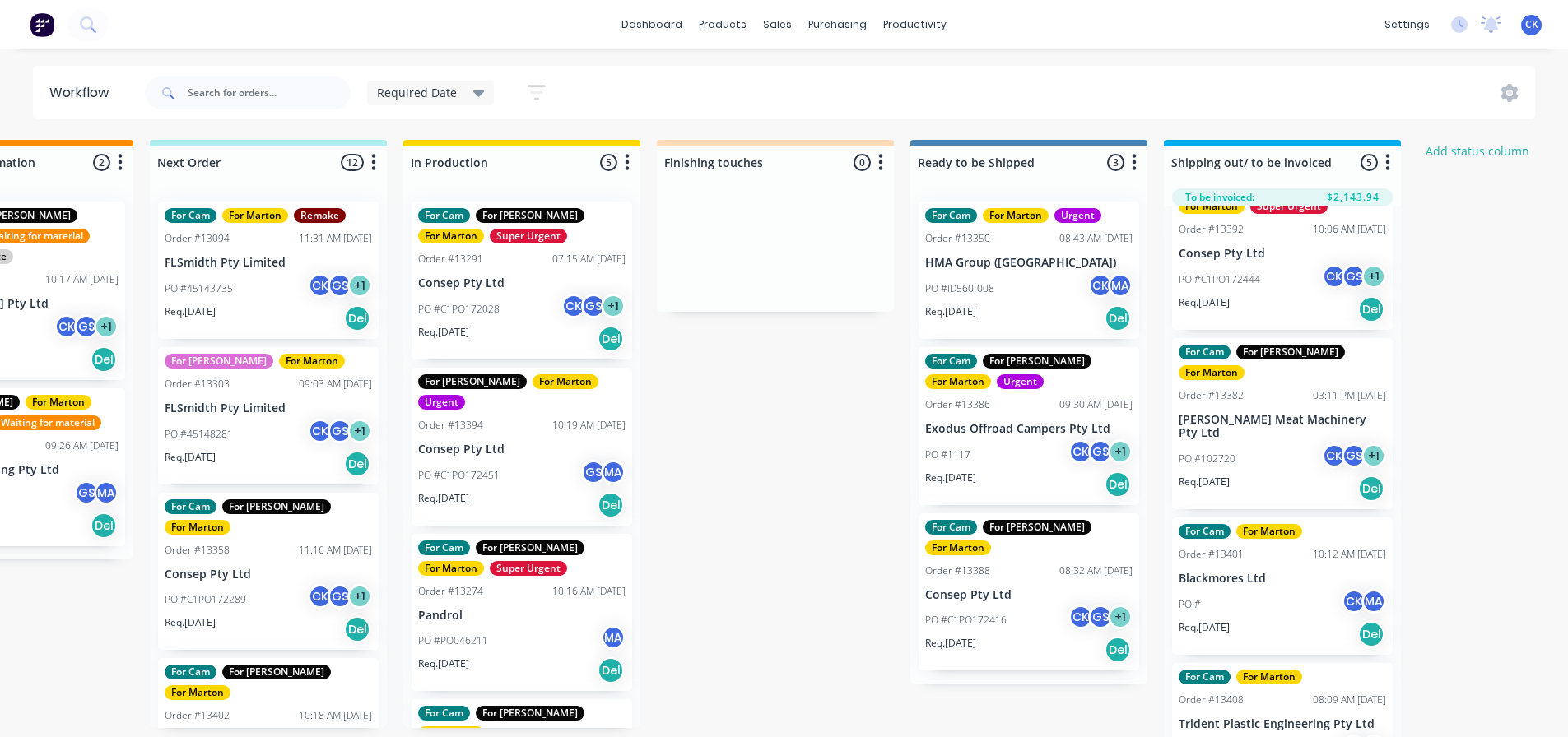
click at [516, 302] on div "PO #C1PO172028 CK GS + 1" at bounding box center [522, 309] width 207 height 31
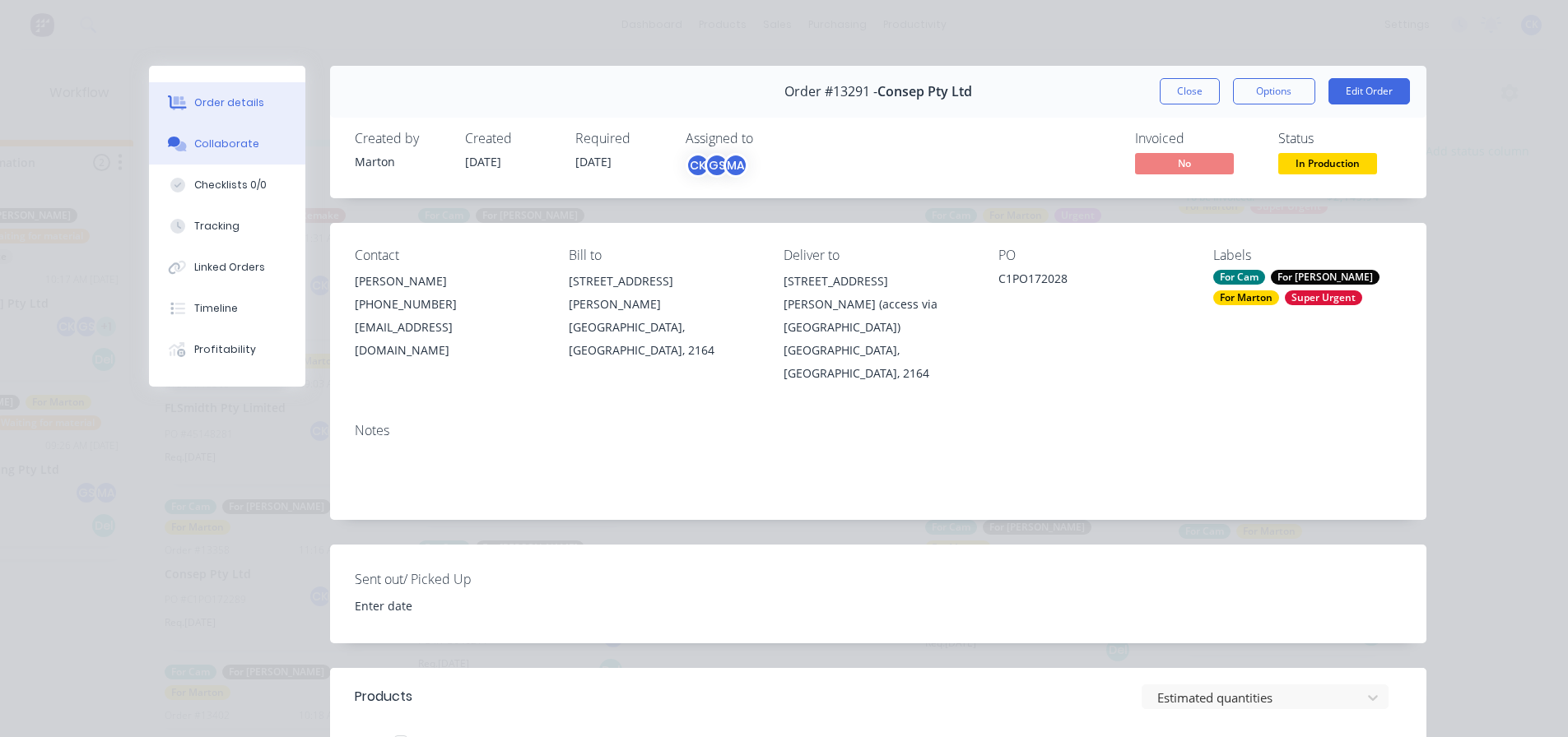
click at [217, 152] on button "Collaborate" at bounding box center [227, 144] width 156 height 41
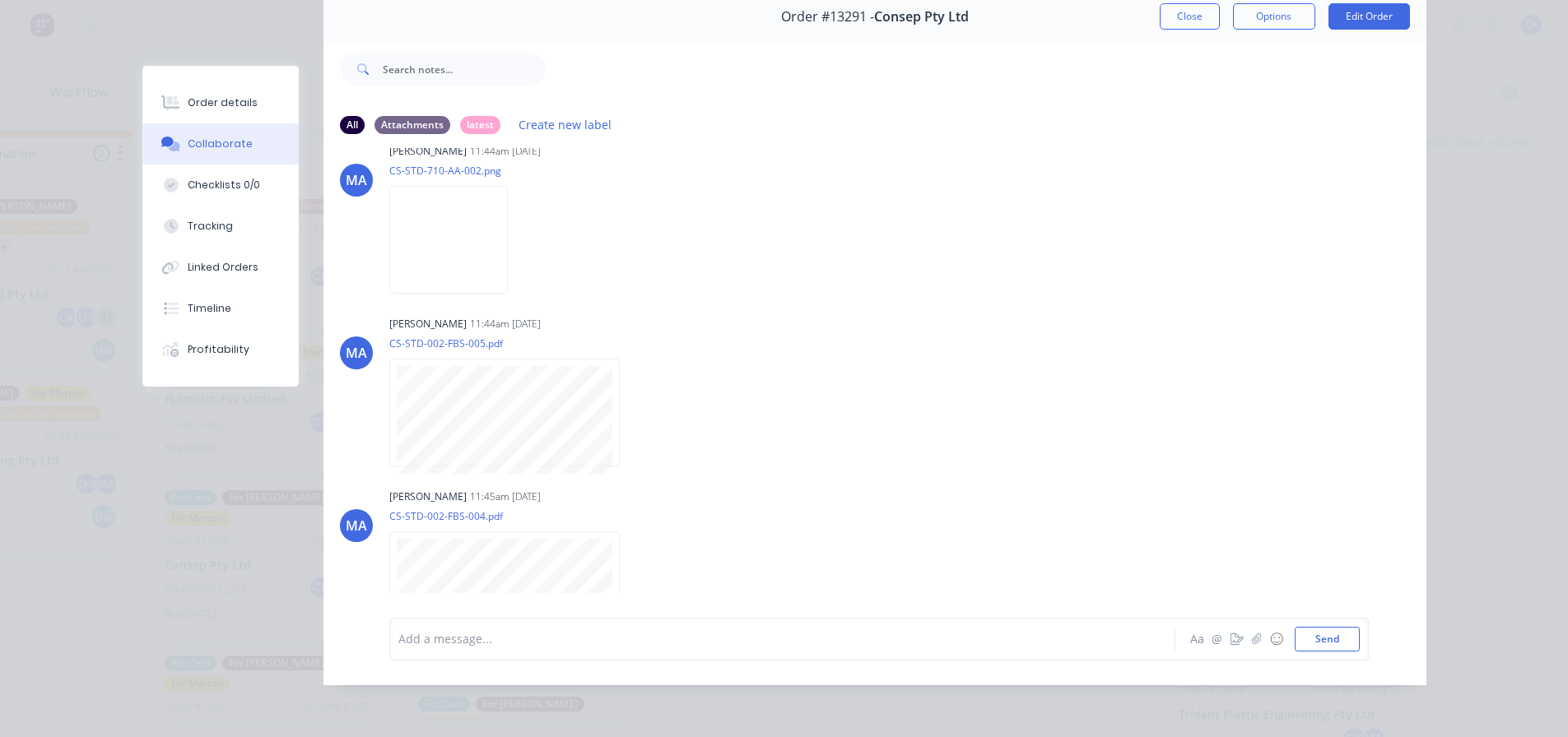
scroll to position [0, 0]
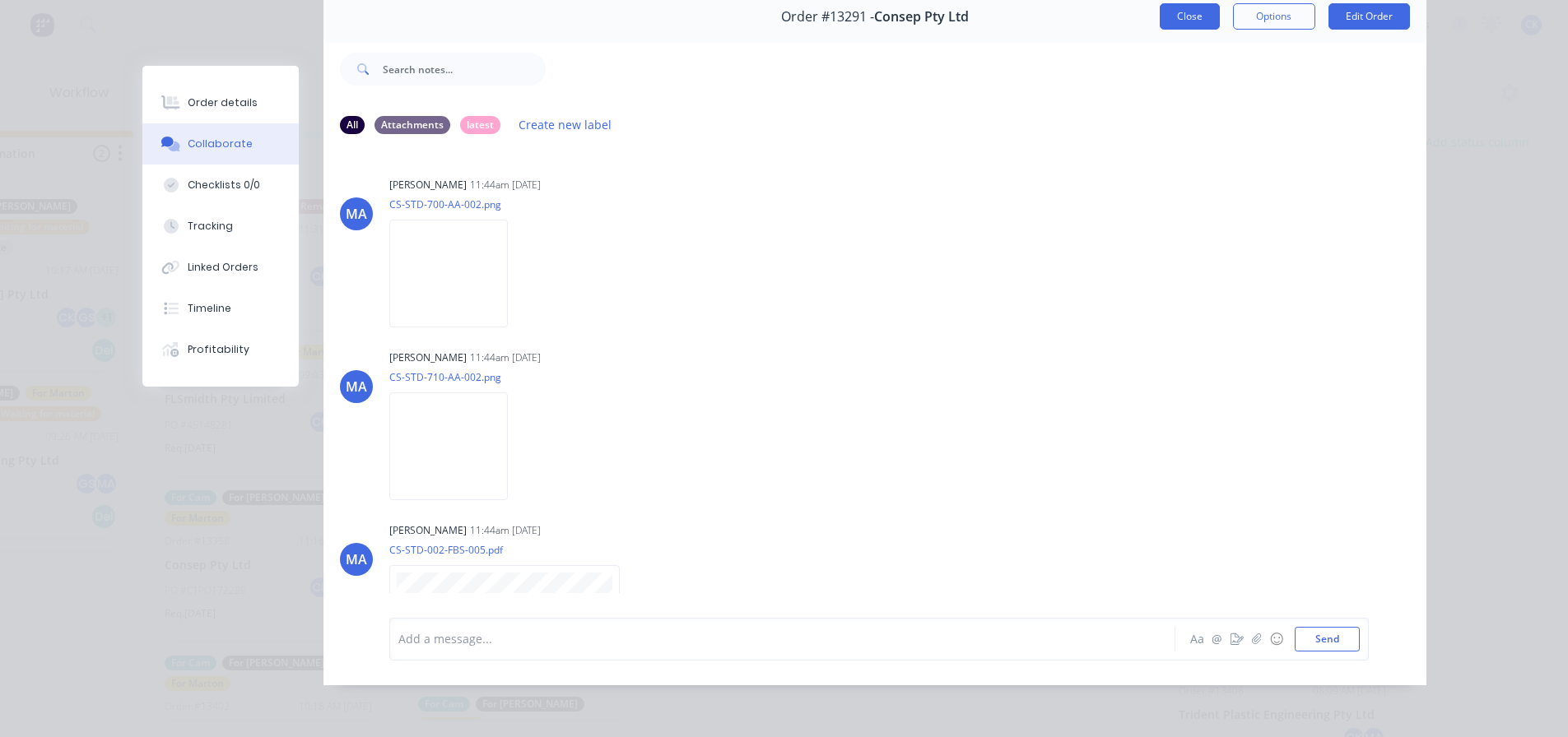
click at [1184, 7] on button "Close" at bounding box center [1190, 16] width 60 height 27
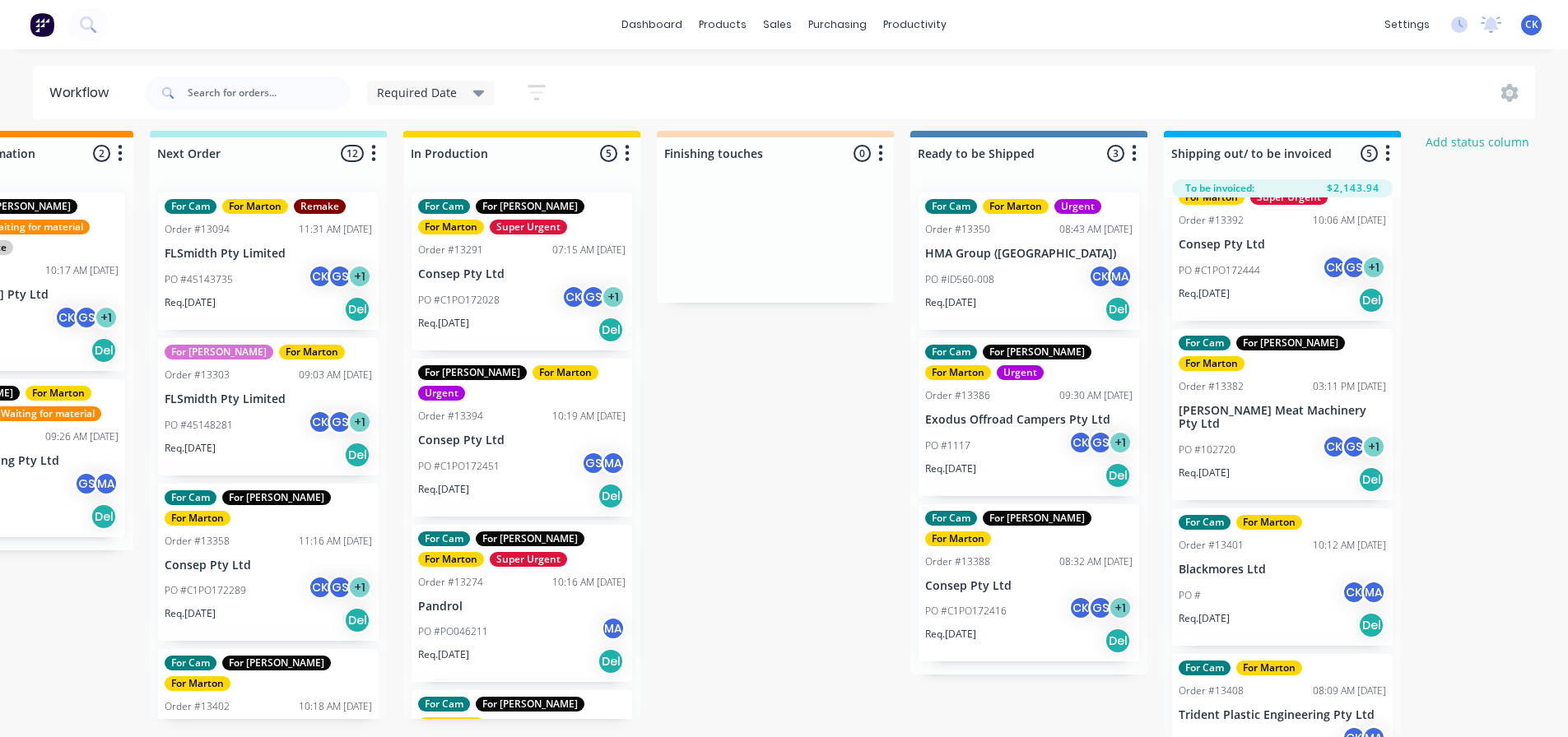
click at [520, 434] on p "Consep Pty Ltd" at bounding box center [522, 441] width 207 height 14
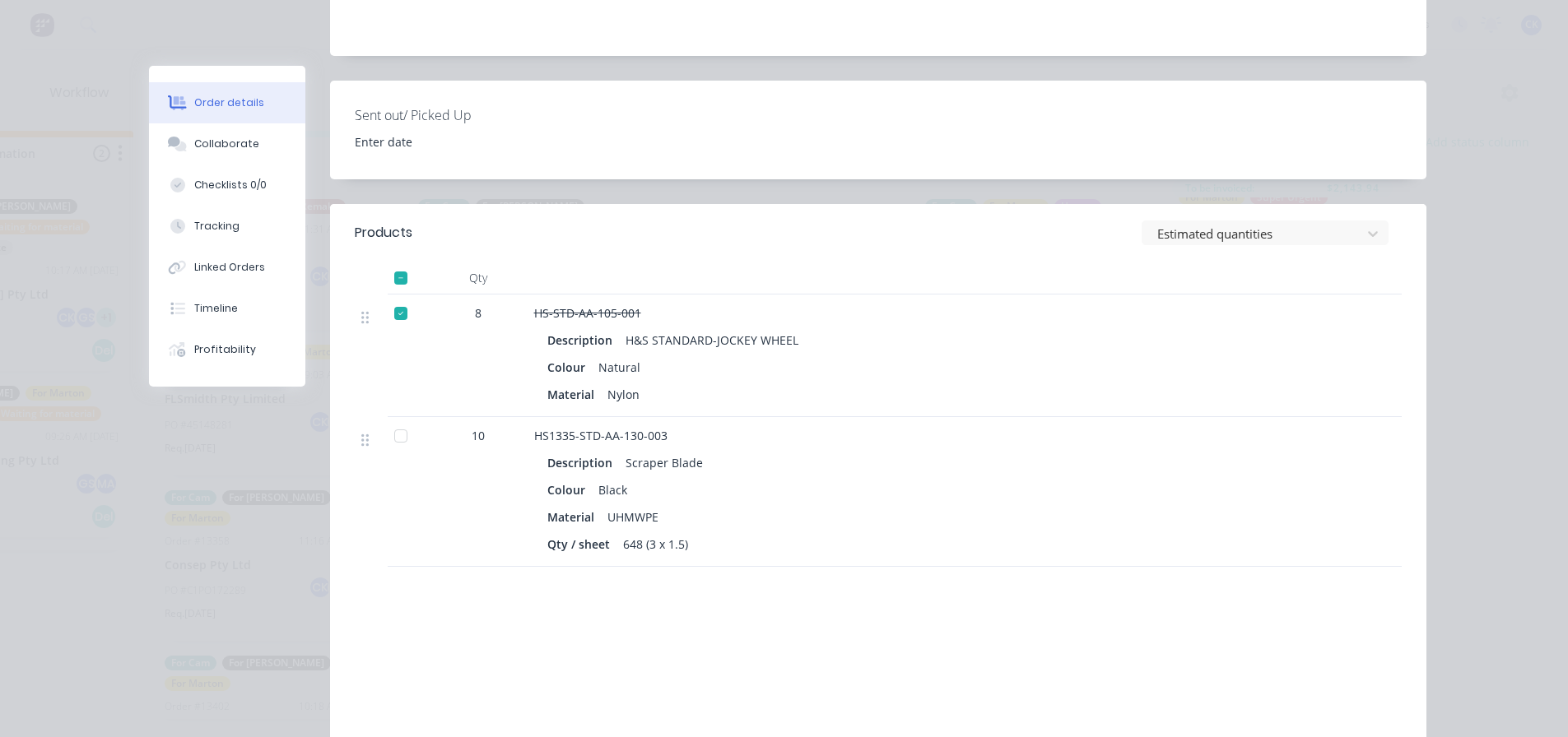
scroll to position [494, 0]
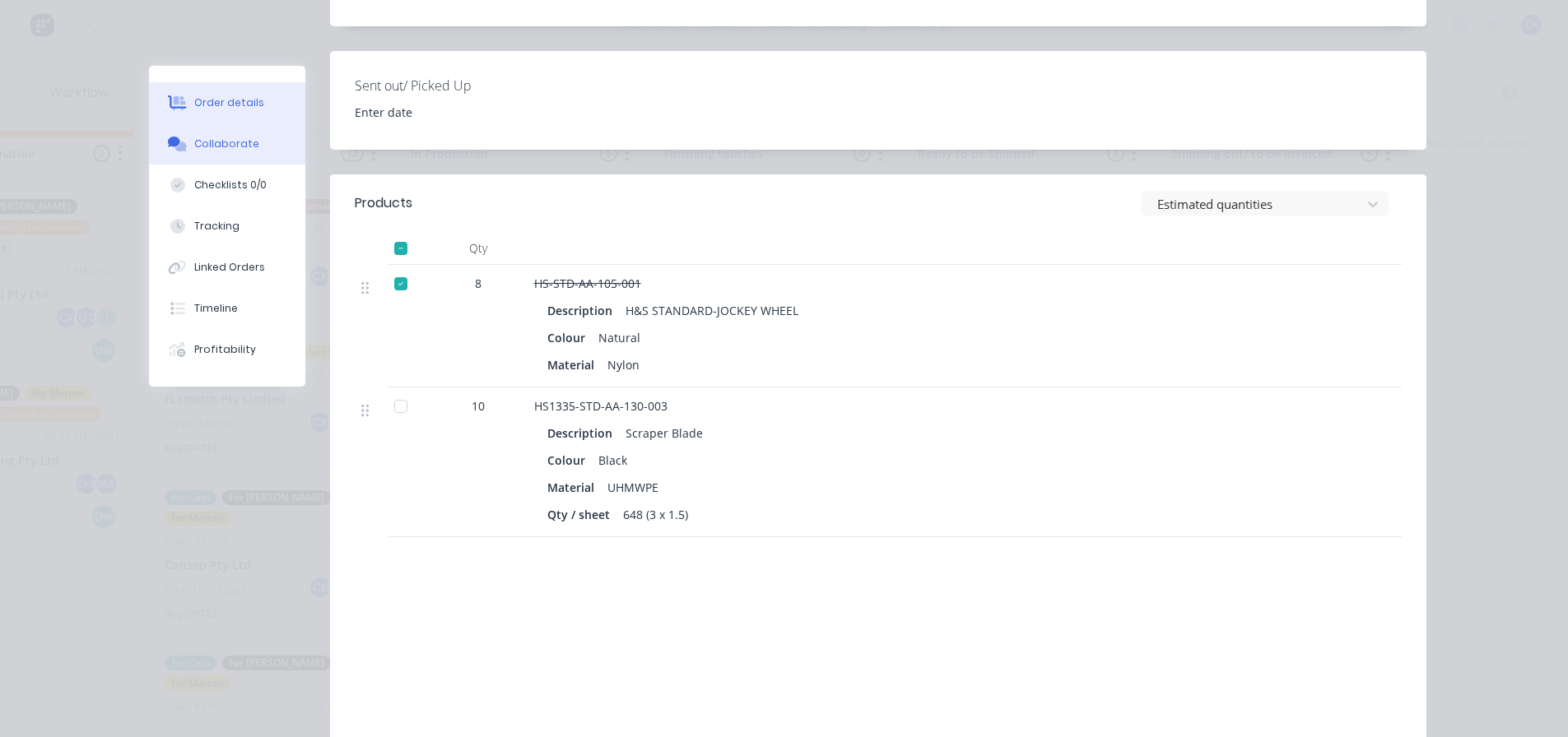
click at [192, 130] on button "Collaborate" at bounding box center [227, 144] width 156 height 41
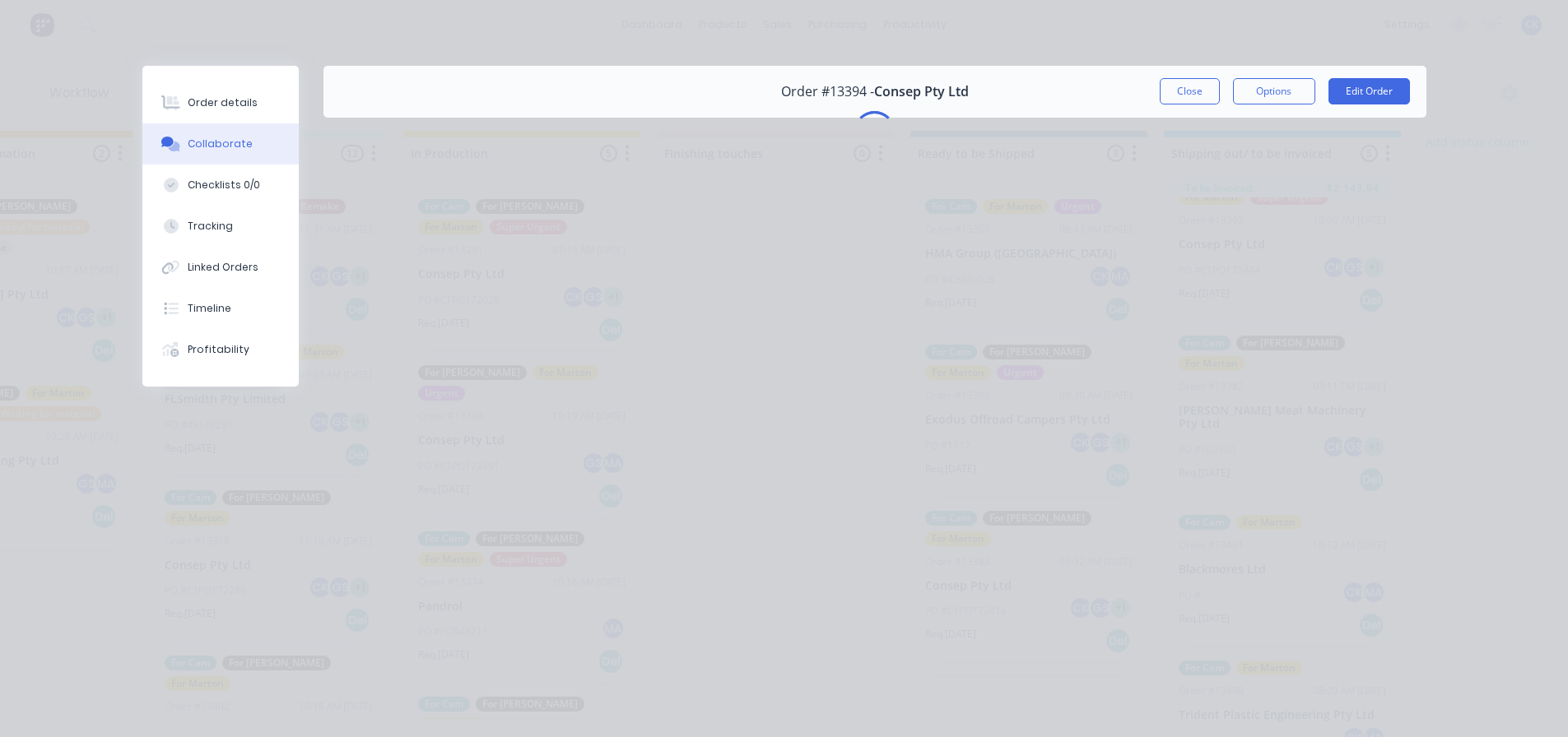
scroll to position [0, 0]
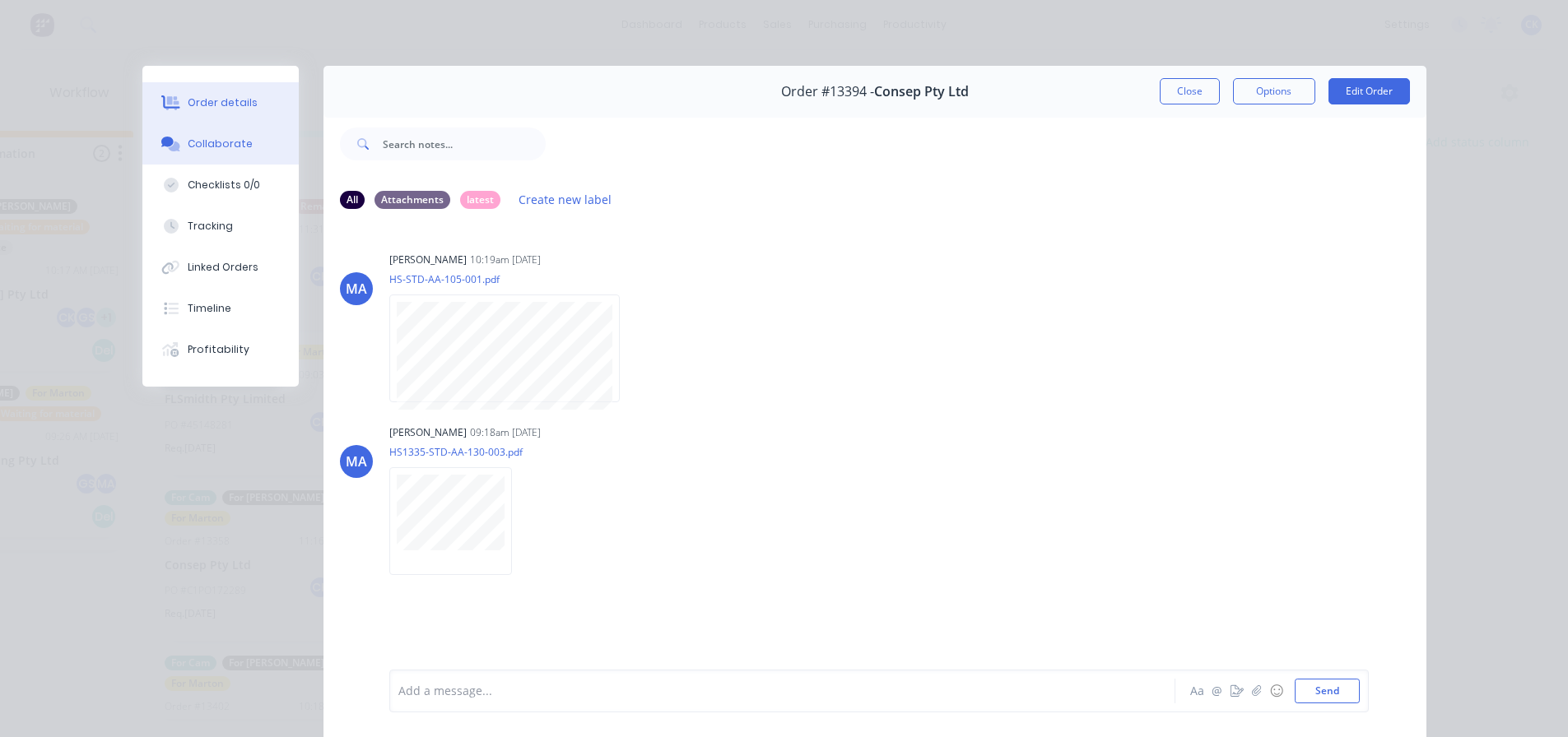
click at [183, 90] on button "Order details" at bounding box center [221, 103] width 156 height 41
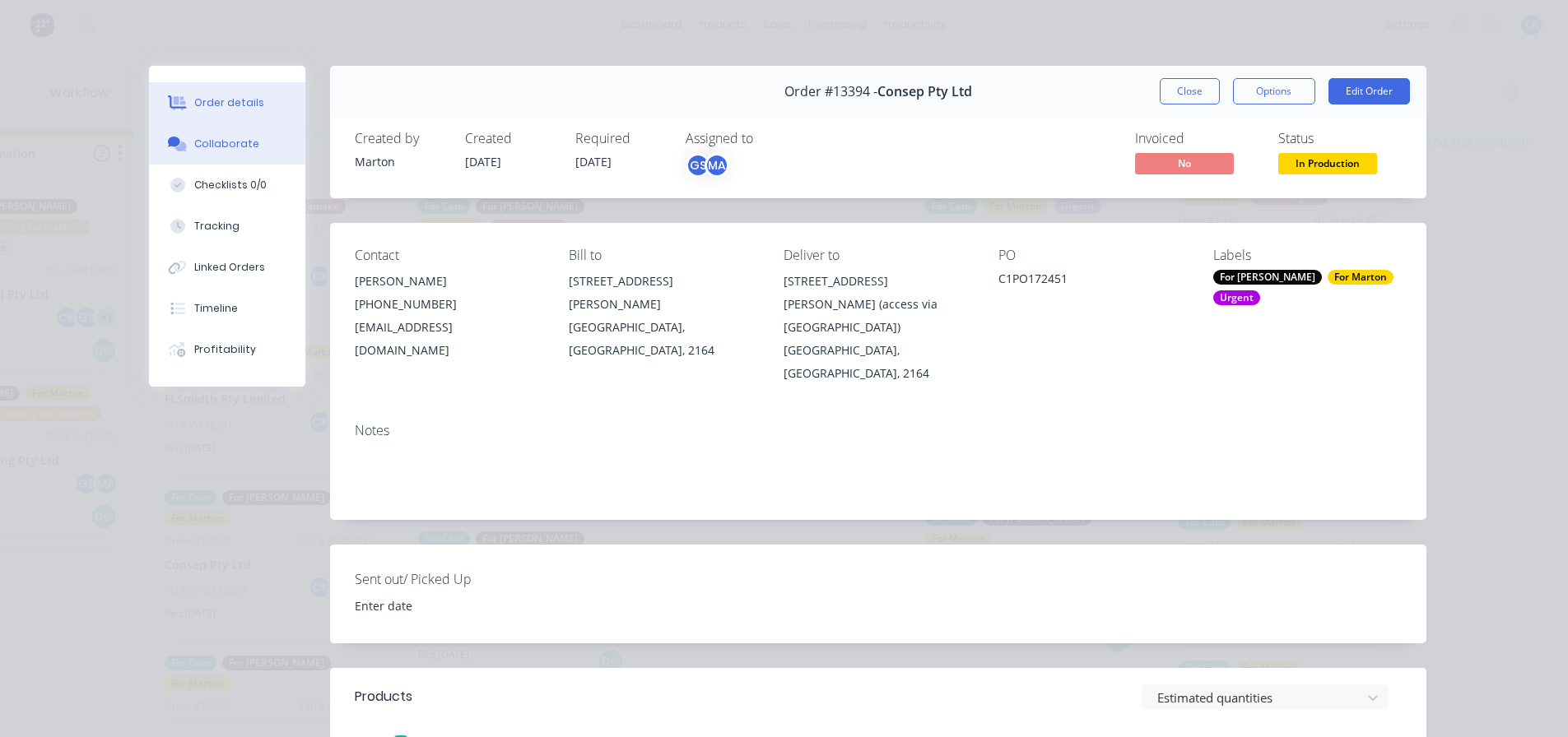
click at [194, 143] on div "Collaborate" at bounding box center [227, 143] width 65 height 15
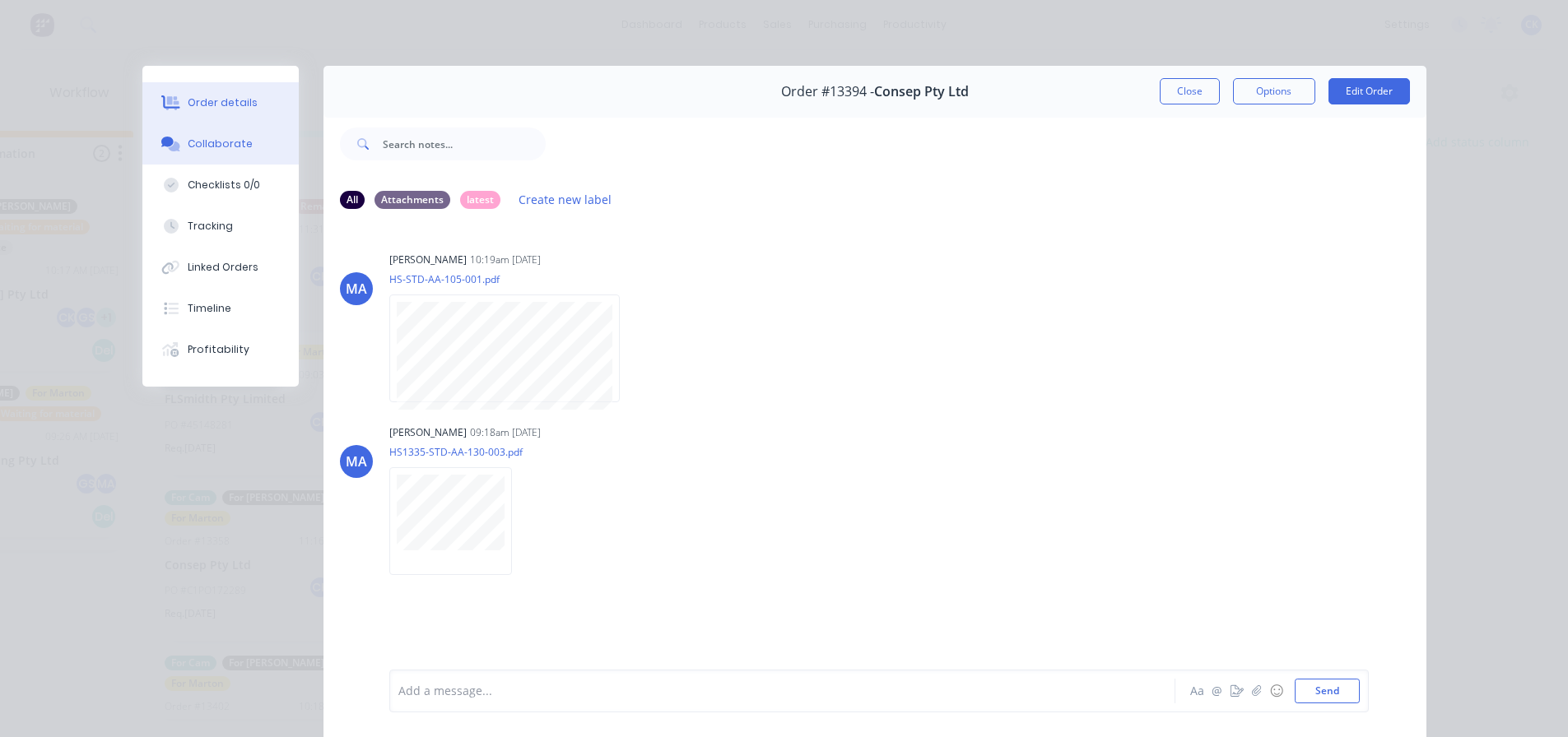
click at [244, 111] on button "Order details" at bounding box center [221, 103] width 156 height 41
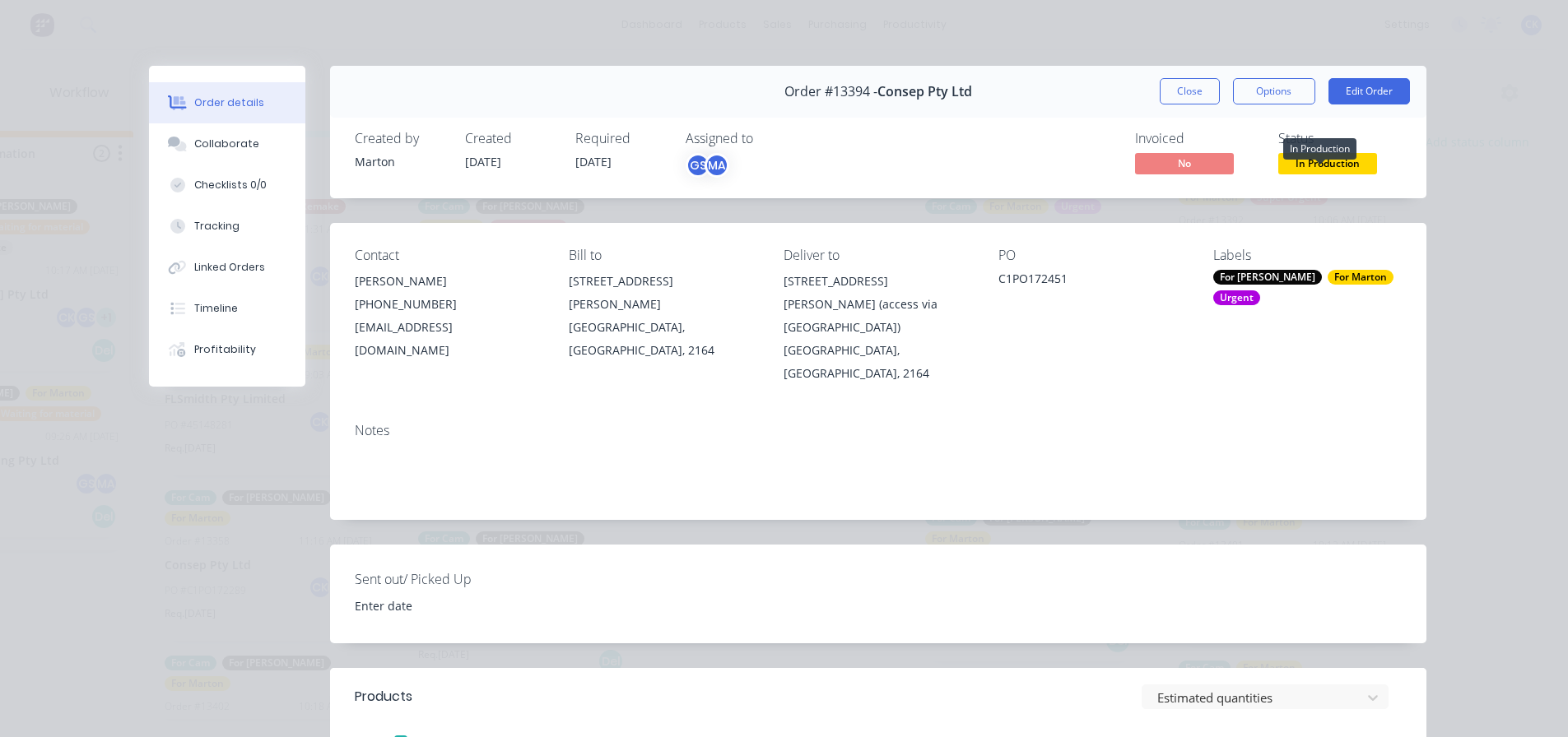
click at [1336, 166] on span "In Production" at bounding box center [1327, 163] width 99 height 21
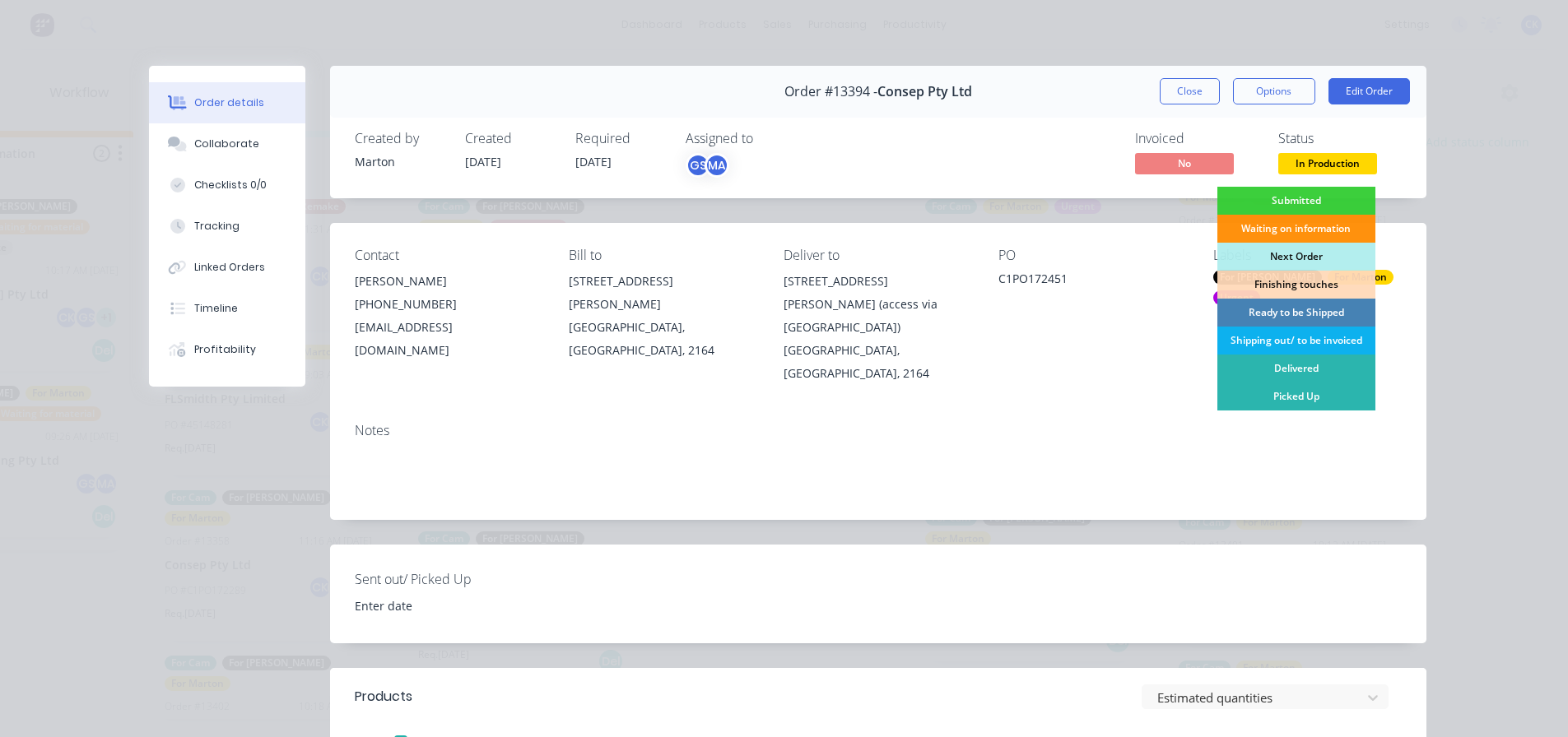
click at [1304, 315] on div "Ready to be Shipped" at bounding box center [1296, 313] width 158 height 28
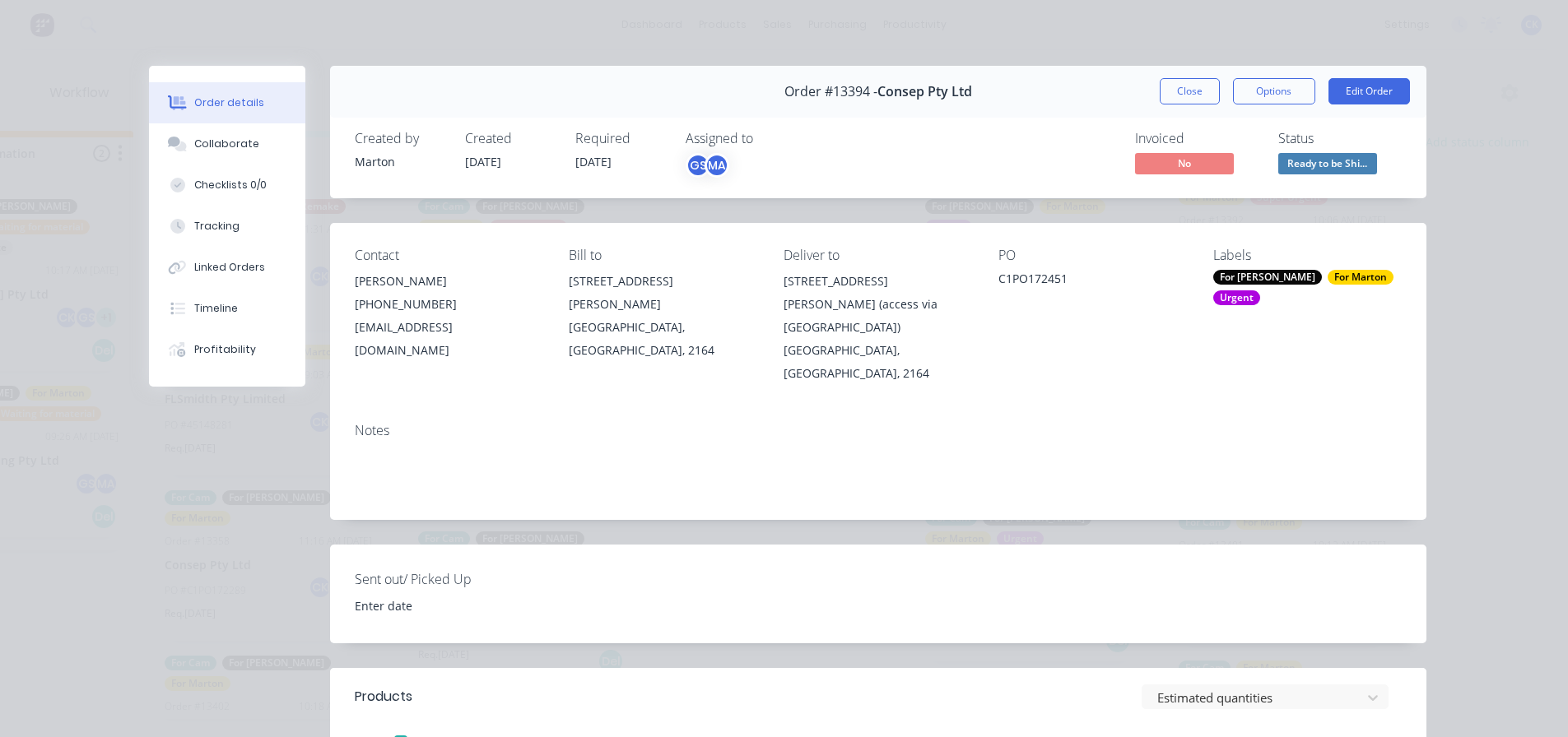
click at [1295, 162] on span "Ready to be Shi..." at bounding box center [1327, 163] width 99 height 21
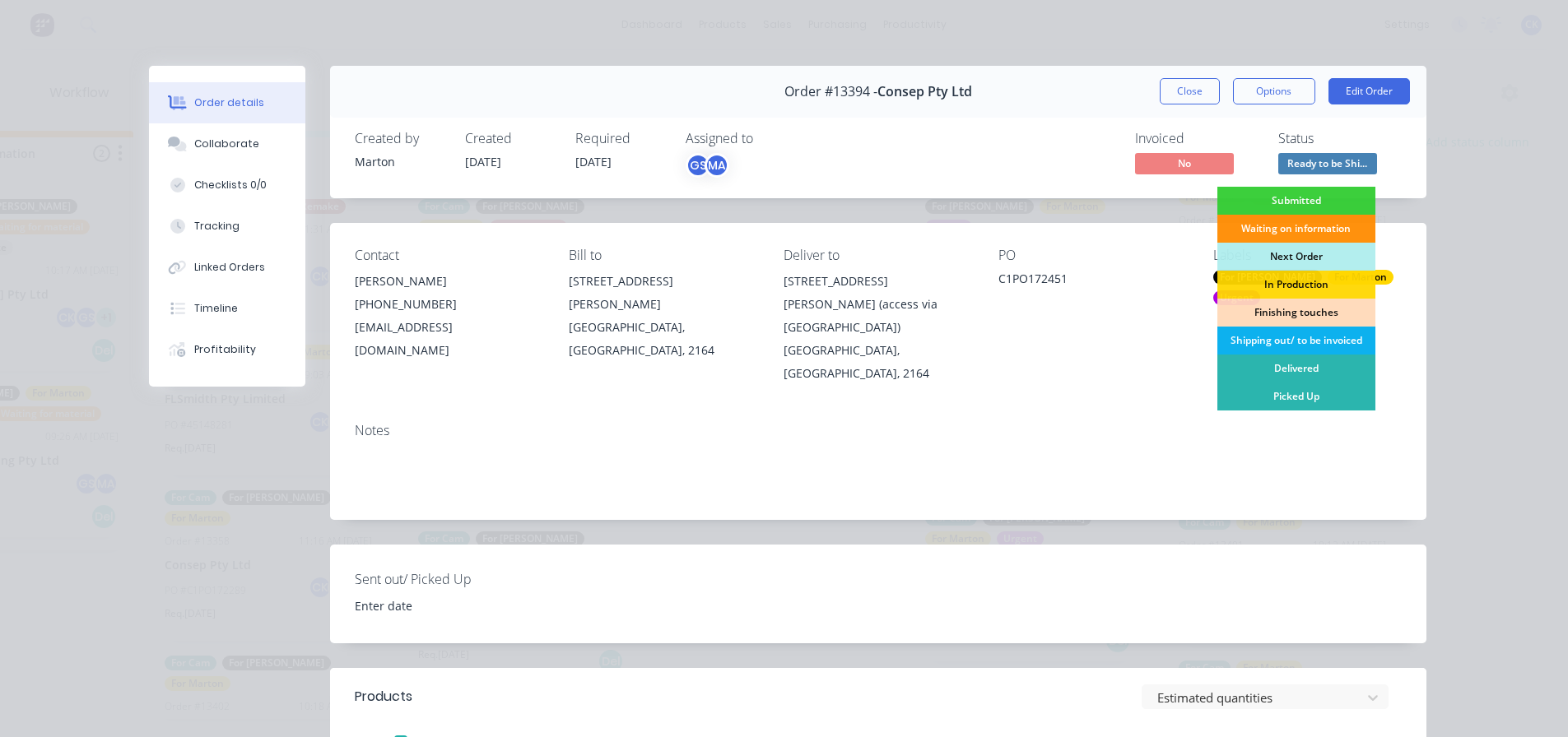
click at [1290, 342] on div "Shipping out/ to be invoiced" at bounding box center [1296, 340] width 158 height 28
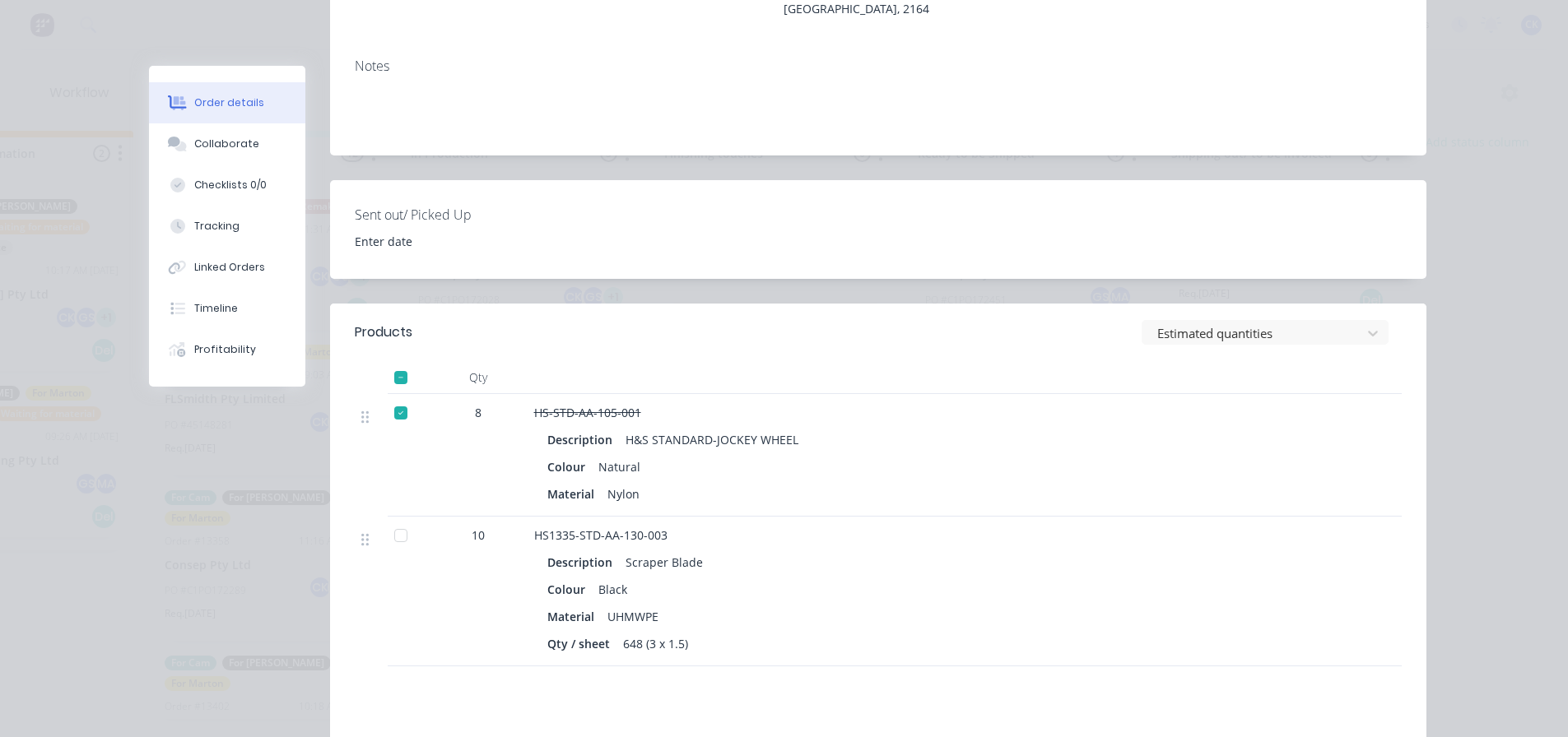
scroll to position [411, 0]
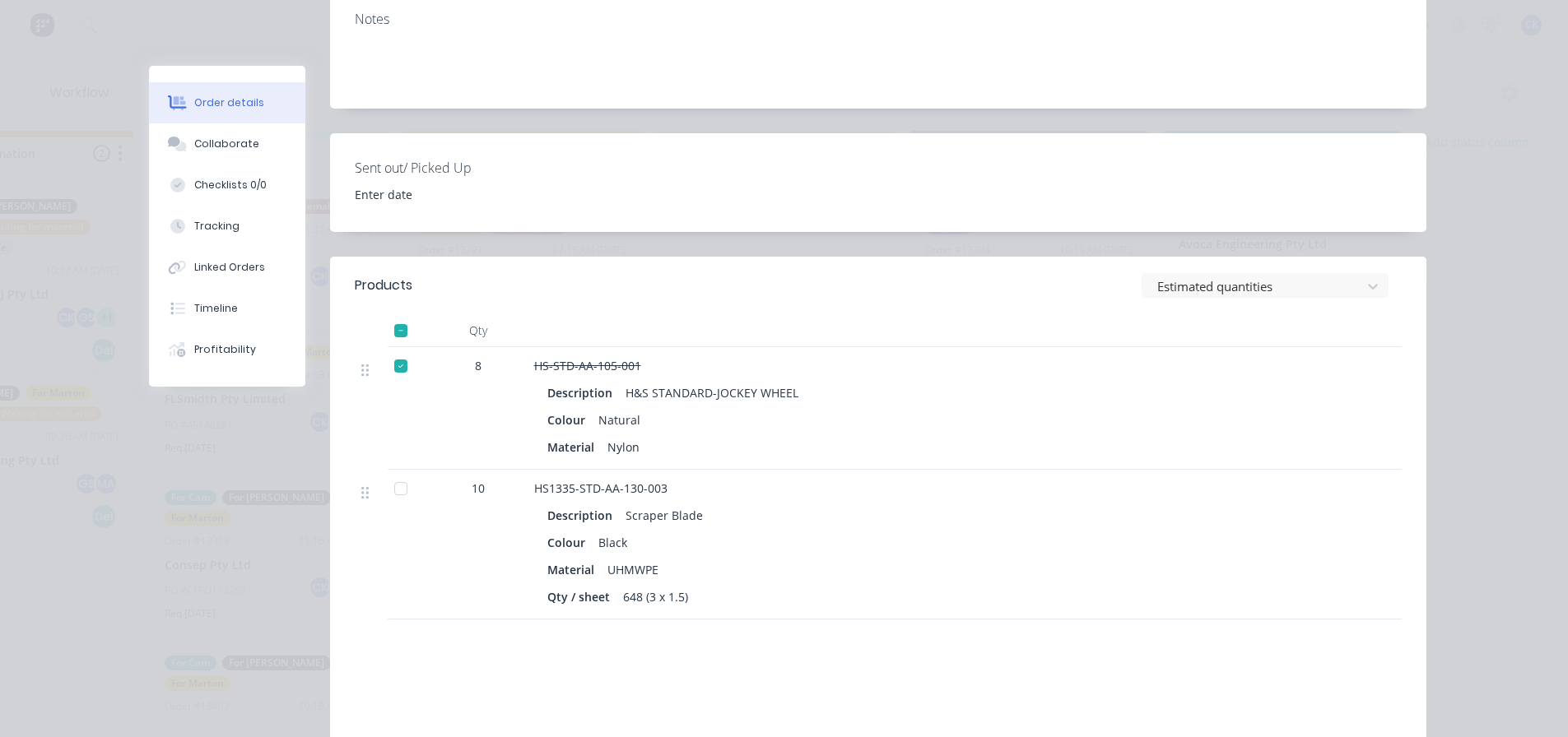
click at [400, 350] on div at bounding box center [400, 366] width 33 height 33
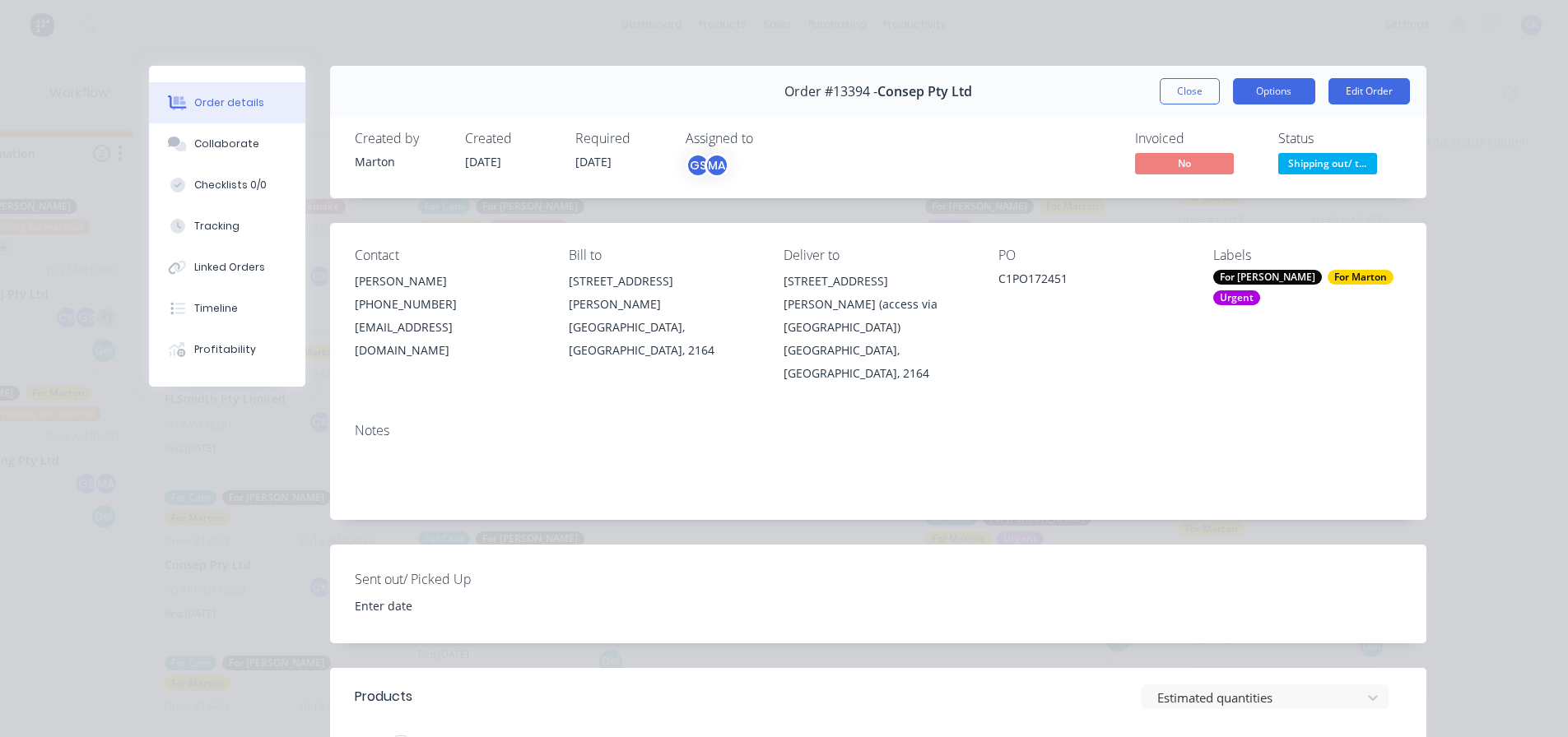
click at [1281, 82] on button "Options" at bounding box center [1274, 91] width 82 height 27
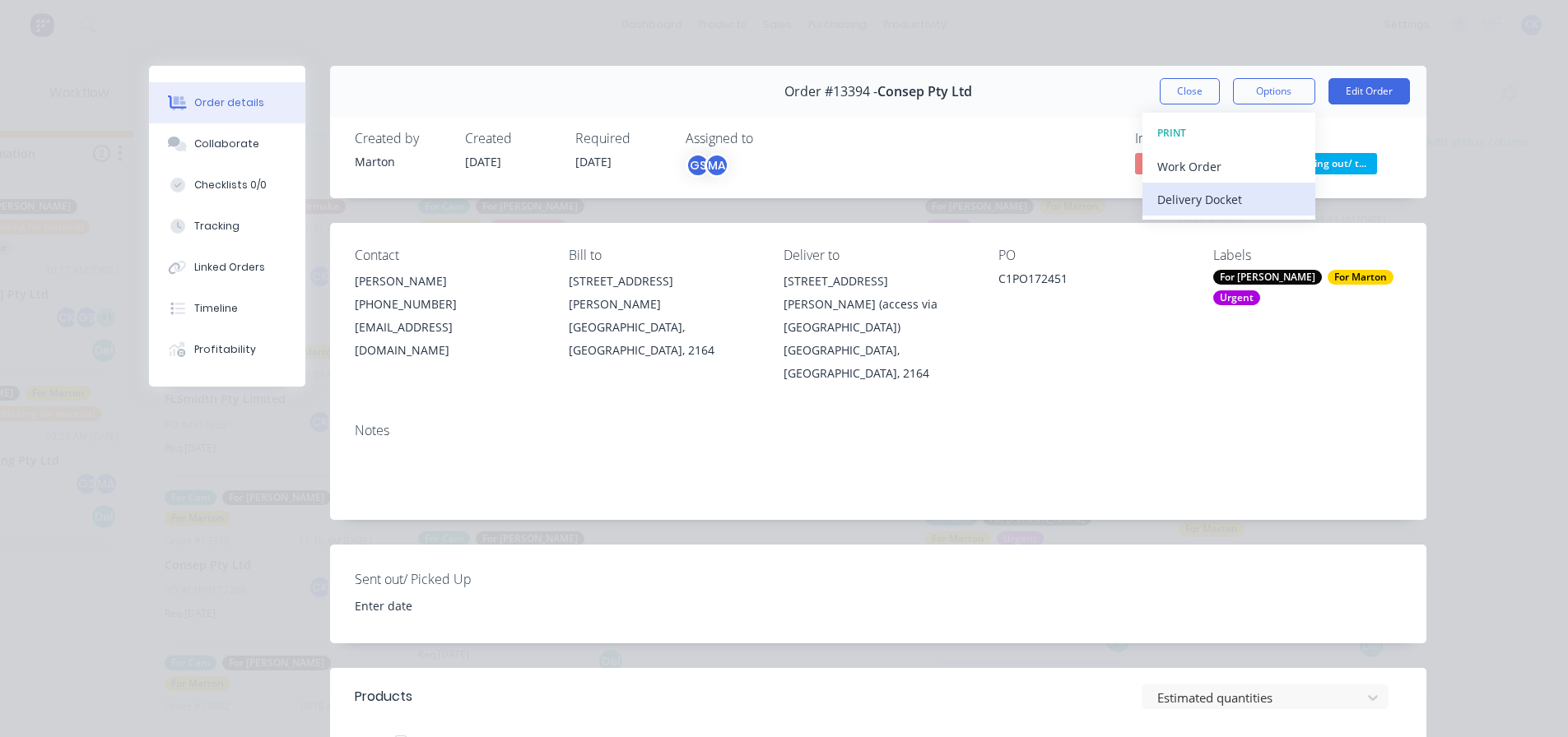
click at [1296, 187] on button "Delivery Docket" at bounding box center [1228, 199] width 173 height 33
click at [1168, 193] on div "Standard" at bounding box center [1229, 199] width 143 height 24
click at [1236, 203] on div "Standard" at bounding box center [1229, 199] width 143 height 24
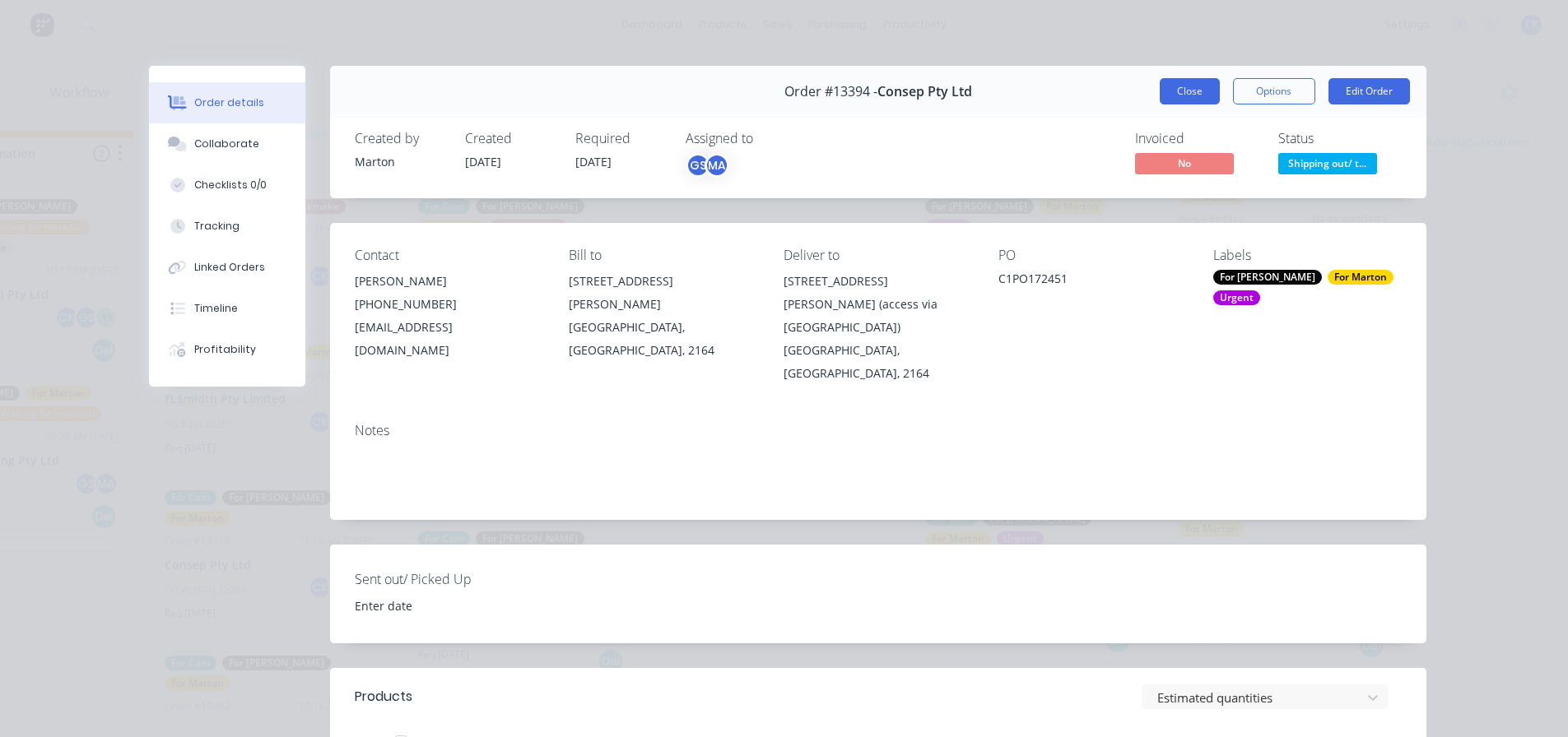
click at [1192, 92] on button "Close" at bounding box center [1190, 91] width 60 height 27
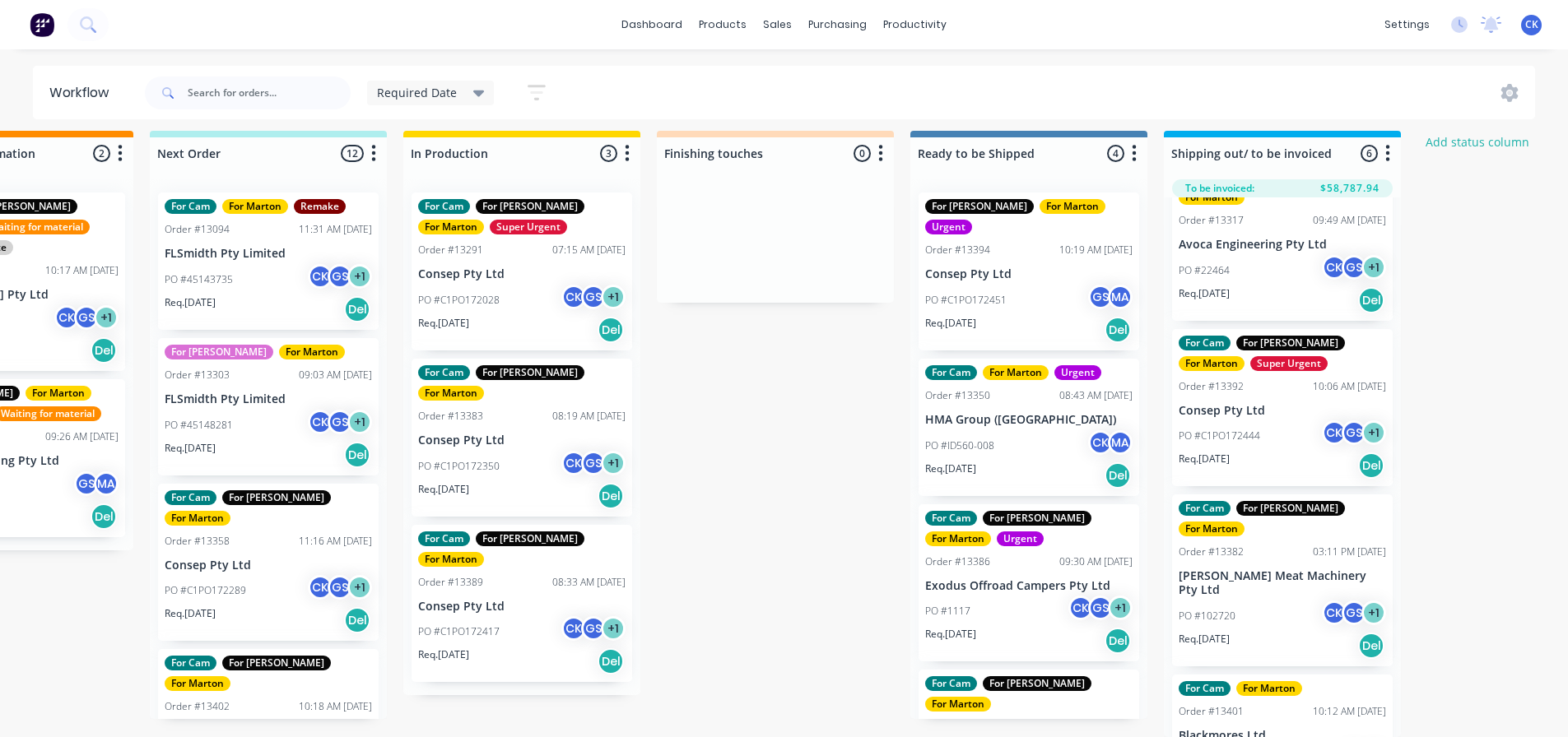
click at [998, 284] on div "PO #C1PO172451 GS MA" at bounding box center [1028, 300] width 207 height 31
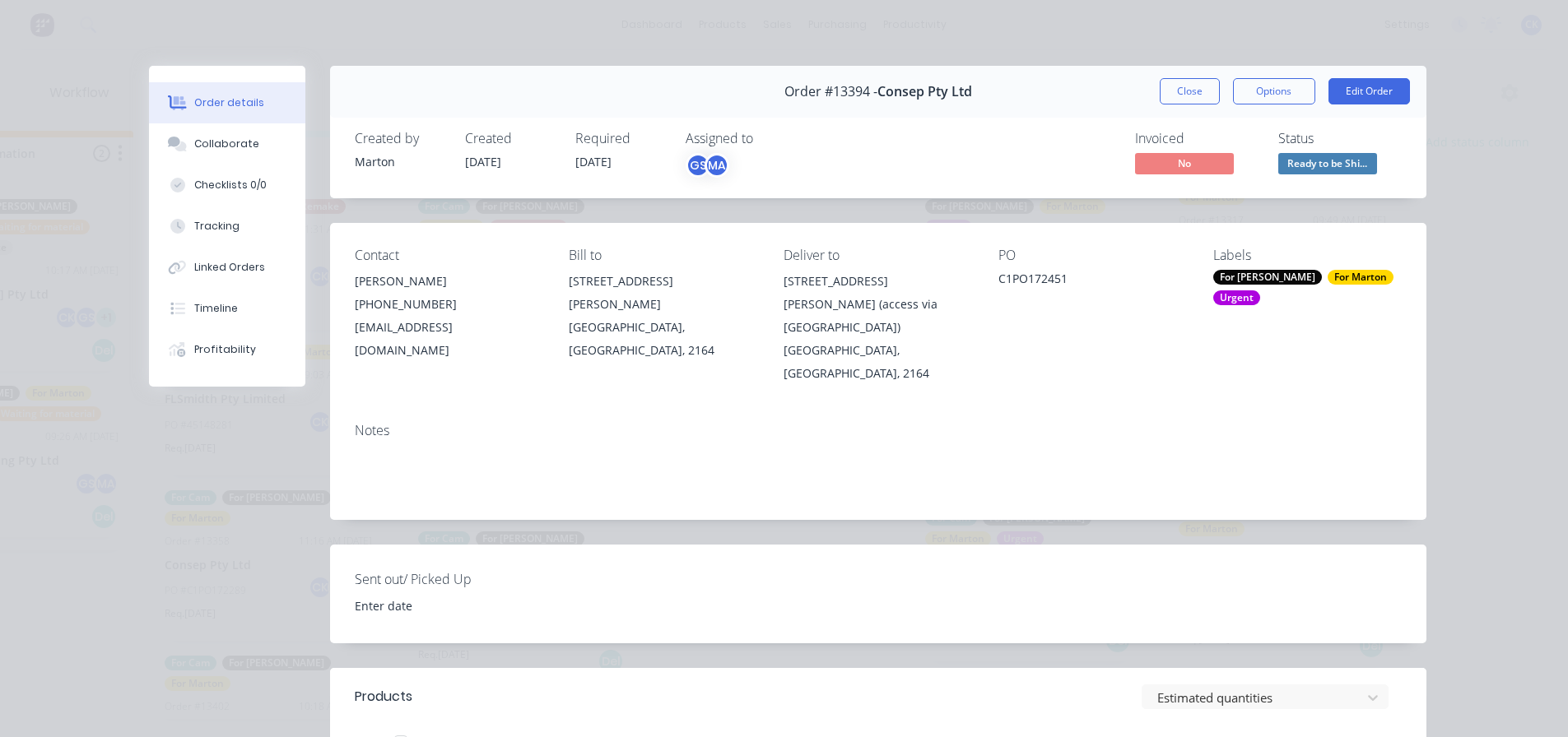
click at [1304, 168] on span "Ready to be Shi..." at bounding box center [1327, 163] width 99 height 21
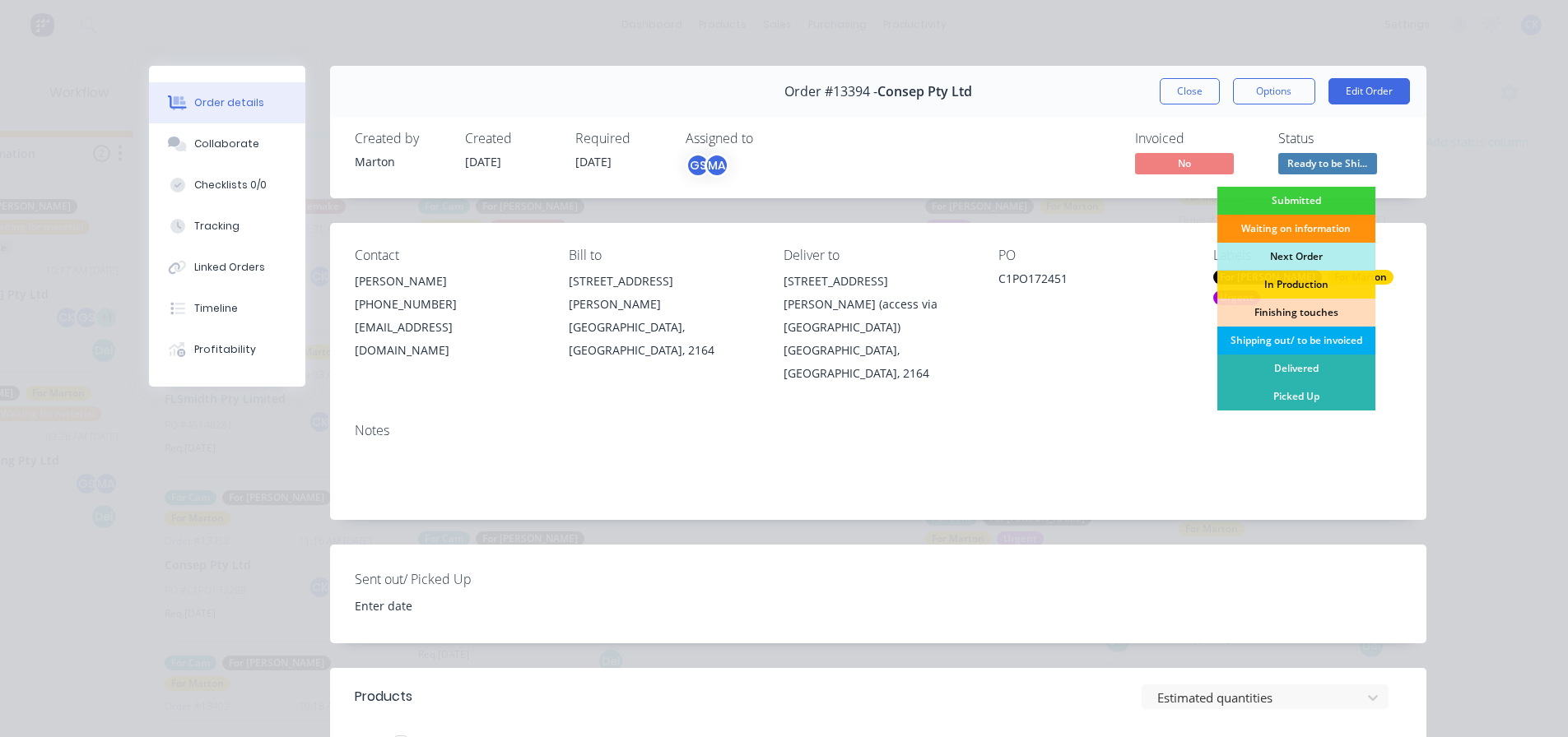
click at [1265, 343] on div "Shipping out/ to be invoiced" at bounding box center [1296, 340] width 158 height 28
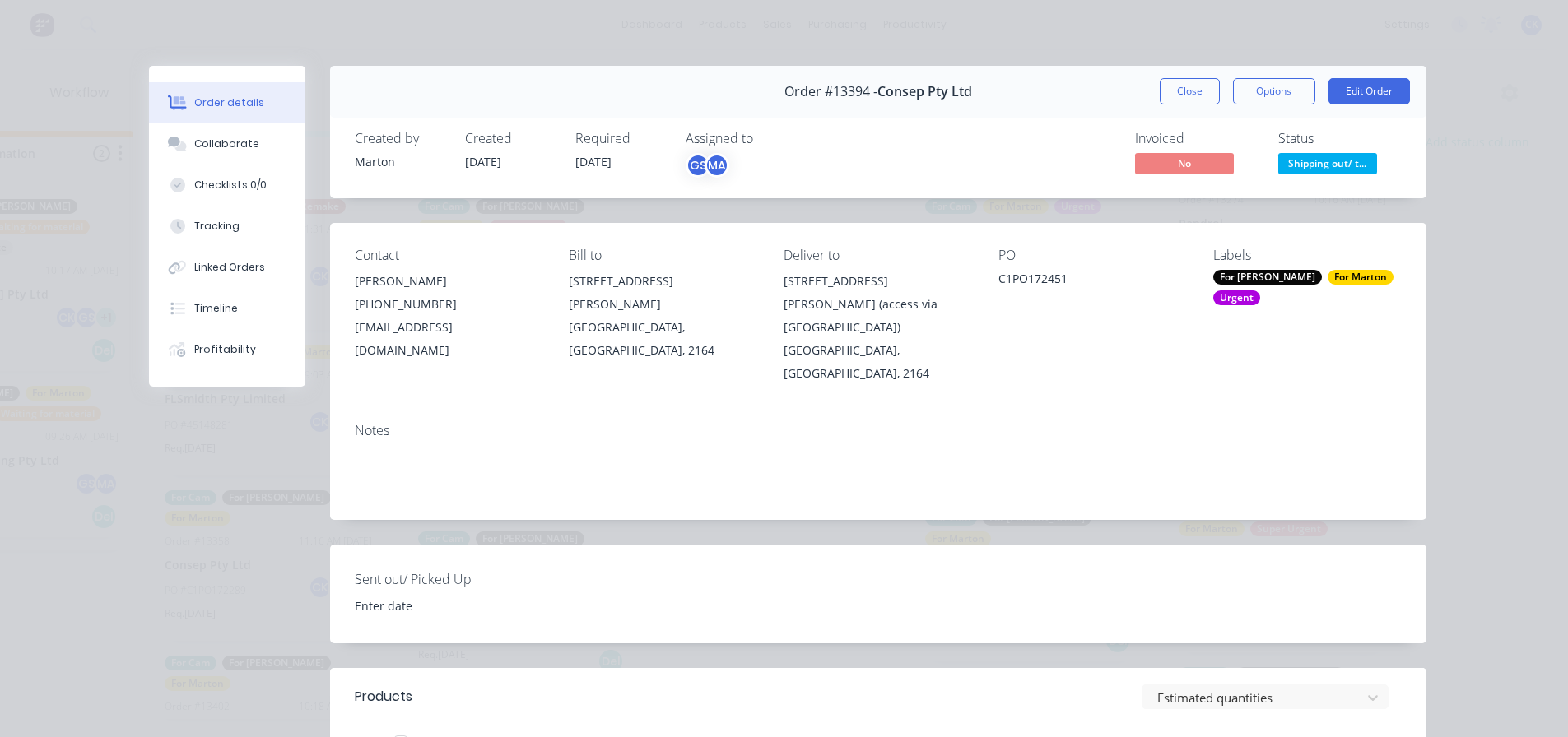
click at [1168, 92] on button "Close" at bounding box center [1190, 91] width 60 height 27
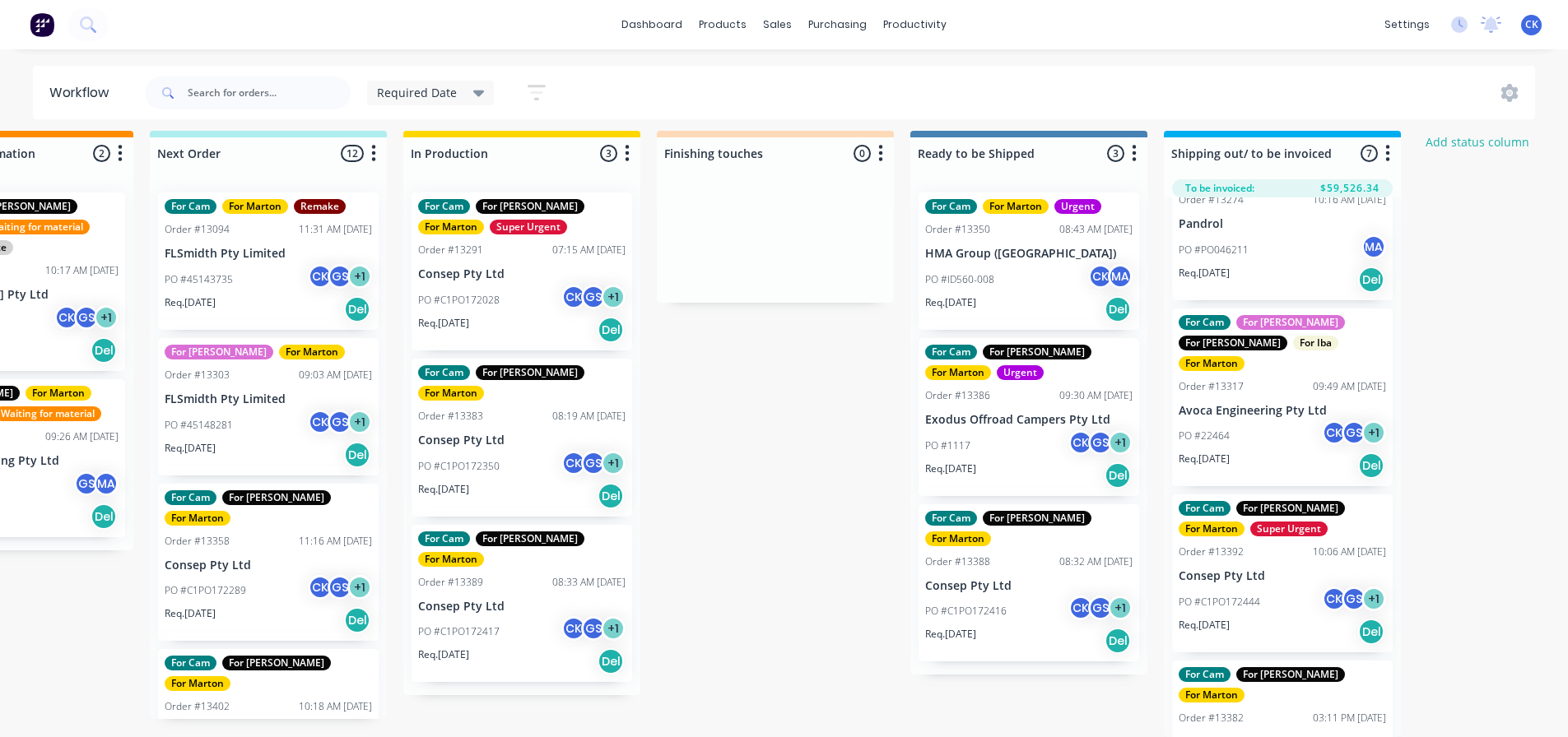
click at [1004, 595] on div "PO #C1PO172416 CK GS + 1" at bounding box center [1028, 611] width 207 height 31
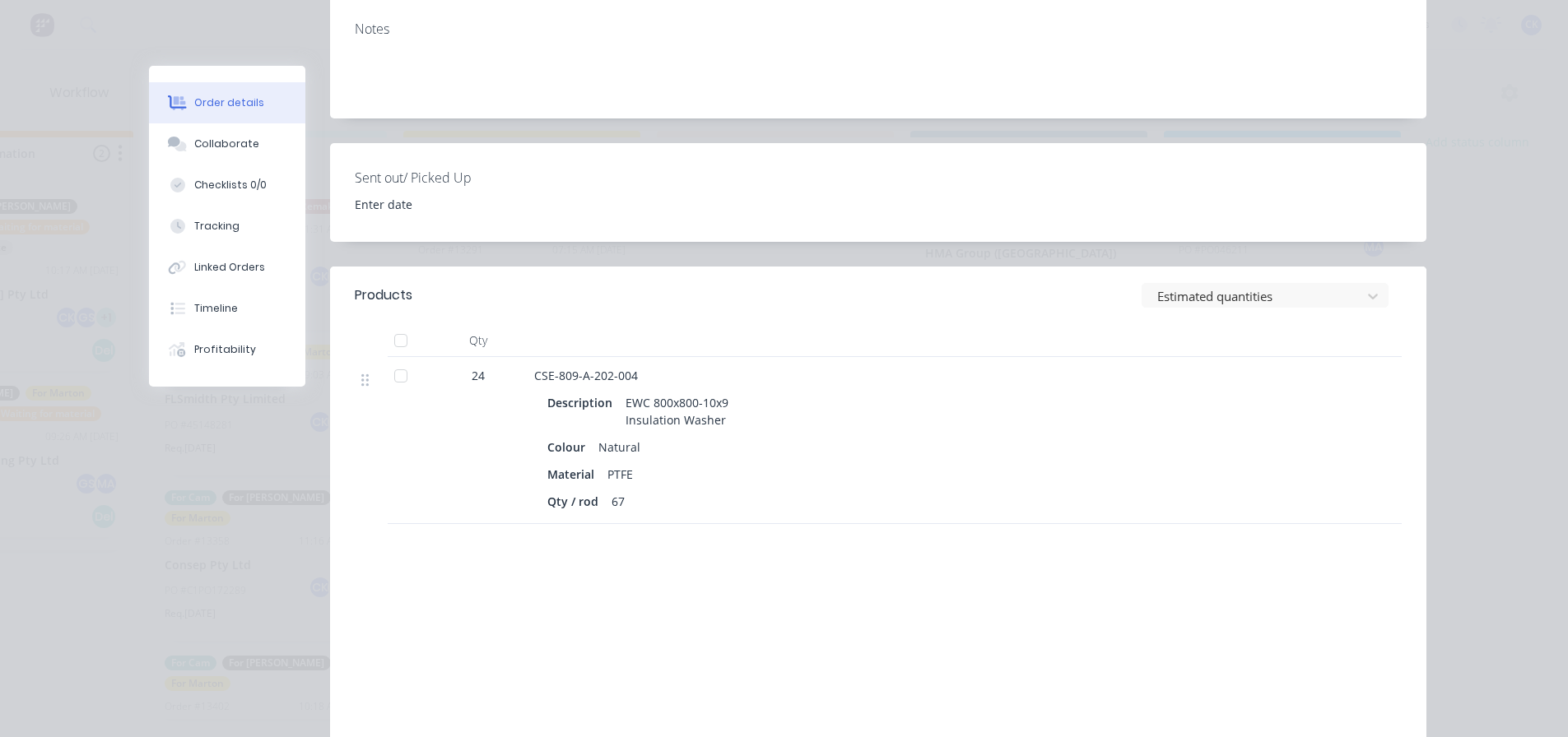
scroll to position [411, 0]
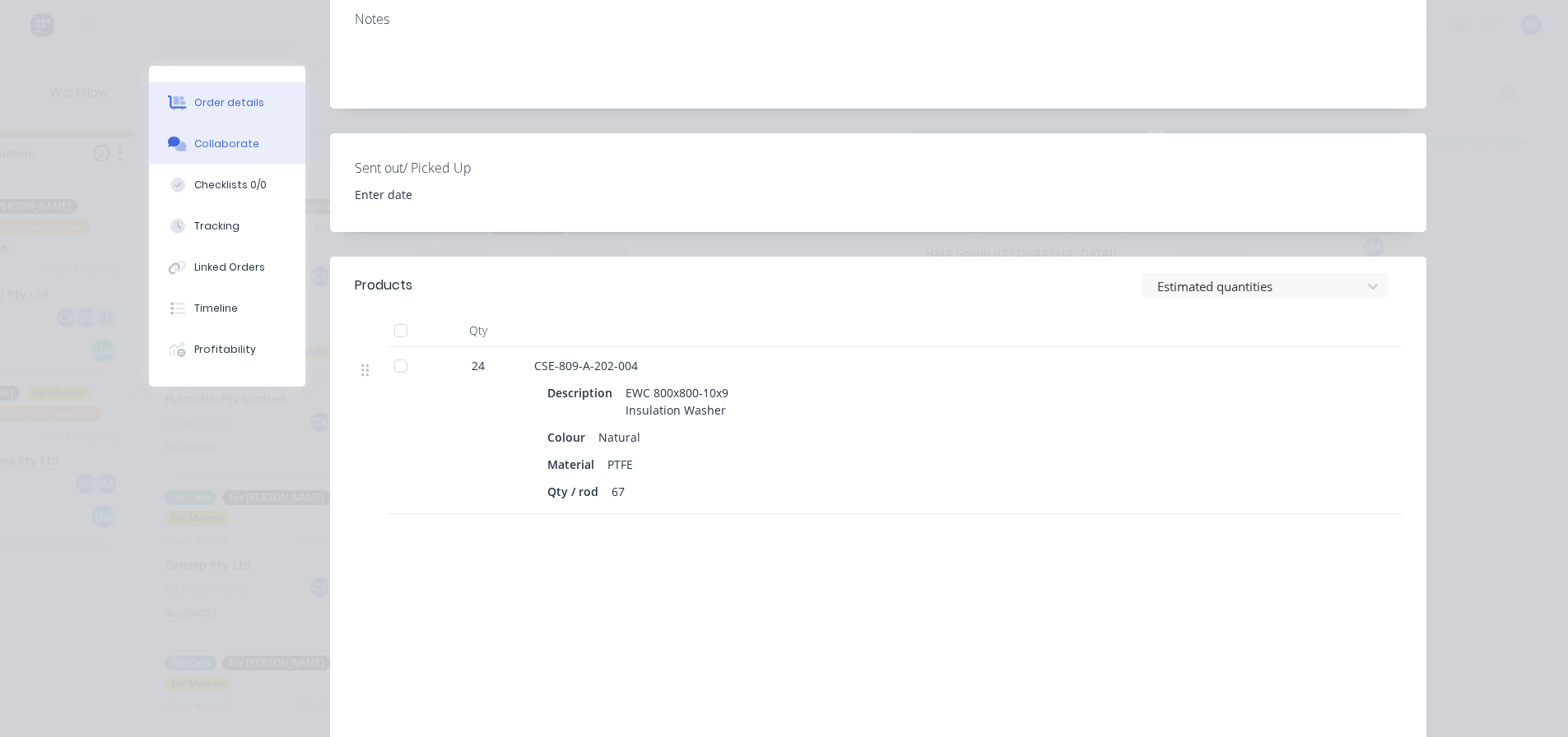
click at [175, 131] on button "Collaborate" at bounding box center [227, 144] width 156 height 41
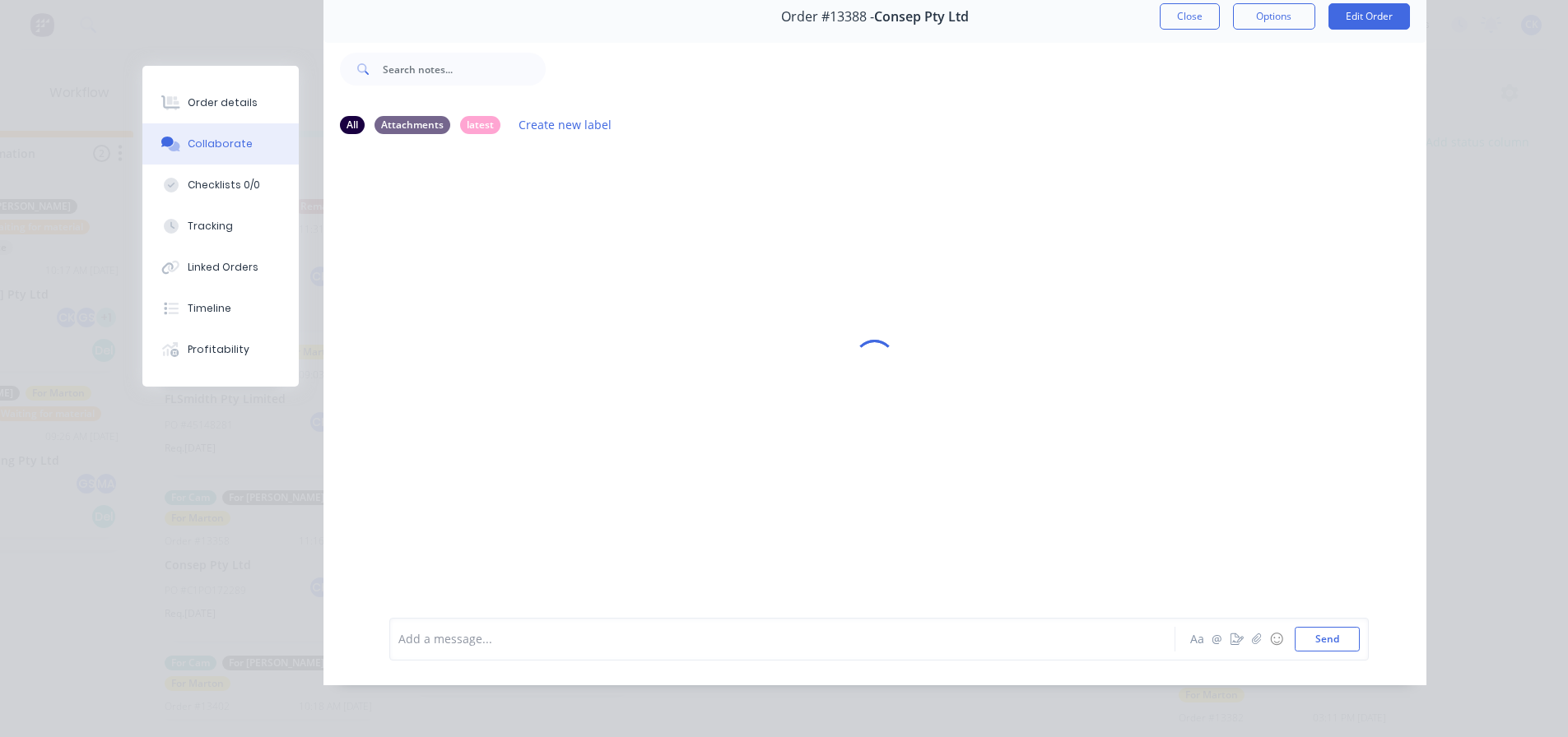
scroll to position [0, 0]
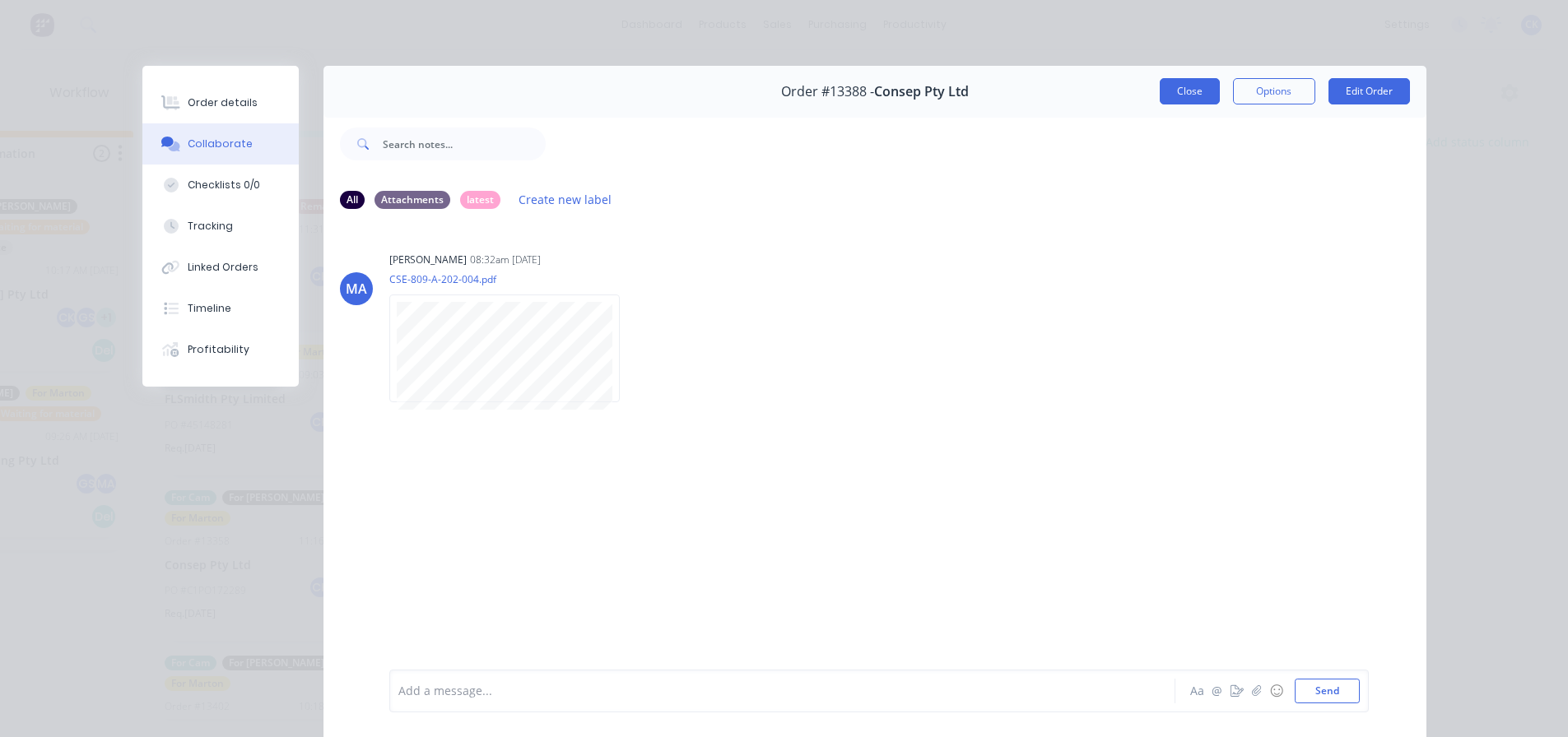
click at [1192, 82] on button "Close" at bounding box center [1190, 91] width 60 height 27
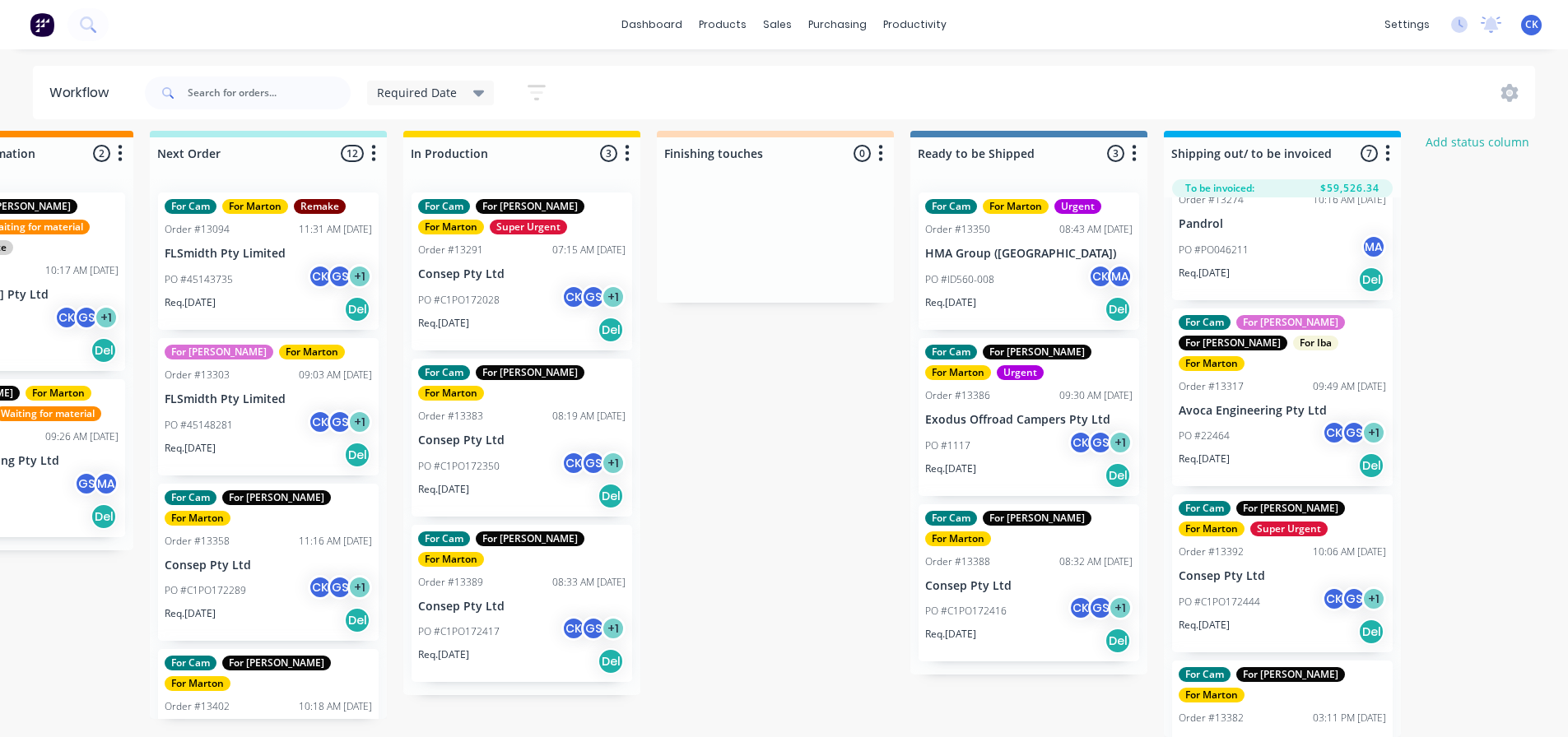
click at [961, 579] on p "Consep Pty Ltd" at bounding box center [1028, 586] width 207 height 14
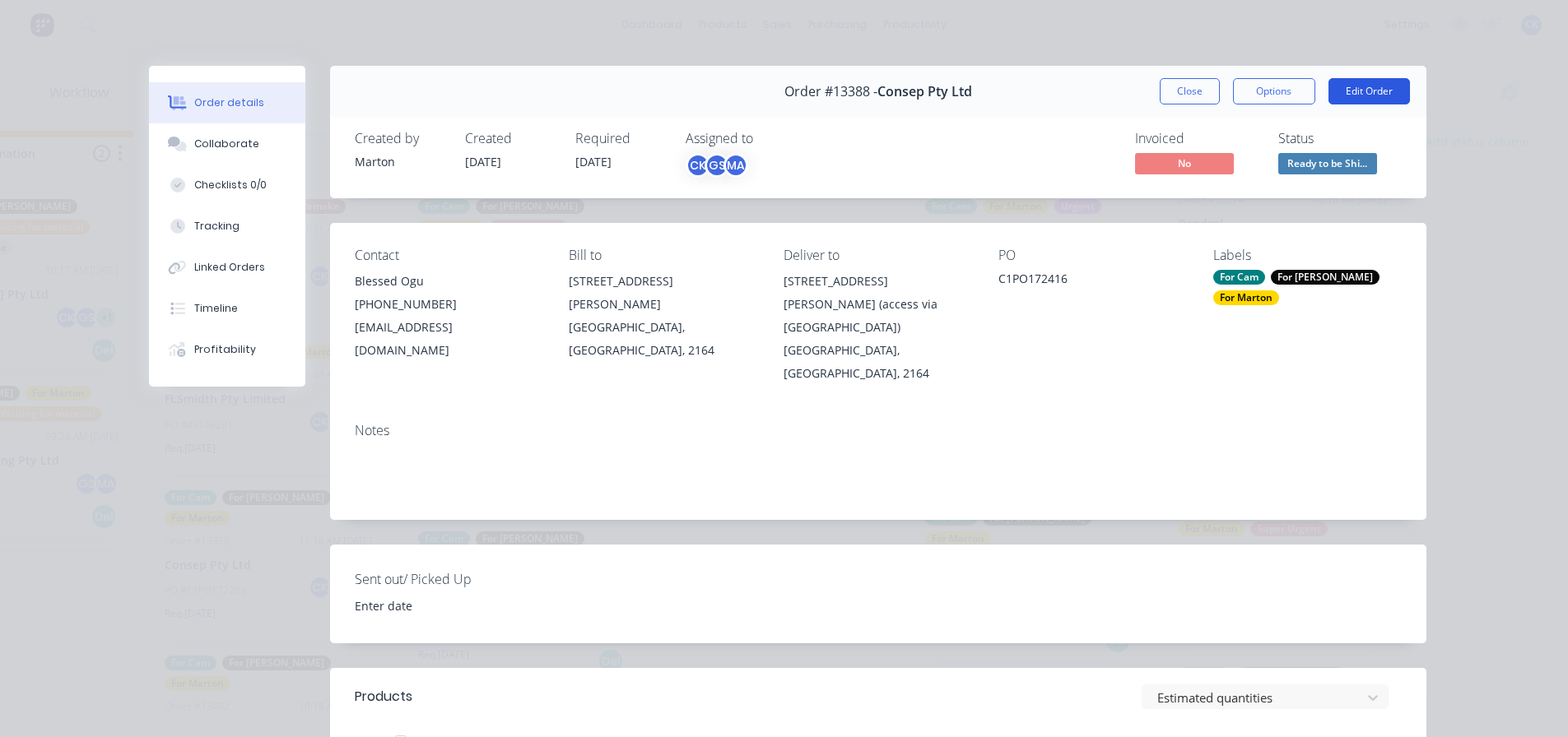
click at [1346, 83] on button "Edit Order" at bounding box center [1369, 91] width 82 height 27
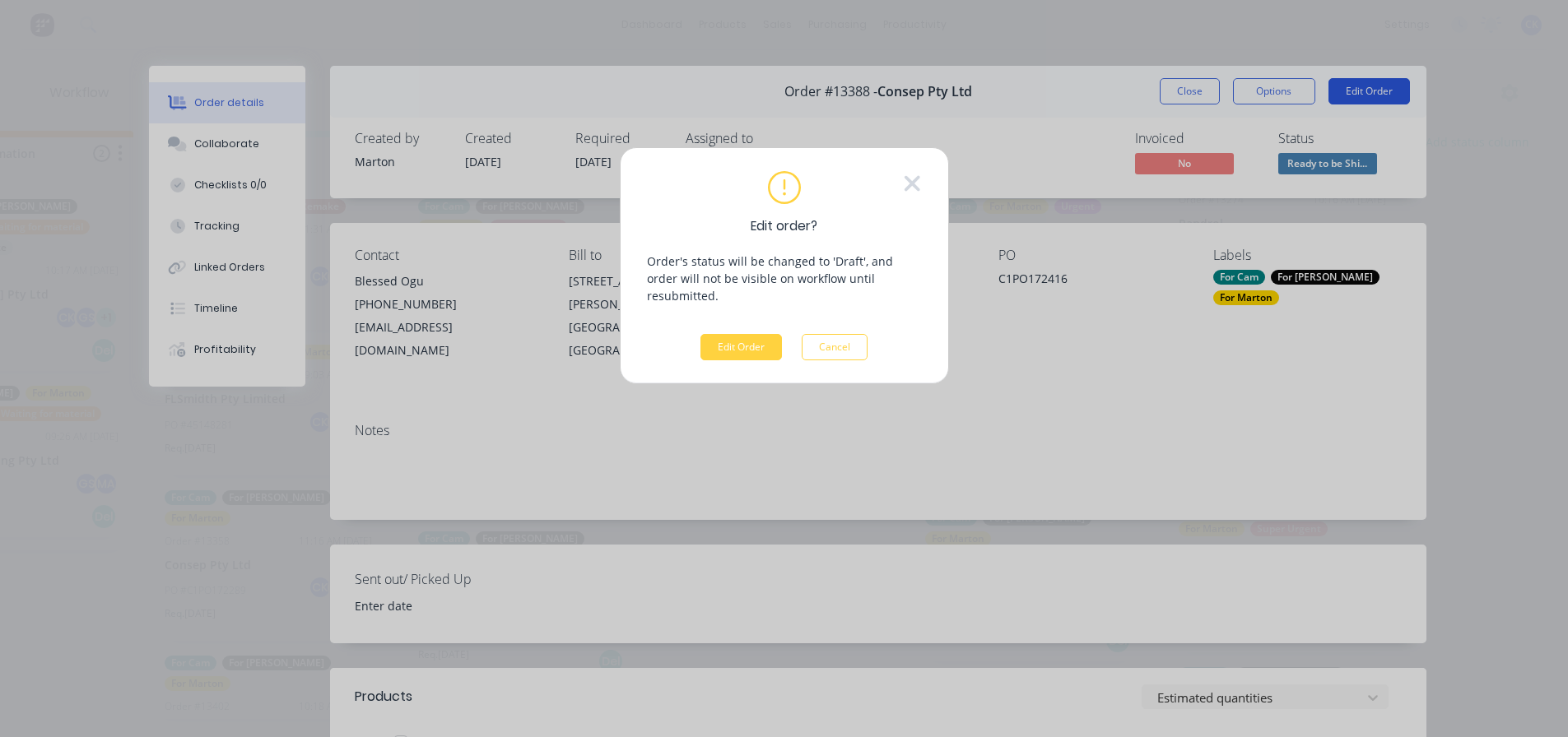
scroll to position [9, 393]
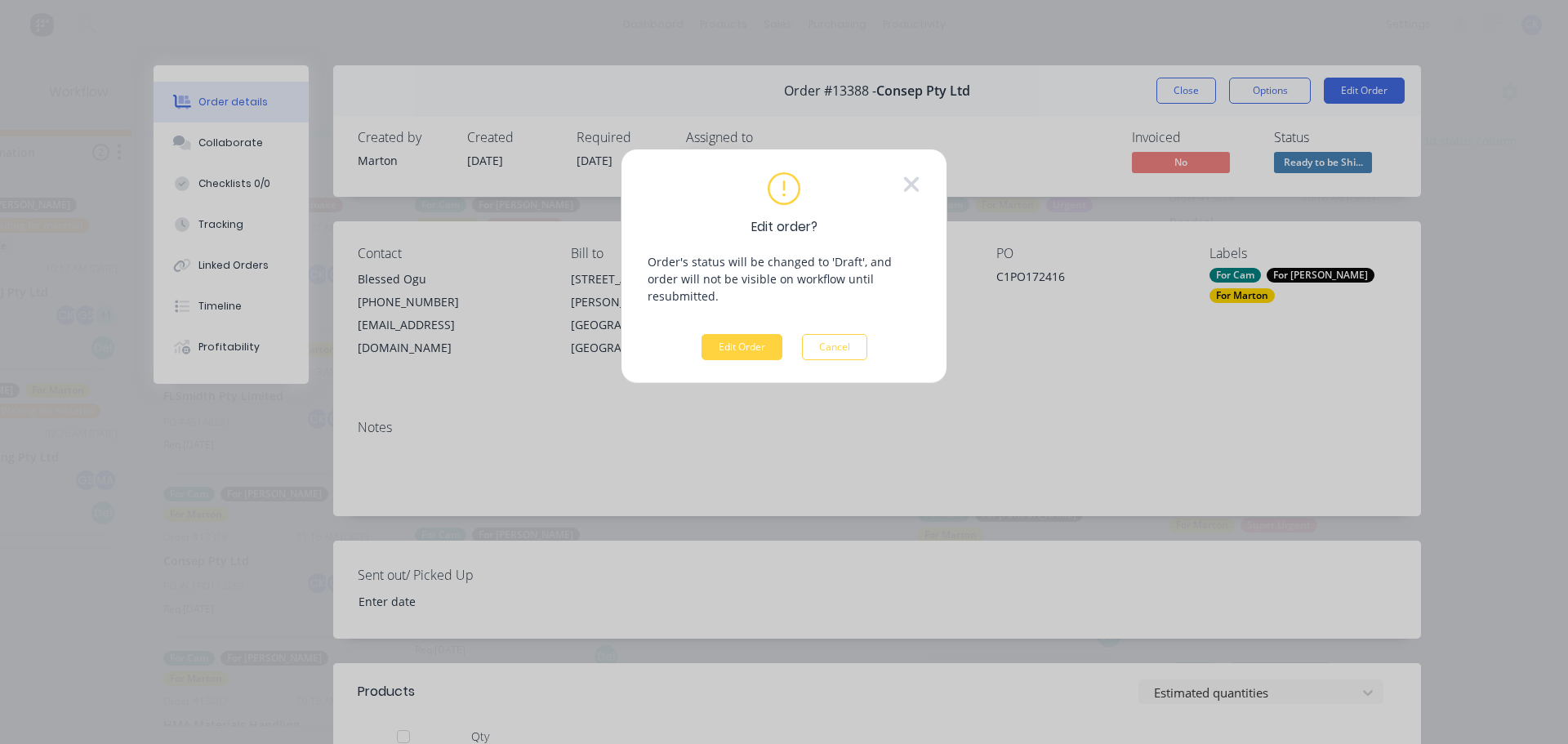
drag, startPoint x: 911, startPoint y: 183, endPoint x: 945, endPoint y: 176, distance: 34.7
click at [911, 183] on icon at bounding box center [911, 184] width 14 height 14
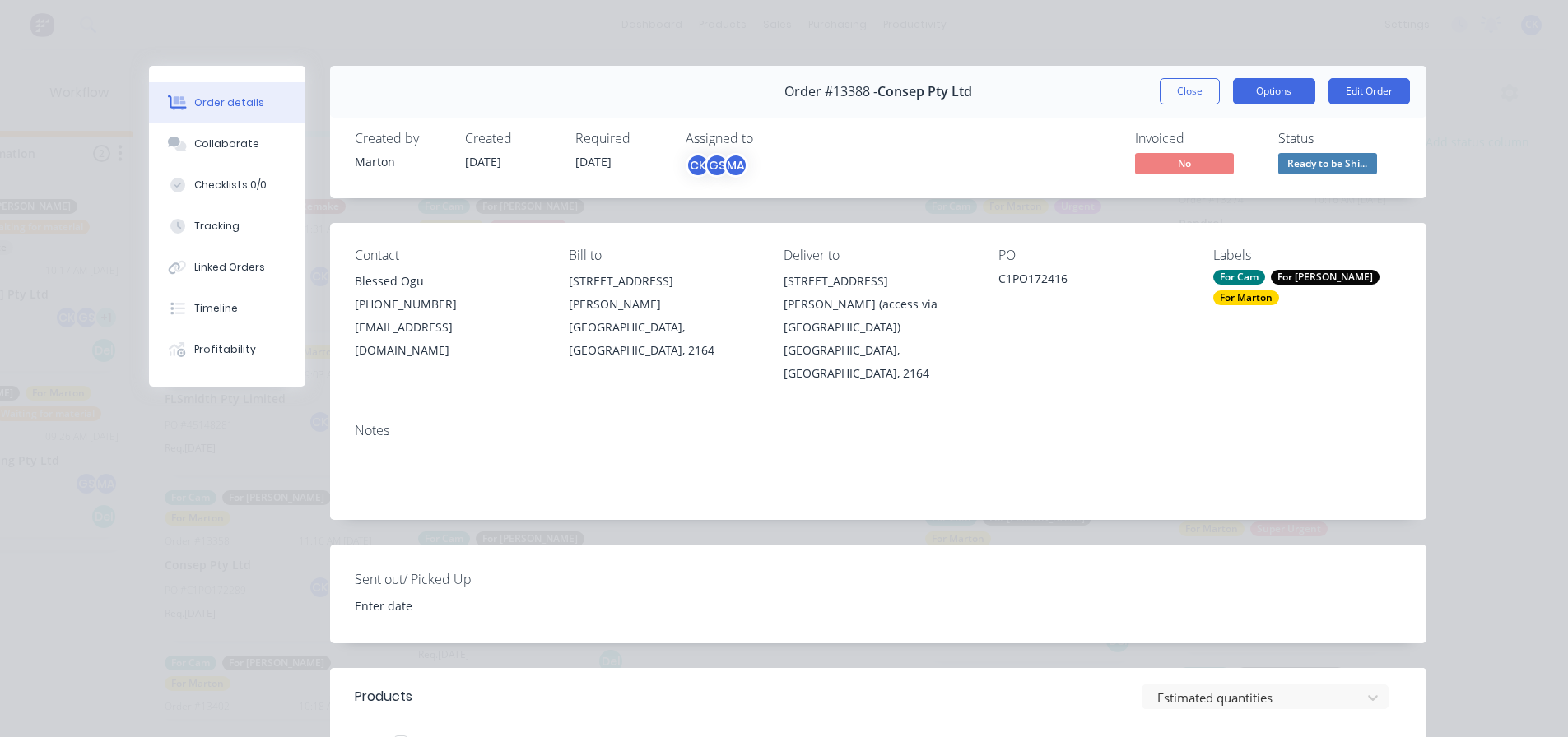
click at [1252, 100] on button "Options" at bounding box center [1274, 91] width 82 height 27
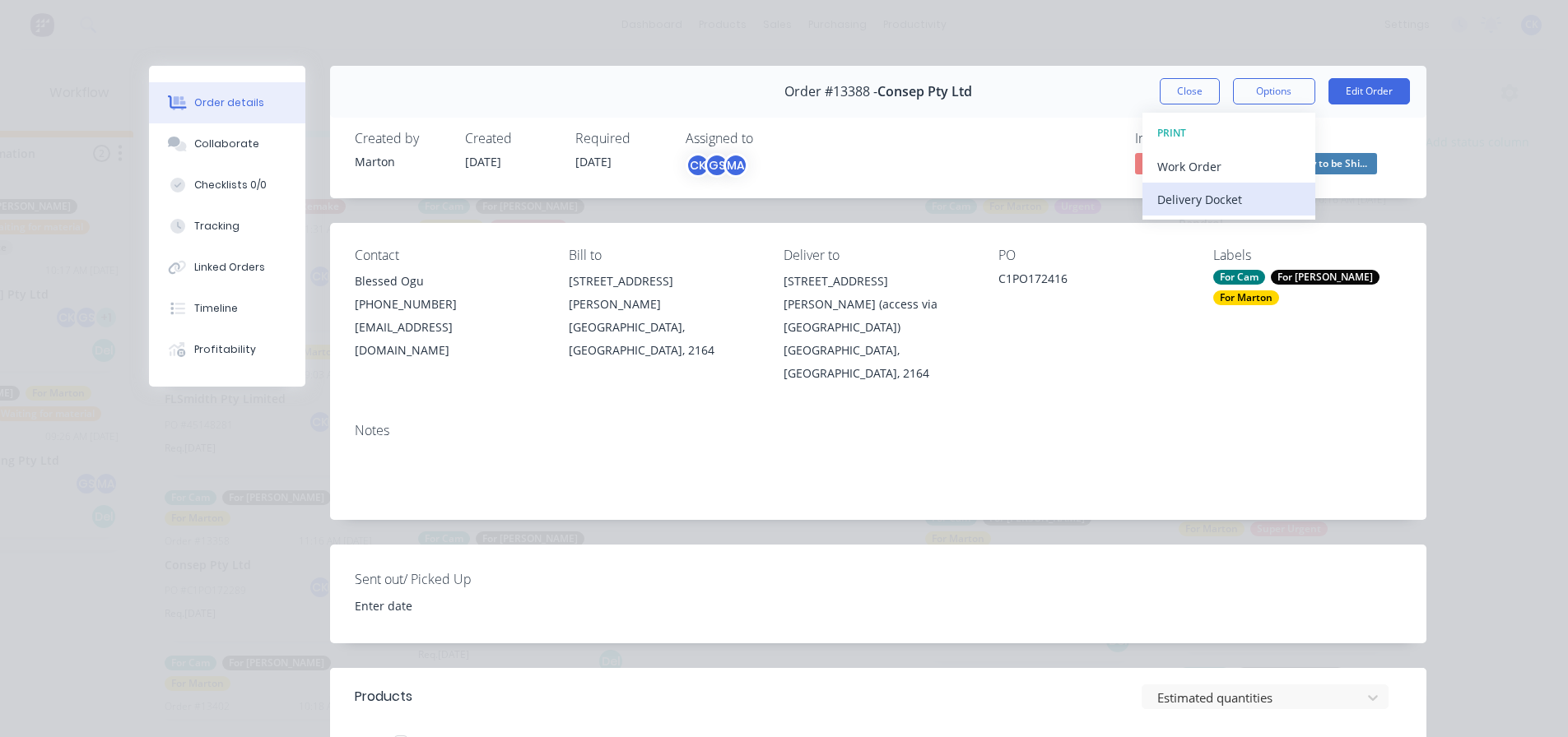
click at [1188, 187] on div "Delivery Docket" at bounding box center [1229, 199] width 143 height 24
click at [1183, 192] on div "Standard" at bounding box center [1229, 199] width 143 height 24
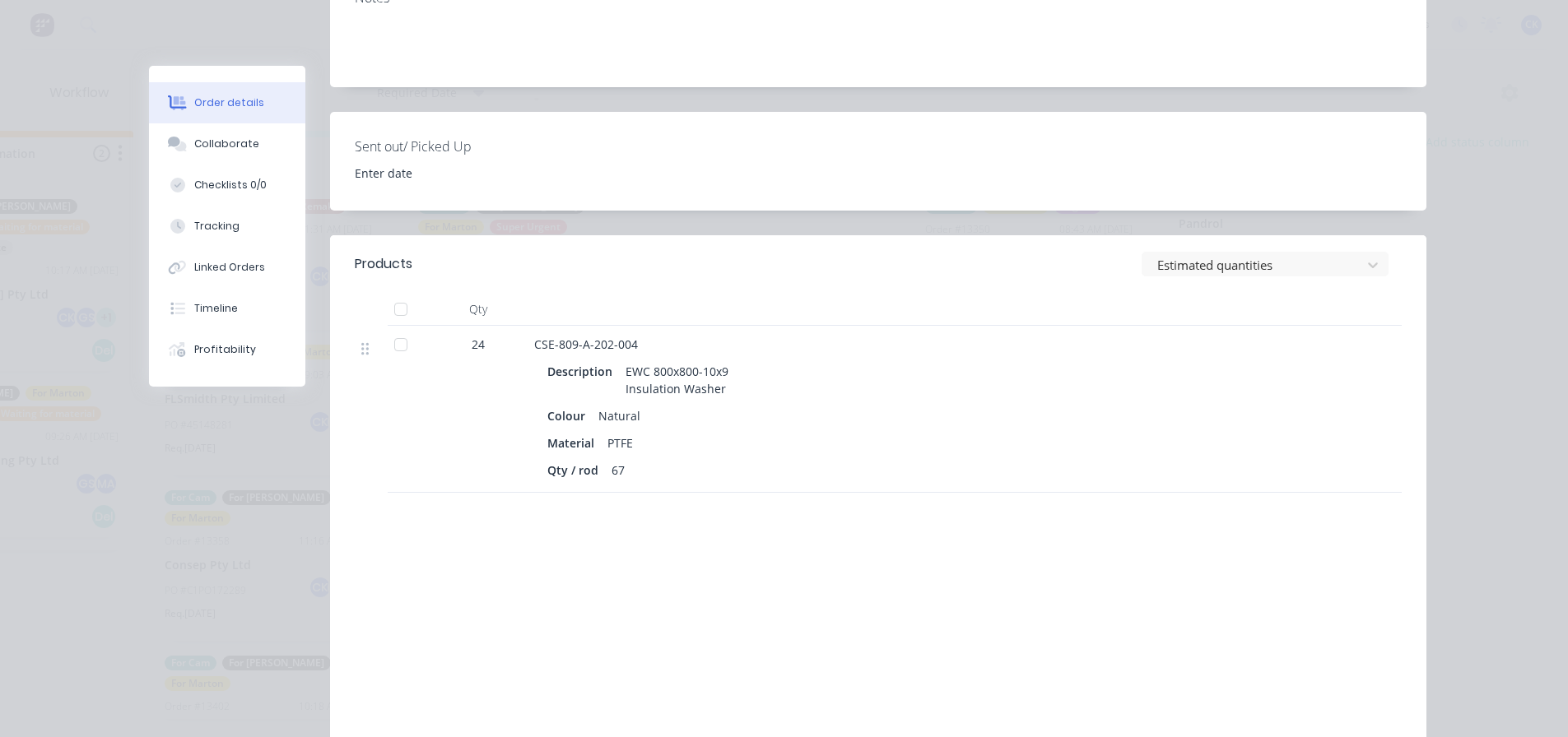
scroll to position [329, 0]
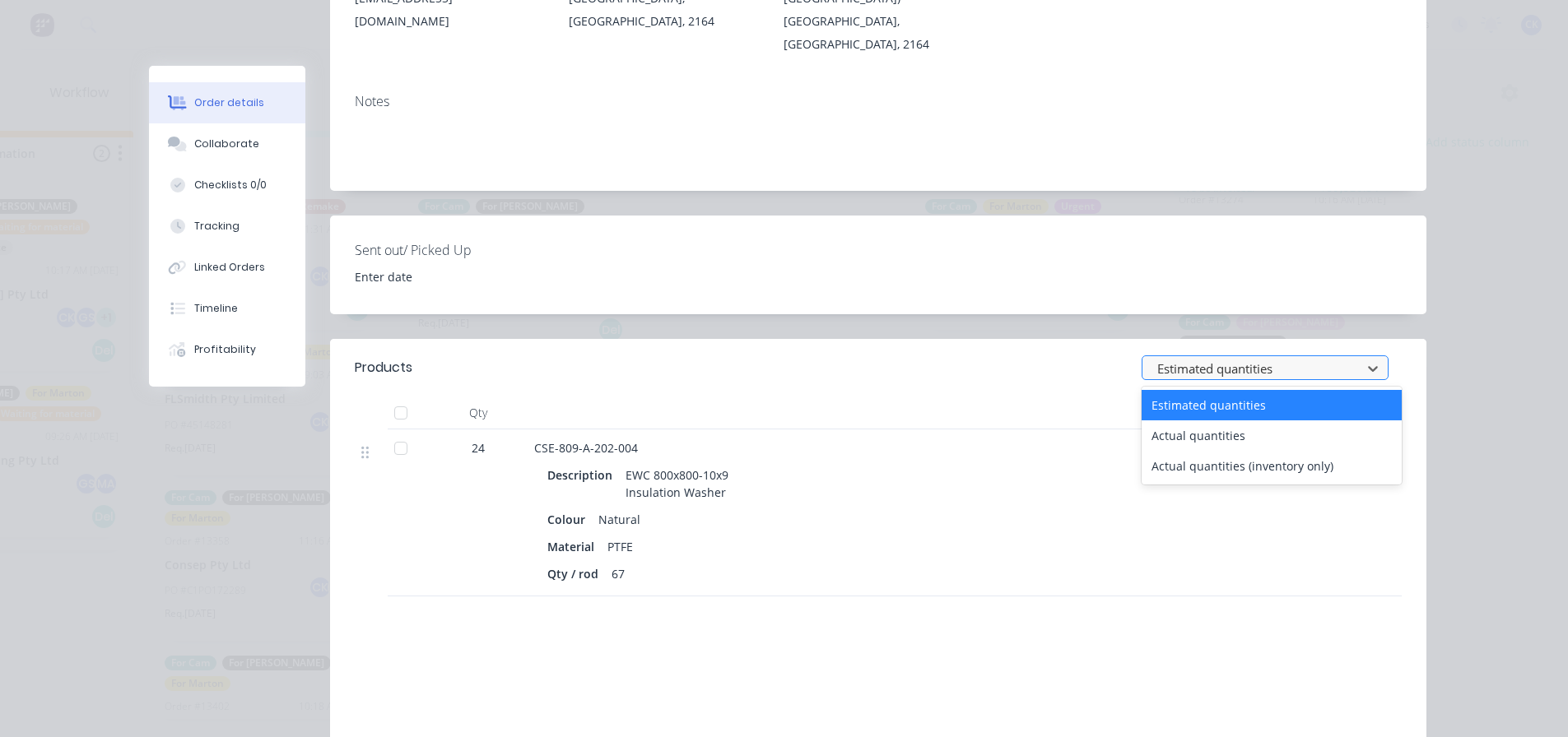
click at [1177, 359] on div at bounding box center [1254, 369] width 198 height 21
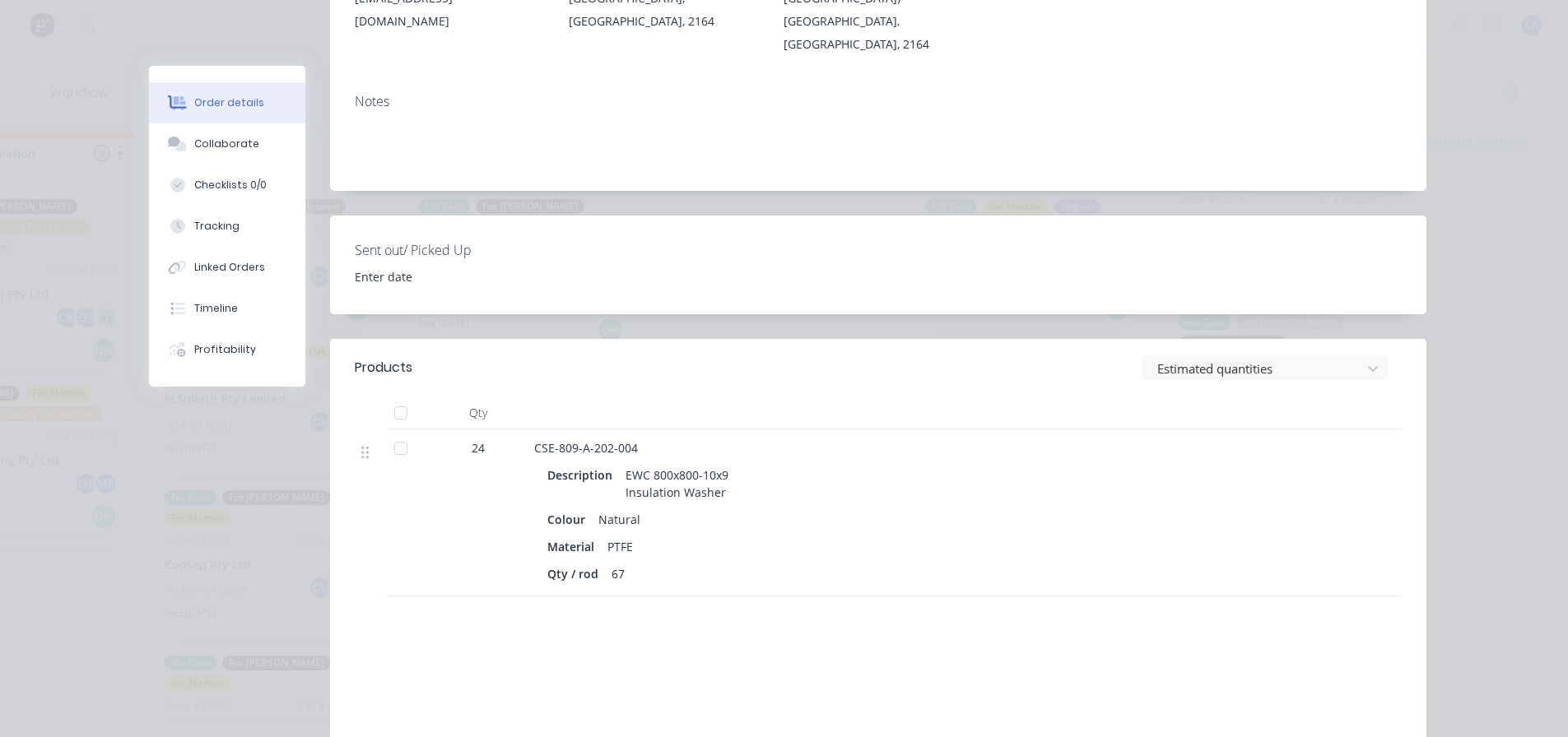
click at [1065, 356] on div "Estimated quantities" at bounding box center [989, 368] width 825 height 25
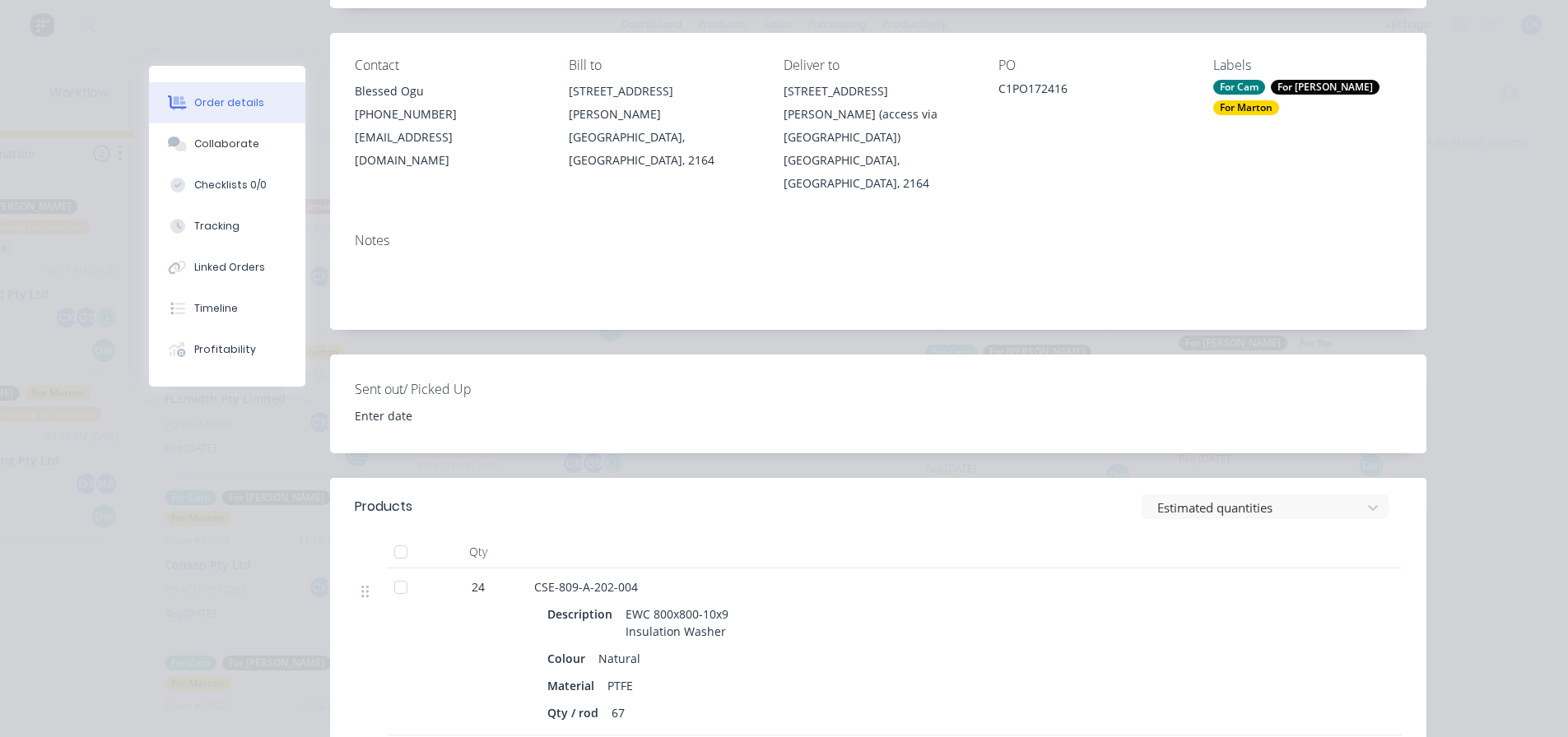
scroll to position [0, 0]
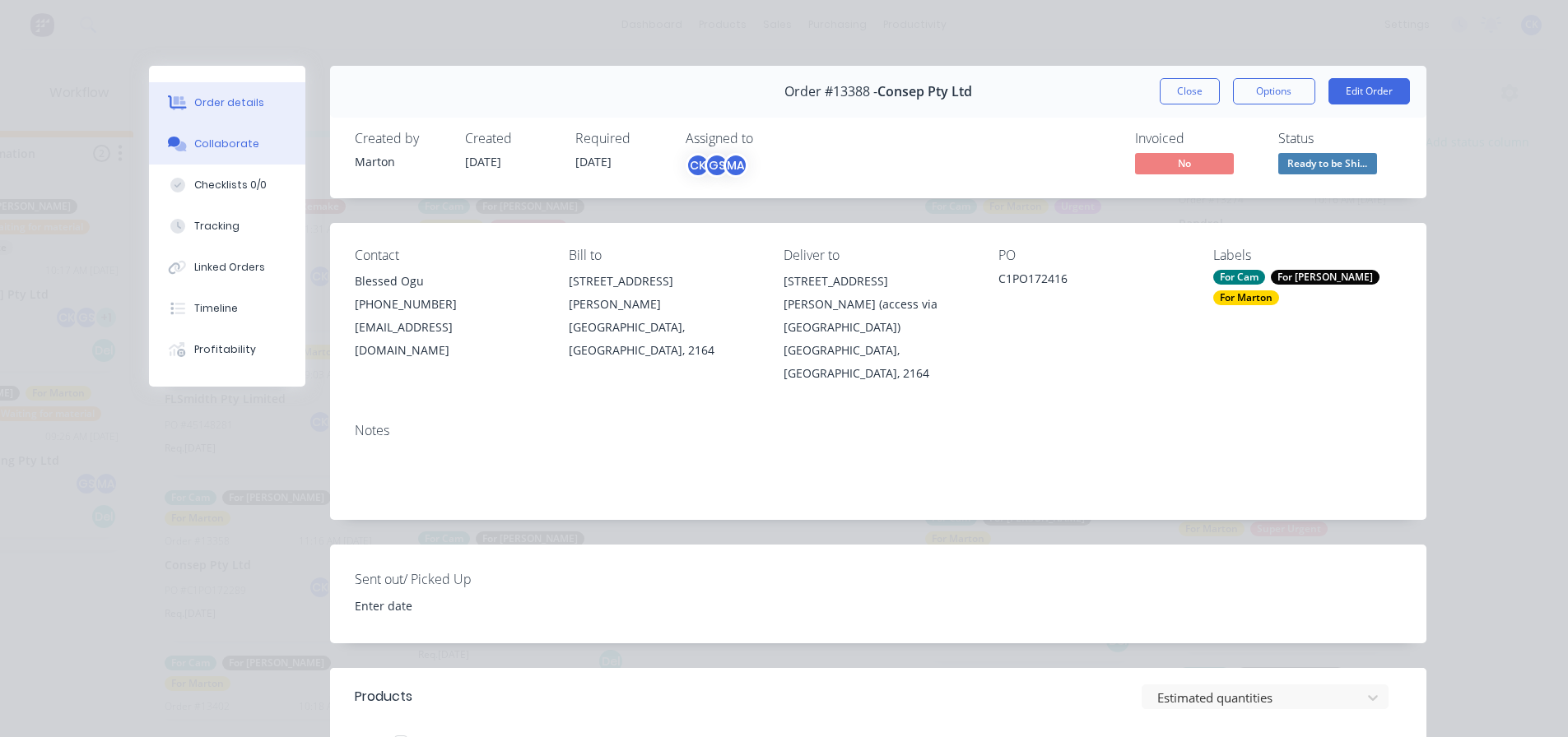
click at [268, 152] on button "Collaborate" at bounding box center [227, 144] width 156 height 41
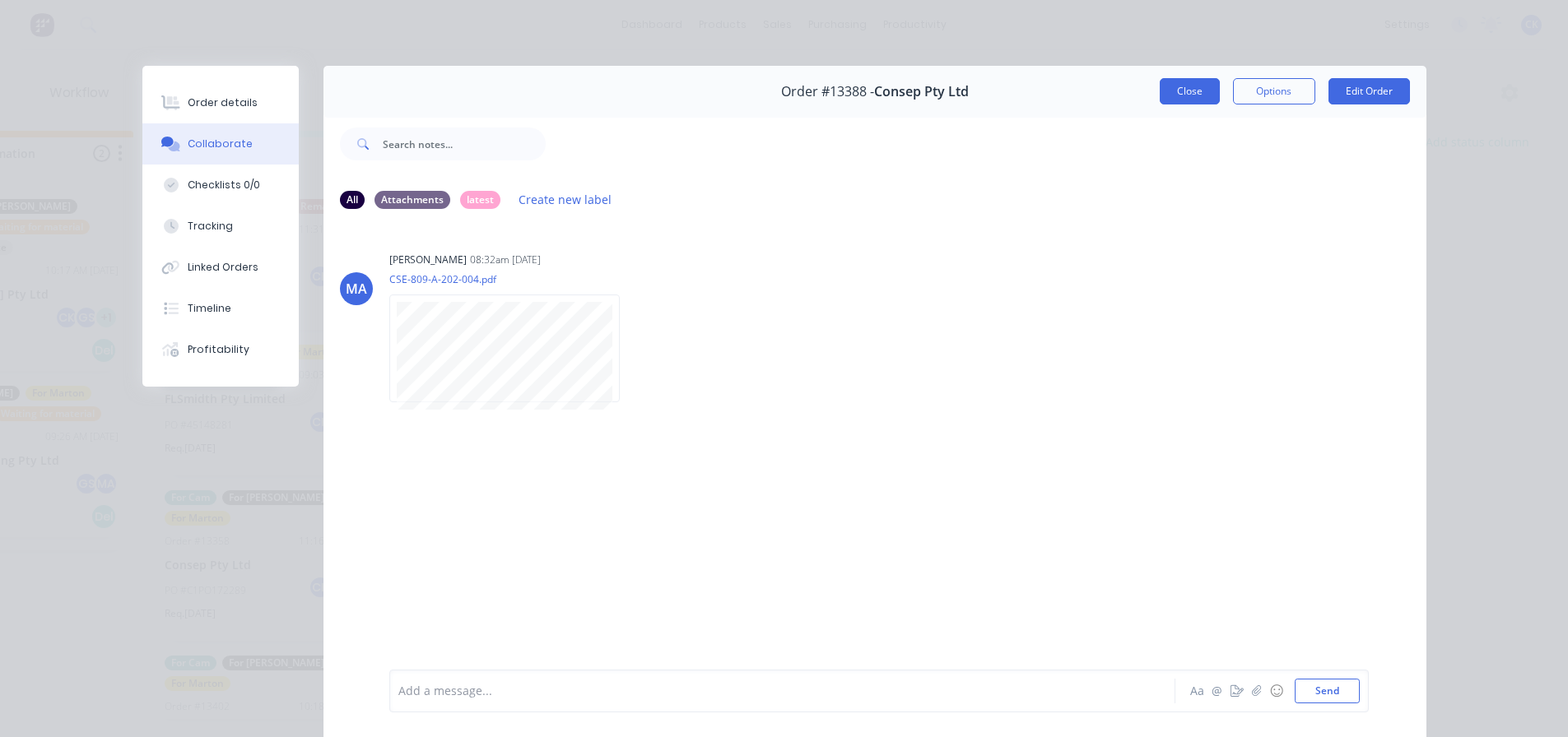
drag, startPoint x: 1187, startPoint y: 94, endPoint x: 1099, endPoint y: 224, distance: 157.0
click at [1187, 94] on button "Close" at bounding box center [1190, 91] width 60 height 27
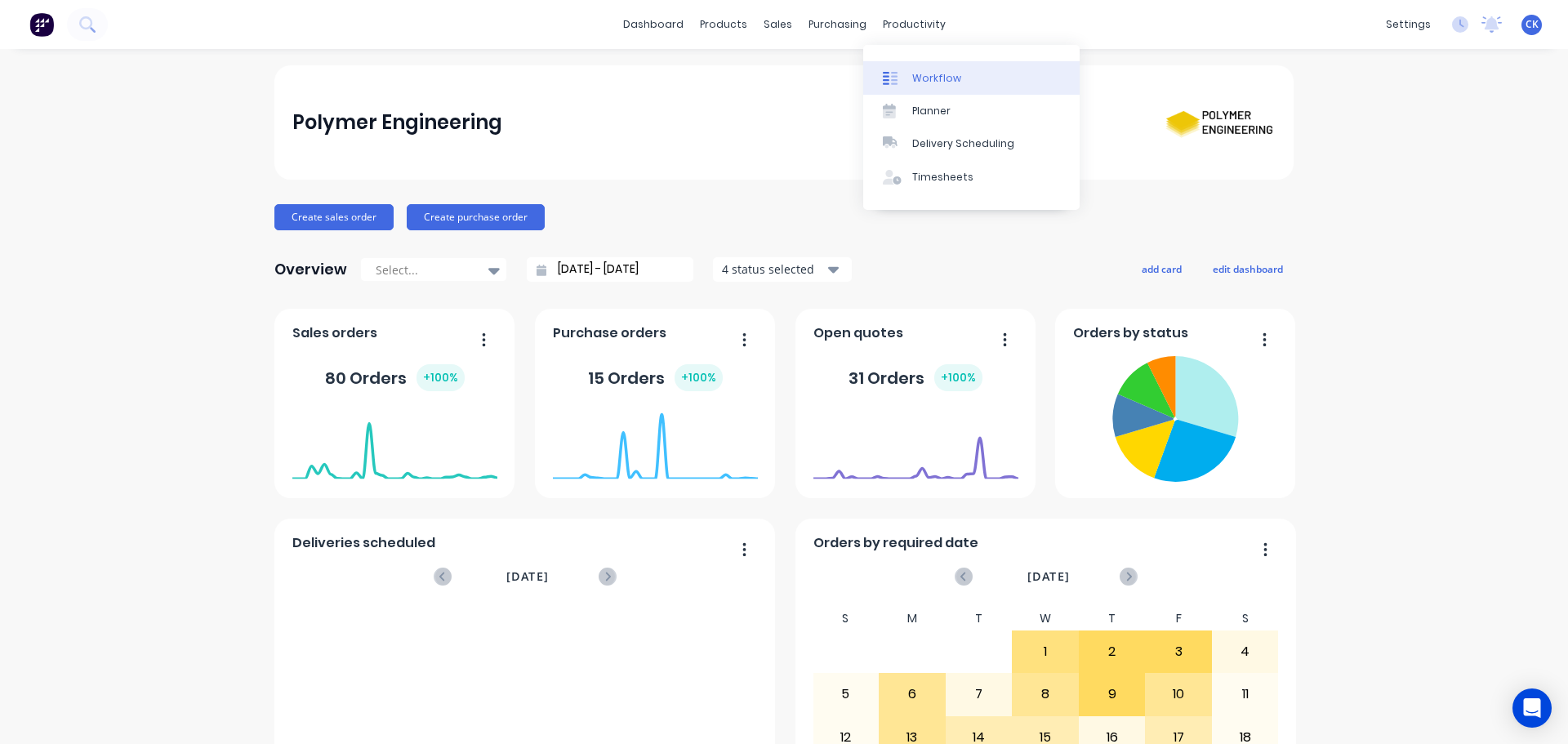
click at [902, 73] on div at bounding box center [894, 78] width 25 height 14
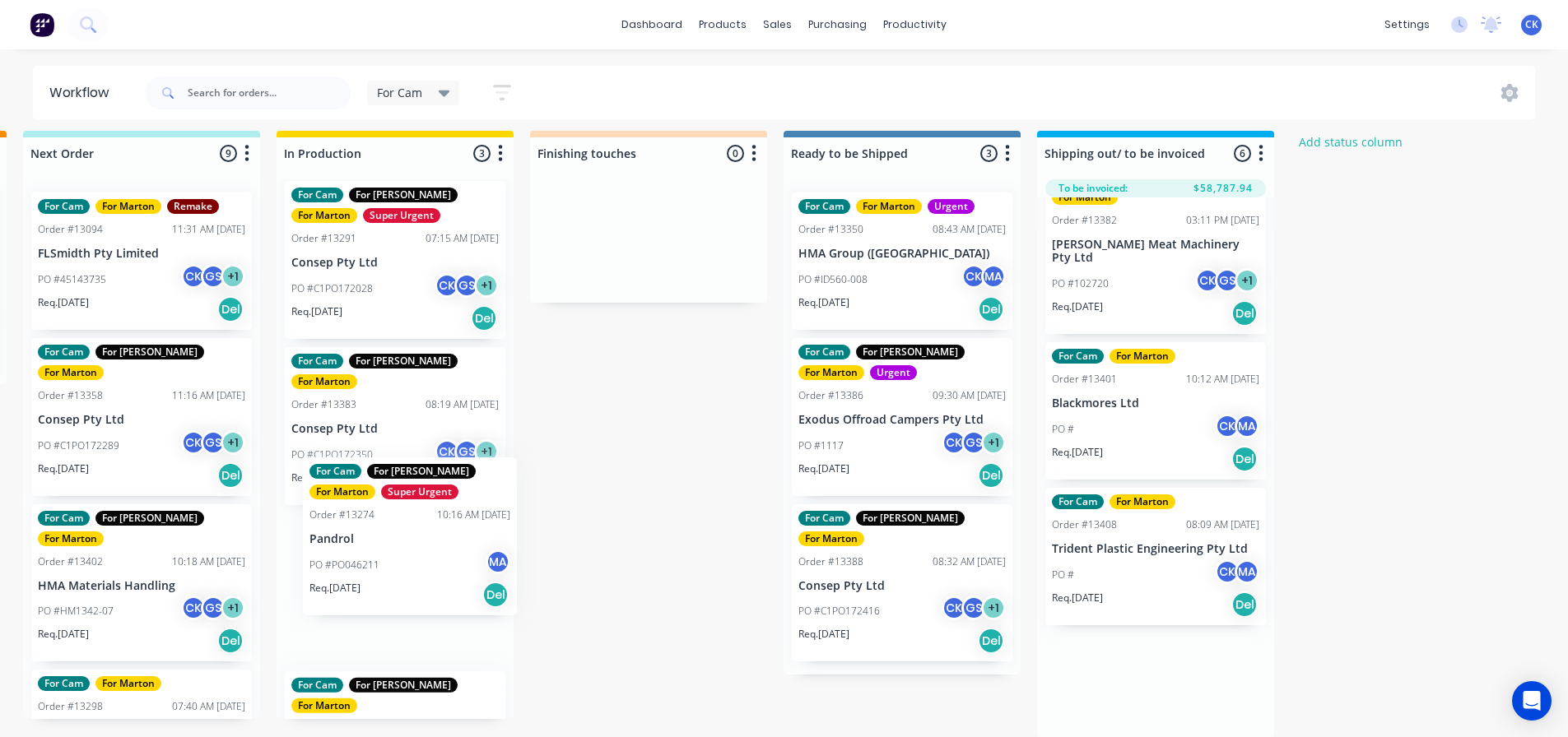
scroll to position [20, 0]
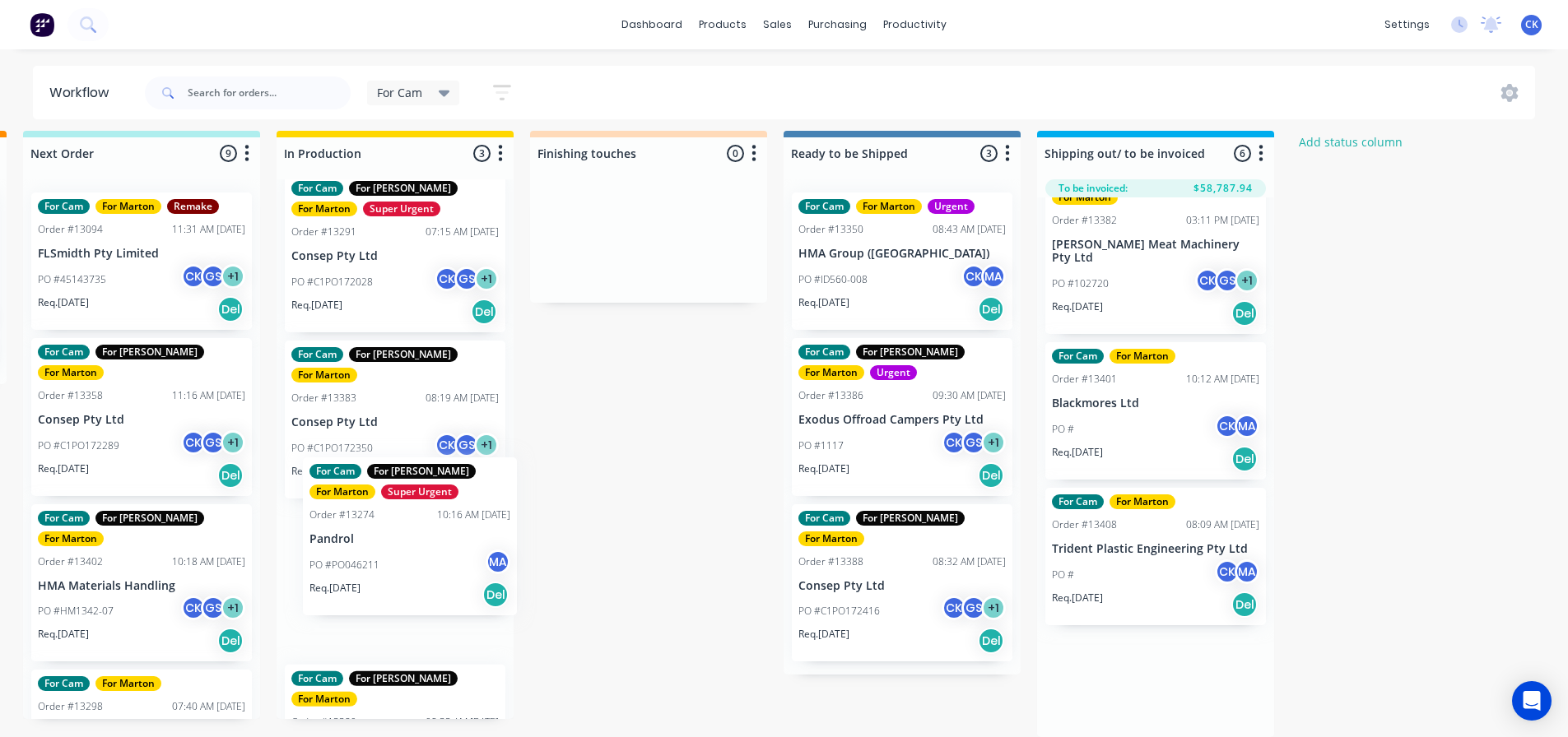
drag, startPoint x: 1144, startPoint y: 661, endPoint x: 380, endPoint y: 546, distance: 772.6
click at [380, 548] on div "Submitted 3 Status colour #32CD32 hex #32CD32 Save Cancel Summaries Total order…" at bounding box center [601, 434] width 2267 height 606
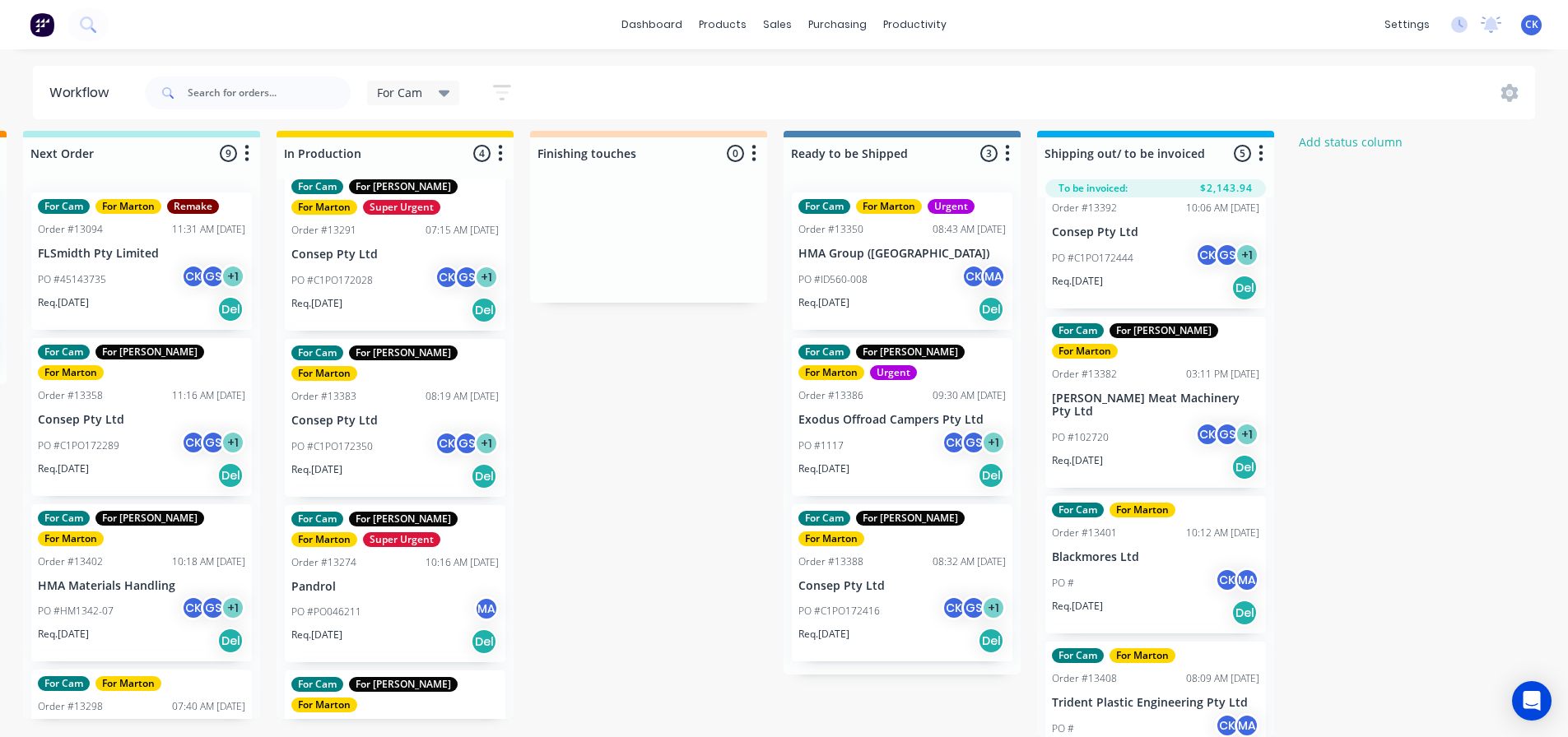
scroll to position [234, 0]
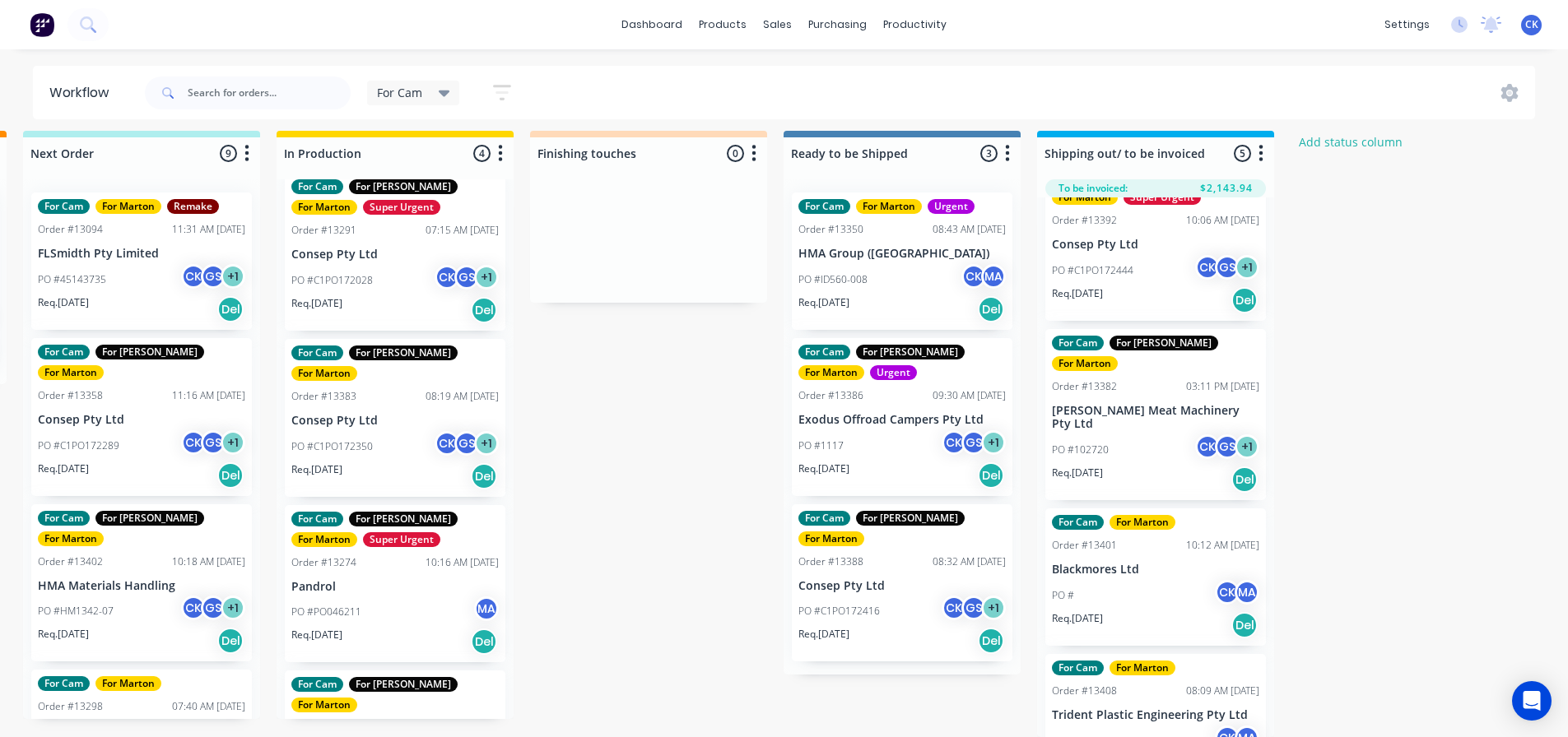
click at [410, 569] on div "For Cam For Gary For Marton Super Urgent Order #13291 07:15 AM 10/10/25 Consep …" at bounding box center [395, 449] width 237 height 539
click at [397, 595] on div "PO #PO046211 MA" at bounding box center [394, 611] width 207 height 31
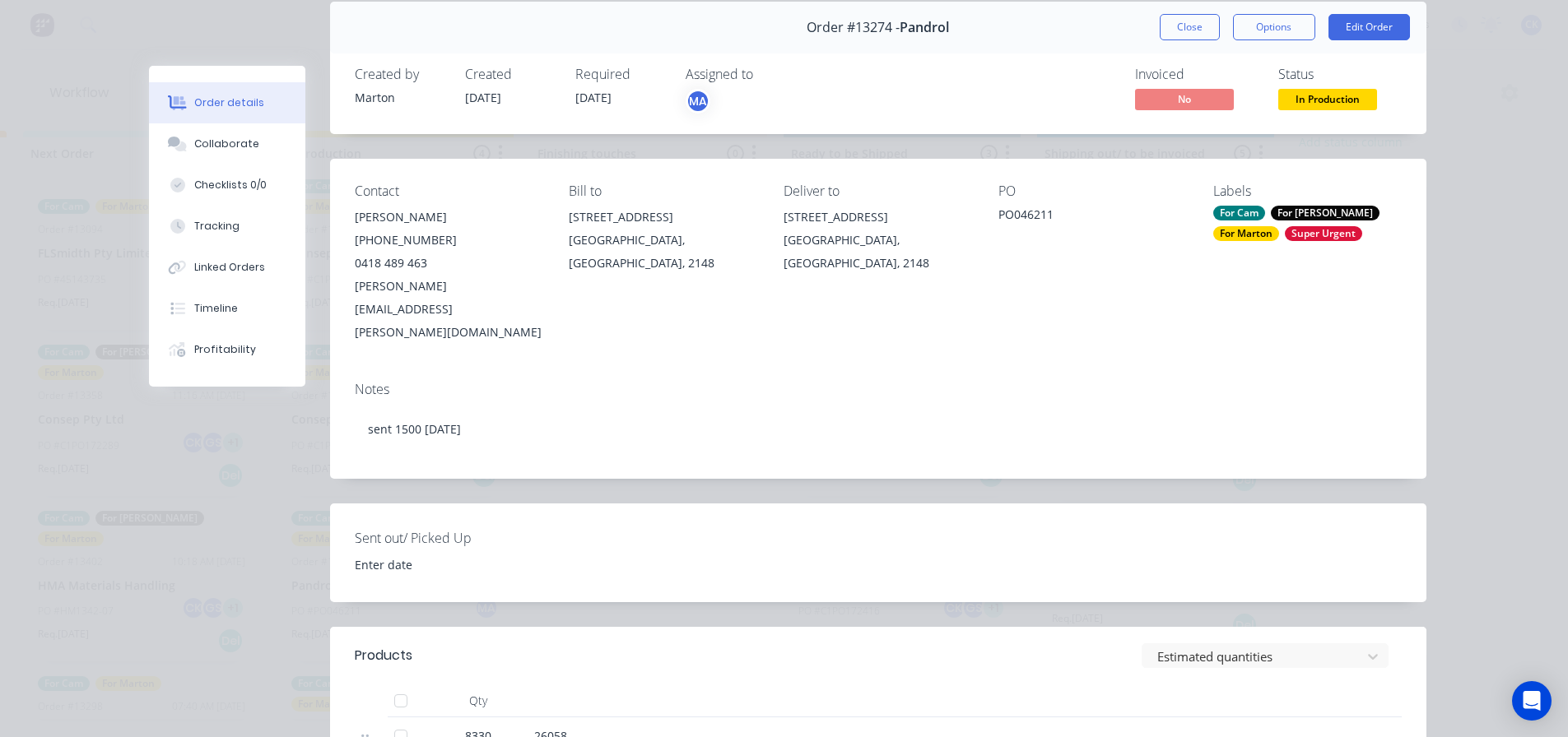
scroll to position [0, 0]
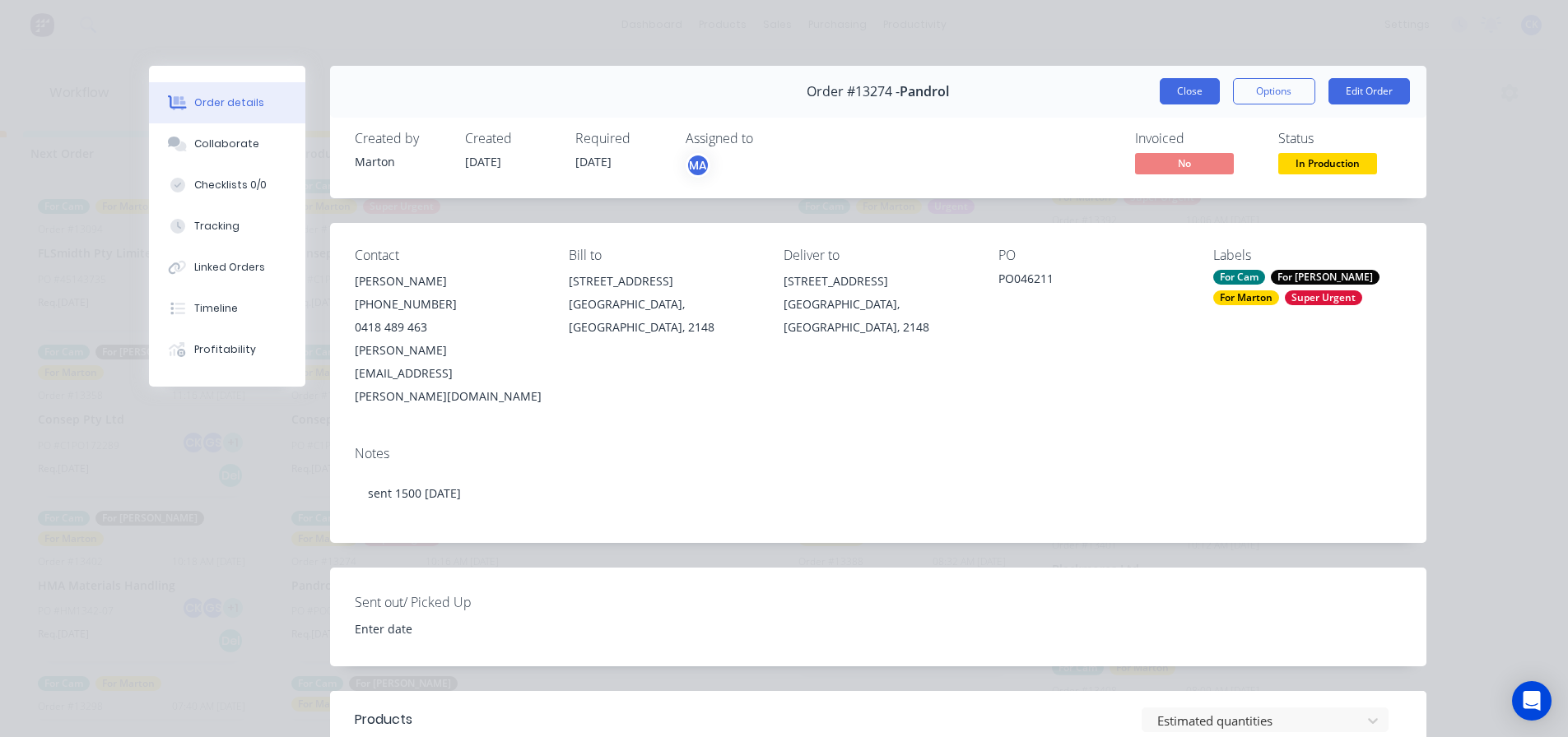
click at [1172, 91] on button "Close" at bounding box center [1190, 91] width 60 height 27
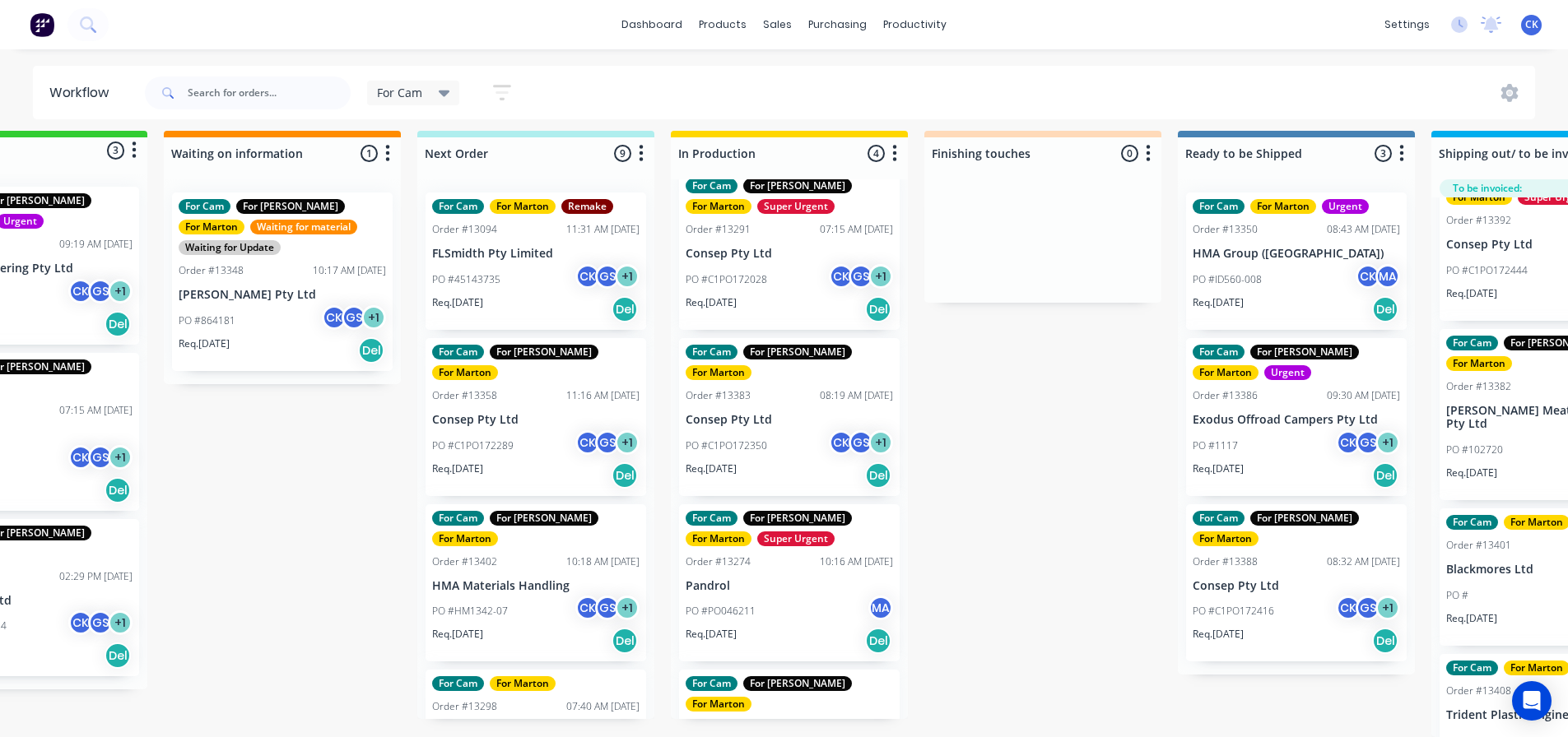
scroll to position [21, 121]
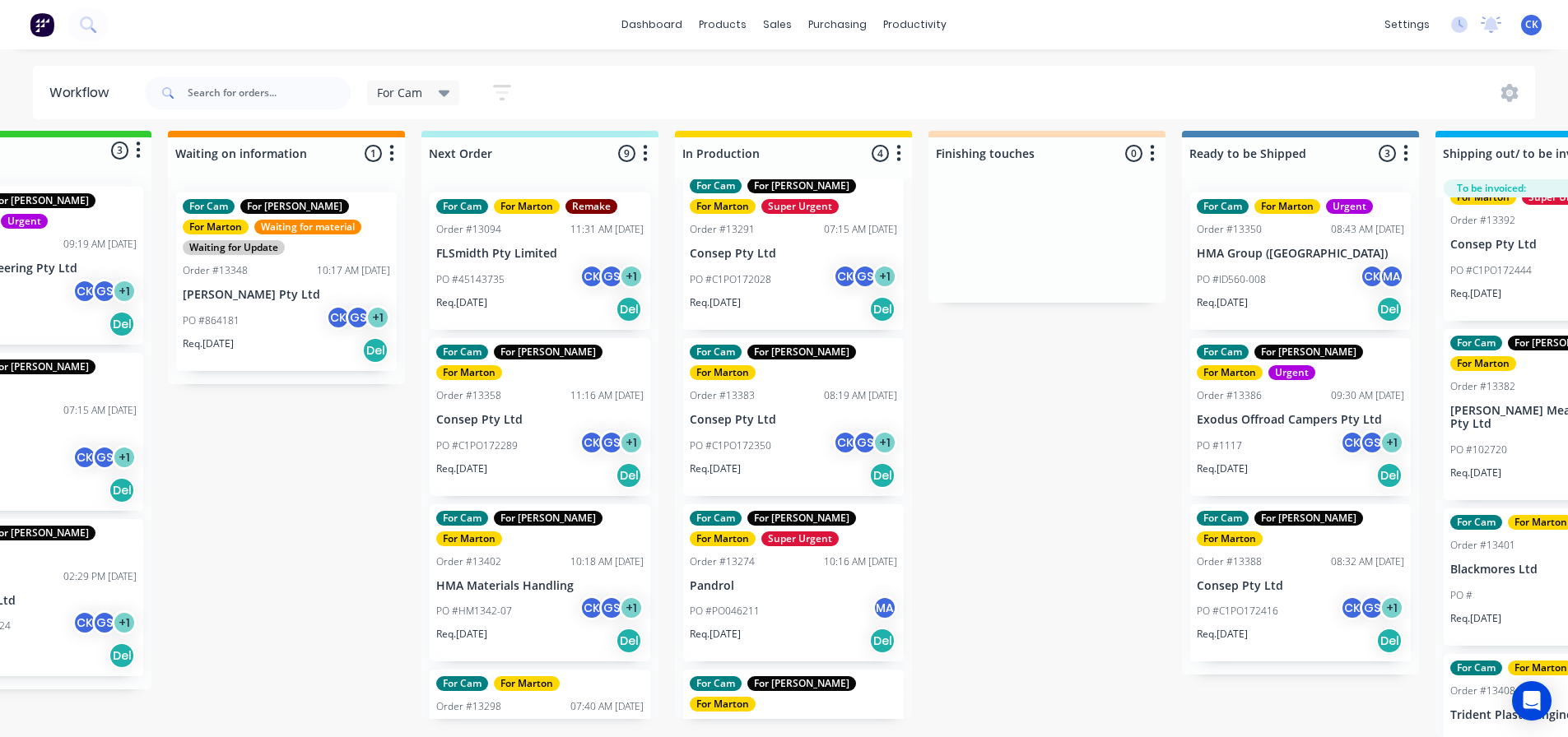
click at [522, 724] on p "Consep Pty Ltd" at bounding box center [540, 731] width 207 height 14
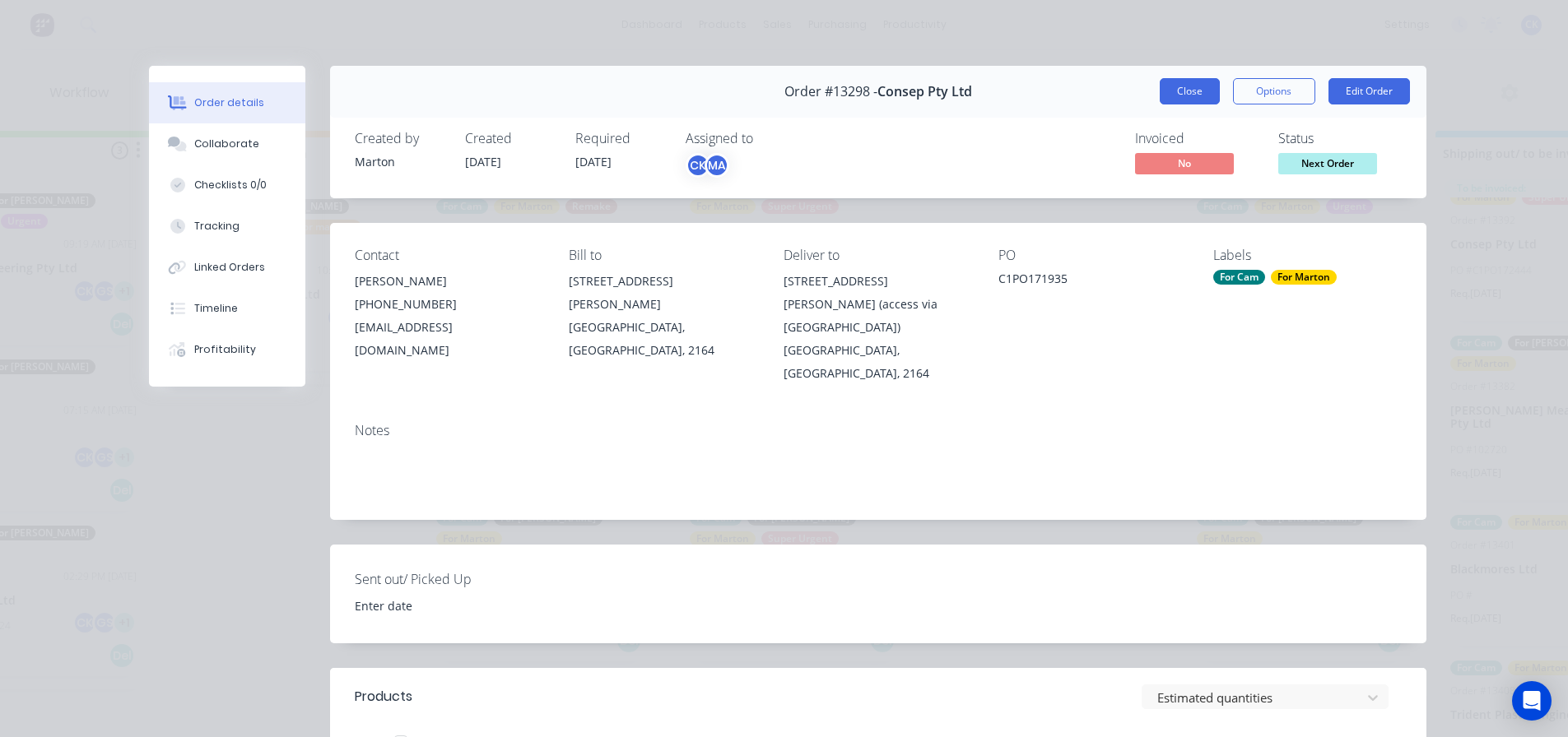
click at [1202, 84] on button "Close" at bounding box center [1190, 91] width 60 height 27
